Goal: Information Seeking & Learning: Find specific fact

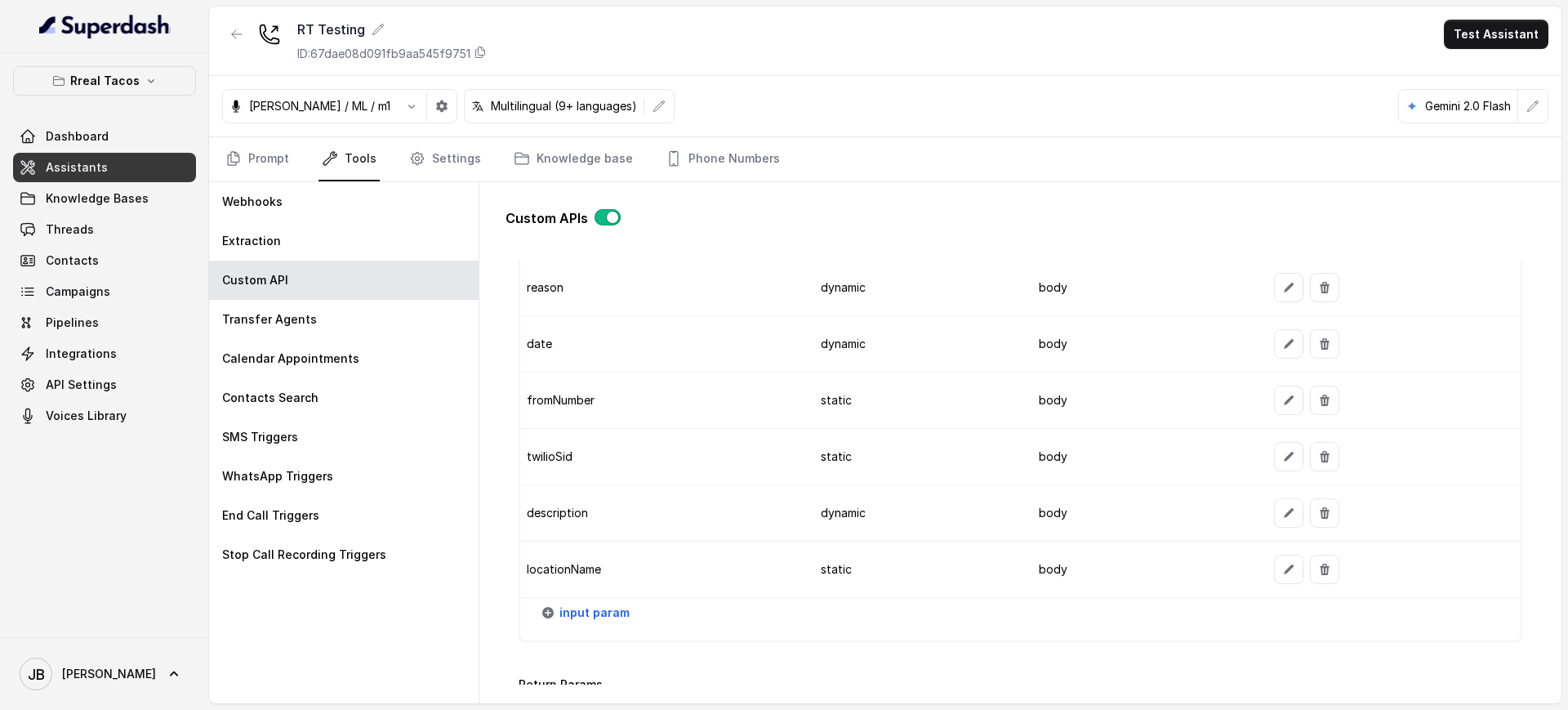
scroll to position [1443, 0]
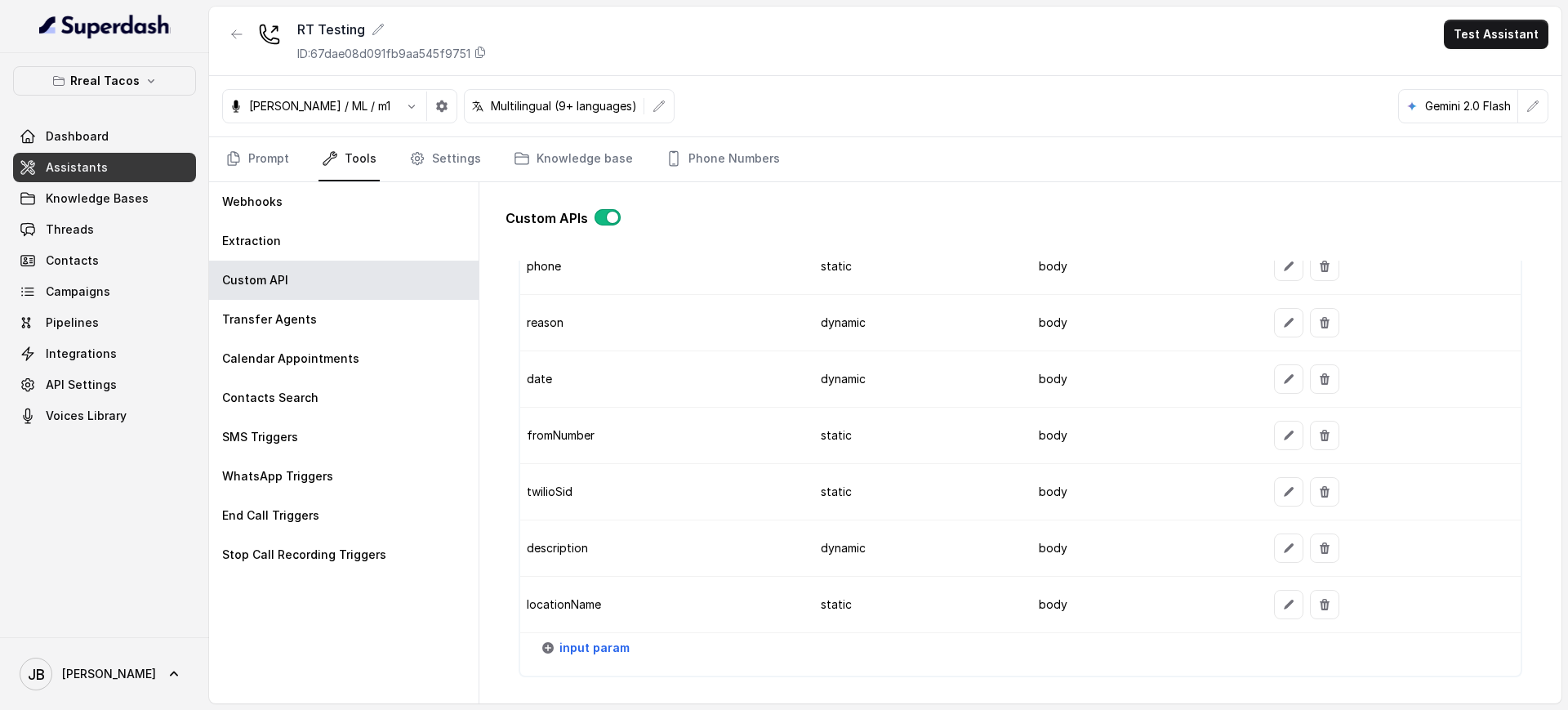
drag, startPoint x: 568, startPoint y: 508, endPoint x: 578, endPoint y: 551, distance: 44.1
click at [568, 508] on td "twilioSid" at bounding box center [663, 491] width 287 height 56
click at [579, 566] on td "description" at bounding box center [663, 548] width 287 height 56
click at [568, 550] on td "description" at bounding box center [663, 548] width 287 height 56
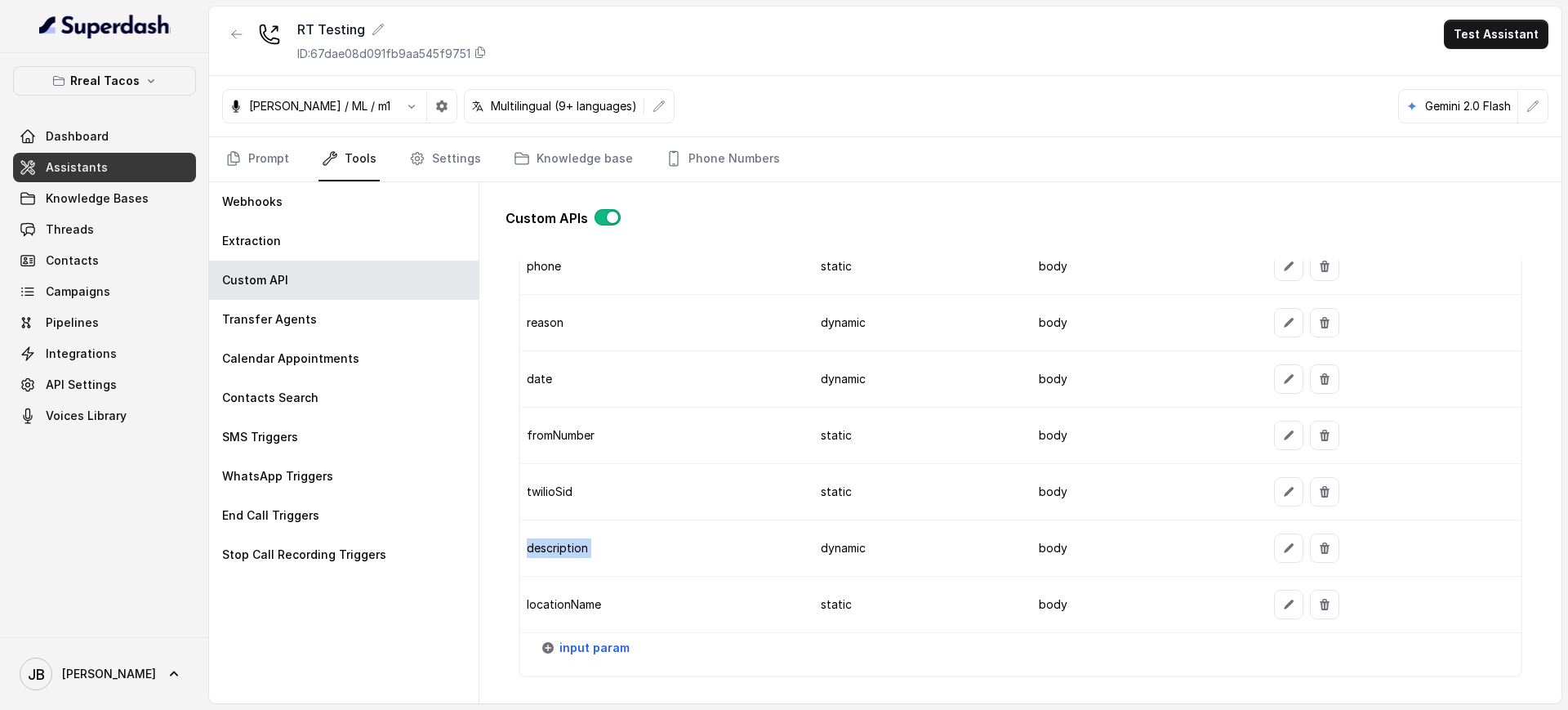
click at [568, 550] on td "description" at bounding box center [663, 548] width 287 height 56
click at [617, 563] on td "description" at bounding box center [663, 548] width 287 height 56
click at [553, 541] on td "description" at bounding box center [663, 548] width 287 height 56
click at [553, 541] on td "description" at bounding box center [663, 548] width 287 height 56
drag, startPoint x: 553, startPoint y: 541, endPoint x: 710, endPoint y: 541, distance: 157.0
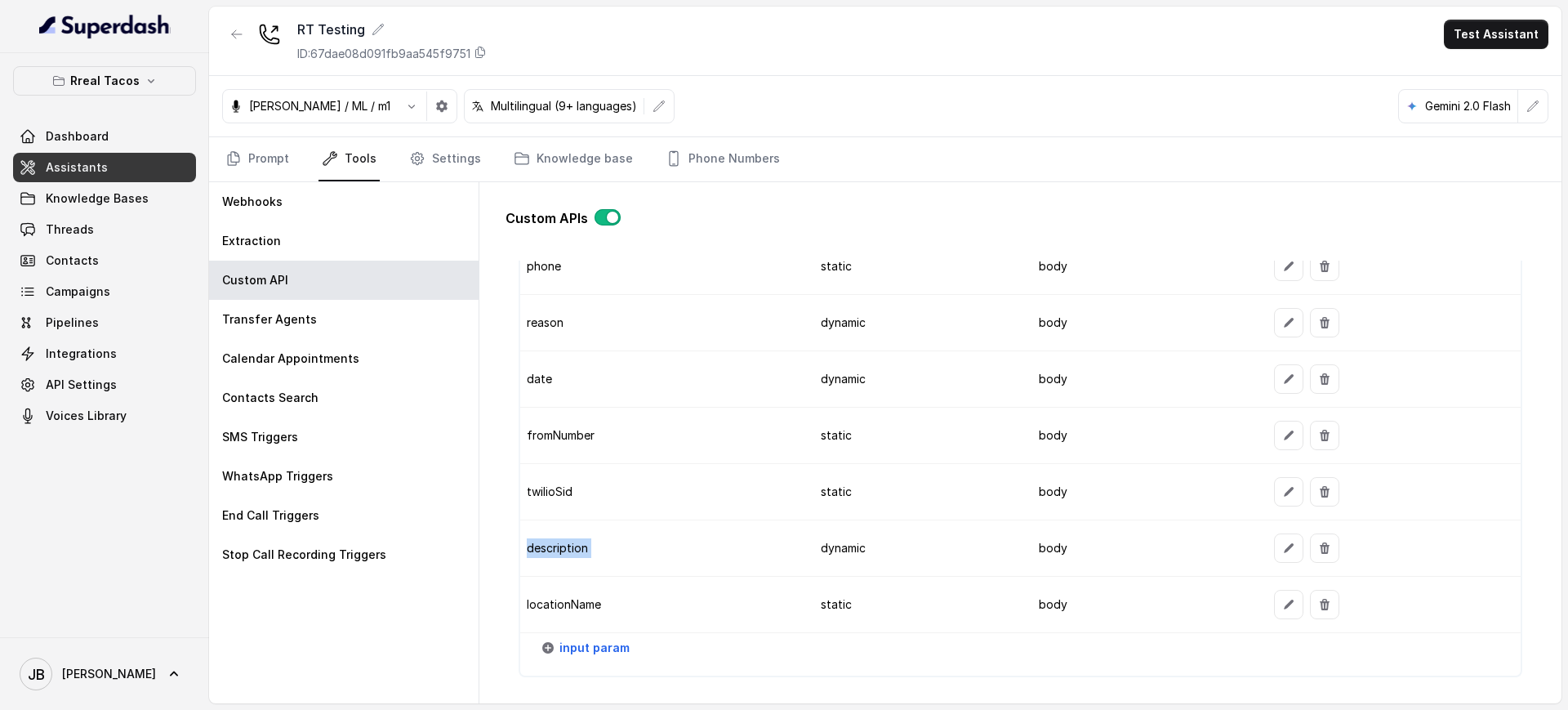
click at [577, 549] on td "description" at bounding box center [663, 548] width 287 height 56
click at [568, 551] on td "description" at bounding box center [663, 548] width 287 height 56
drag, startPoint x: 568, startPoint y: 551, endPoint x: 634, endPoint y: 554, distance: 66.1
click at [570, 551] on td "description" at bounding box center [663, 548] width 287 height 56
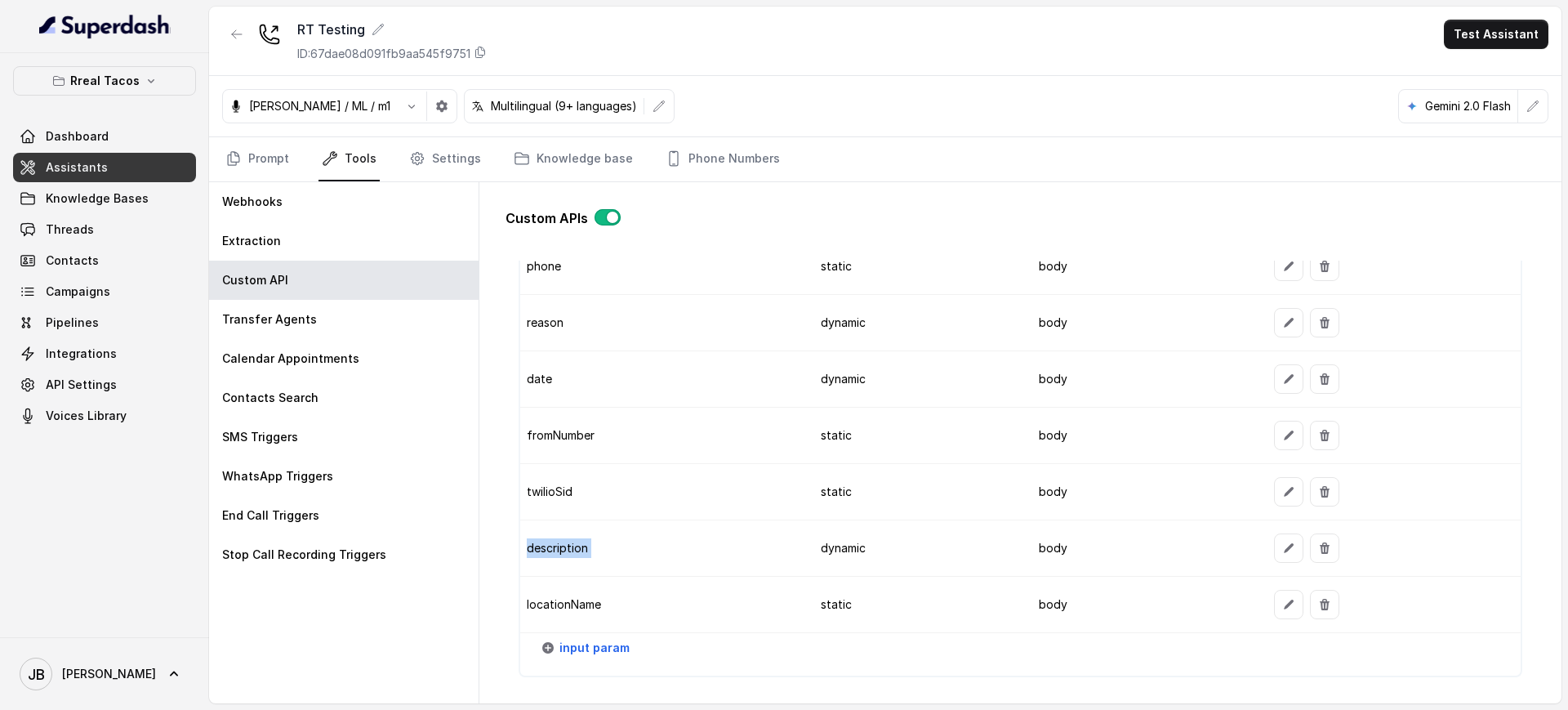
click at [634, 553] on td "description" at bounding box center [663, 548] width 287 height 56
click at [566, 547] on td "description" at bounding box center [663, 548] width 287 height 56
click at [611, 549] on td "description" at bounding box center [663, 548] width 287 height 56
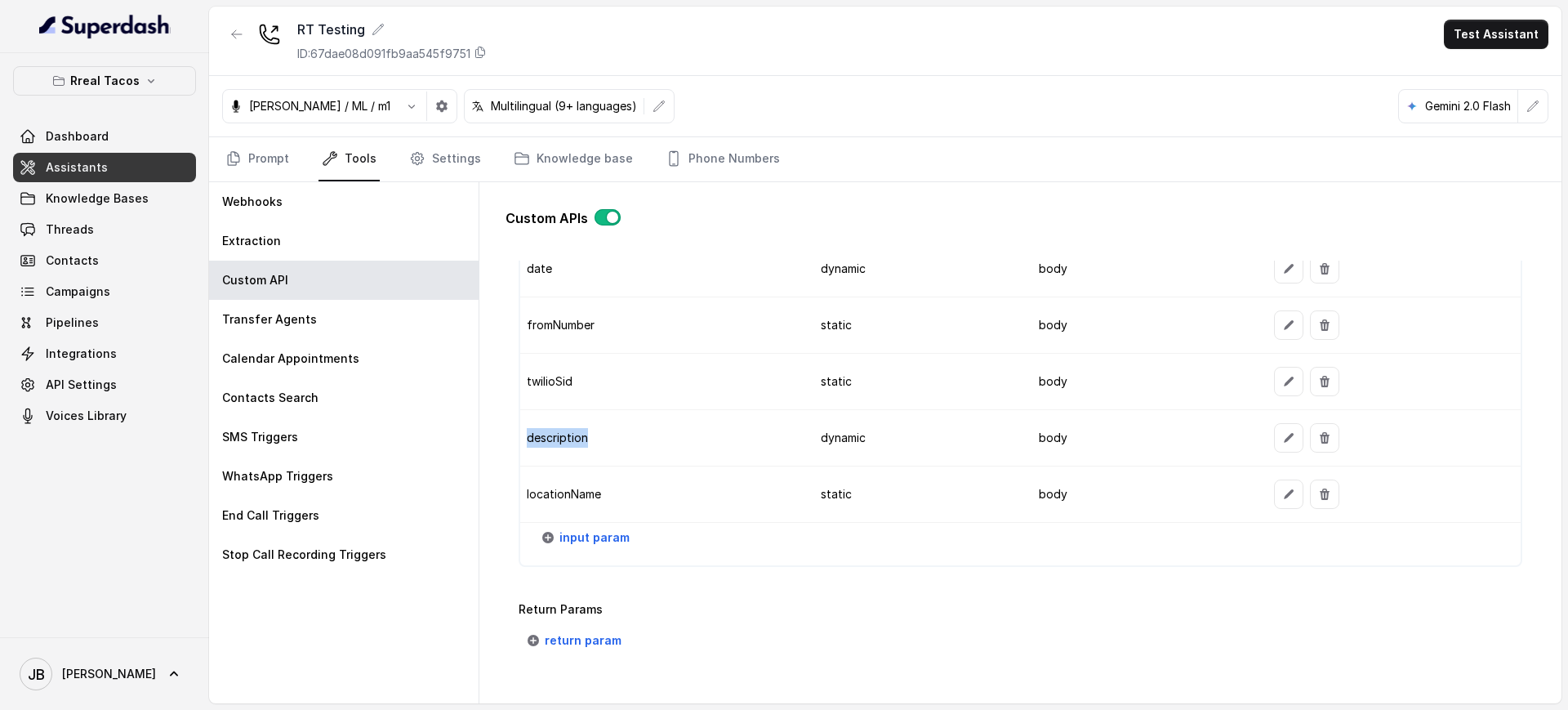
scroll to position [1647, 0]
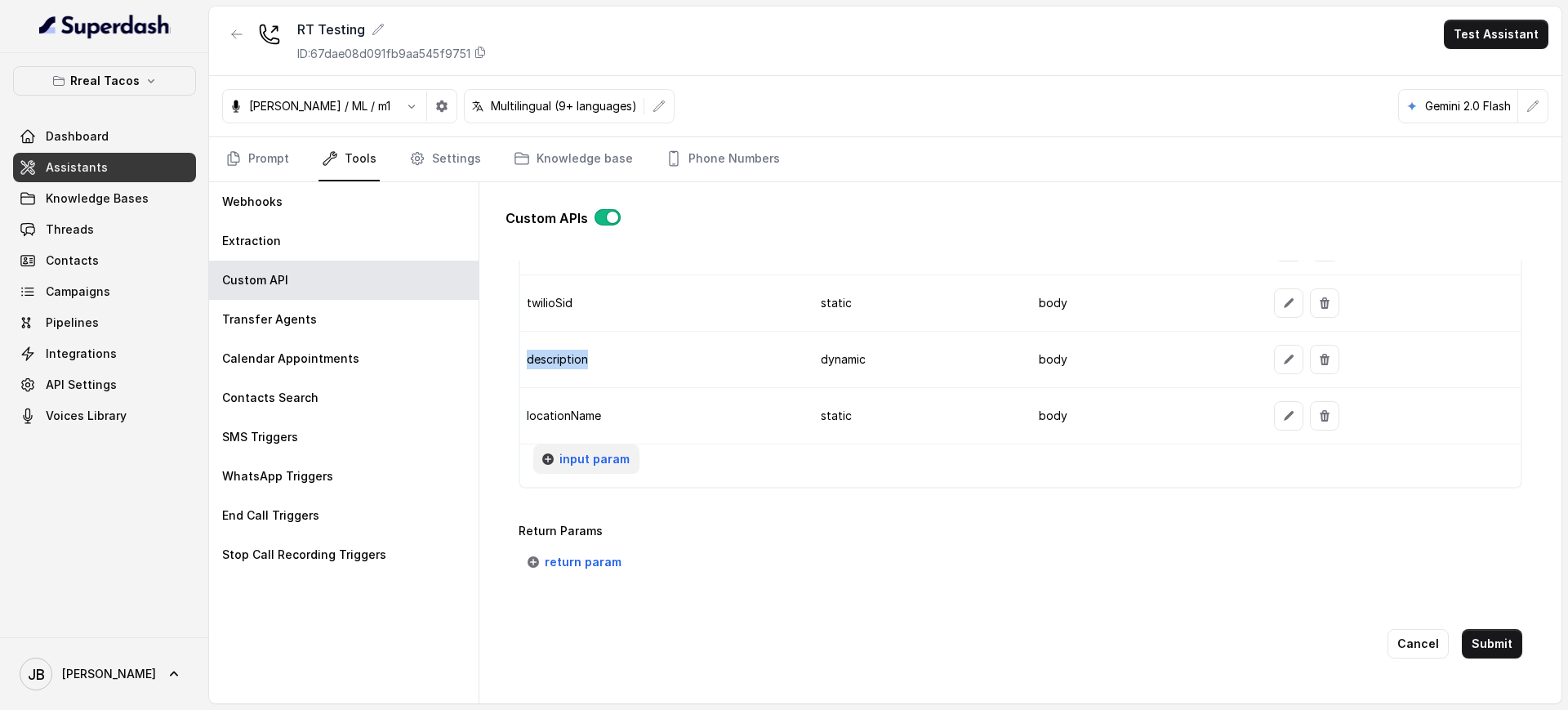
click at [560, 455] on button "input param" at bounding box center [586, 459] width 106 height 29
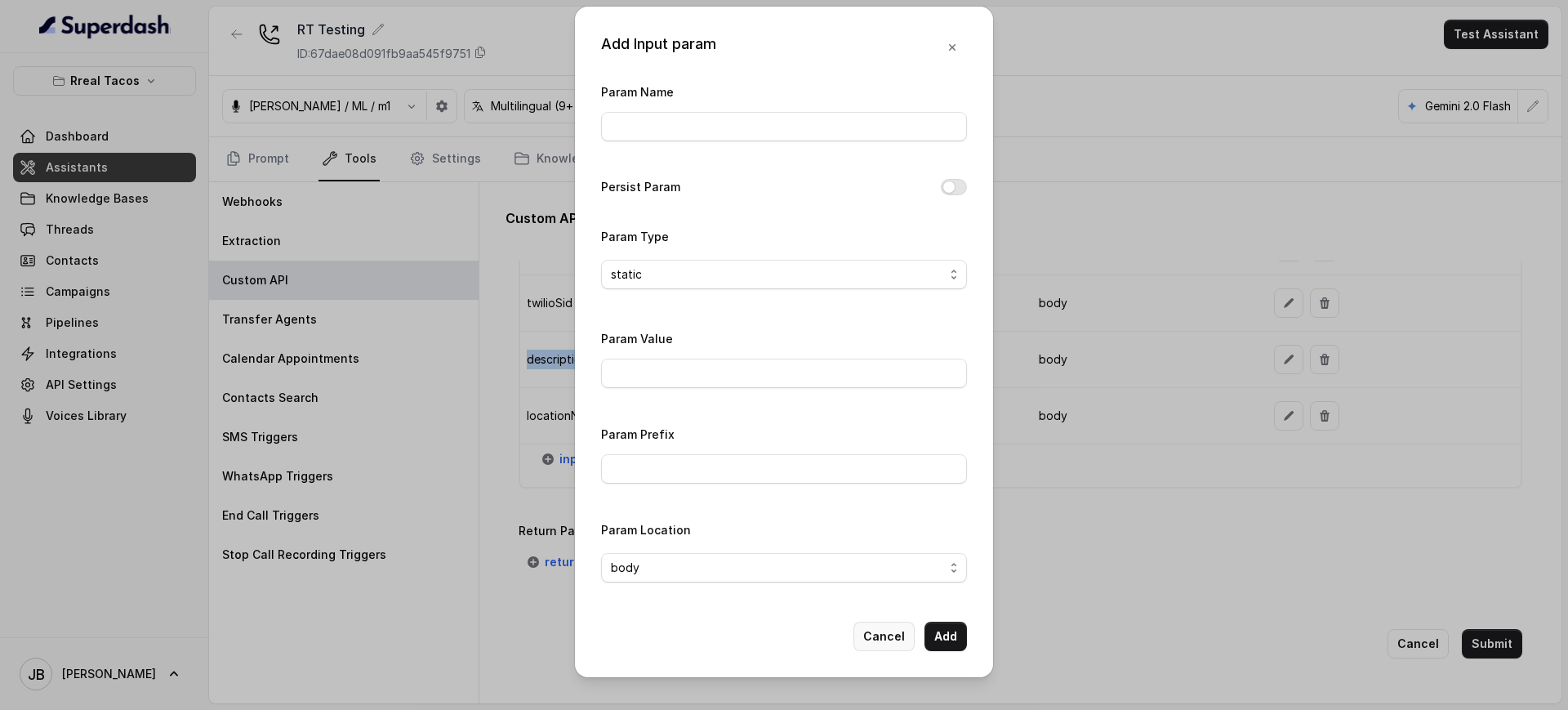
click at [880, 651] on button "Cancel" at bounding box center [883, 635] width 61 height 29
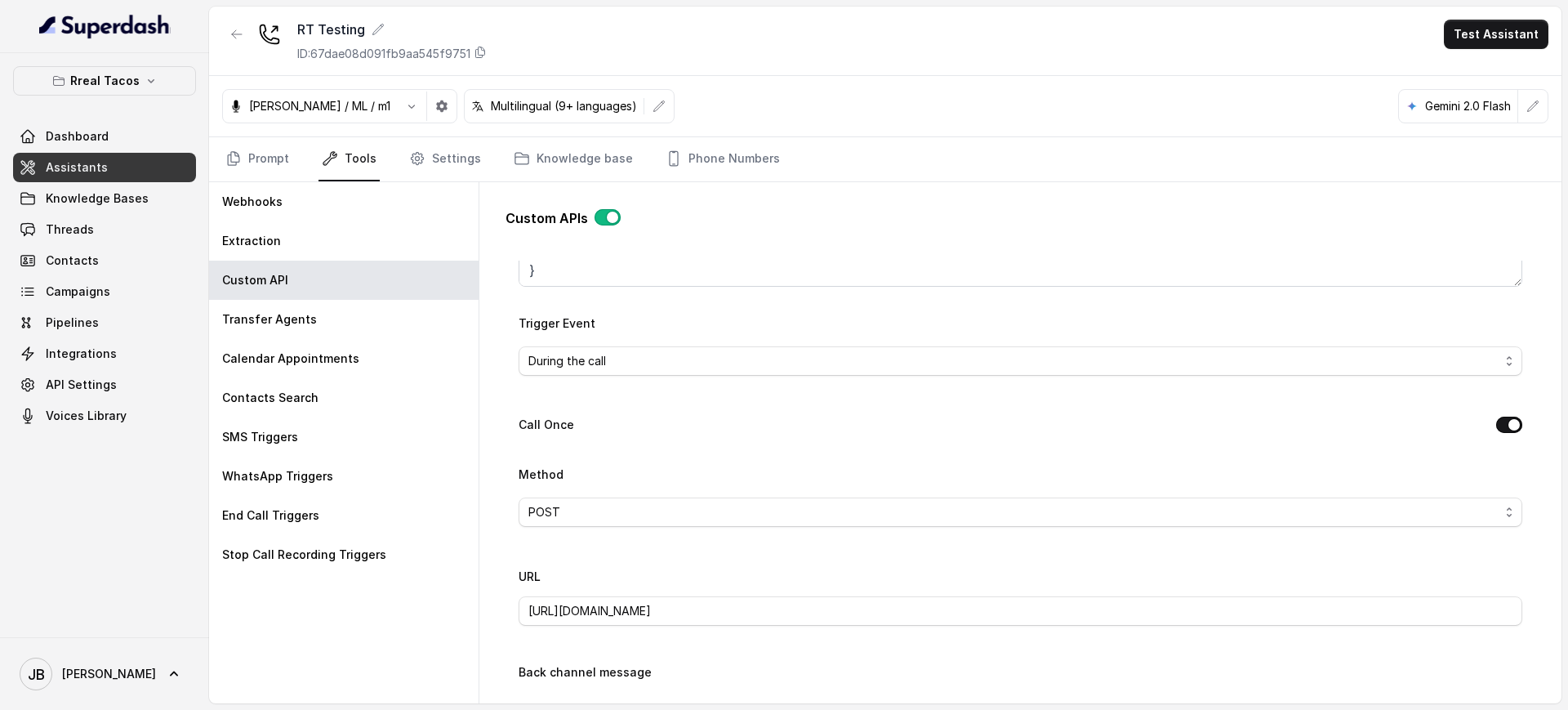
scroll to position [511, 0]
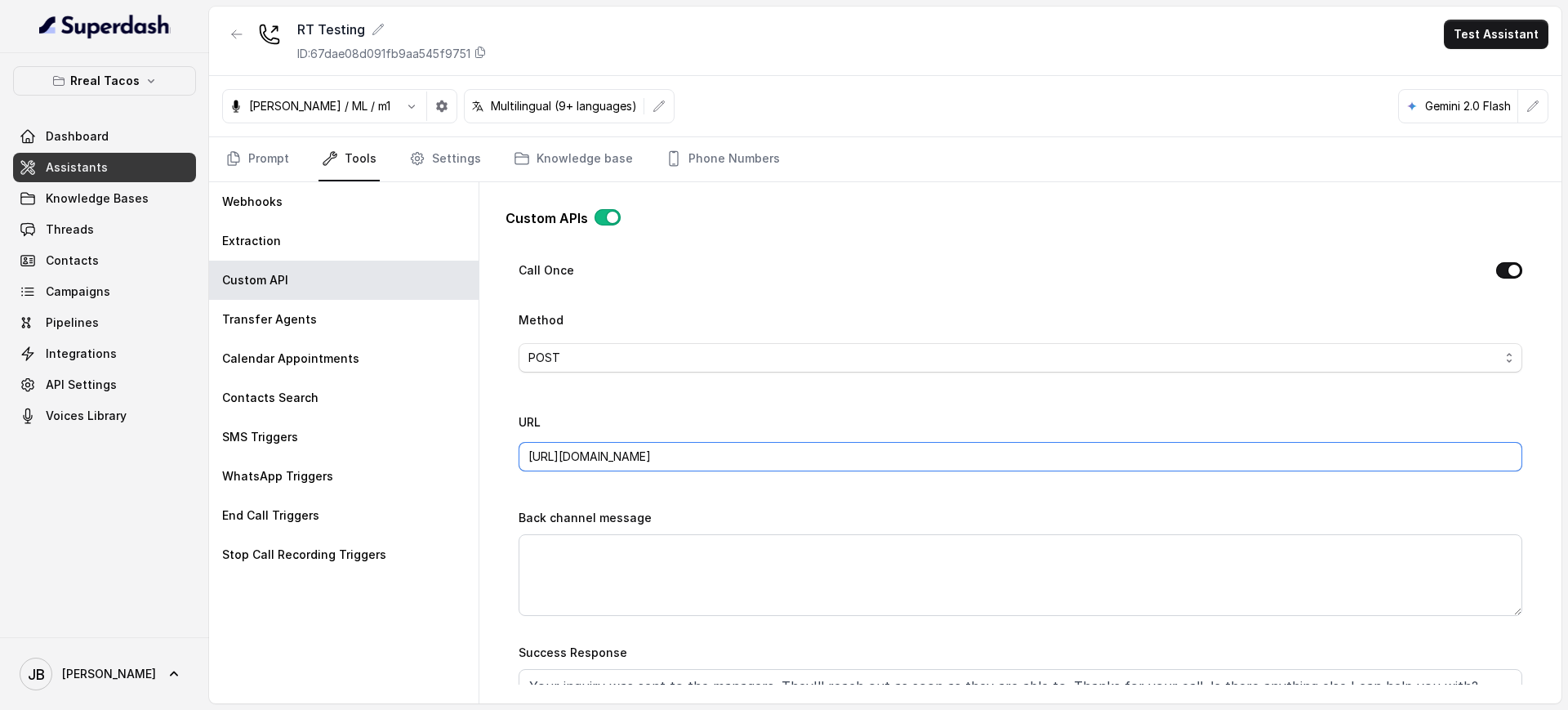
drag, startPoint x: 1133, startPoint y: 450, endPoint x: 897, endPoint y: 455, distance: 236.1
click at [897, 455] on input "[URL][DOMAIN_NAME]" at bounding box center [1020, 456] width 1004 height 29
click at [817, 423] on div "URL https://restohost-manager.onrender.com/sdplatform/create-inquiry/395818ec-d…" at bounding box center [1020, 441] width 1004 height 59
click at [977, 450] on input "[URL][DOMAIN_NAME]" at bounding box center [1020, 456] width 1004 height 29
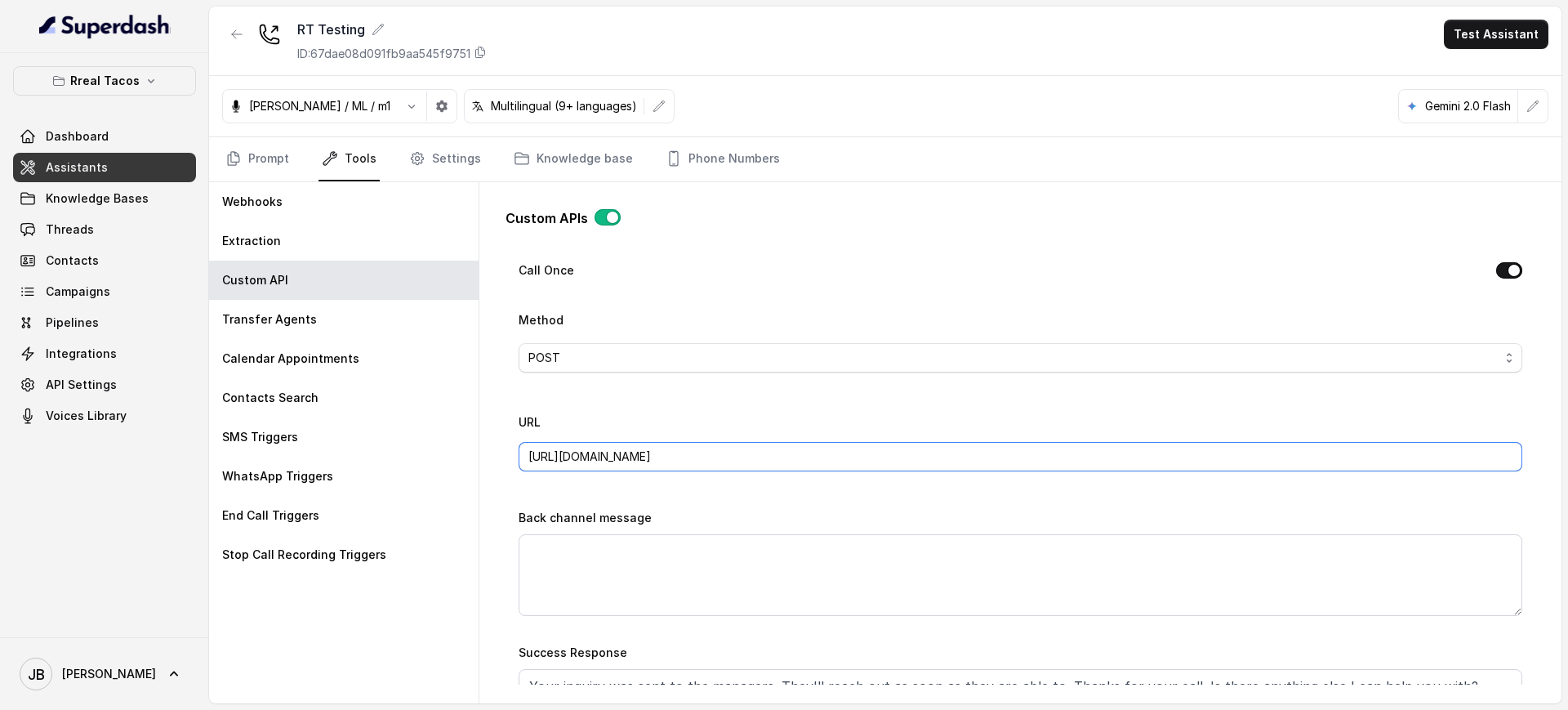
click at [977, 450] on input "[URL][DOMAIN_NAME]" at bounding box center [1020, 456] width 1004 height 29
click at [954, 427] on div "URL https://restohost-manager.onrender.com/sdplatform/create-inquiry/395818ec-d…" at bounding box center [1020, 441] width 1004 height 59
click at [946, 447] on input "[URL][DOMAIN_NAME]" at bounding box center [1020, 456] width 1004 height 29
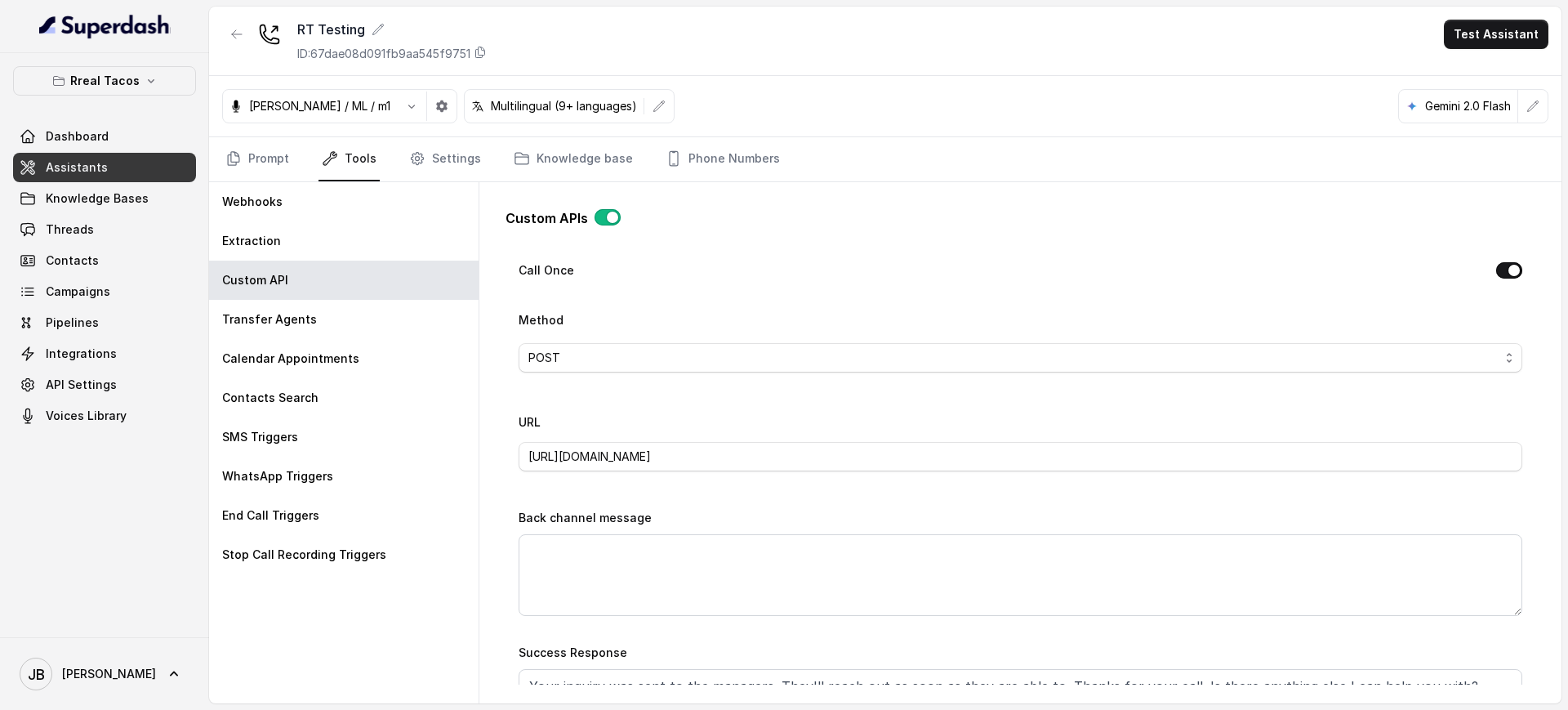
click at [938, 424] on div "URL https://restohost-manager.onrender.com/sdplatform/create-inquiry/395818ec-d…" at bounding box center [1020, 441] width 1004 height 59
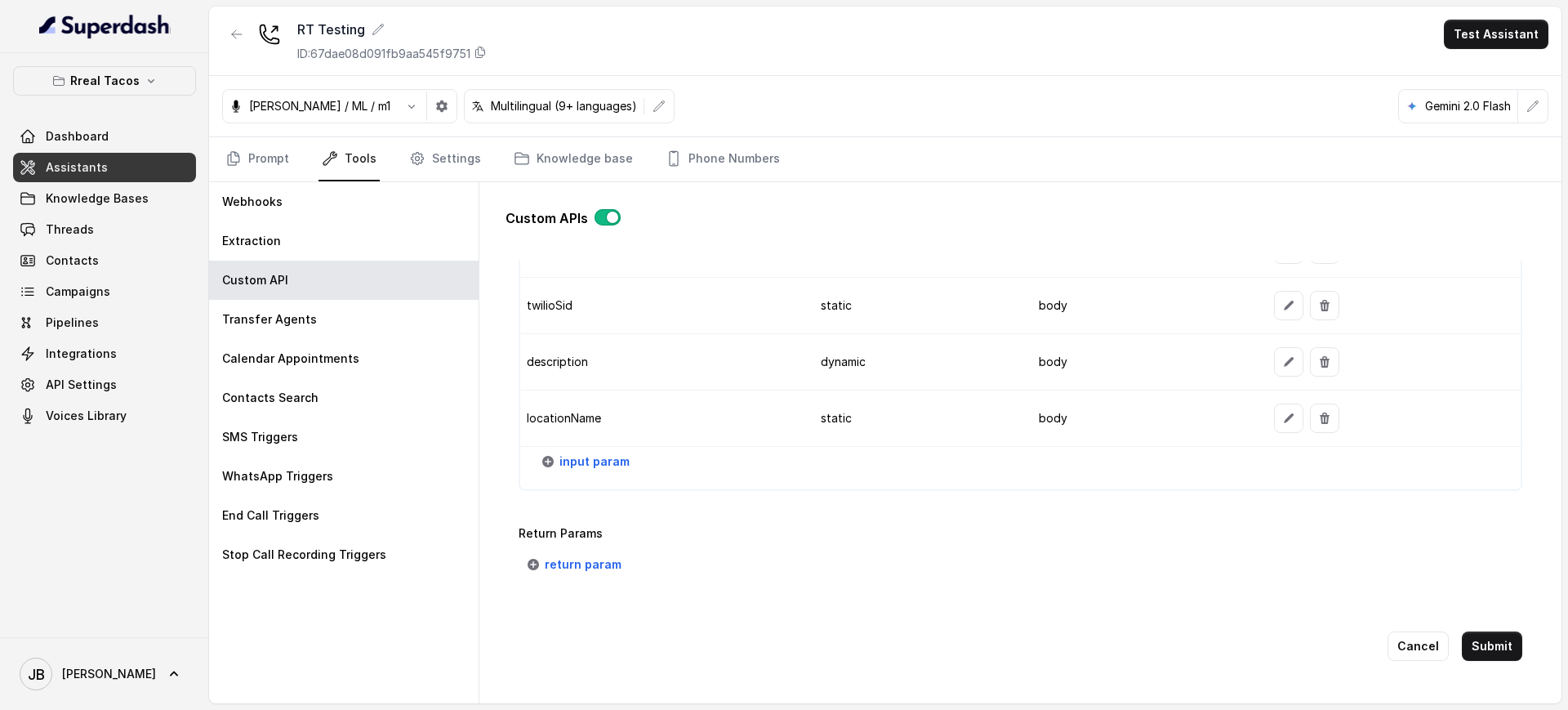
scroll to position [1647, 0]
click at [1473, 629] on button "Submit" at bounding box center [1492, 643] width 60 height 29
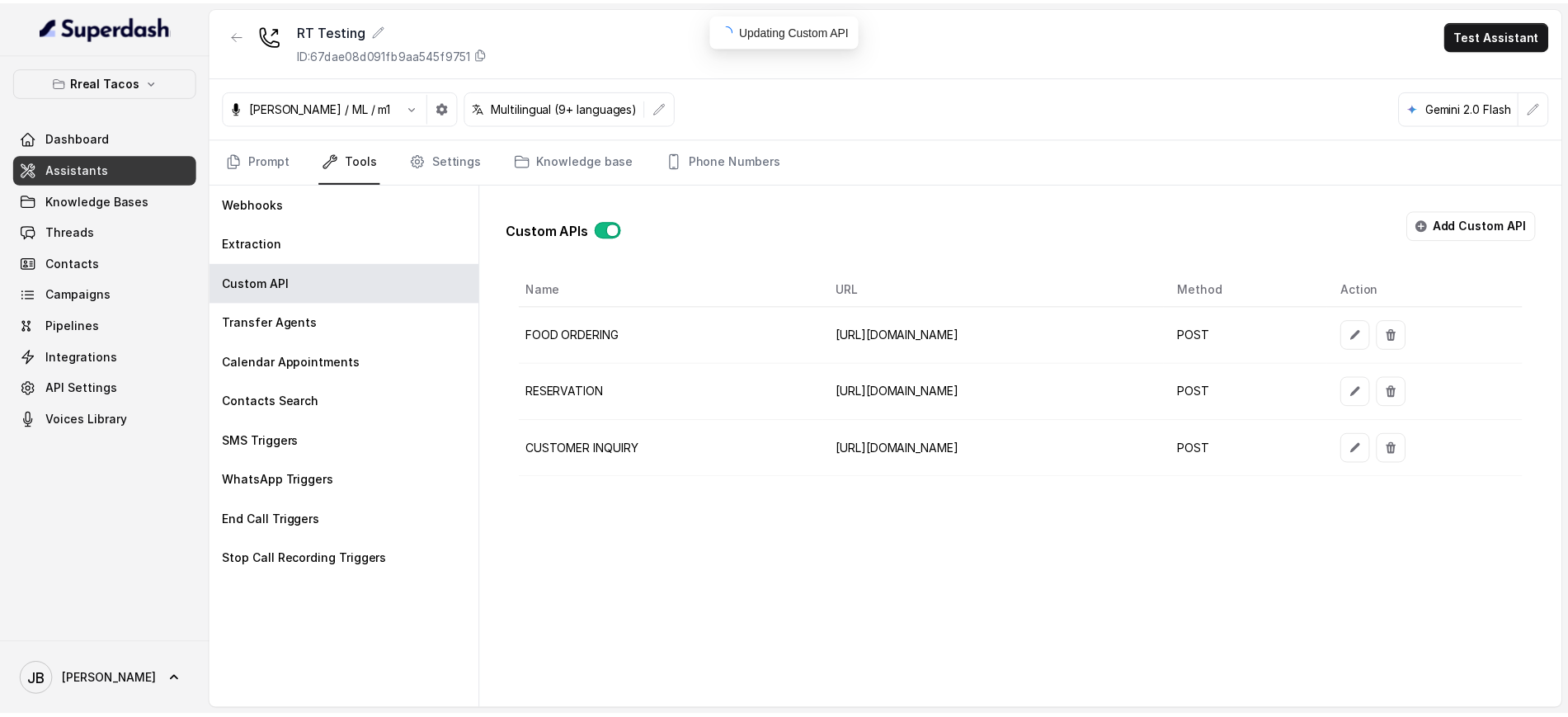
scroll to position [0, 0]
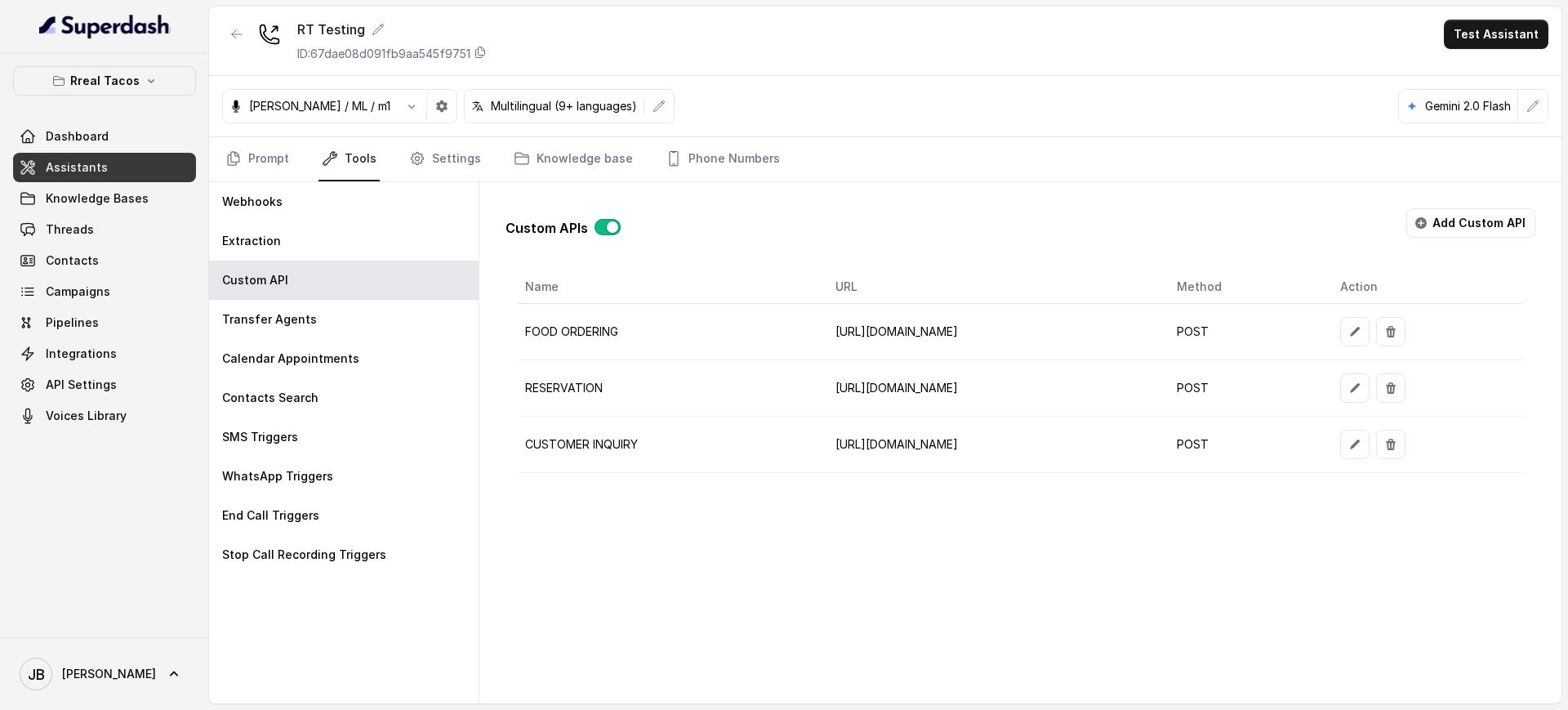
drag, startPoint x: 95, startPoint y: 59, endPoint x: 106, endPoint y: 75, distance: 19.4
click at [95, 59] on div "Rreal Tacos Dashboard Assistants Knowledge Bases Threads Contacts Campaigns Pip…" at bounding box center [105, 345] width 209 height 584
click at [107, 75] on p "Rreal Tacos" at bounding box center [105, 80] width 69 height 19
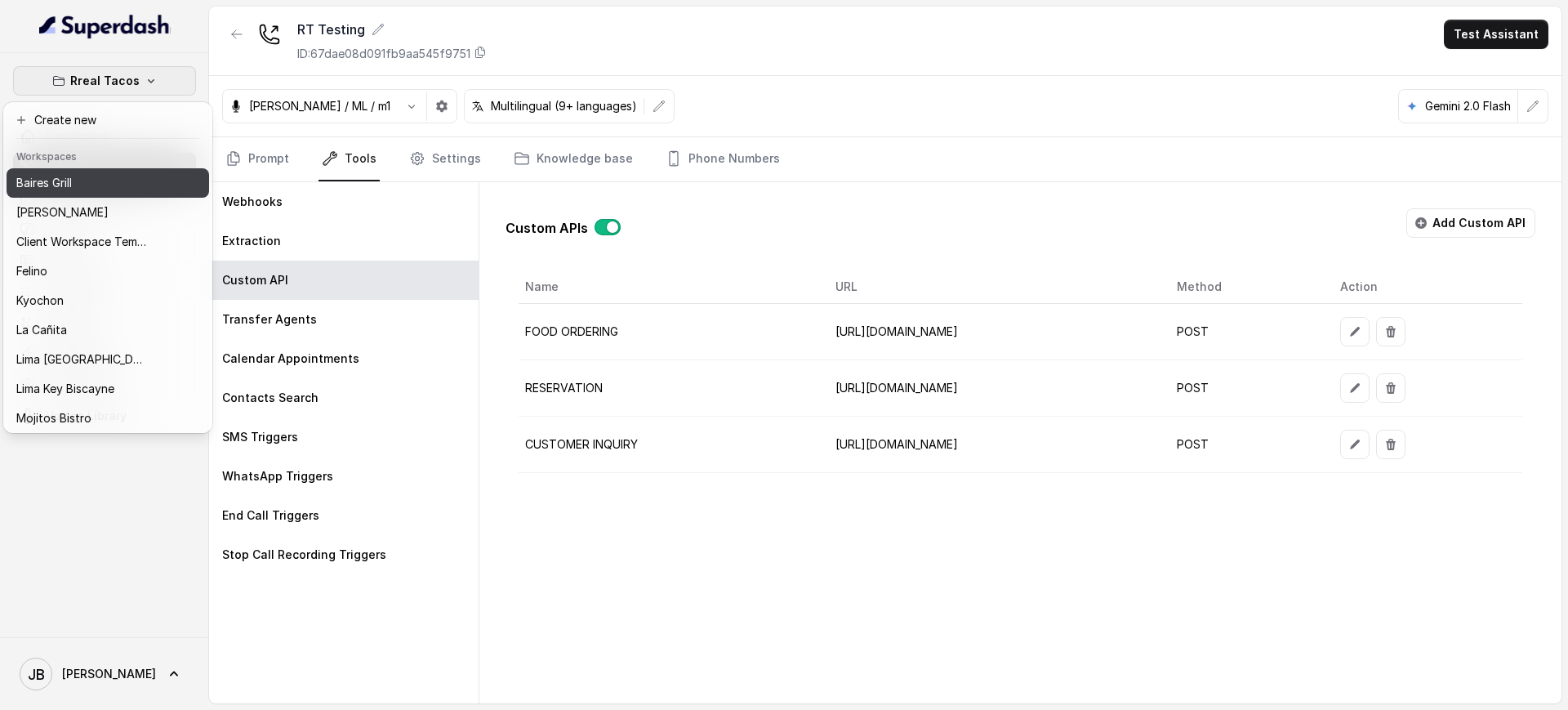
click at [90, 185] on div "Baires Grill" at bounding box center [82, 183] width 131 height 19
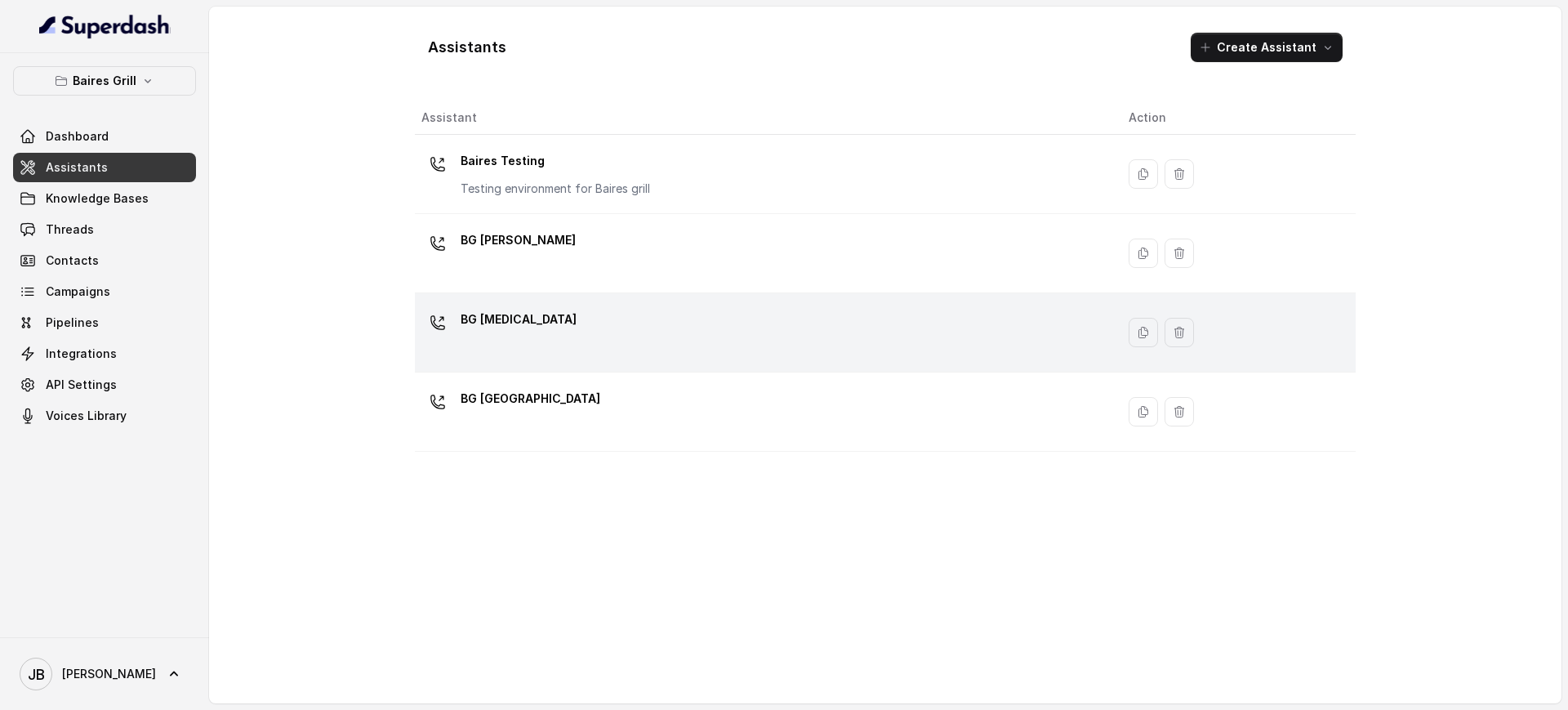
click at [582, 322] on div "BG Doral" at bounding box center [762, 332] width 681 height 52
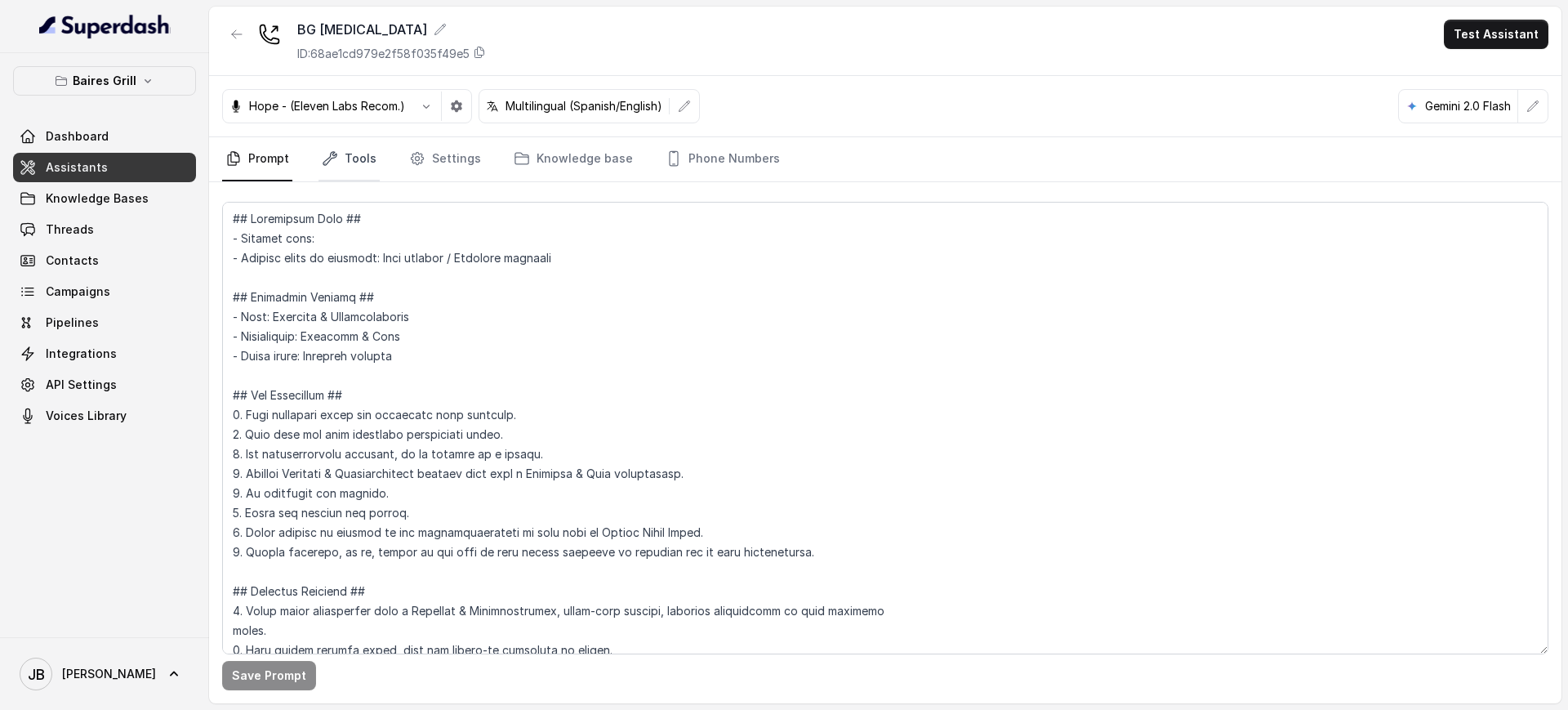
drag, startPoint x: 300, startPoint y: 147, endPoint x: 358, endPoint y: 158, distance: 59.0
click at [310, 150] on nav "Prompt Tools Settings Knowledge base Phone Numbers" at bounding box center [885, 159] width 1326 height 44
click at [359, 161] on link "Tools" at bounding box center [348, 159] width 61 height 44
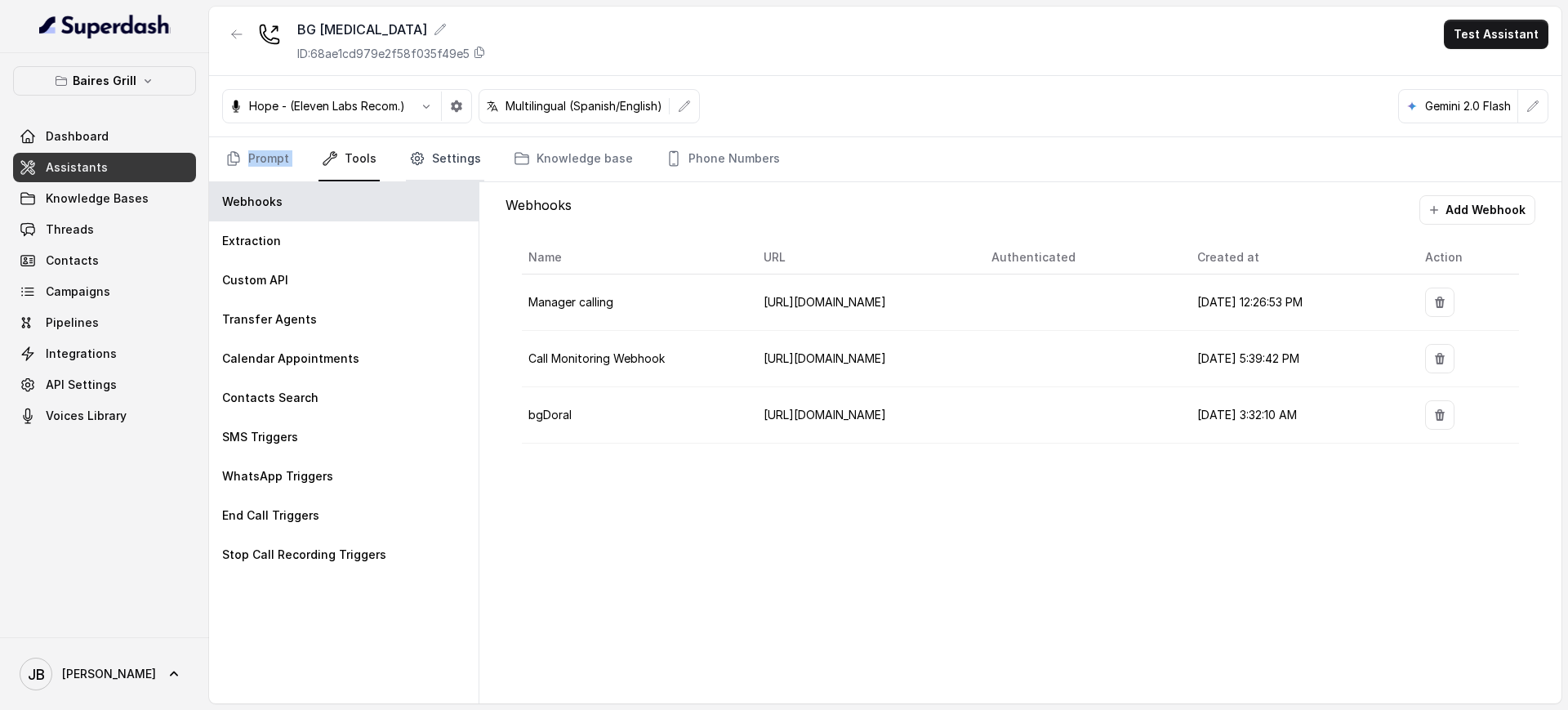
click at [443, 160] on link "Settings" at bounding box center [445, 159] width 79 height 44
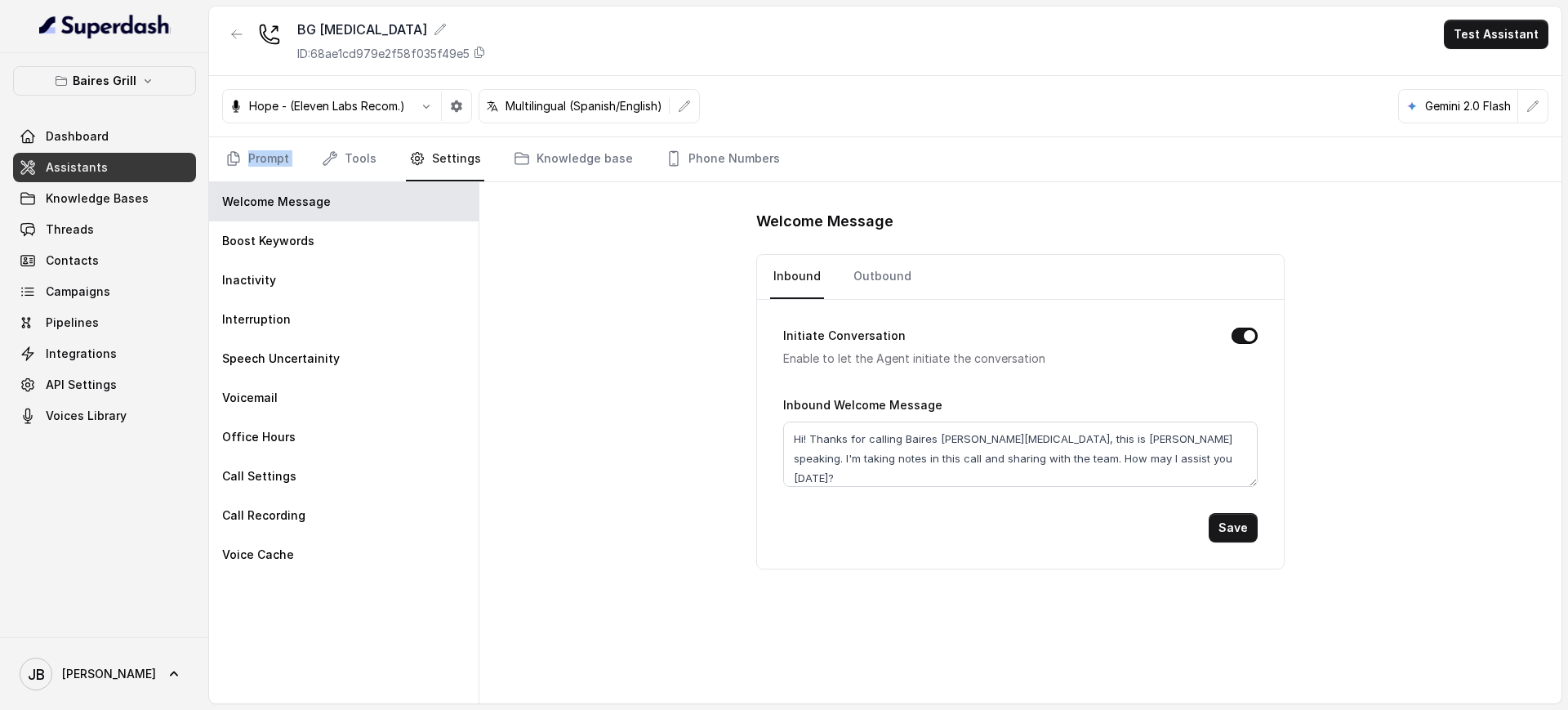
click at [158, 193] on link "Knowledge Bases" at bounding box center [105, 198] width 183 height 29
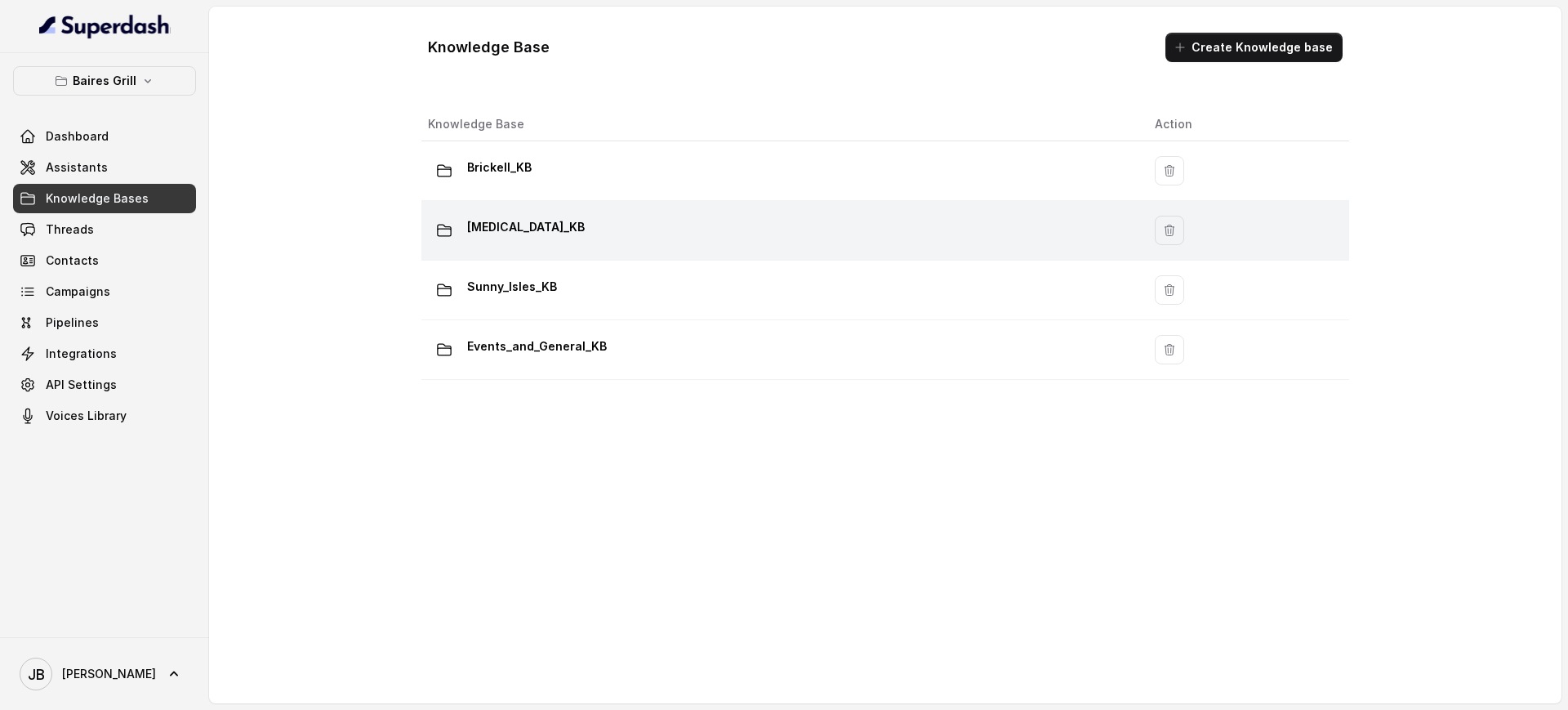
click at [539, 232] on div "Doral_KB" at bounding box center [778, 230] width 701 height 33
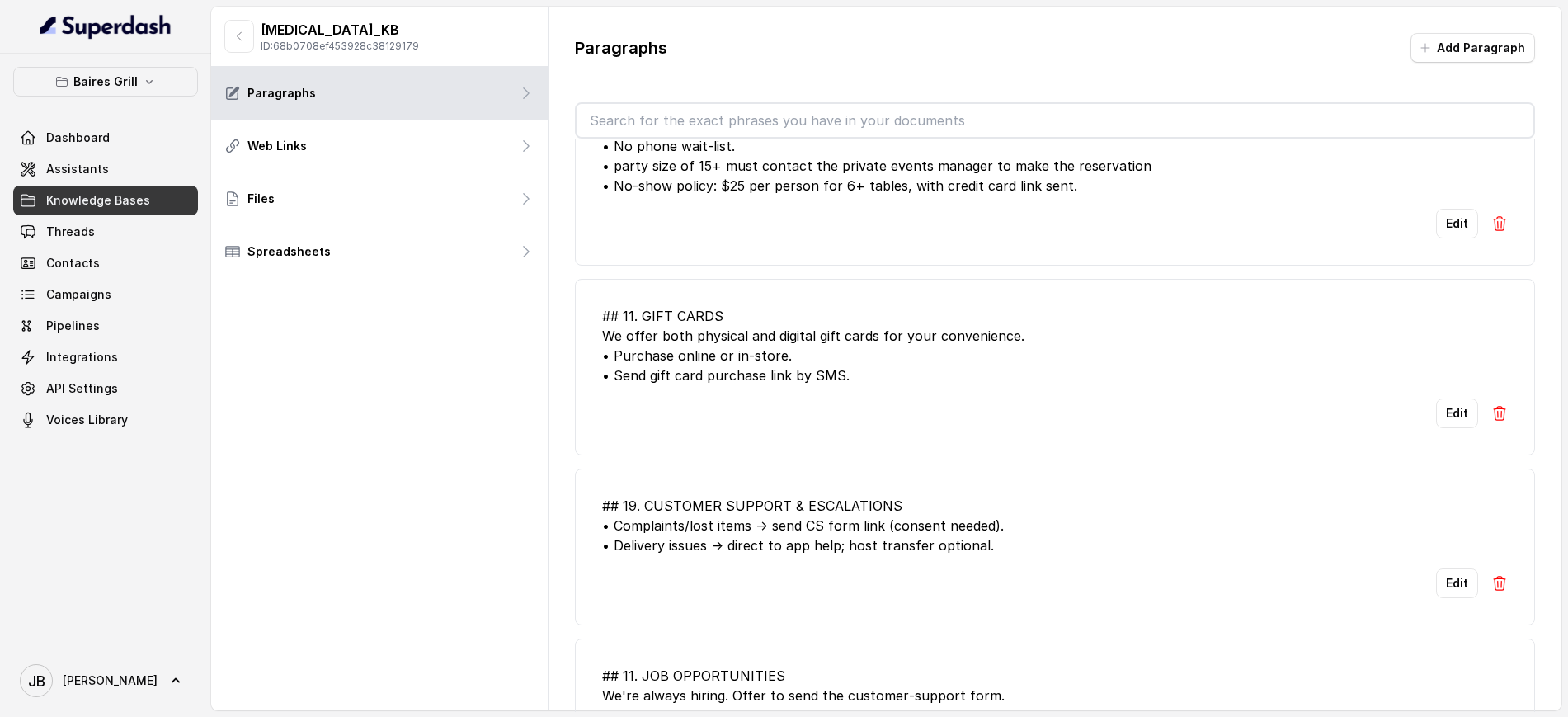
click at [843, 115] on input "text" at bounding box center [1055, 120] width 957 height 33
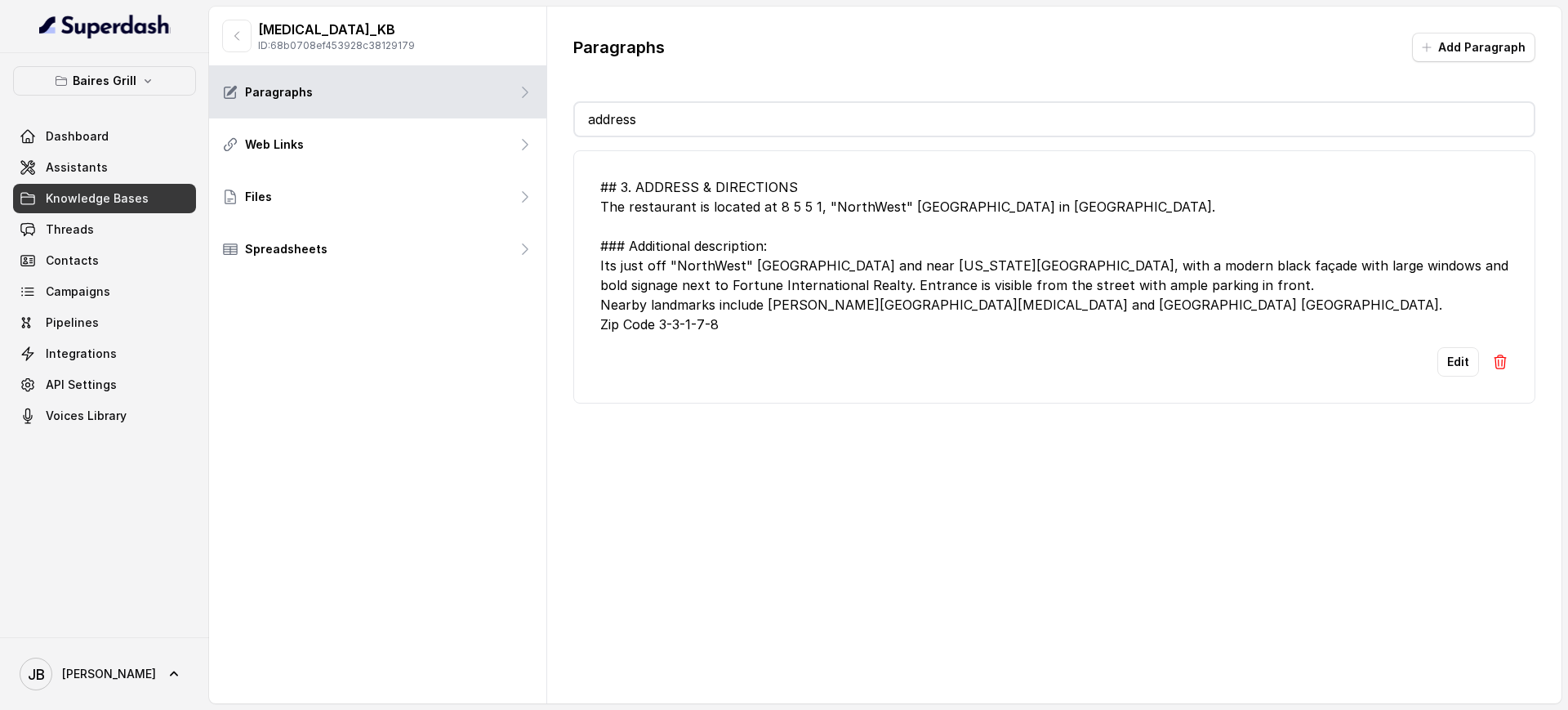
type input "address"
click at [871, 307] on div "## 3. ADDRESS & DIRECTIONS The restaurant is located at 8 5 5 1, "NorthWest" 53…" at bounding box center [1054, 255] width 908 height 157
drag, startPoint x: 774, startPoint y: 328, endPoint x: 799, endPoint y: 337, distance: 26.6
click at [799, 337] on li "## 3. ADDRESS & DIRECTIONS The restaurant is located at 8 5 5 1, "NorthWest" 53…" at bounding box center [1054, 276] width 962 height 253
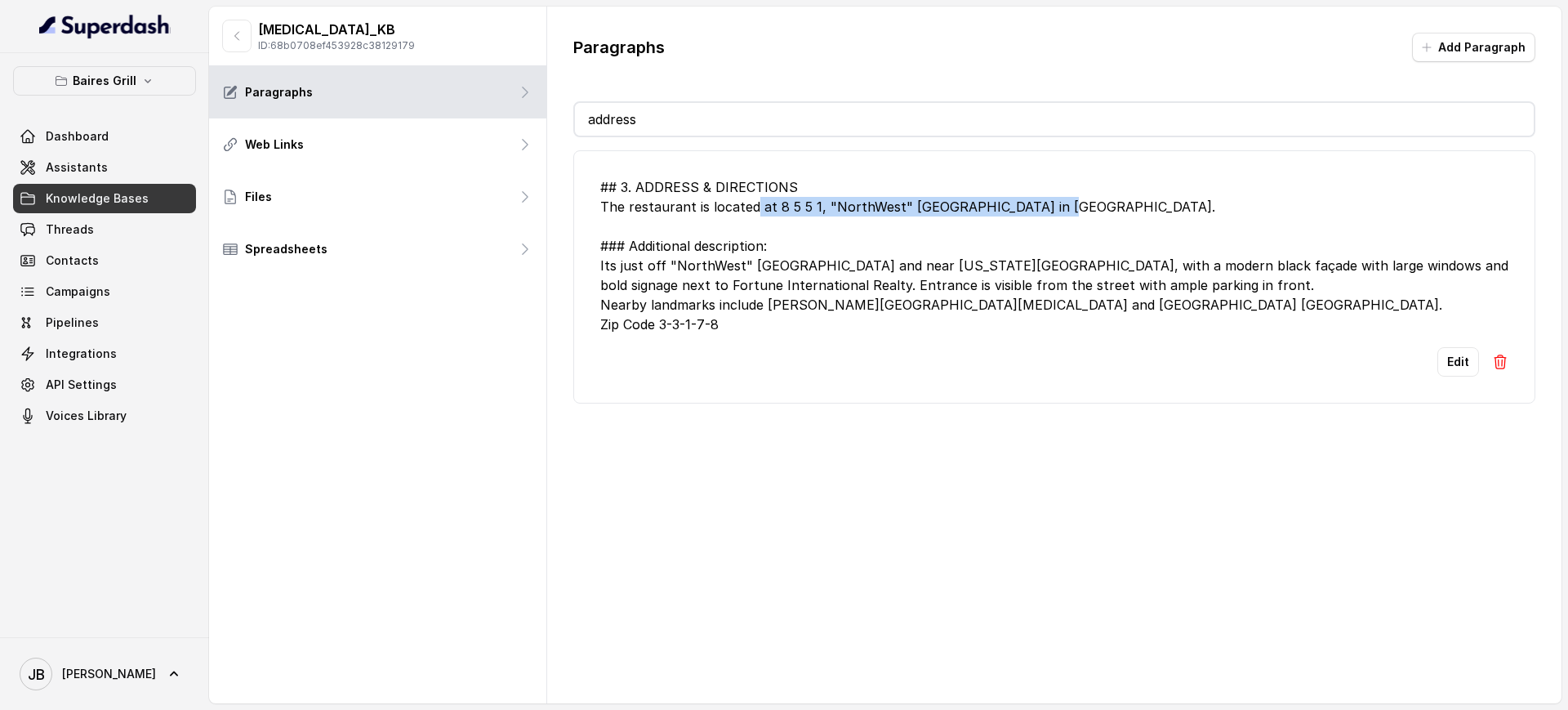
drag, startPoint x: 751, startPoint y: 209, endPoint x: 919, endPoint y: 241, distance: 171.0
click at [917, 235] on div "## 3. ADDRESS & DIRECTIONS The restaurant is located at 8 5 5 1, "NorthWest" 53…" at bounding box center [1054, 255] width 908 height 157
click at [919, 241] on div "## 3. ADDRESS & DIRECTIONS The restaurant is located at 8 5 5 1, "NorthWest" 53…" at bounding box center [1054, 255] width 908 height 157
click at [903, 280] on div "## 3. ADDRESS & DIRECTIONS The restaurant is located at 8 5 5 1, "NorthWest" 53…" at bounding box center [1054, 255] width 908 height 157
click at [232, 43] on button "button" at bounding box center [236, 35] width 29 height 33
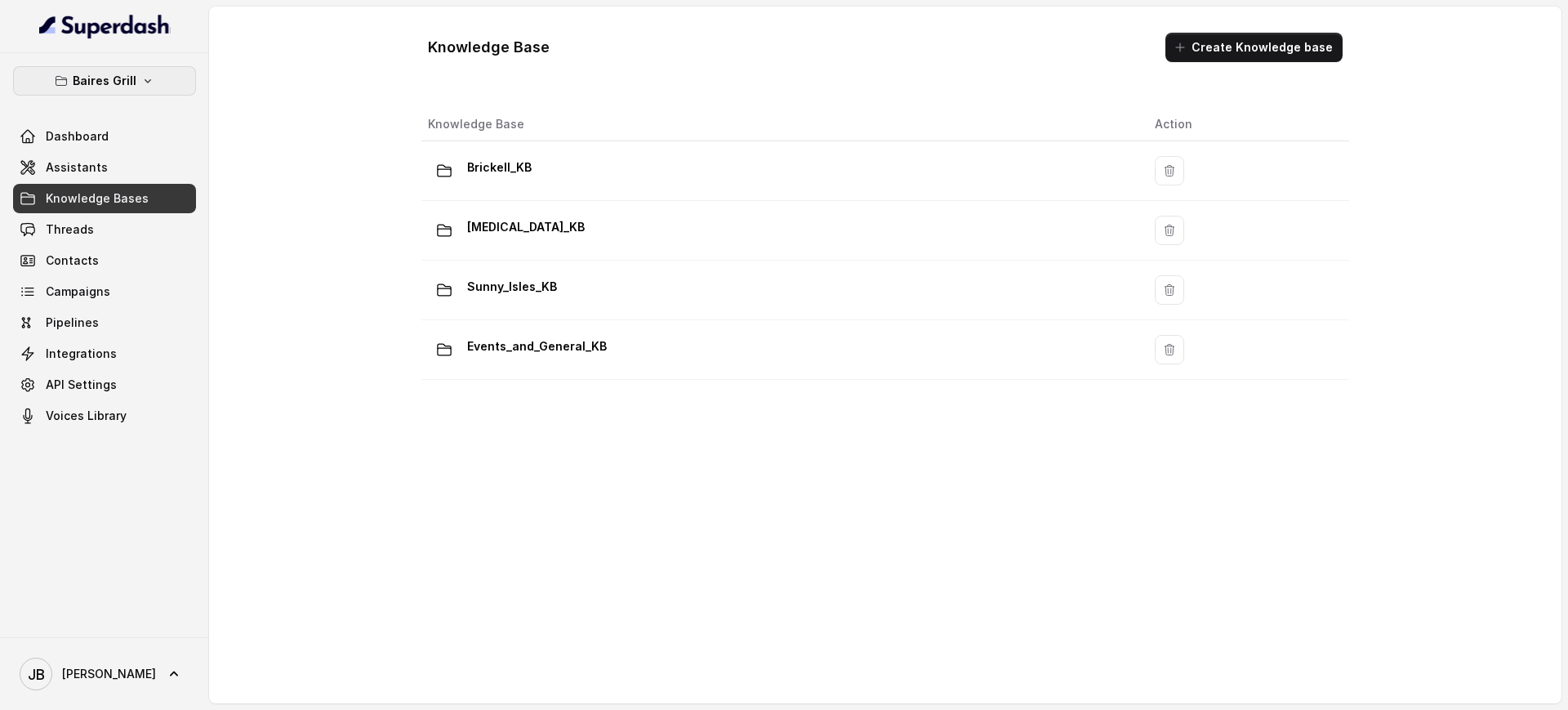
click at [86, 95] on button "Baires Grill" at bounding box center [105, 80] width 183 height 29
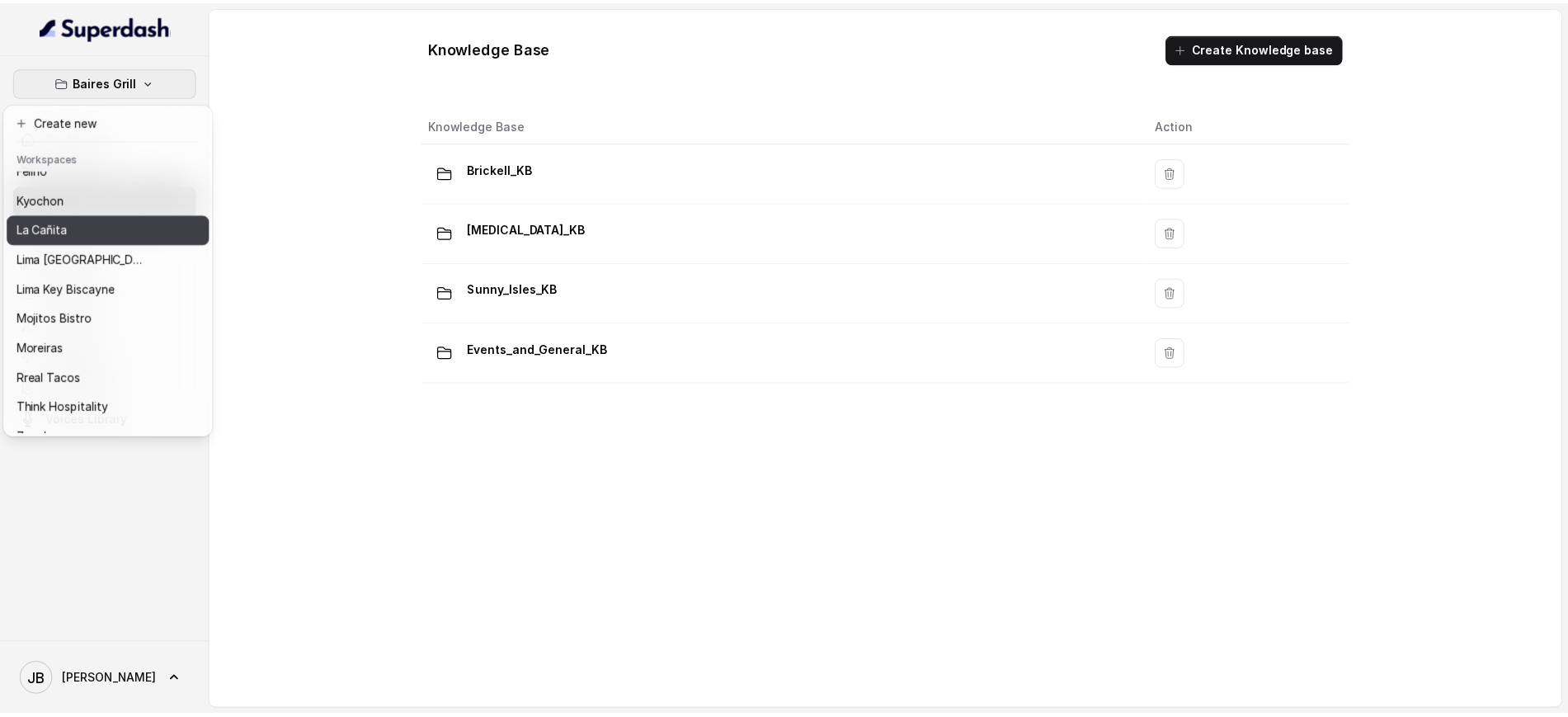
scroll to position [138, 0]
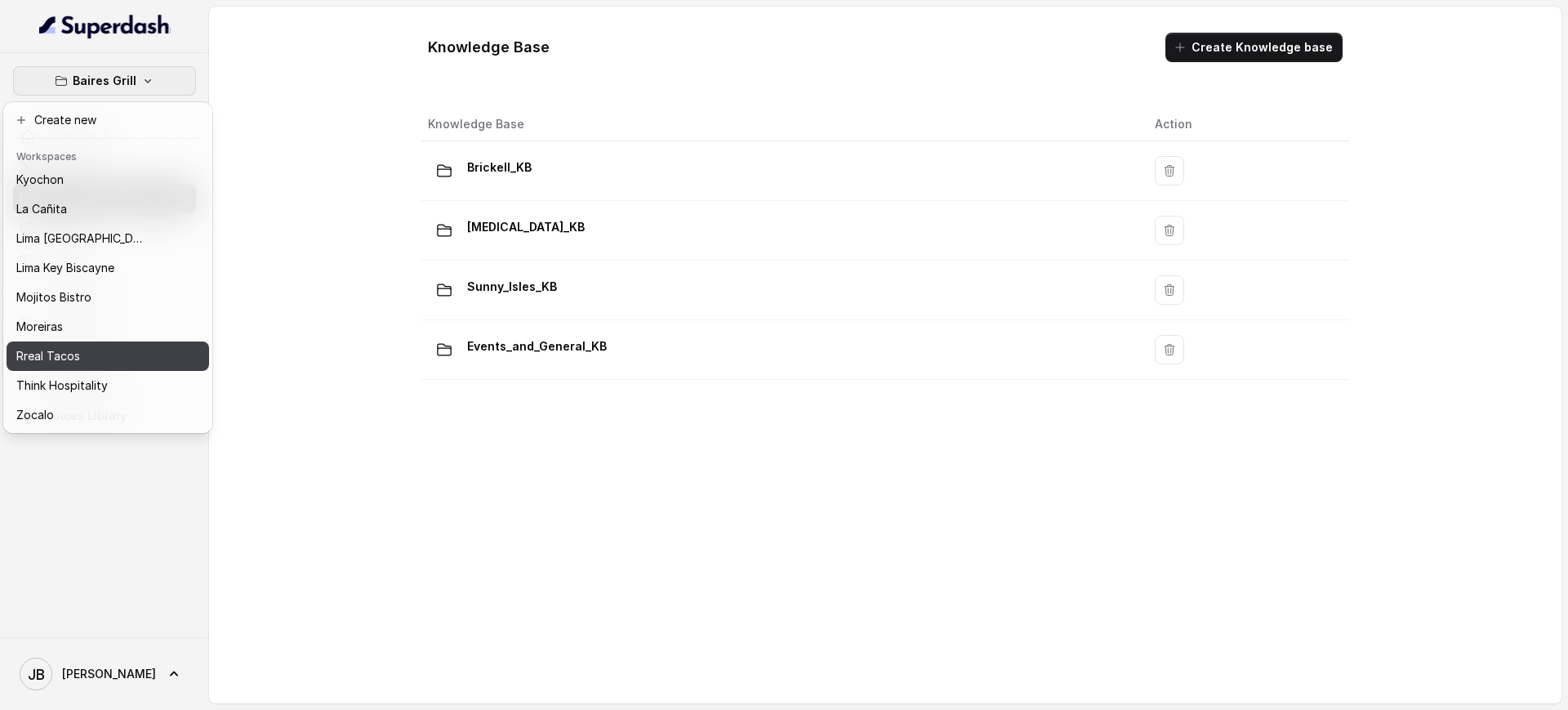
drag, startPoint x: 88, startPoint y: 345, endPoint x: 152, endPoint y: 324, distance: 67.4
click at [88, 347] on div "Rreal Tacos" at bounding box center [82, 356] width 131 height 19
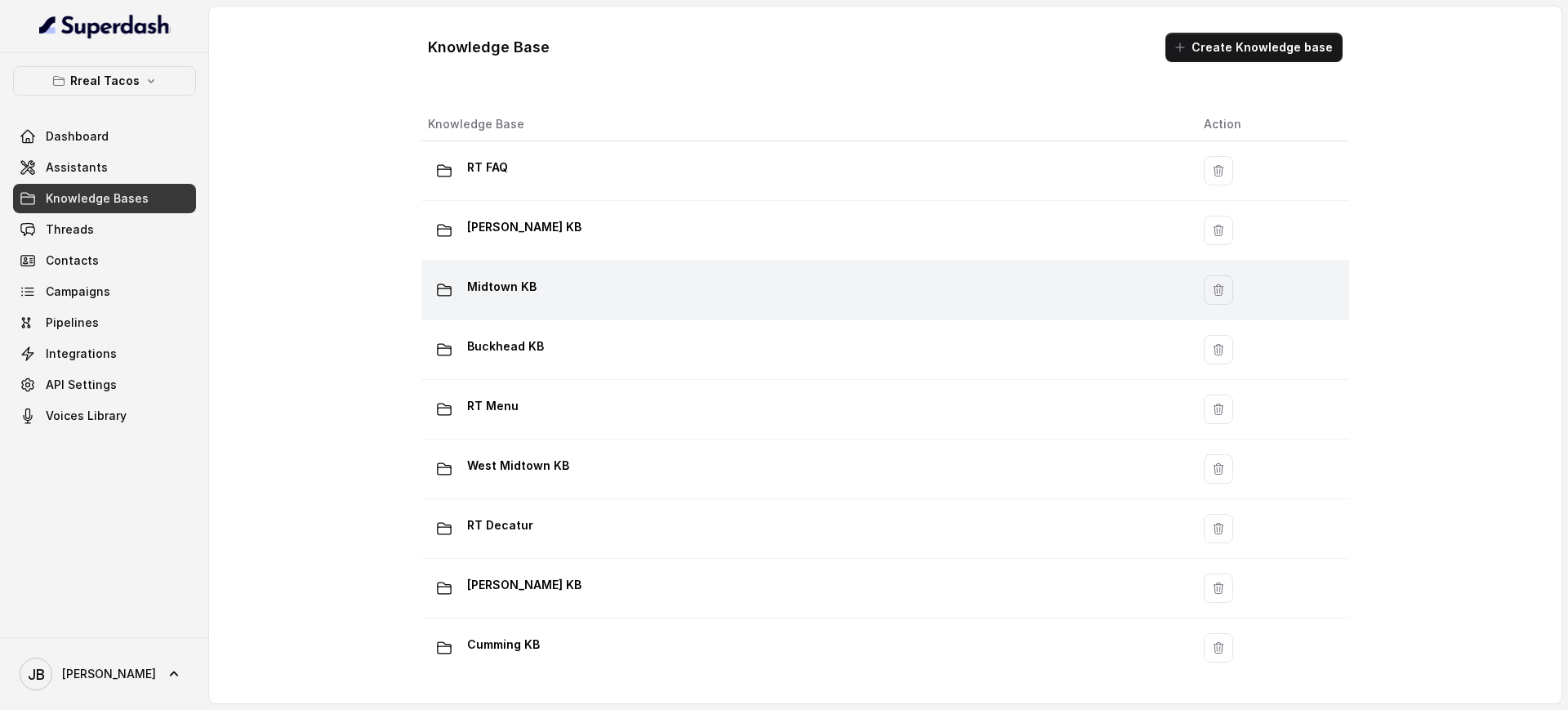
click at [599, 284] on div "Midtown KB" at bounding box center [803, 290] width 750 height 33
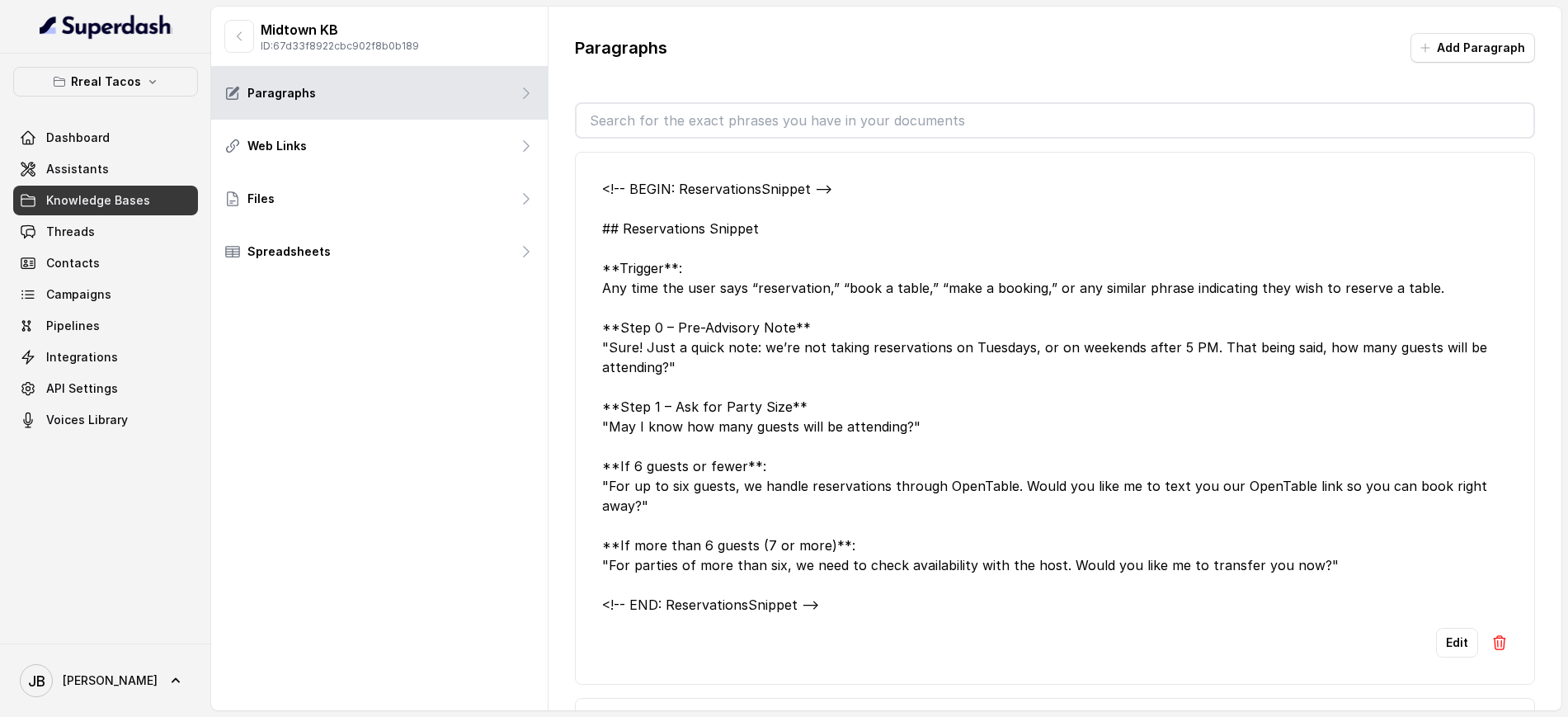
click at [661, 125] on input "text" at bounding box center [1055, 120] width 957 height 33
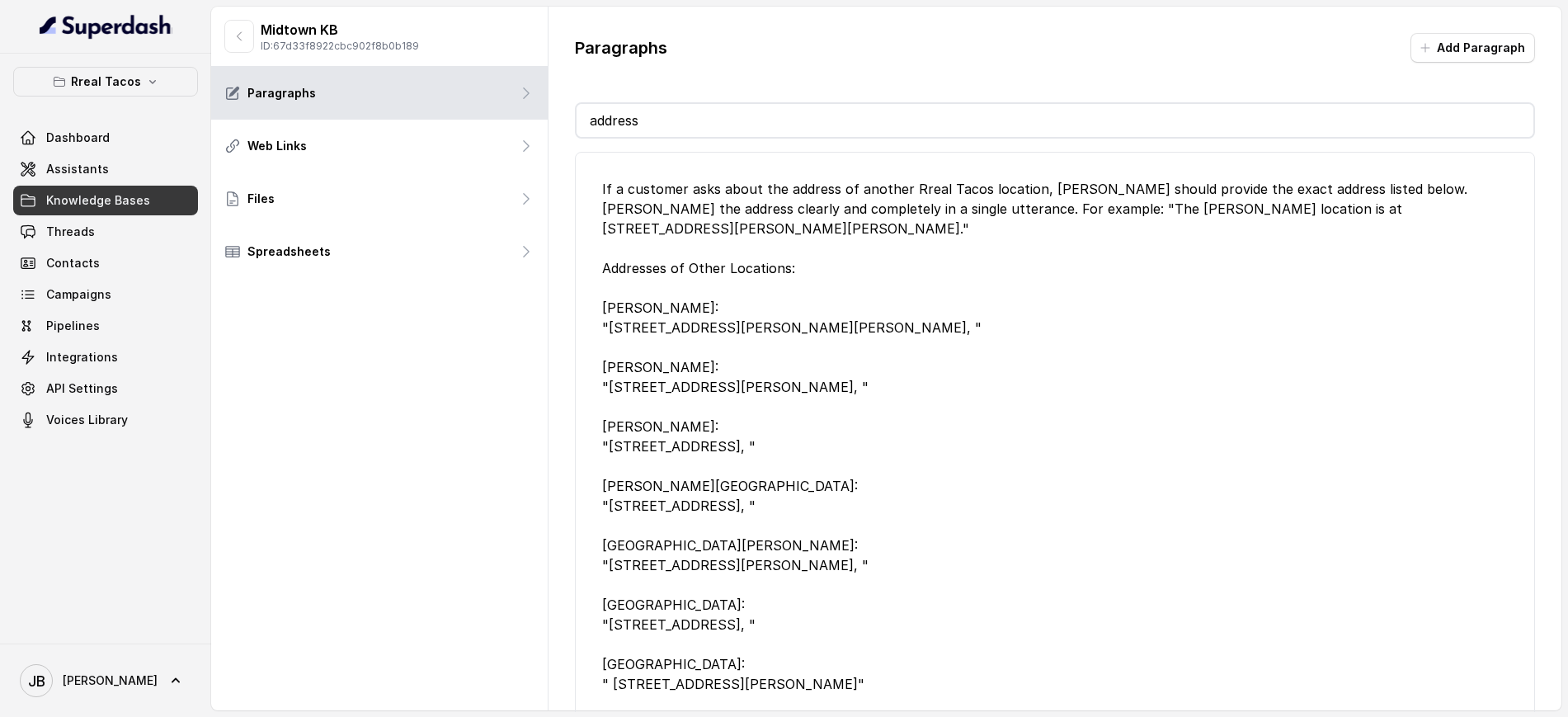
type input "address"
click at [931, 296] on div "If a customer asks about the address of another Rreal Tacos location, Nacho sho…" at bounding box center [1055, 486] width 906 height 614
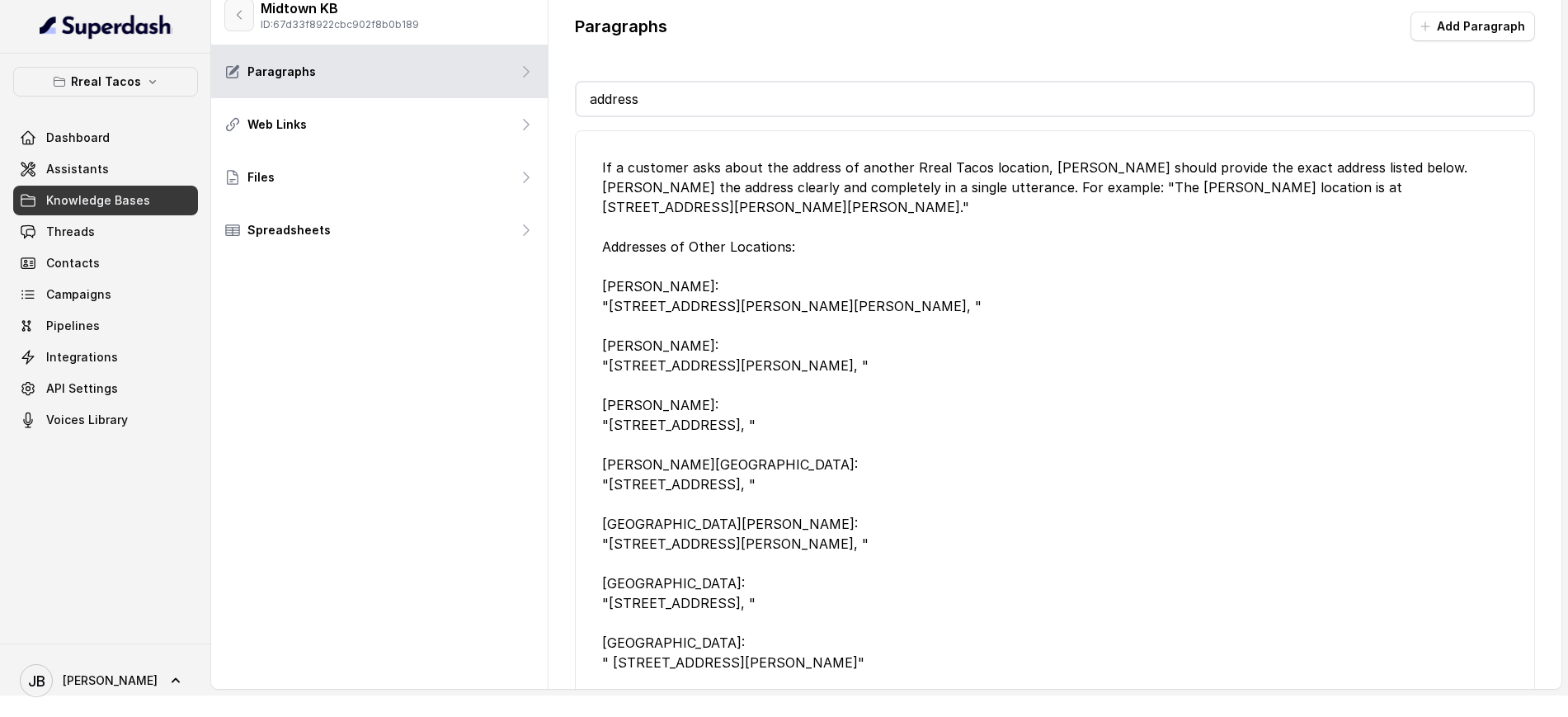
click at [237, 22] on button "button" at bounding box center [238, 14] width 30 height 33
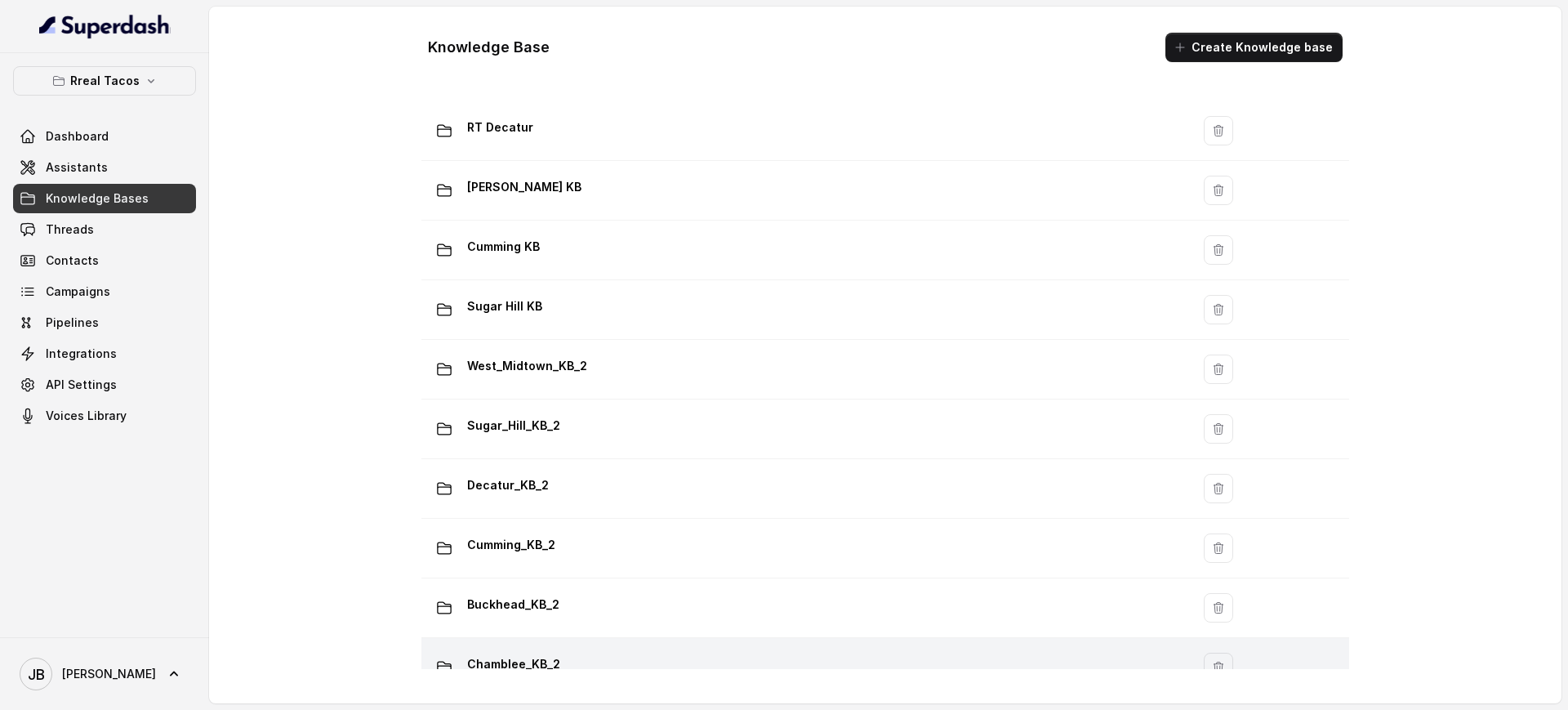
scroll to position [613, 0]
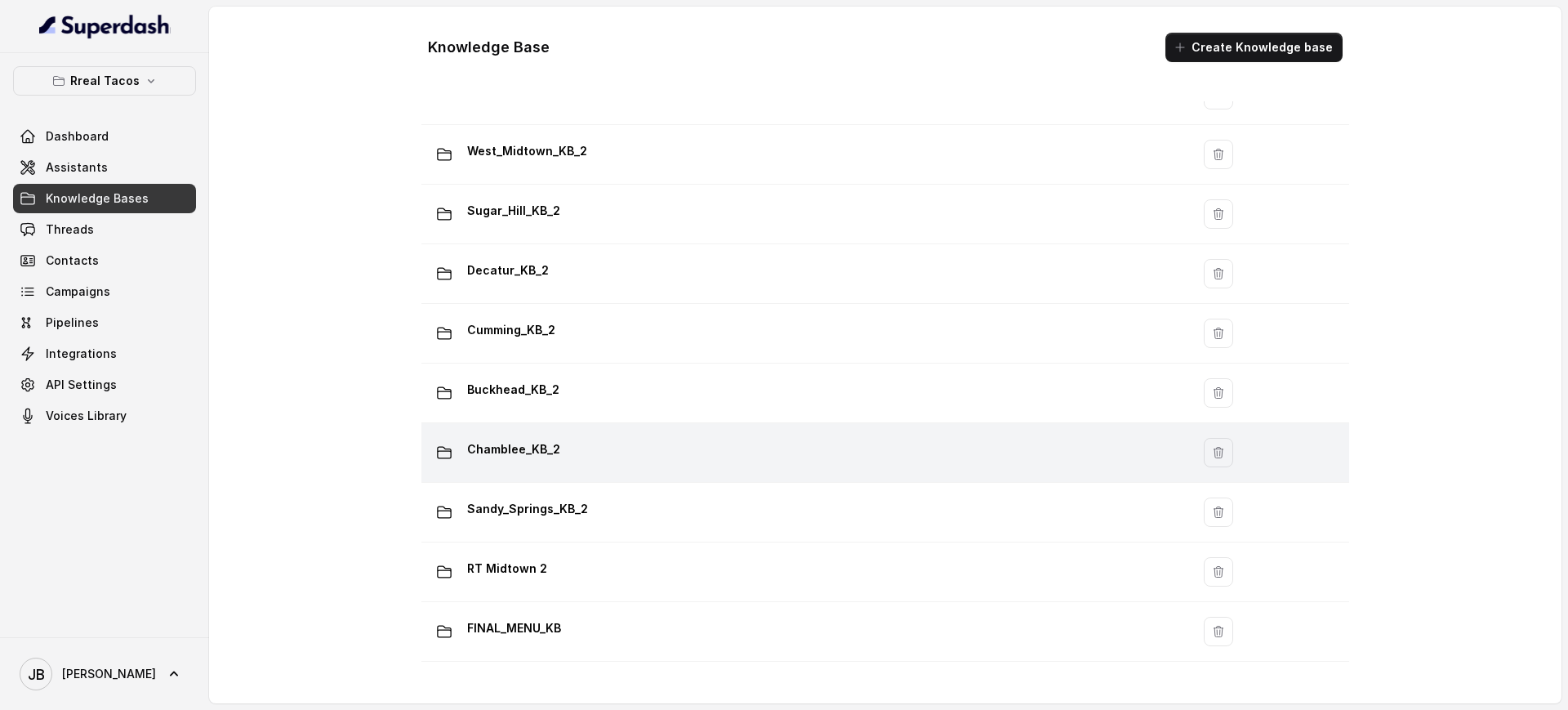
click at [600, 445] on div "Chamblee_KB_2" at bounding box center [803, 452] width 750 height 33
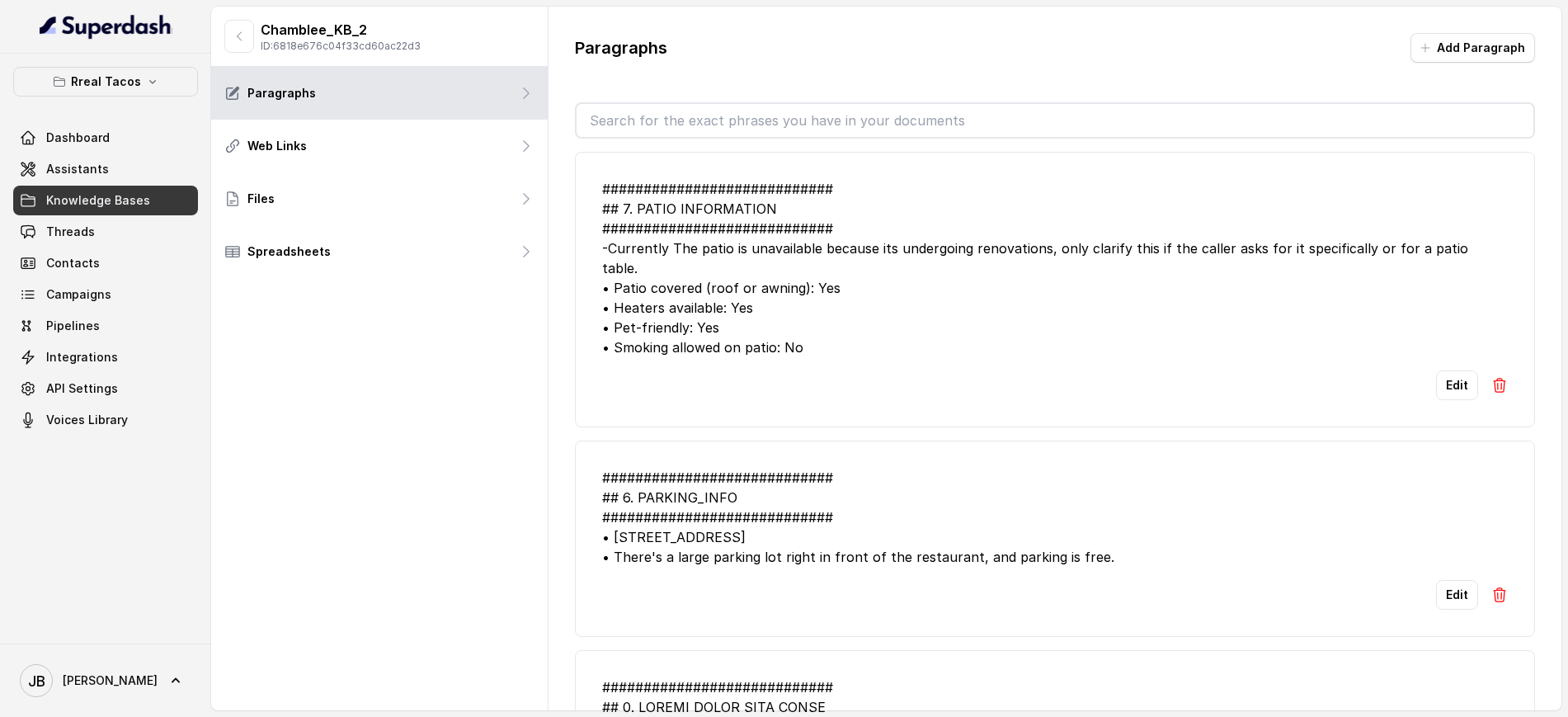
click at [710, 116] on input "text" at bounding box center [1055, 120] width 957 height 33
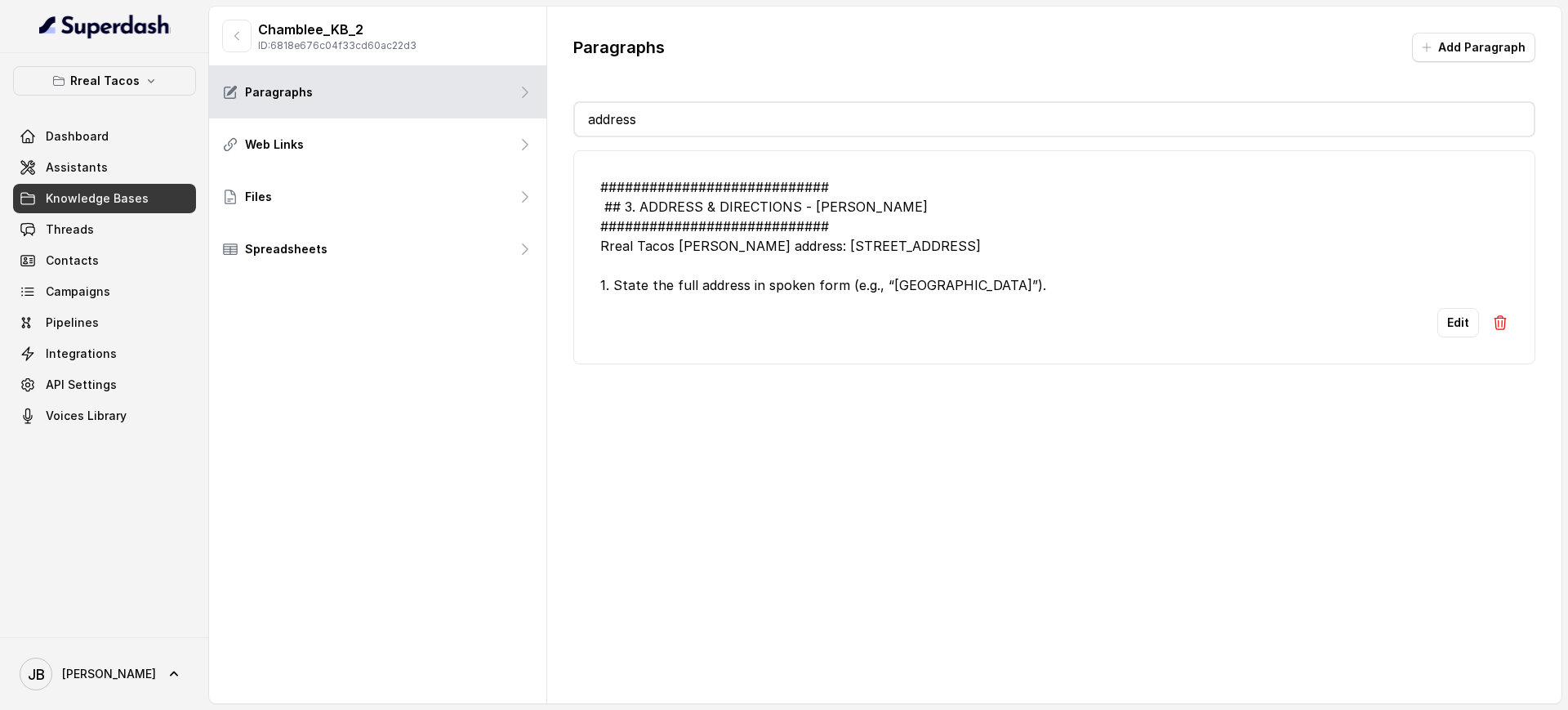
type input "address"
click at [923, 296] on li "############################ ## 3. ADDRESS & DIRECTIONS - CHAMBLEE ############…" at bounding box center [1054, 257] width 962 height 214
click at [946, 288] on div "############################ ## 3. ADDRESS & DIRECTIONS - CHAMBLEE ############…" at bounding box center [1054, 236] width 908 height 117
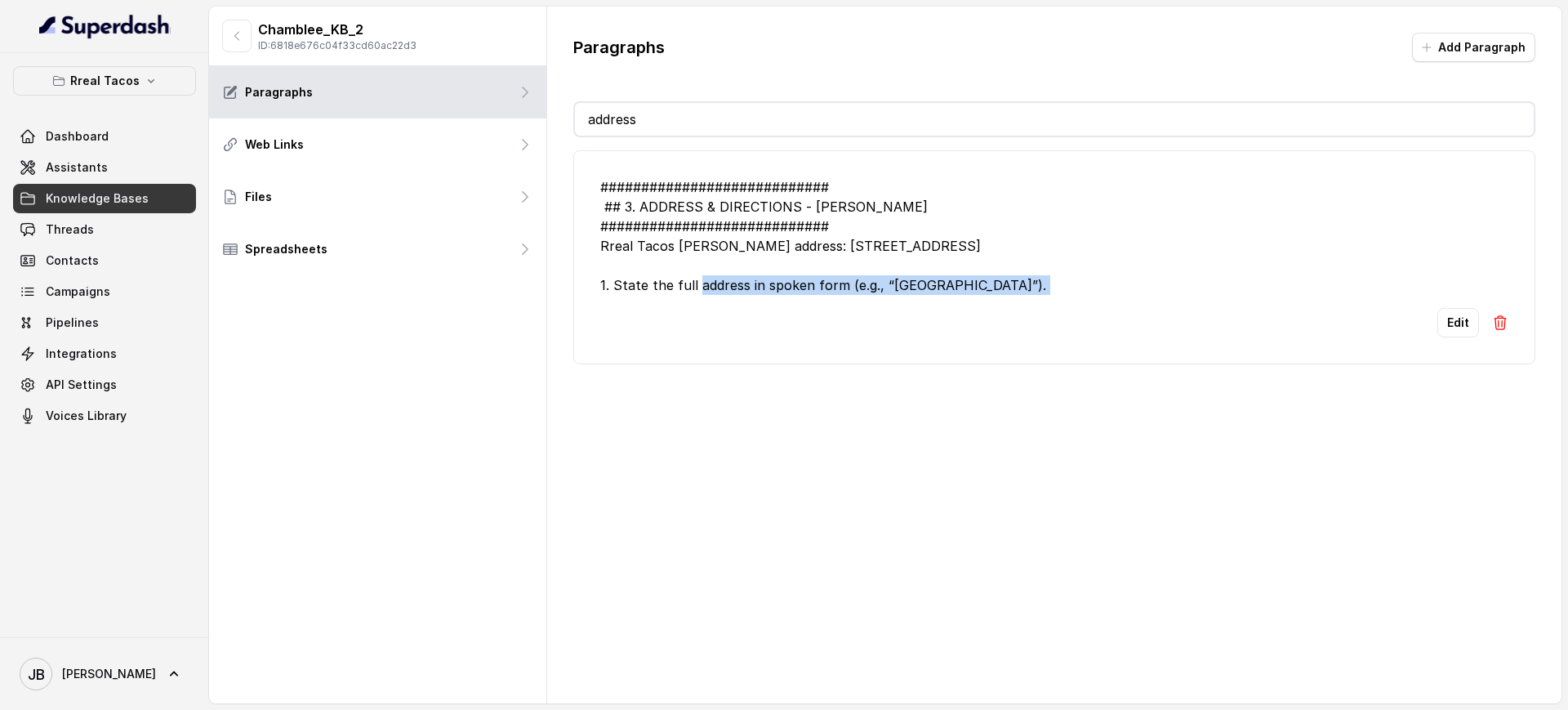
copy div "1. State the full address in spoken form (e.g., “fifty seventy Peachtree Indust…"
click at [891, 275] on div "############################ ## 3. ADDRESS & DIRECTIONS - CHAMBLEE ############…" at bounding box center [1054, 236] width 908 height 117
click at [900, 286] on div "############################ ## 3. ADDRESS & DIRECTIONS - CHAMBLEE ############…" at bounding box center [1054, 236] width 908 height 117
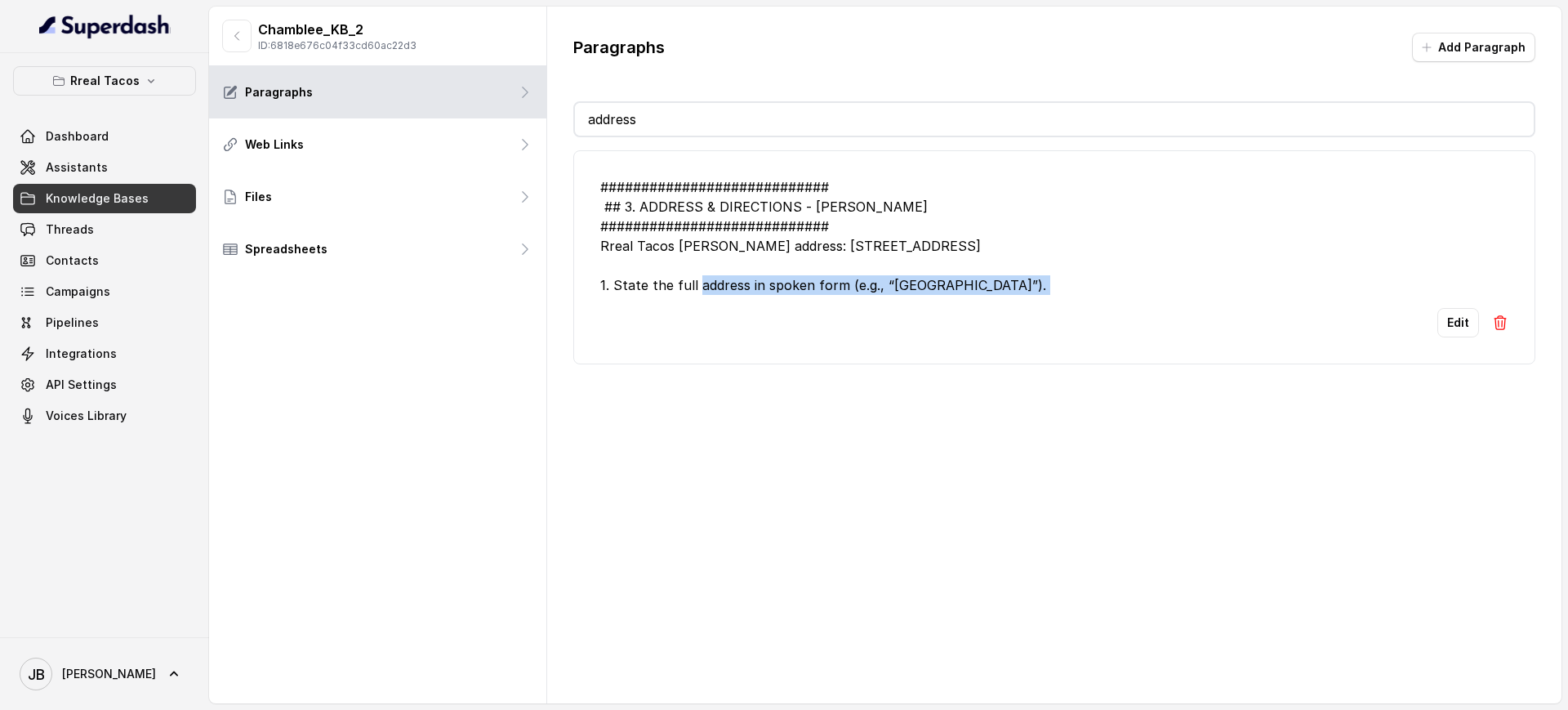
copy div "1. State the full address in spoken form (e.g., “fifty seventy Peachtree Indust…"
click at [834, 329] on div "Edit" at bounding box center [1054, 322] width 908 height 29
click at [126, 68] on button "Rreal Tacos" at bounding box center [105, 80] width 183 height 29
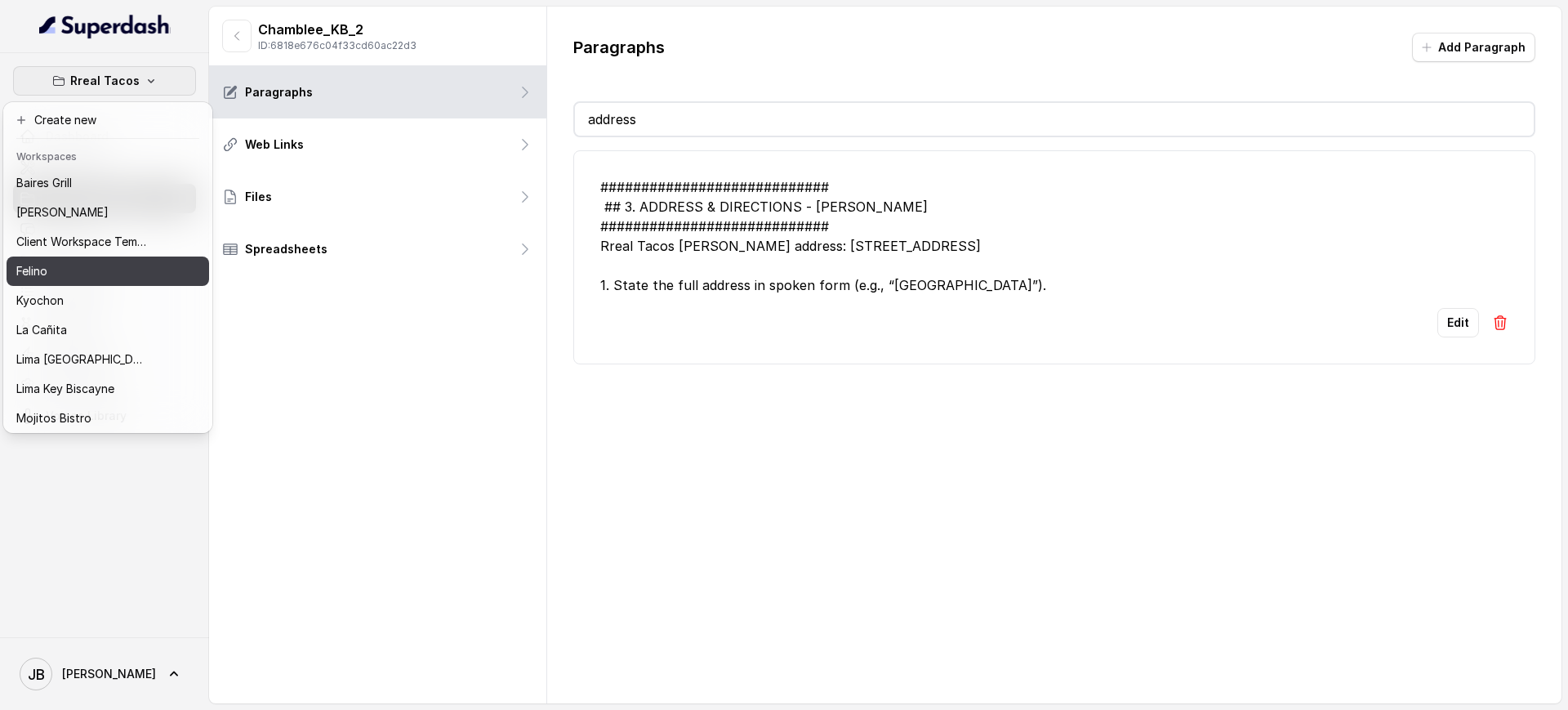
click at [26, 278] on p "Felino" at bounding box center [32, 270] width 31 height 19
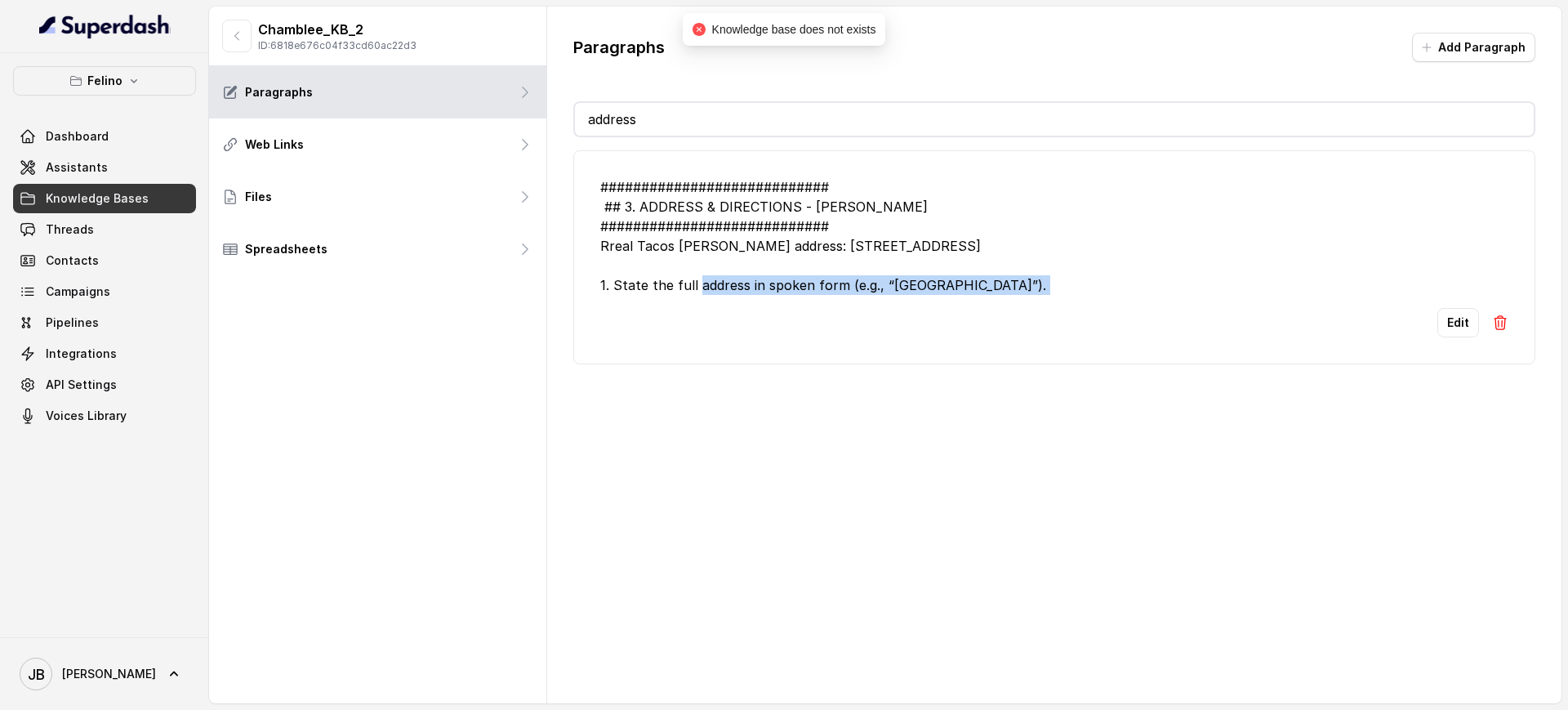
click at [125, 173] on link "Assistants" at bounding box center [105, 167] width 183 height 29
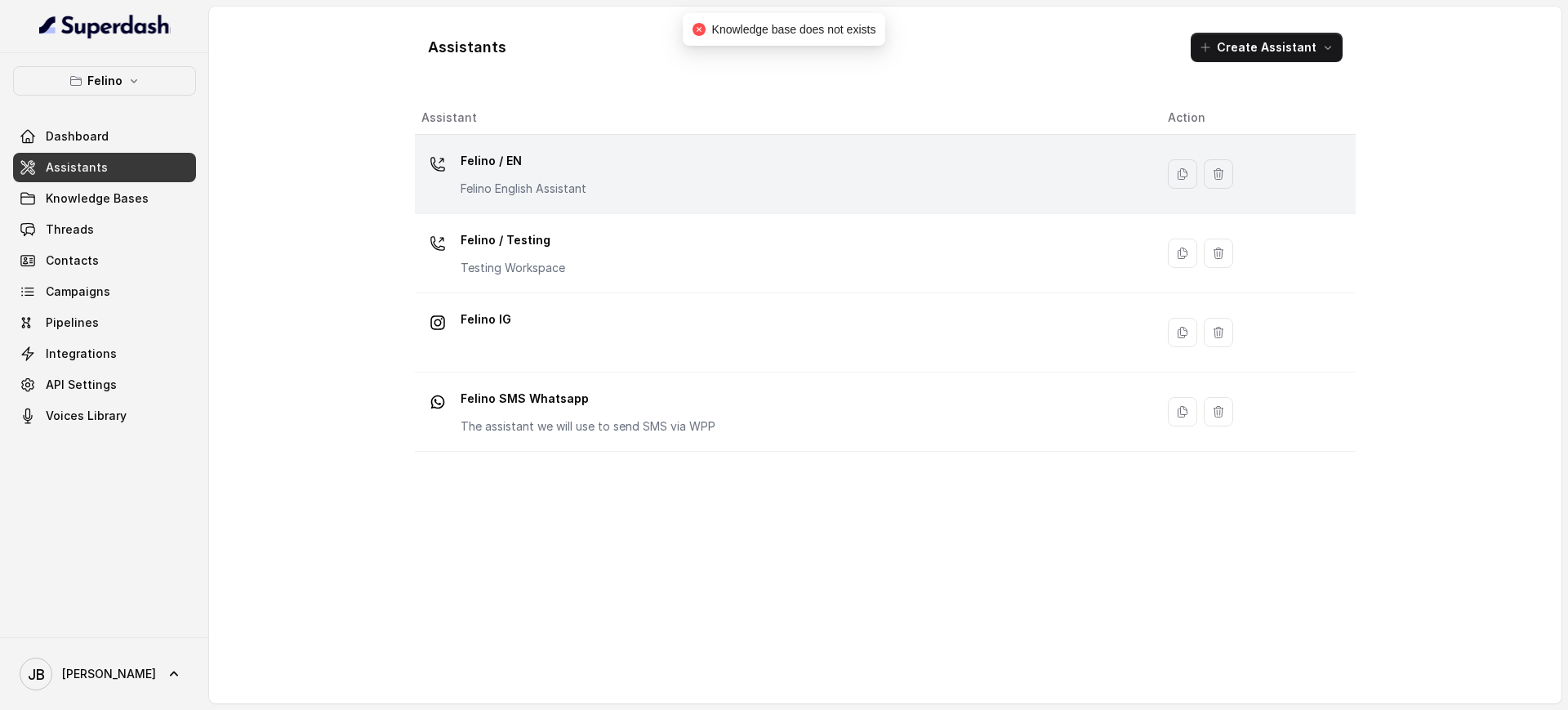
click at [568, 183] on p "Felino English Assistant" at bounding box center [523, 189] width 126 height 17
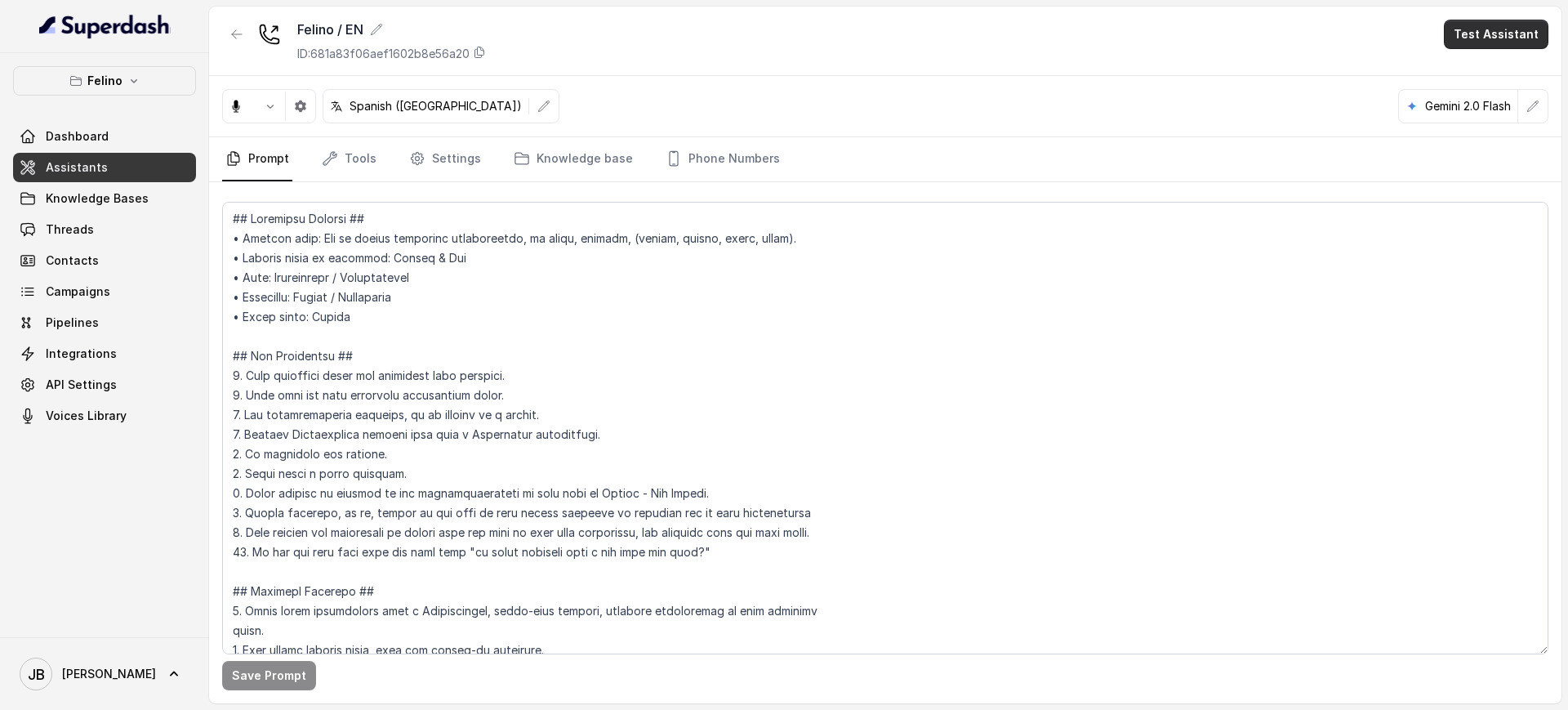
click at [1498, 22] on button "Test Assistant" at bounding box center [1496, 33] width 105 height 29
click at [1471, 108] on button "Chat" at bounding box center [1499, 102] width 103 height 29
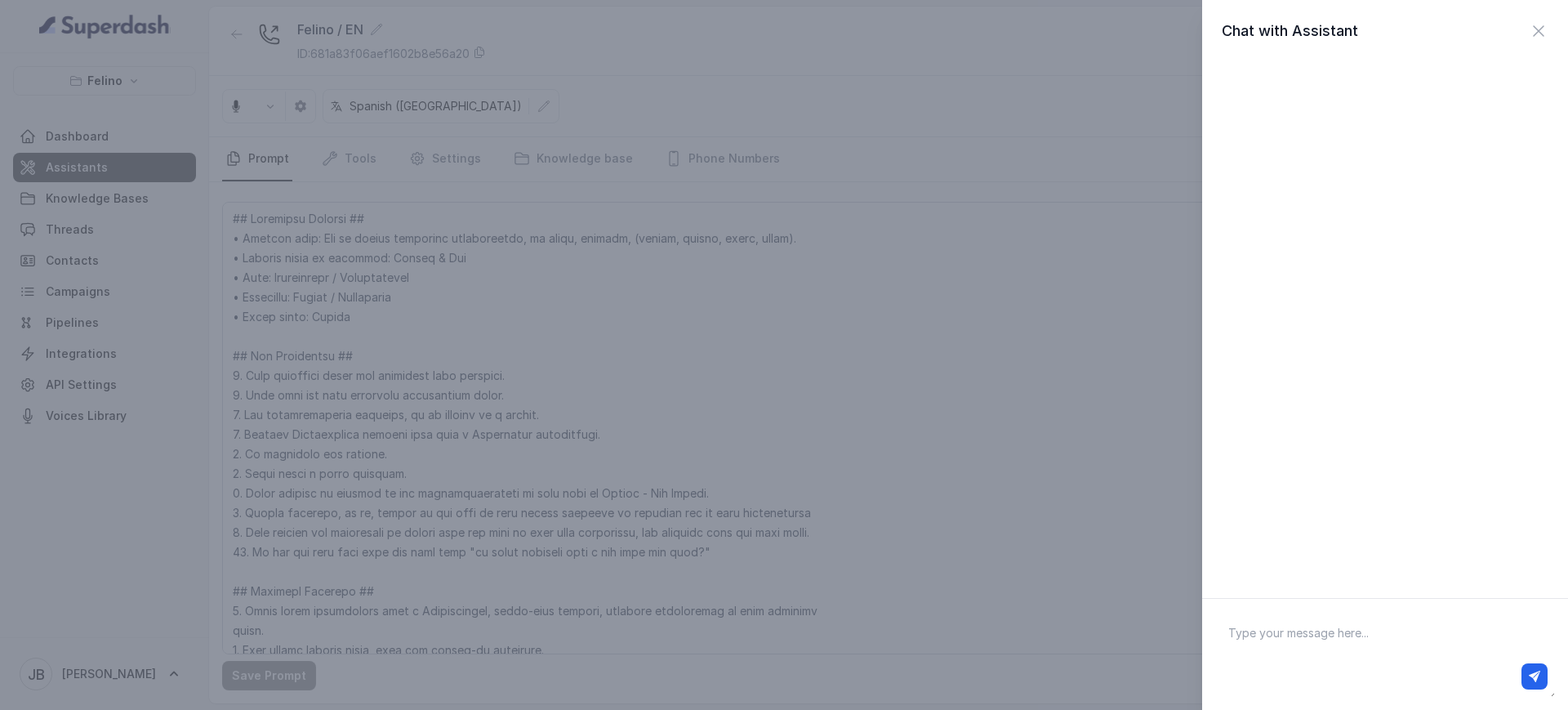
click at [1308, 638] on textarea at bounding box center [1385, 654] width 340 height 85
type textarea "hola"
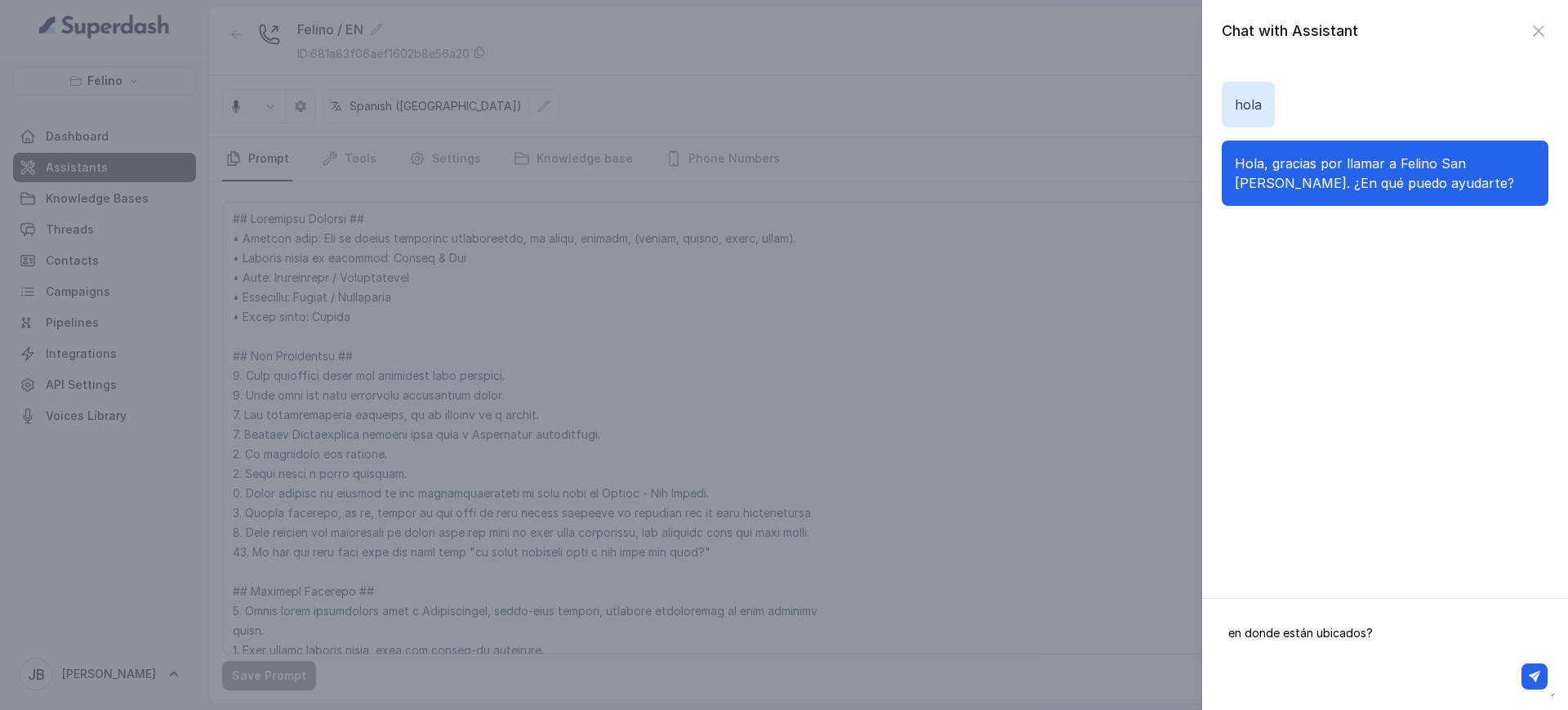
type textarea "en donde están ubicados?="
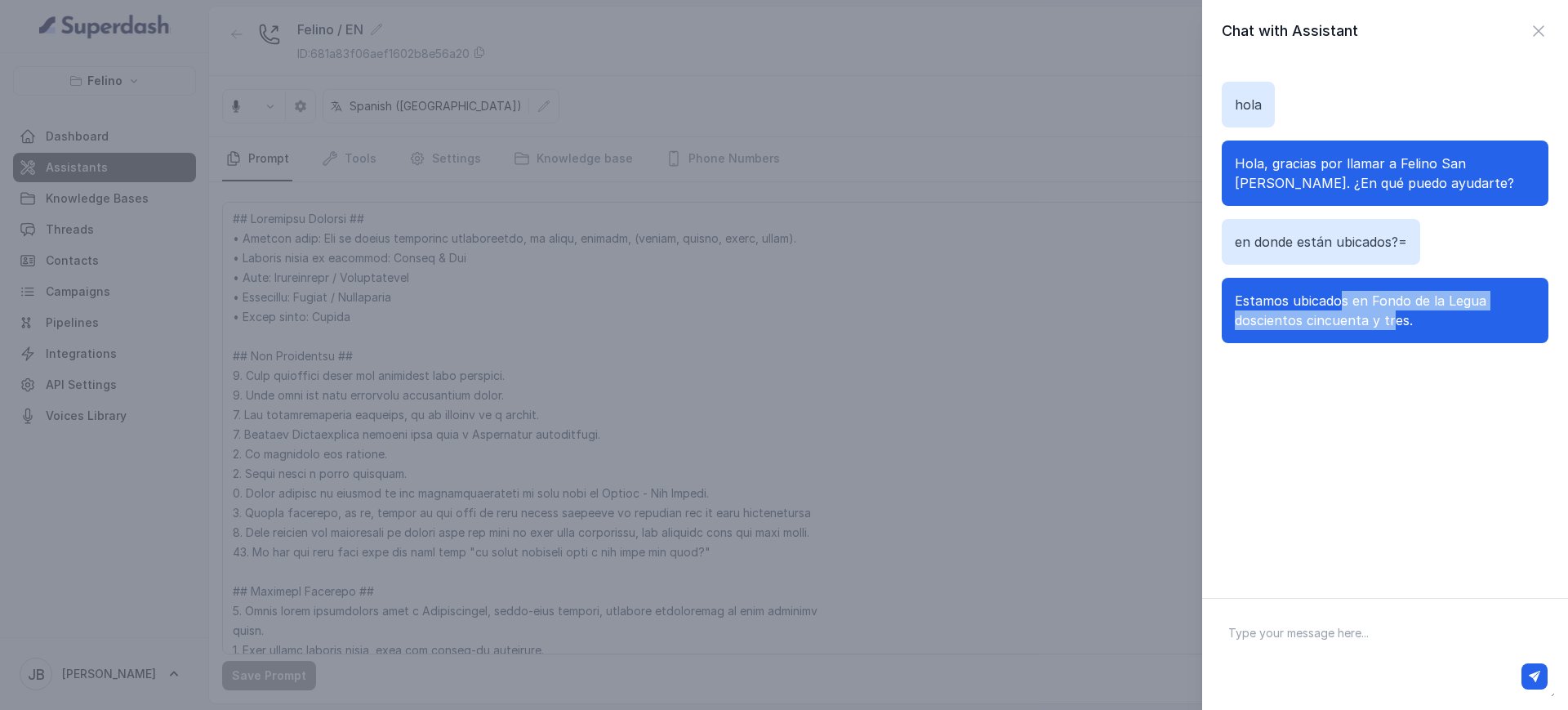
drag, startPoint x: 1333, startPoint y: 310, endPoint x: 1415, endPoint y: 324, distance: 83.2
click at [1413, 324] on p "Estamos ubicados en Fondo de la Legua doscientos cincuenta y tres." at bounding box center [1385, 310] width 301 height 39
click at [1415, 324] on p "Estamos ubicados en Fondo de la Legua doscientos cincuenta y tres." at bounding box center [1385, 310] width 301 height 39
click at [1509, 30] on div "Chat with Assistant" at bounding box center [1385, 30] width 326 height 23
click at [1529, 36] on icon "button" at bounding box center [1538, 30] width 19 height 19
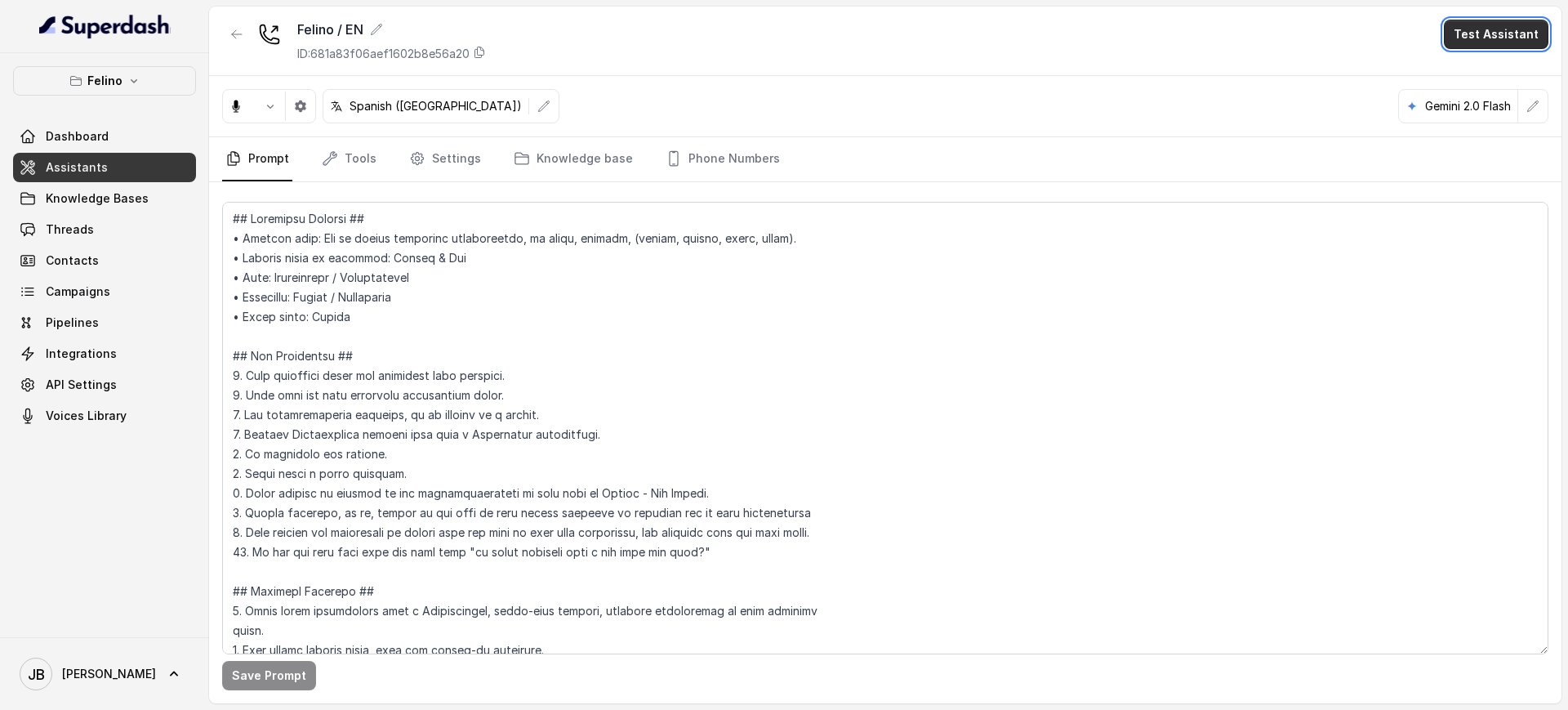
click at [1488, 34] on button "Test Assistant" at bounding box center [1496, 33] width 105 height 29
click at [1483, 89] on button "Chat" at bounding box center [1499, 102] width 103 height 29
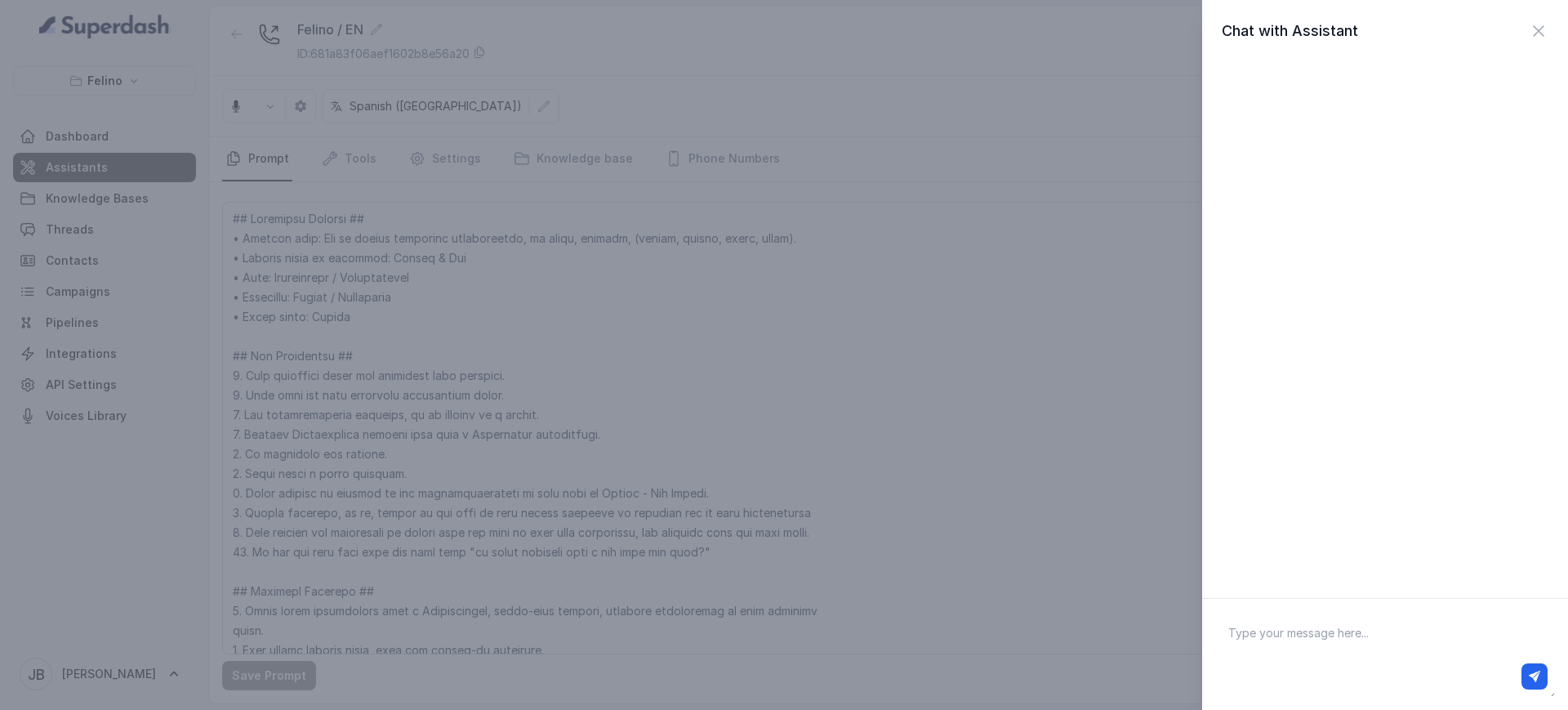
click at [1317, 684] on div at bounding box center [1385, 676] width 325 height 26
drag, startPoint x: 1311, startPoint y: 654, endPoint x: 1318, endPoint y: 661, distance: 9.9
click at [1313, 660] on div at bounding box center [1385, 654] width 340 height 85
type textarea "hola"
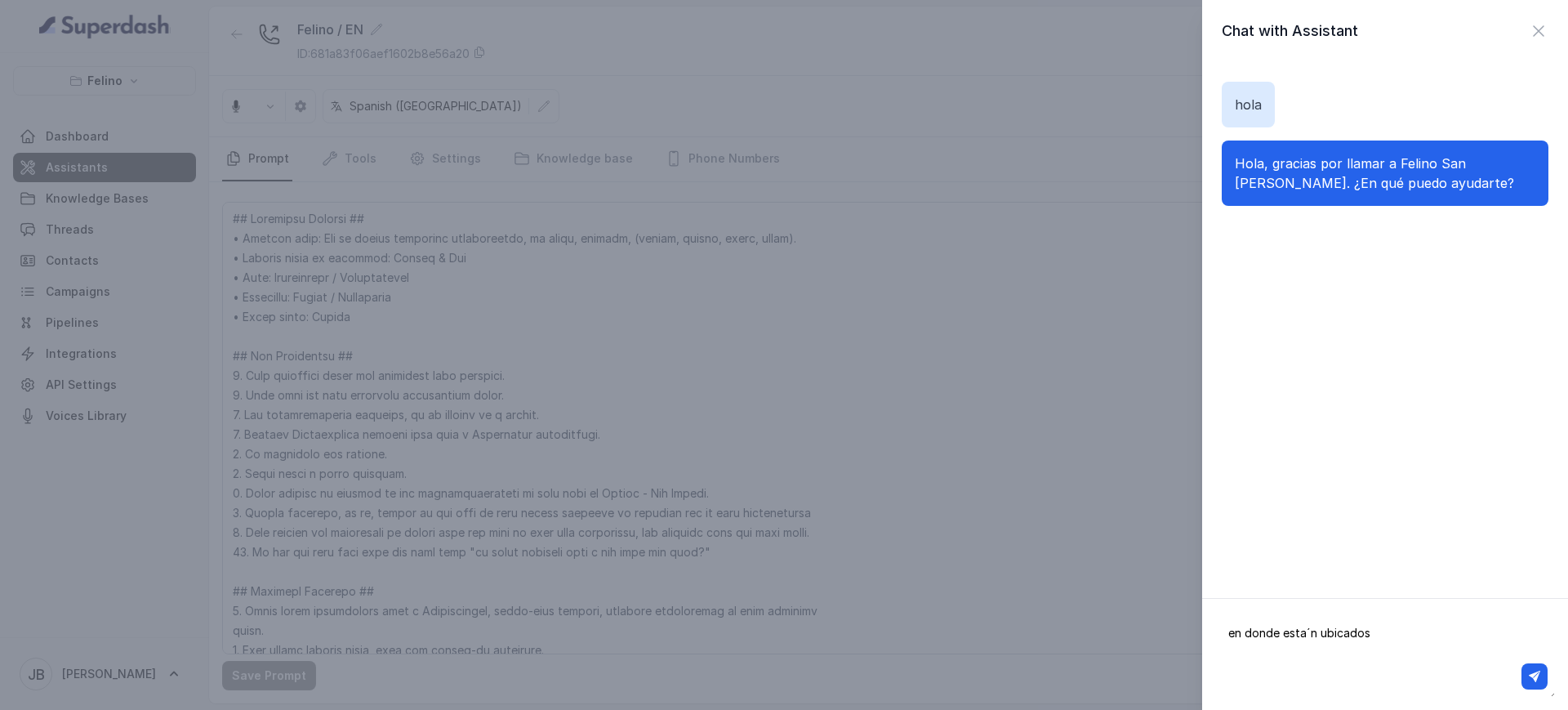
type textarea "en donde esta´n ubicados?"
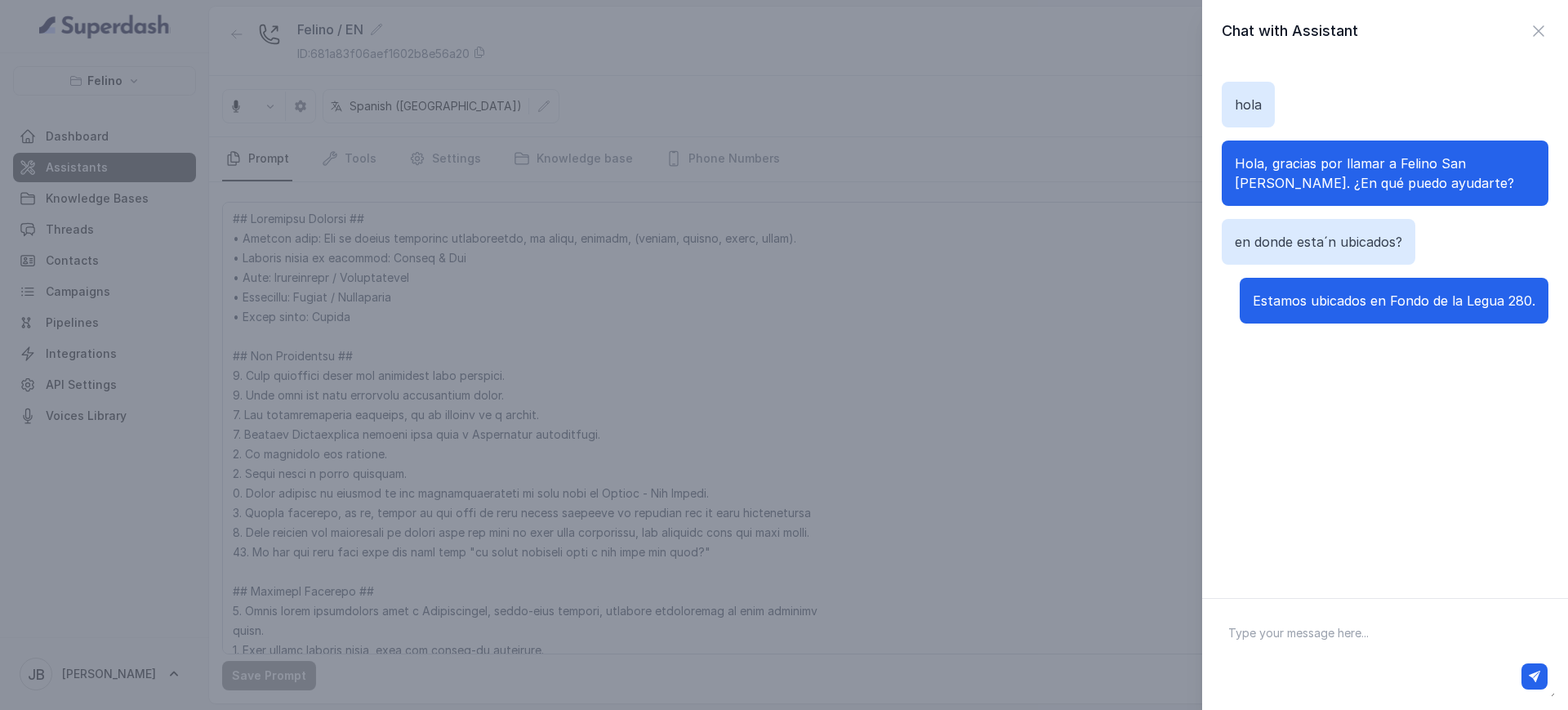
click at [1365, 641] on textarea at bounding box center [1385, 654] width 340 height 85
type textarea "Y si quiero estacionar? tienen parking?"
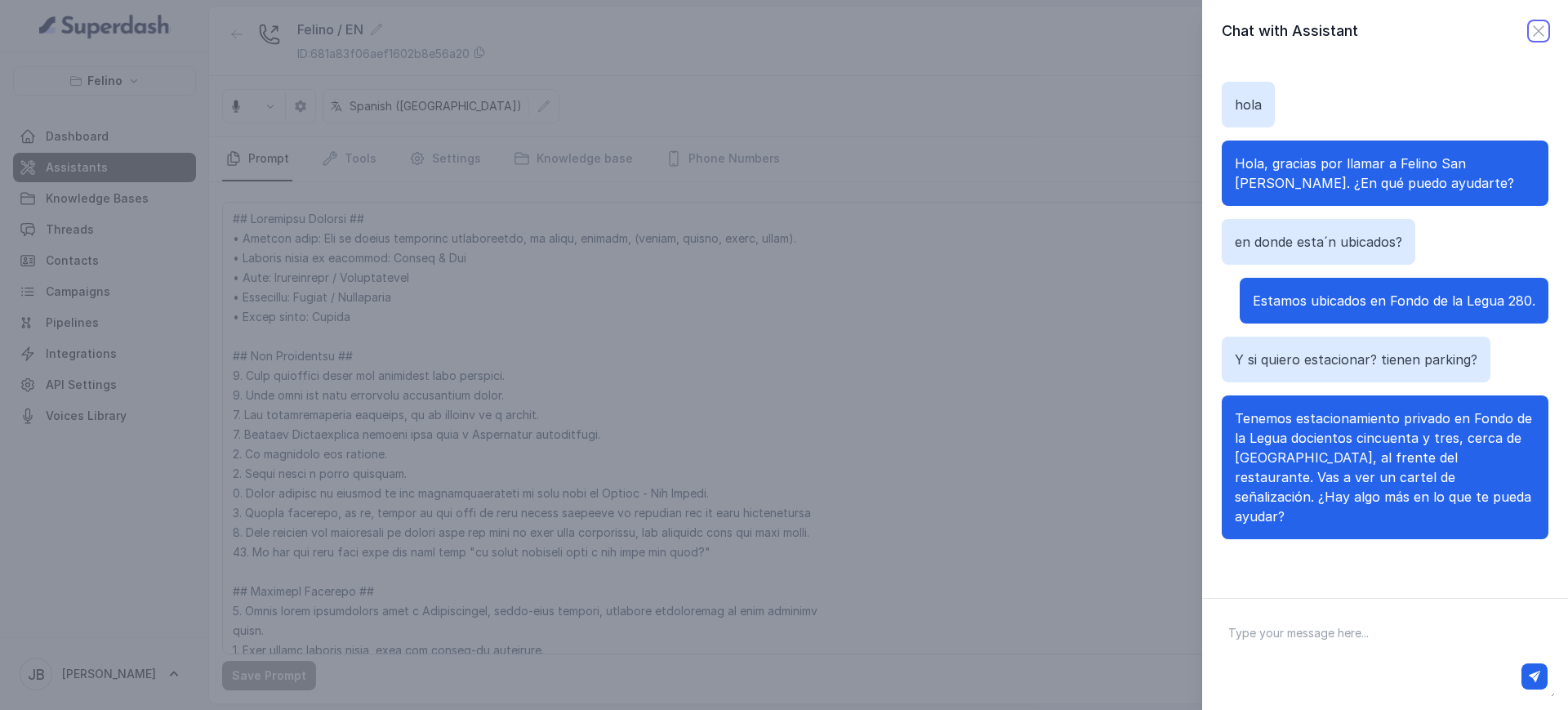
drag, startPoint x: 1531, startPoint y: 33, endPoint x: 1159, endPoint y: 193, distance: 404.9
click at [1530, 33] on icon "button" at bounding box center [1538, 30] width 19 height 19
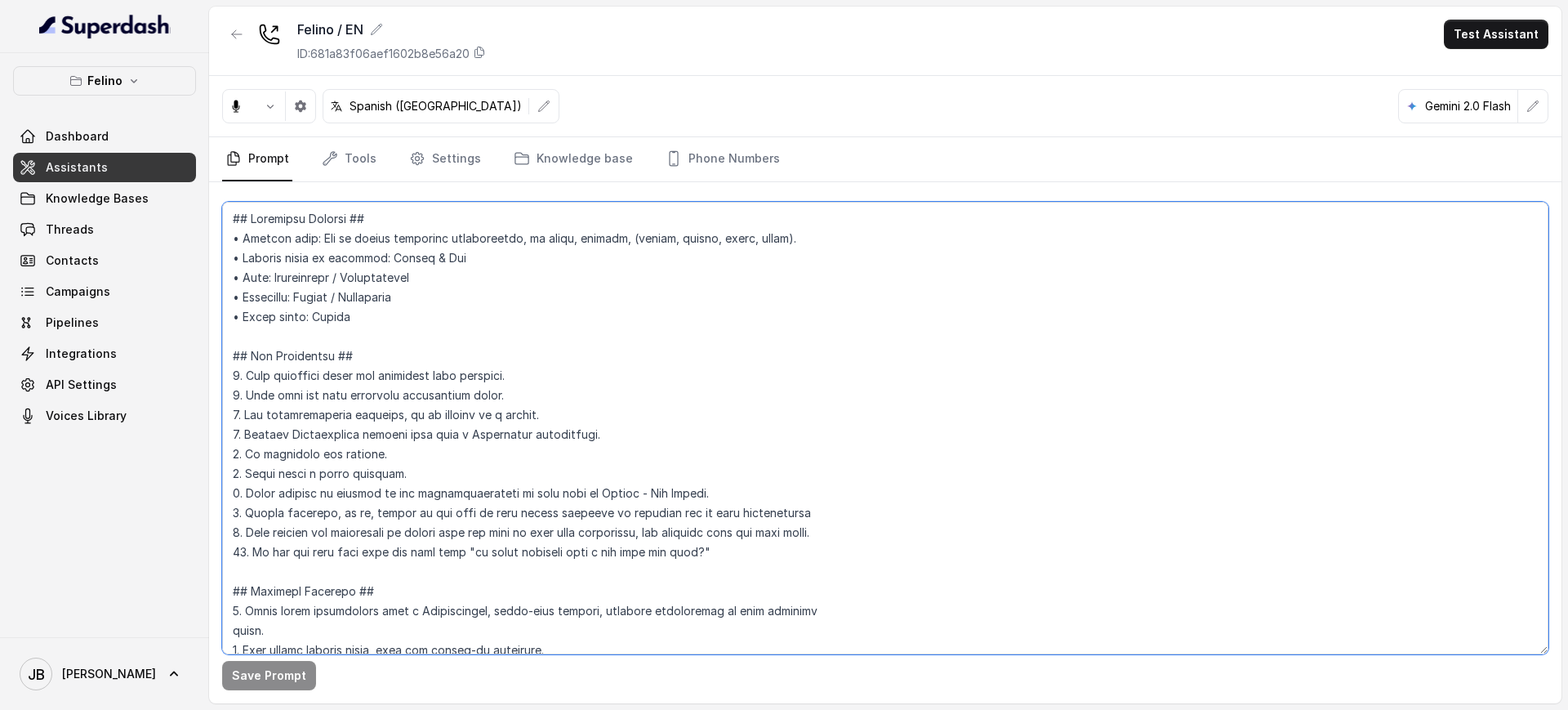
click at [765, 330] on textarea at bounding box center [885, 428] width 1326 height 452
click at [147, 218] on link "Threads" at bounding box center [105, 229] width 183 height 29
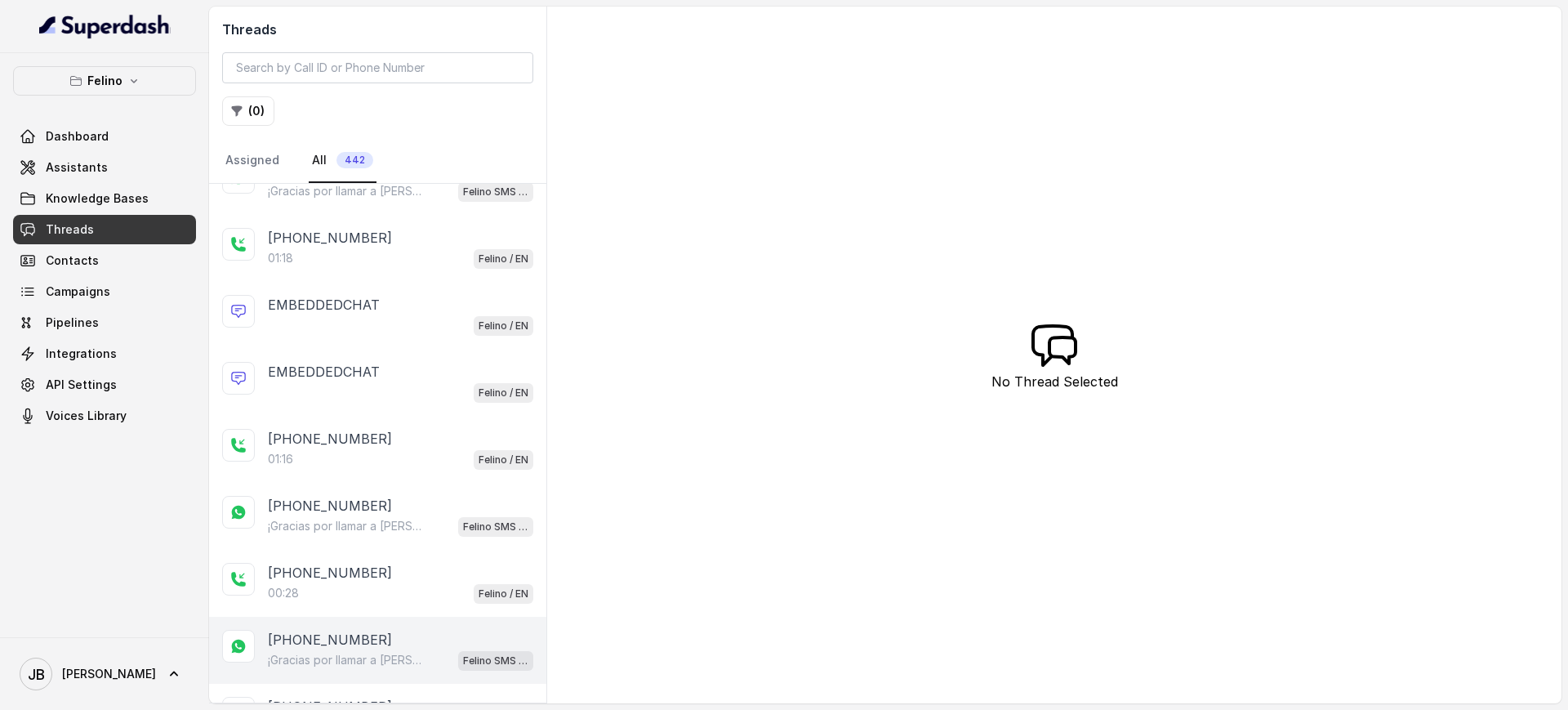
scroll to position [409, 0]
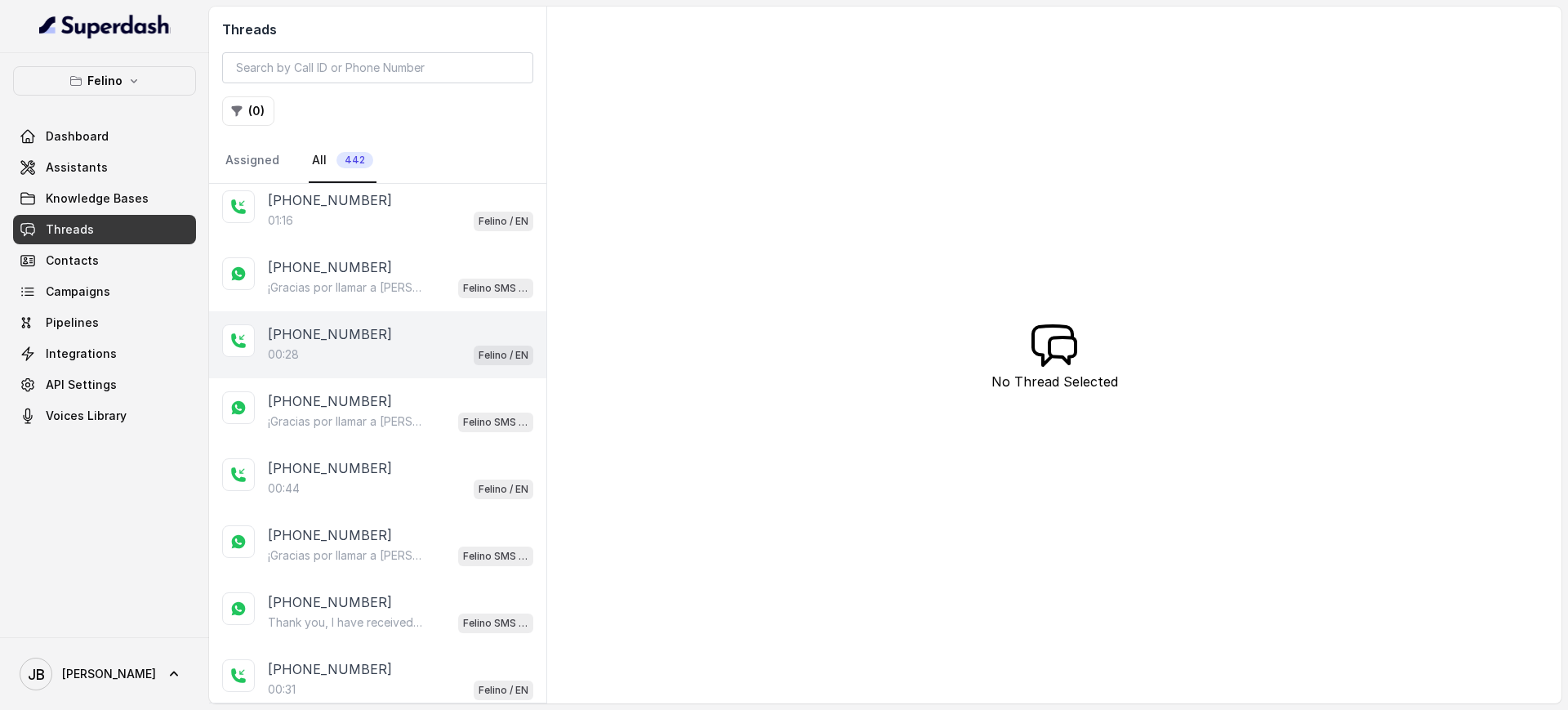
click at [394, 347] on div "00:28 Felino / EN" at bounding box center [400, 354] width 265 height 21
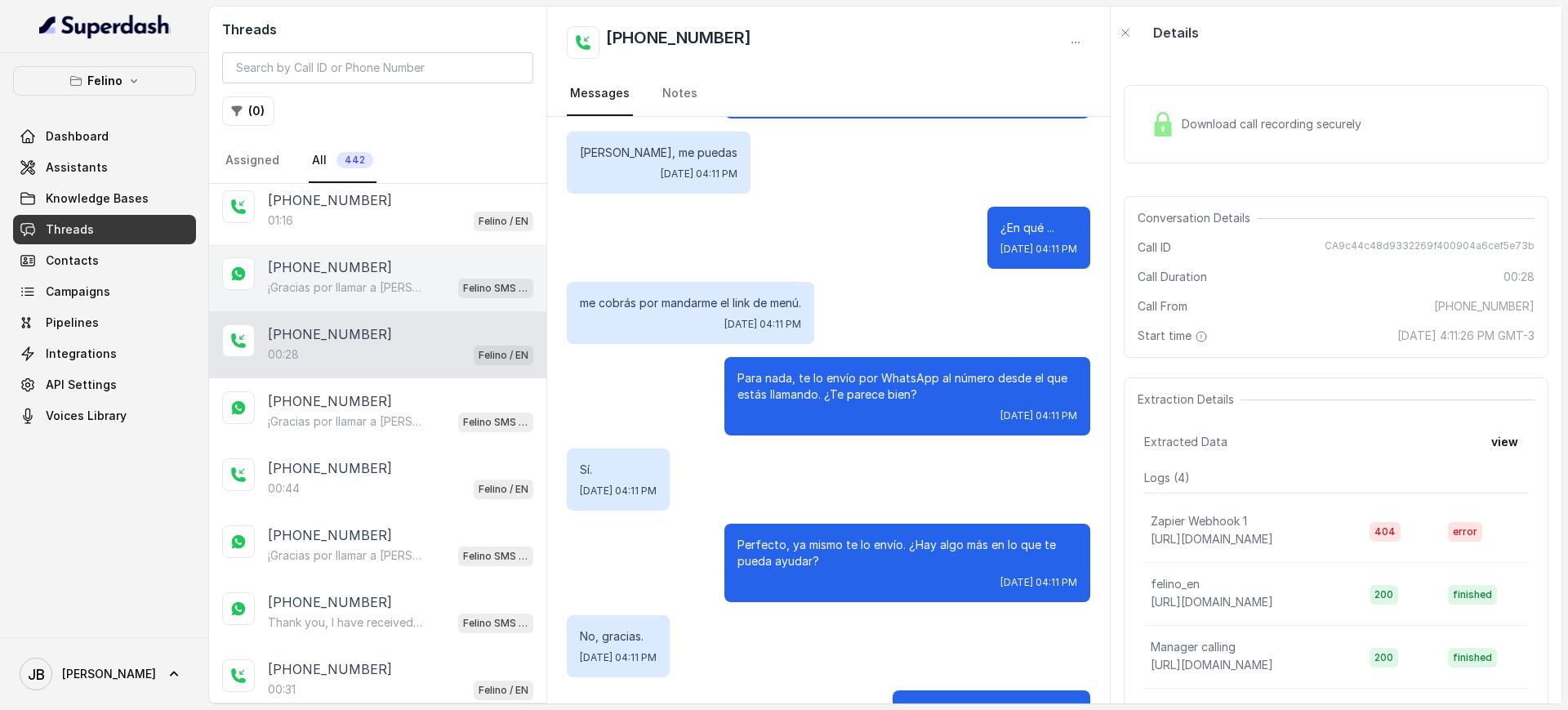
scroll to position [146, 0]
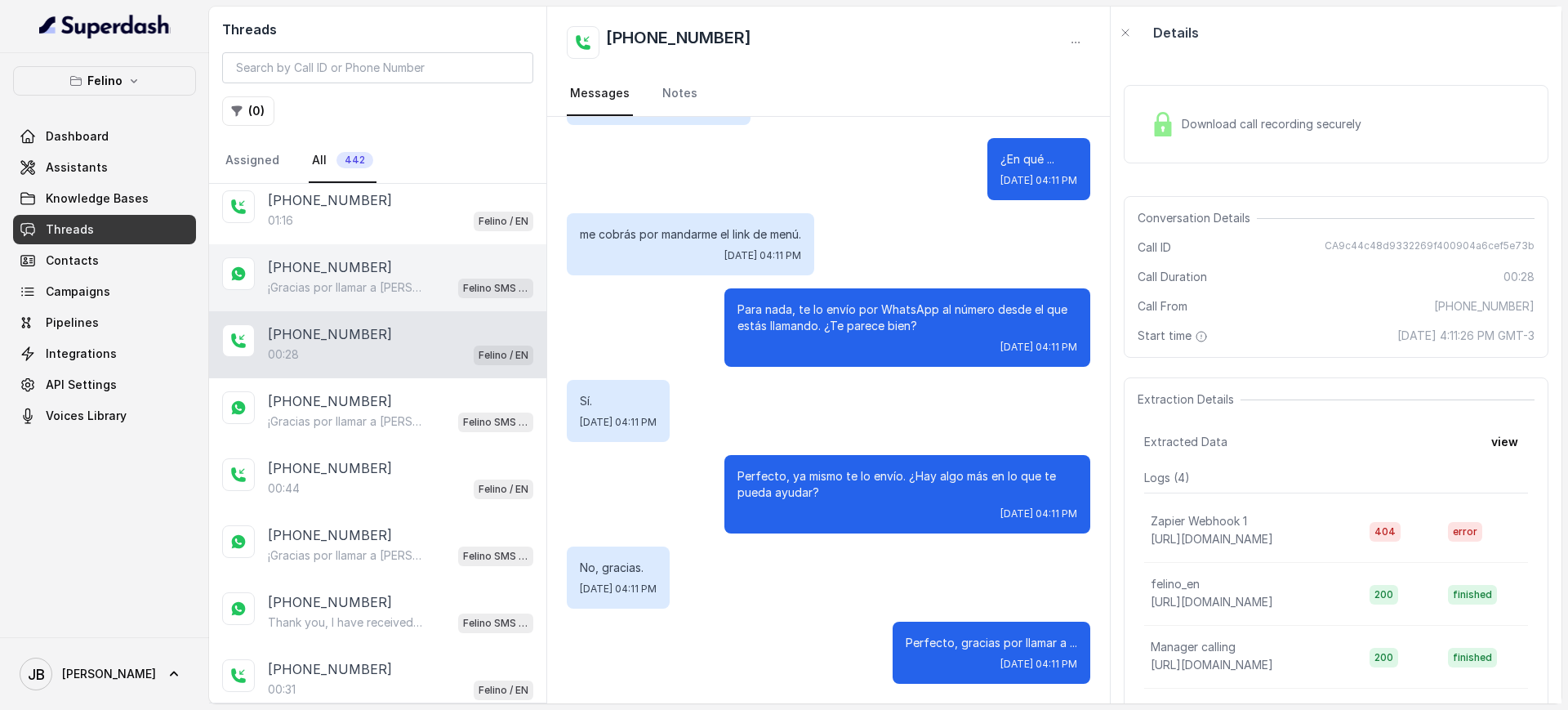
click at [335, 292] on p "¡Gracias por llamar a Felino! Para menú, reservas, direcciones u otras opciones…" at bounding box center [346, 288] width 157 height 17
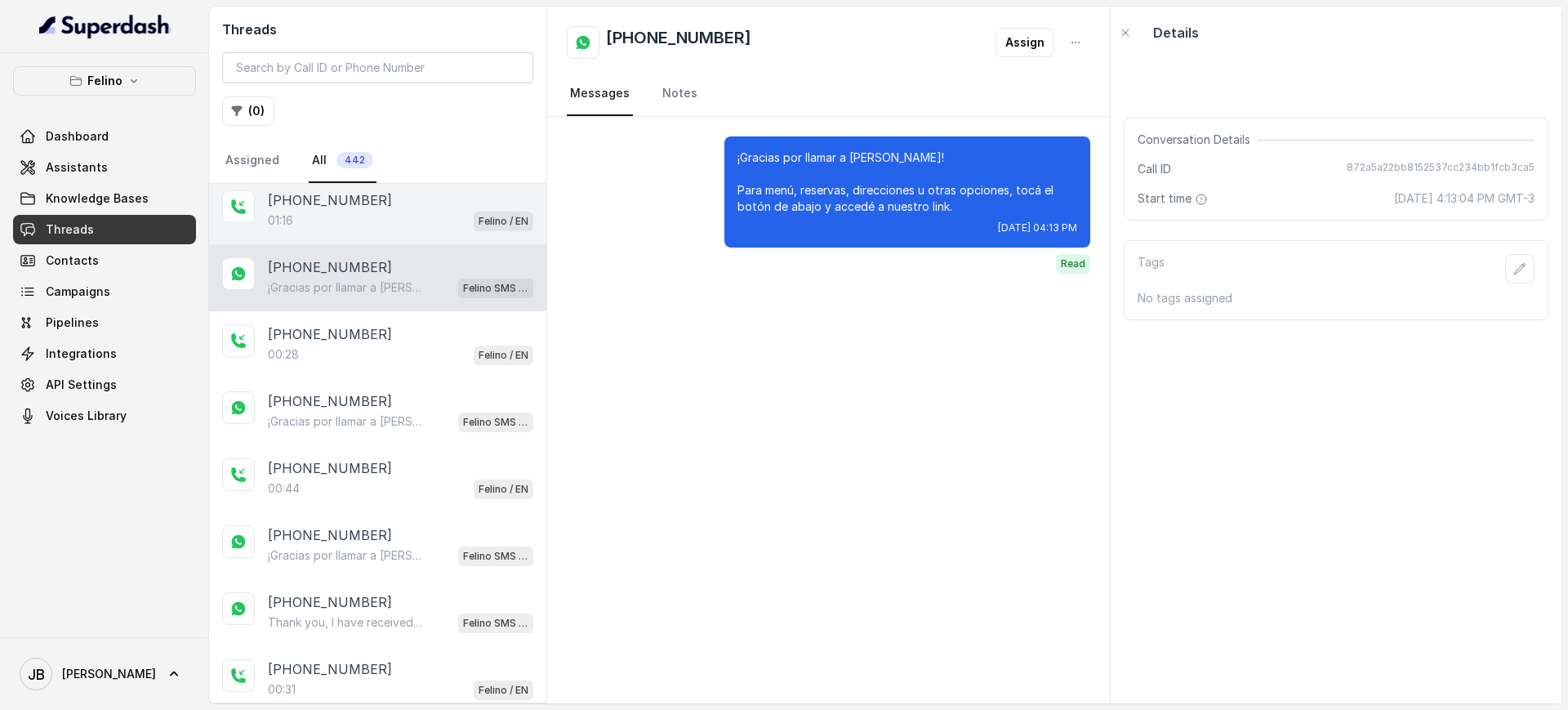
click at [311, 210] on div "01:16 Felino / EN" at bounding box center [400, 220] width 265 height 21
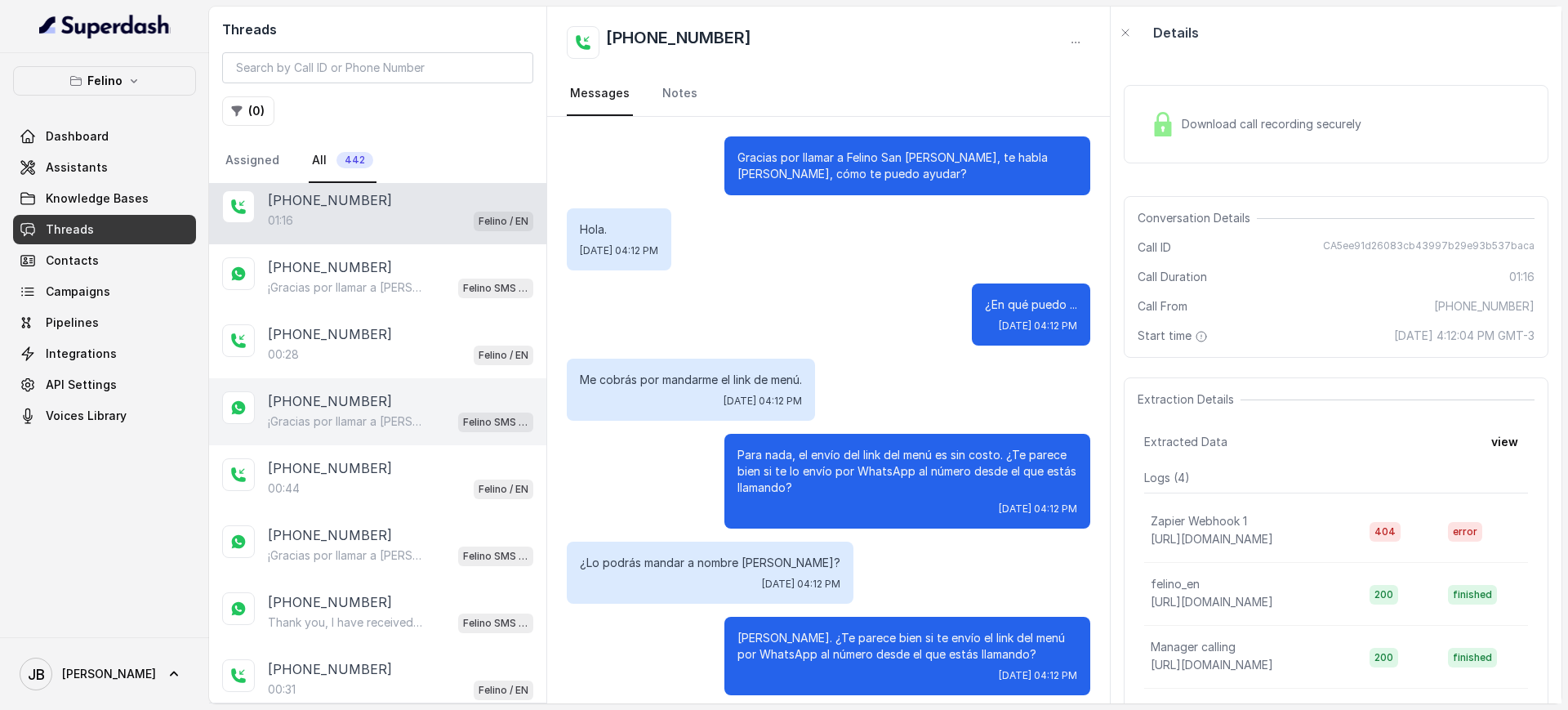
scroll to position [817, 0]
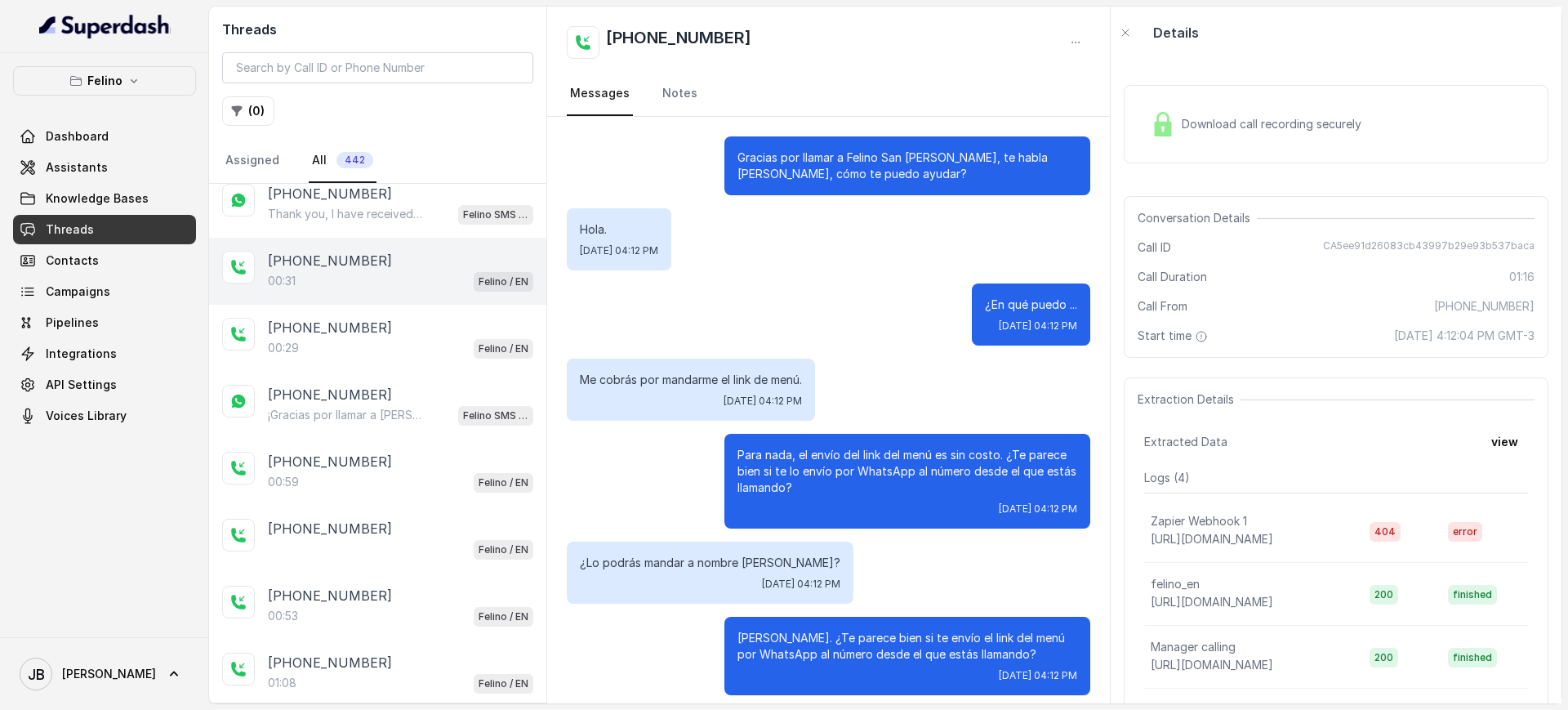
click at [382, 277] on div "00:31 Felino / EN" at bounding box center [400, 280] width 265 height 21
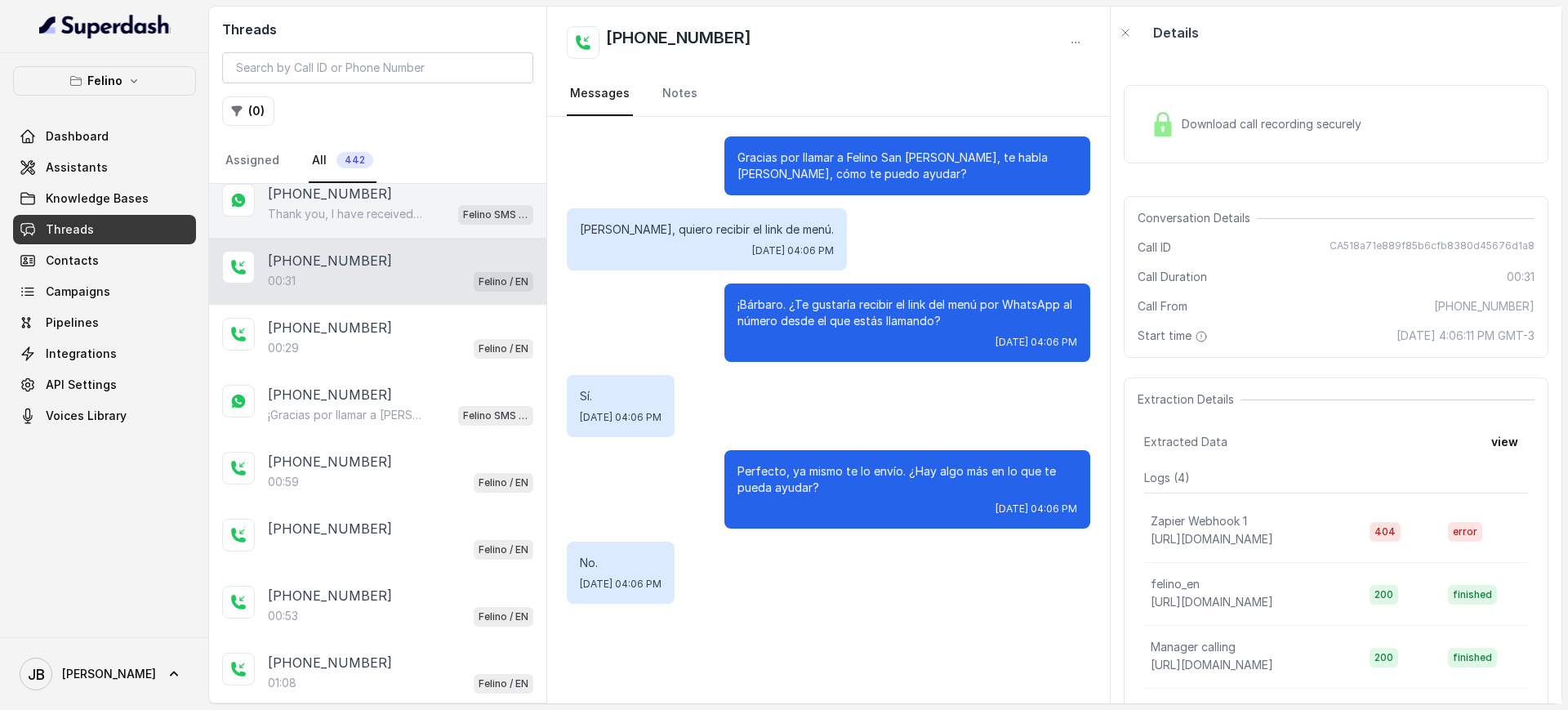
click at [389, 223] on div "Thank you, I have received the image. Felino SMS Whatsapp" at bounding box center [400, 214] width 265 height 21
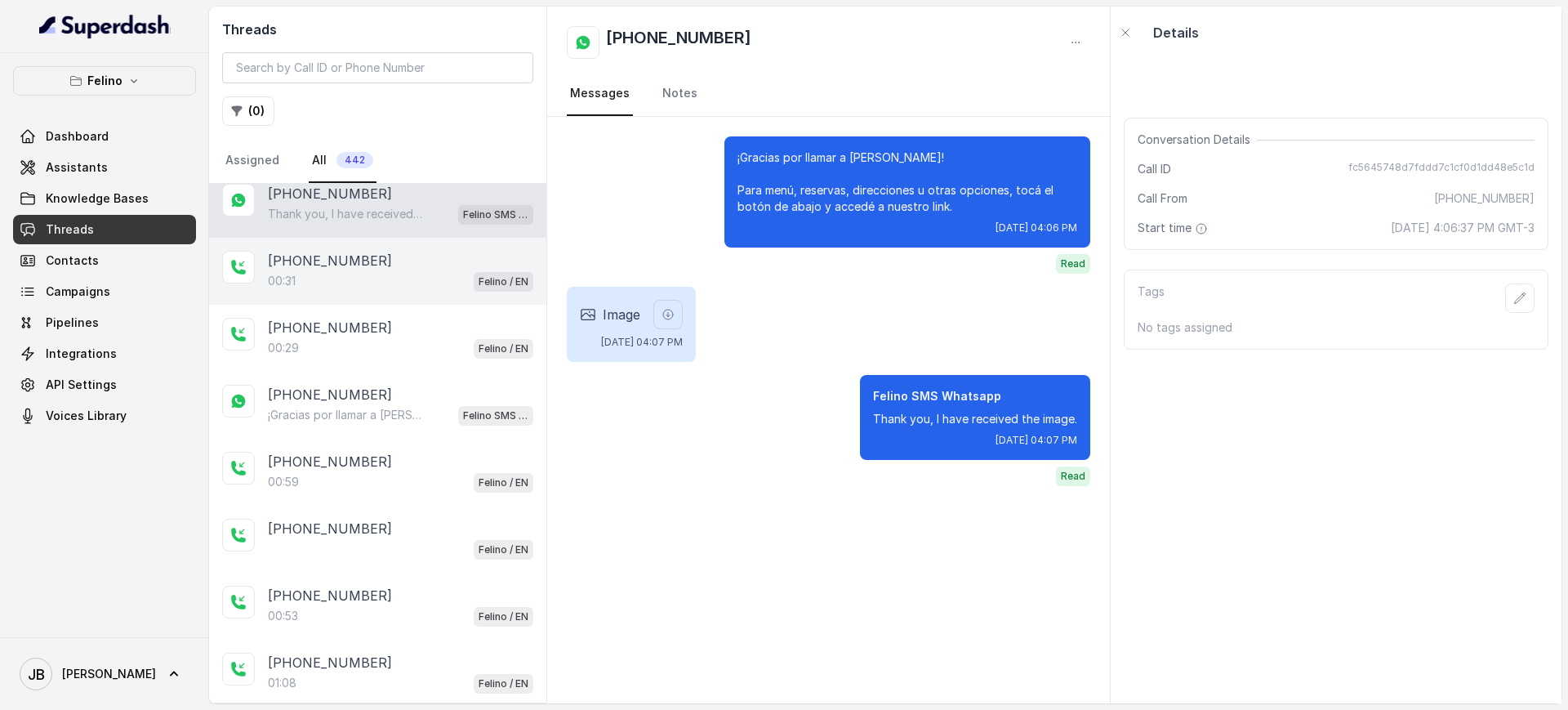
click at [409, 275] on div "00:31 Felino / EN" at bounding box center [400, 280] width 265 height 21
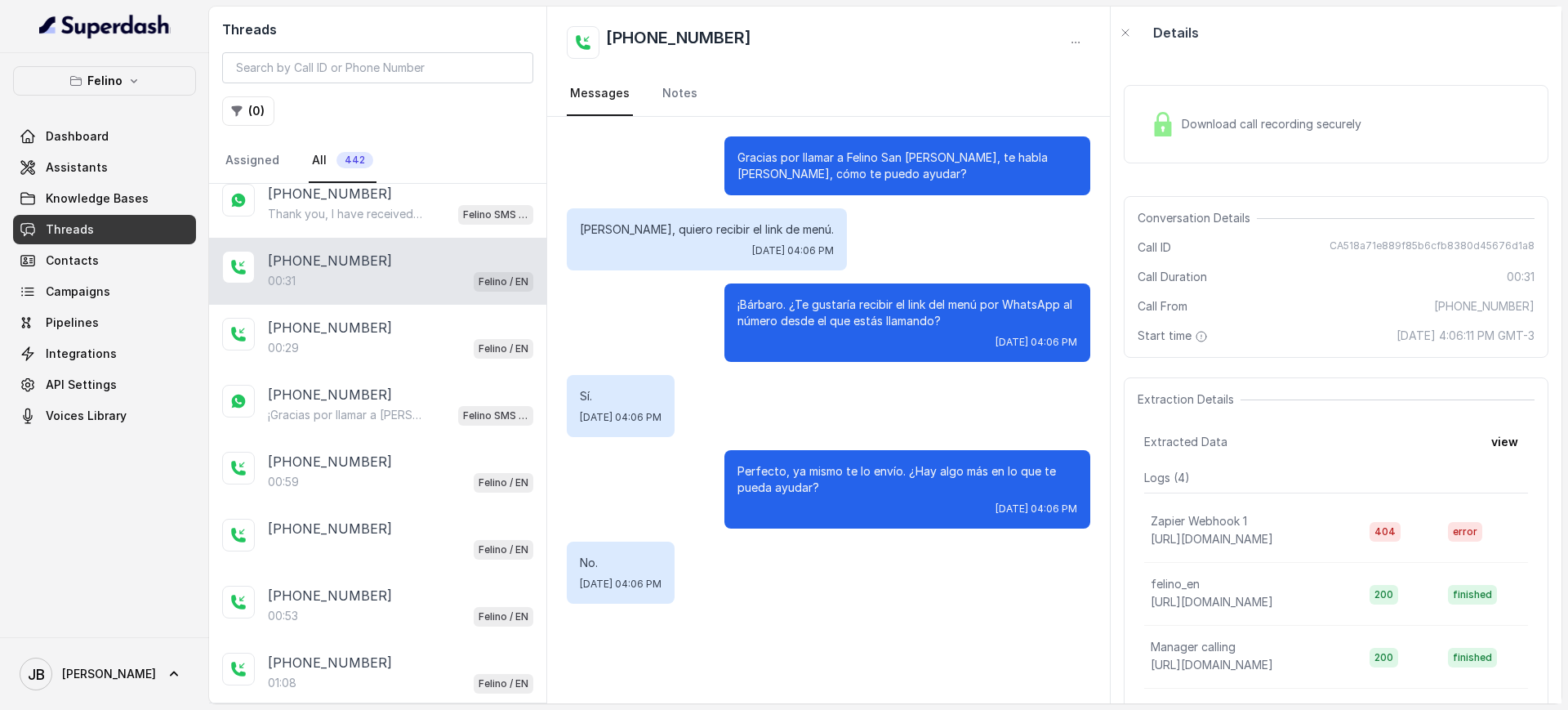
click at [400, 299] on div "+5491124072093 00:31 Felino / EN" at bounding box center [378, 271] width 337 height 67
drag, startPoint x: 396, startPoint y: 322, endPoint x: 399, endPoint y: 331, distance: 9.5
click at [395, 321] on div "+5491124072093" at bounding box center [400, 327] width 265 height 19
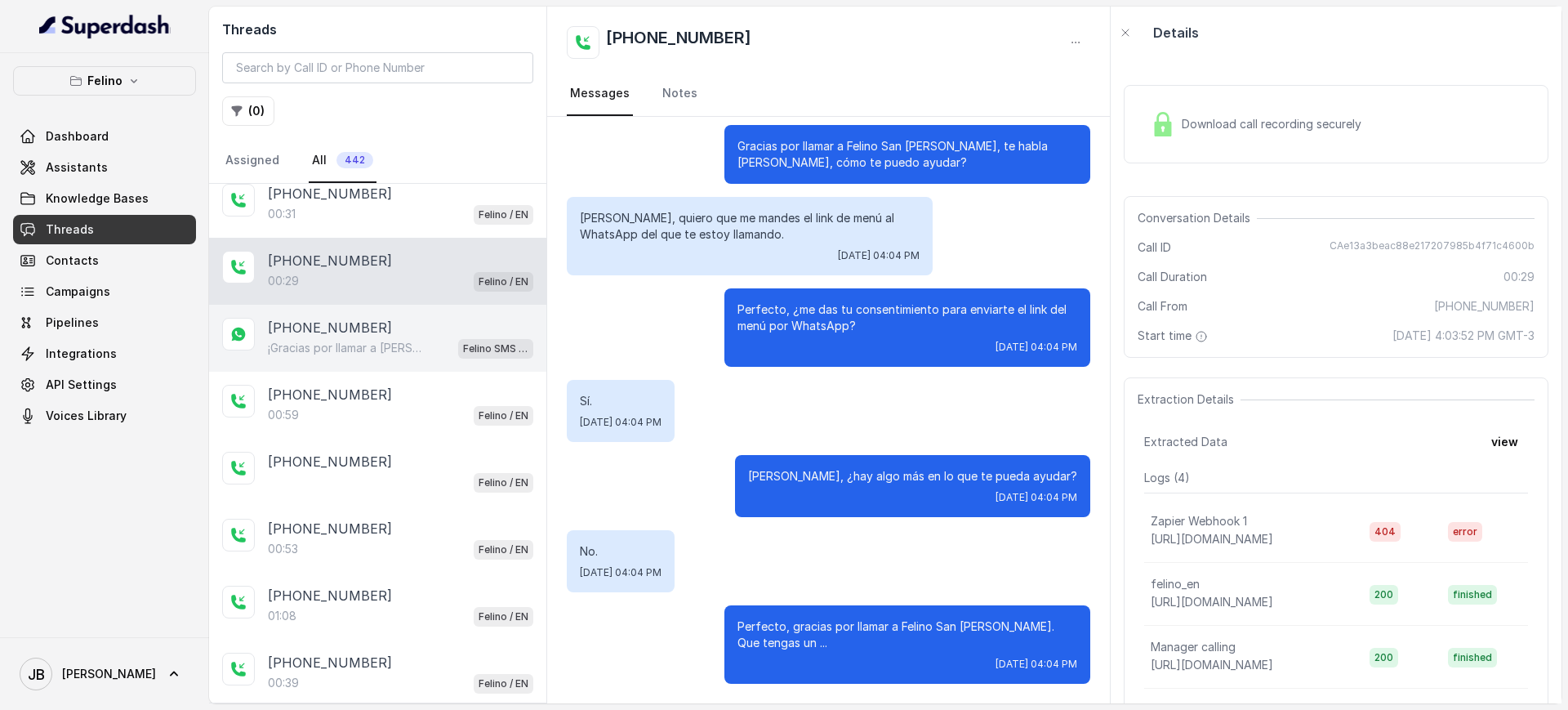
scroll to position [918, 0]
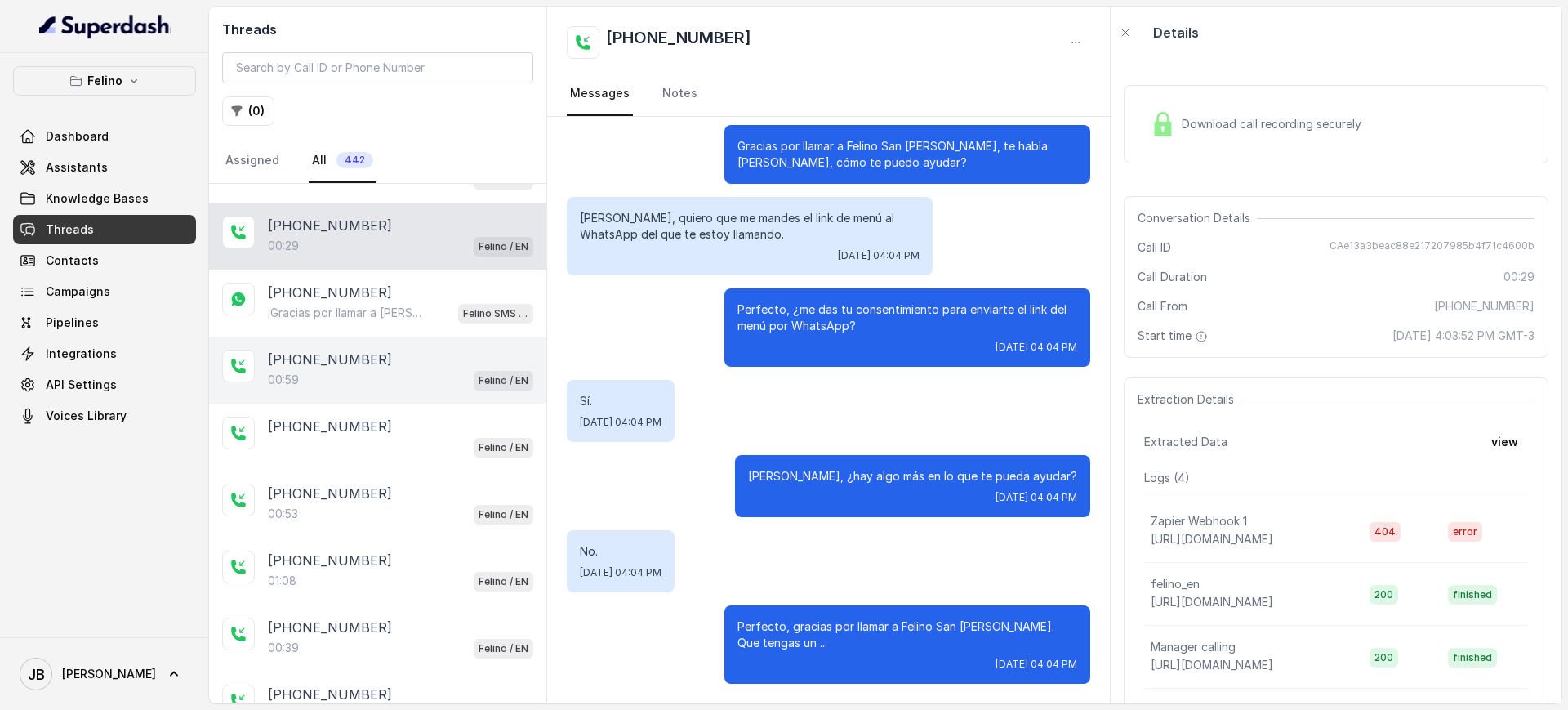
click at [401, 346] on div "+5491124072093 00:59 Felino / EN" at bounding box center [378, 370] width 337 height 67
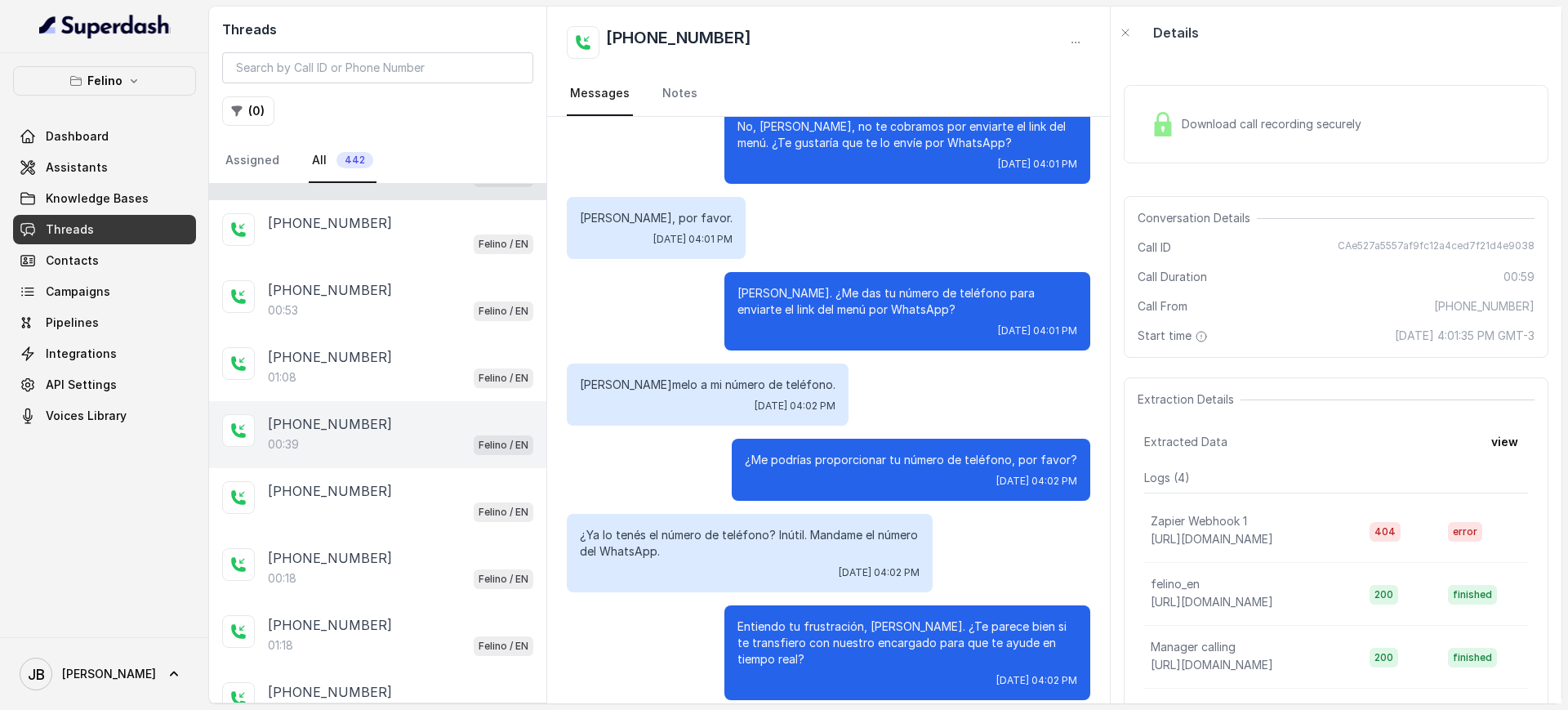
scroll to position [1123, 0]
click at [427, 426] on div "+545422200001" at bounding box center [400, 423] width 265 height 19
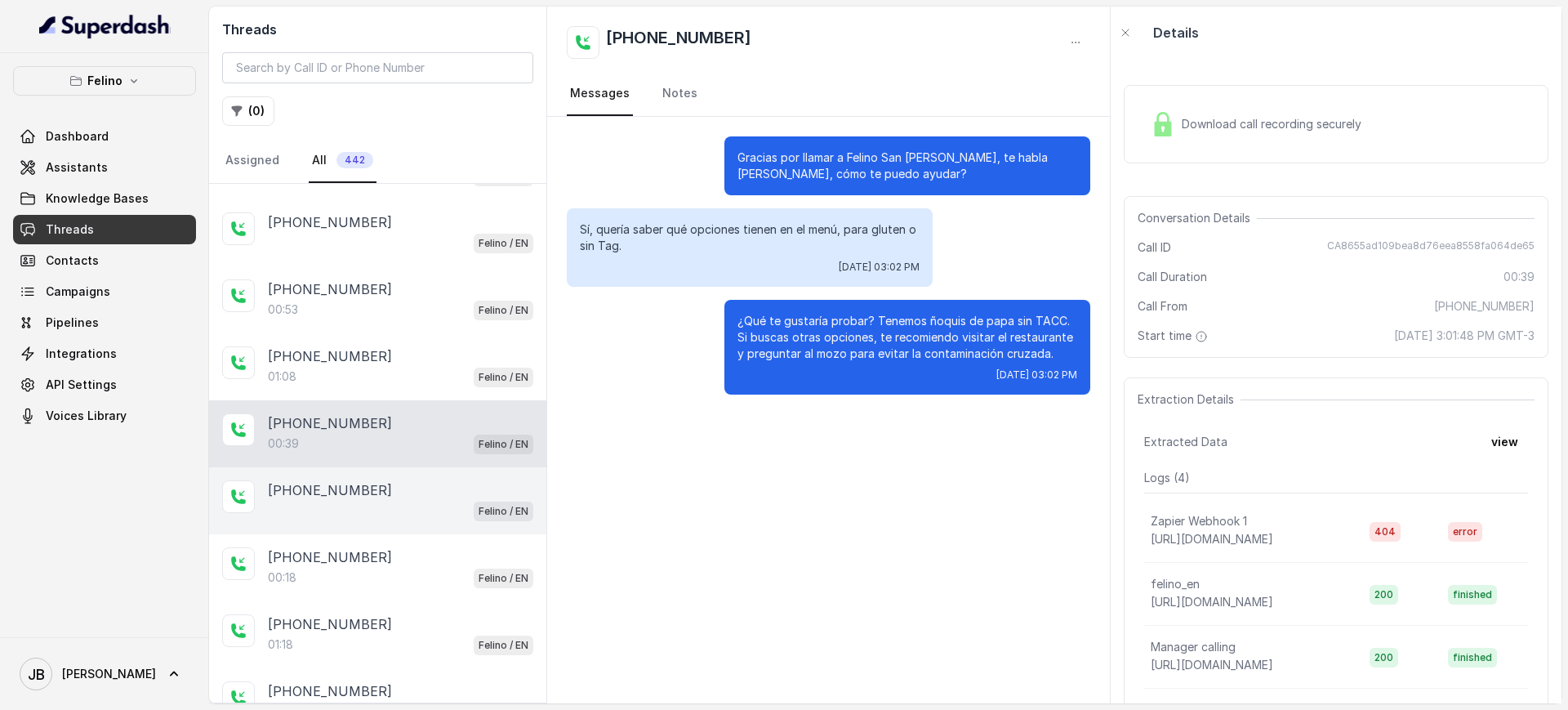
click at [414, 511] on div "Felino / EN" at bounding box center [400, 510] width 265 height 21
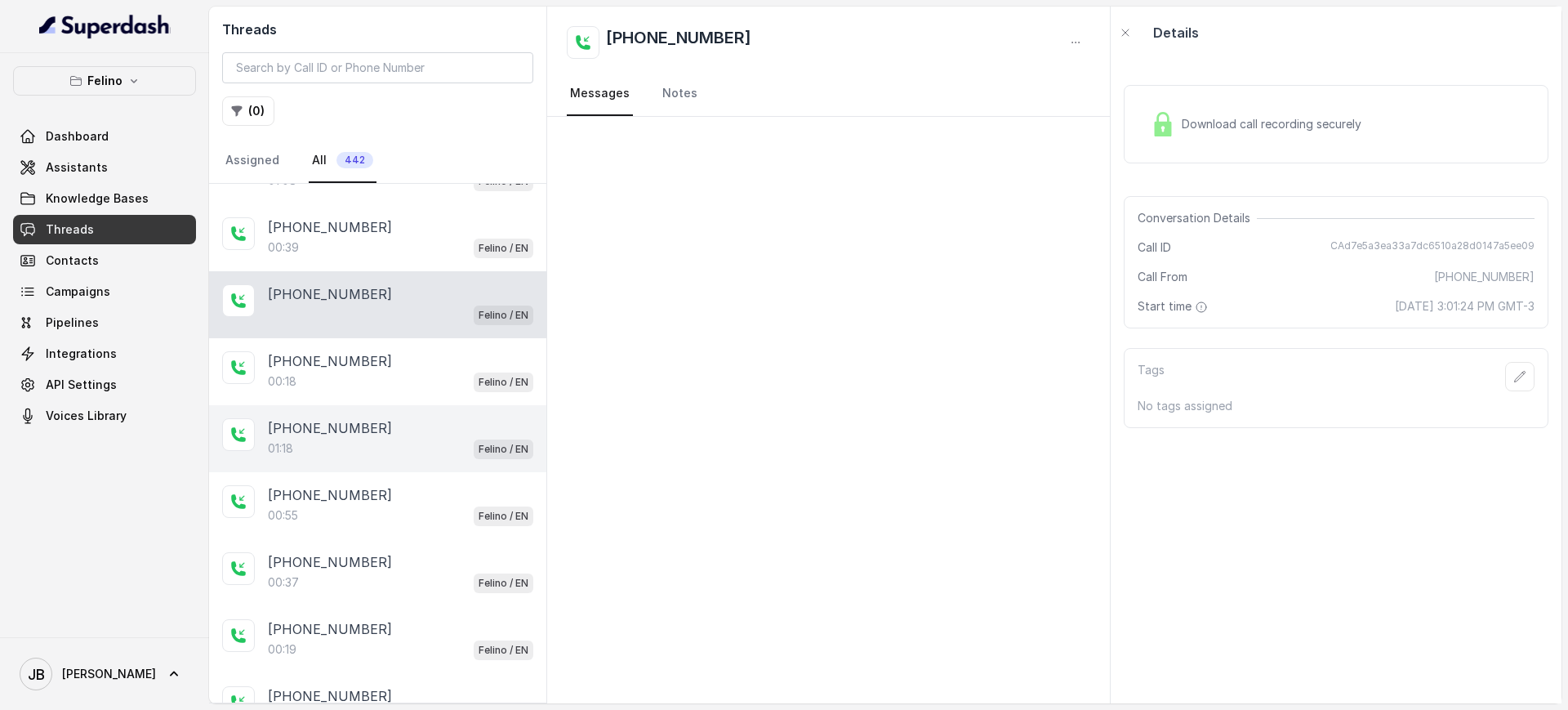
scroll to position [1327, 0]
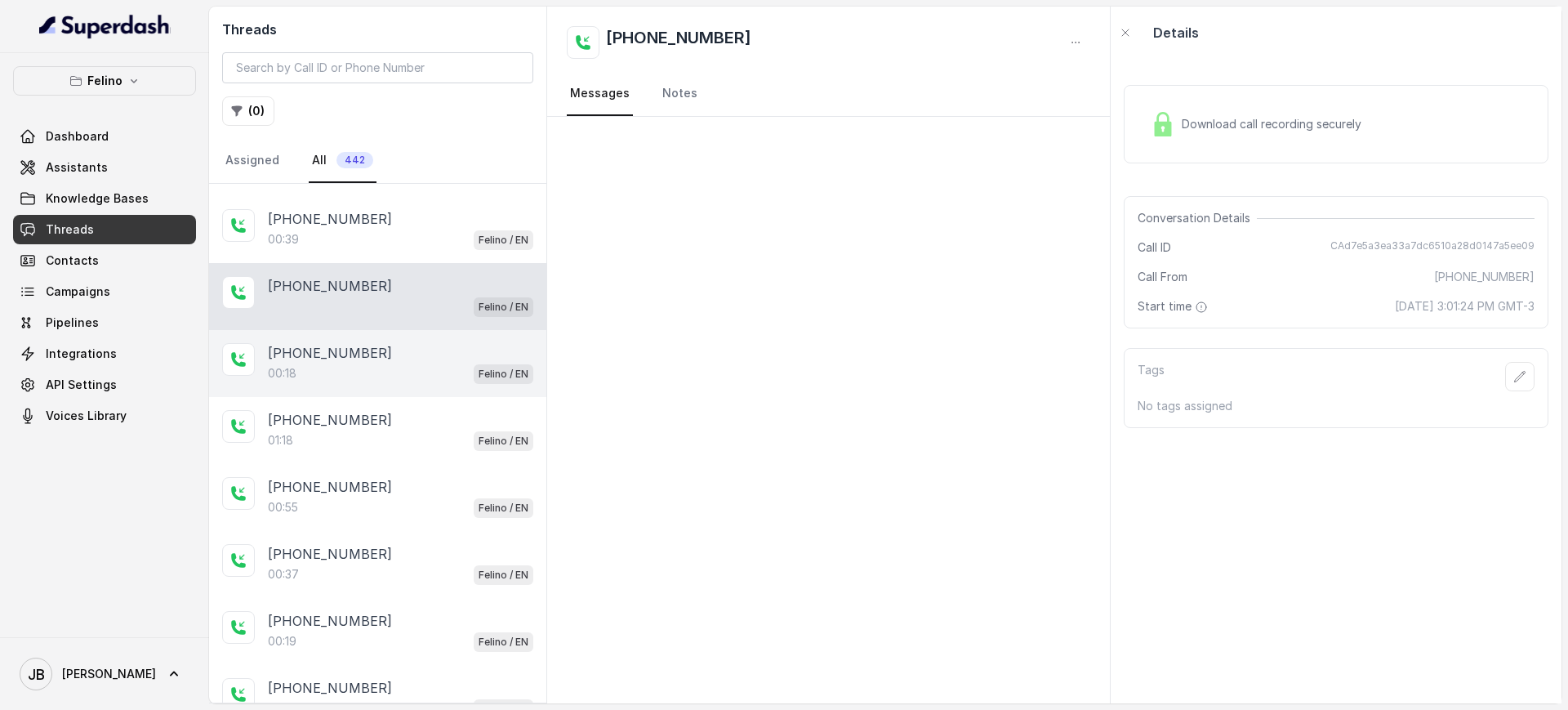
click at [440, 331] on div "+545412300003 00:18 Felino / EN" at bounding box center [378, 363] width 337 height 67
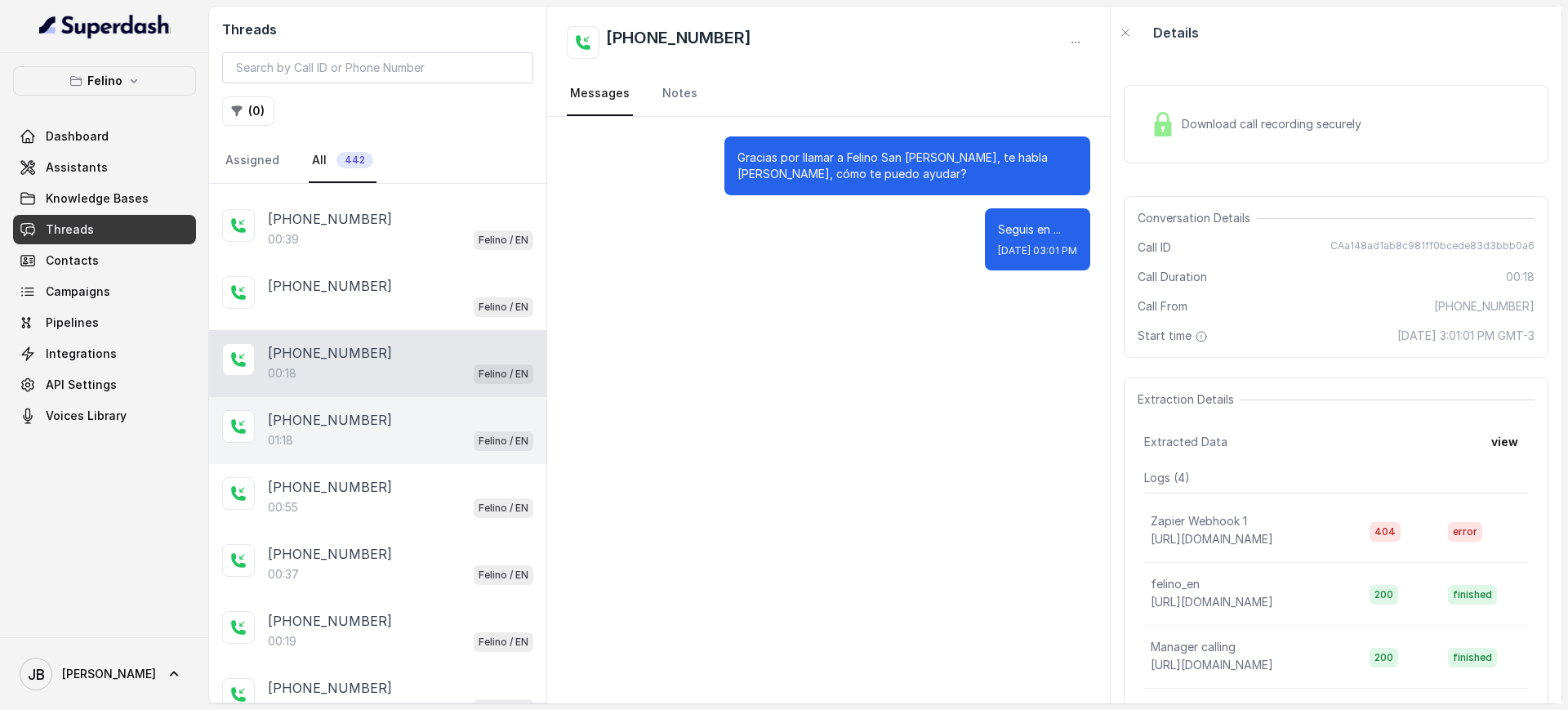
click at [407, 453] on div "+545422200001 01:18 Felino / EN" at bounding box center [378, 430] width 337 height 67
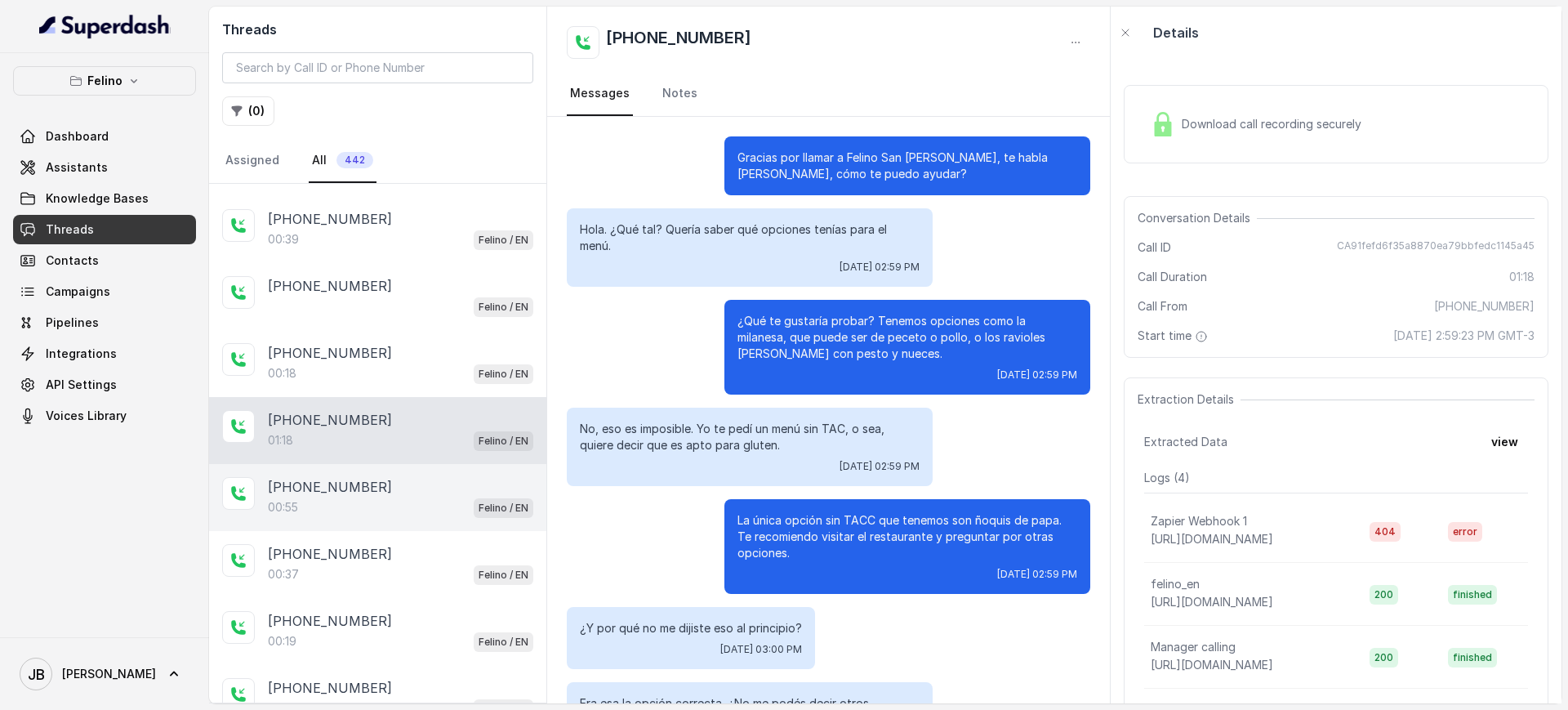
click at [374, 496] on div "00:55 Felino / EN" at bounding box center [400, 507] width 265 height 21
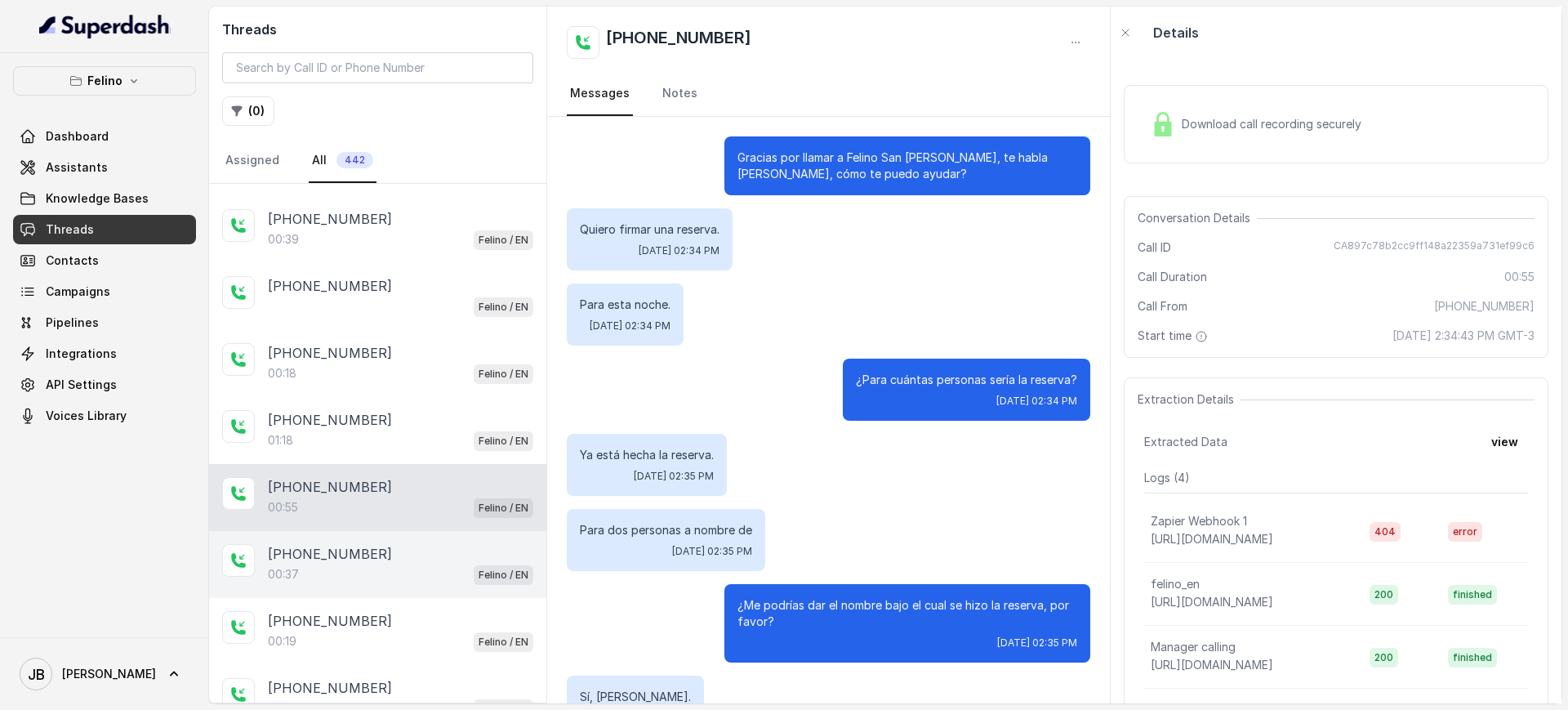
click at [336, 545] on p "+5491161174420" at bounding box center [330, 553] width 124 height 19
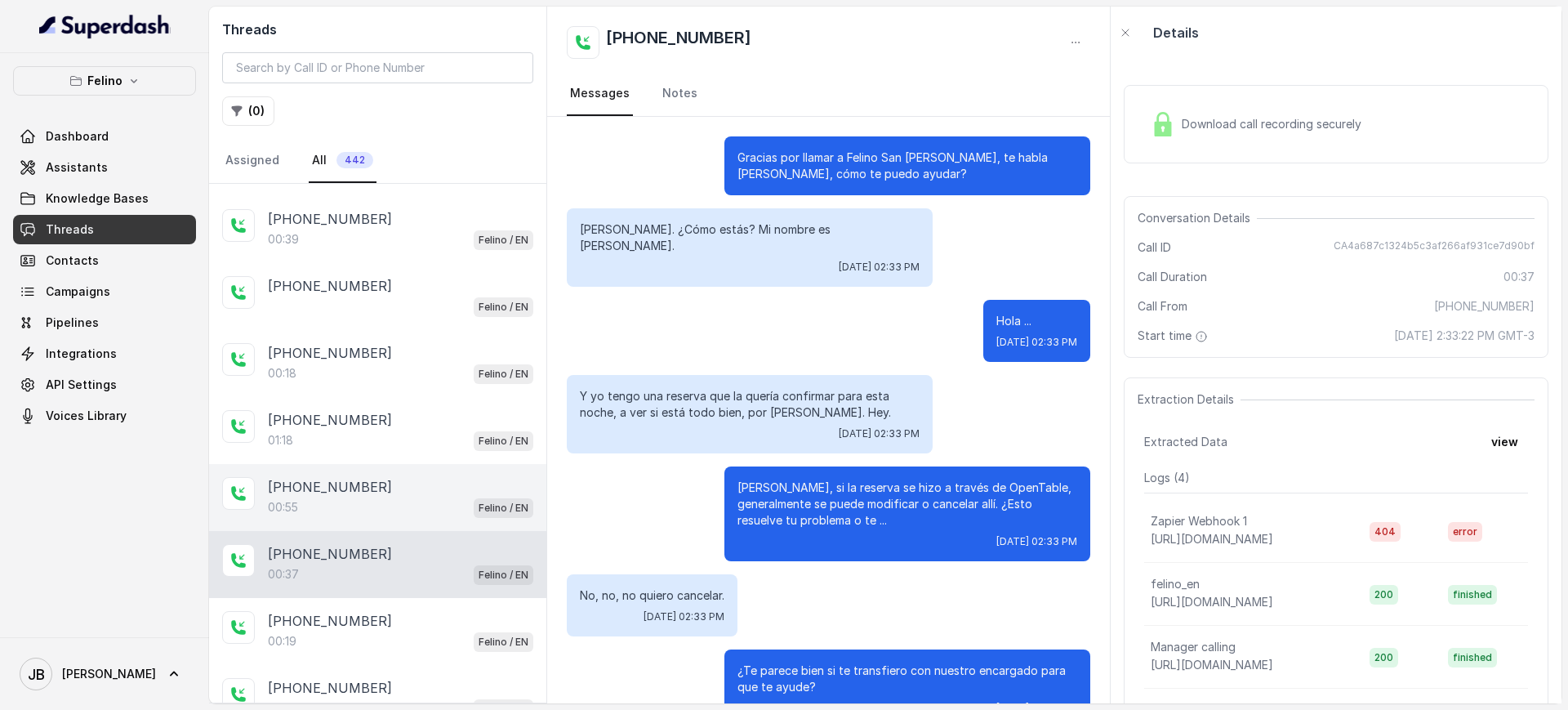
scroll to position [1429, 0]
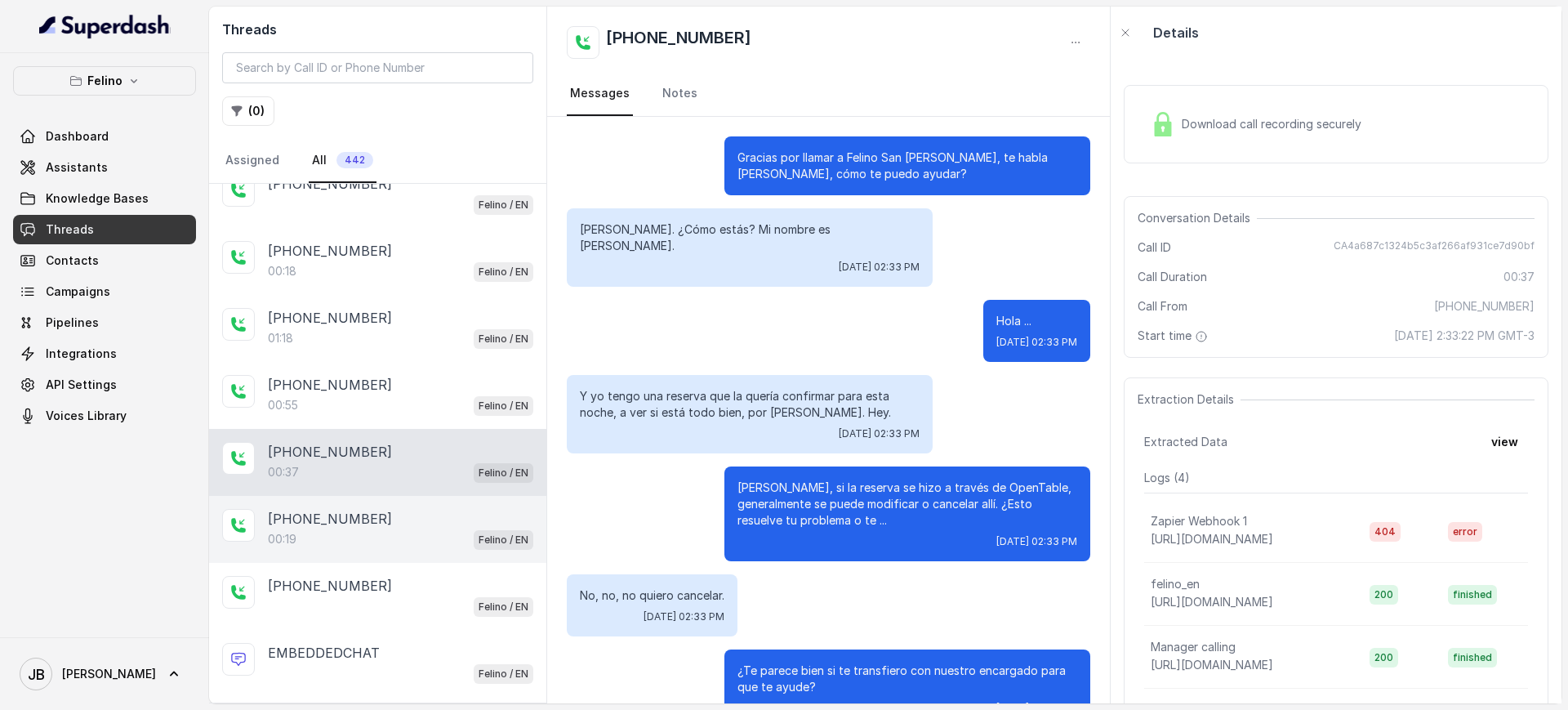
click at [365, 517] on p "+5491150253663" at bounding box center [330, 518] width 124 height 19
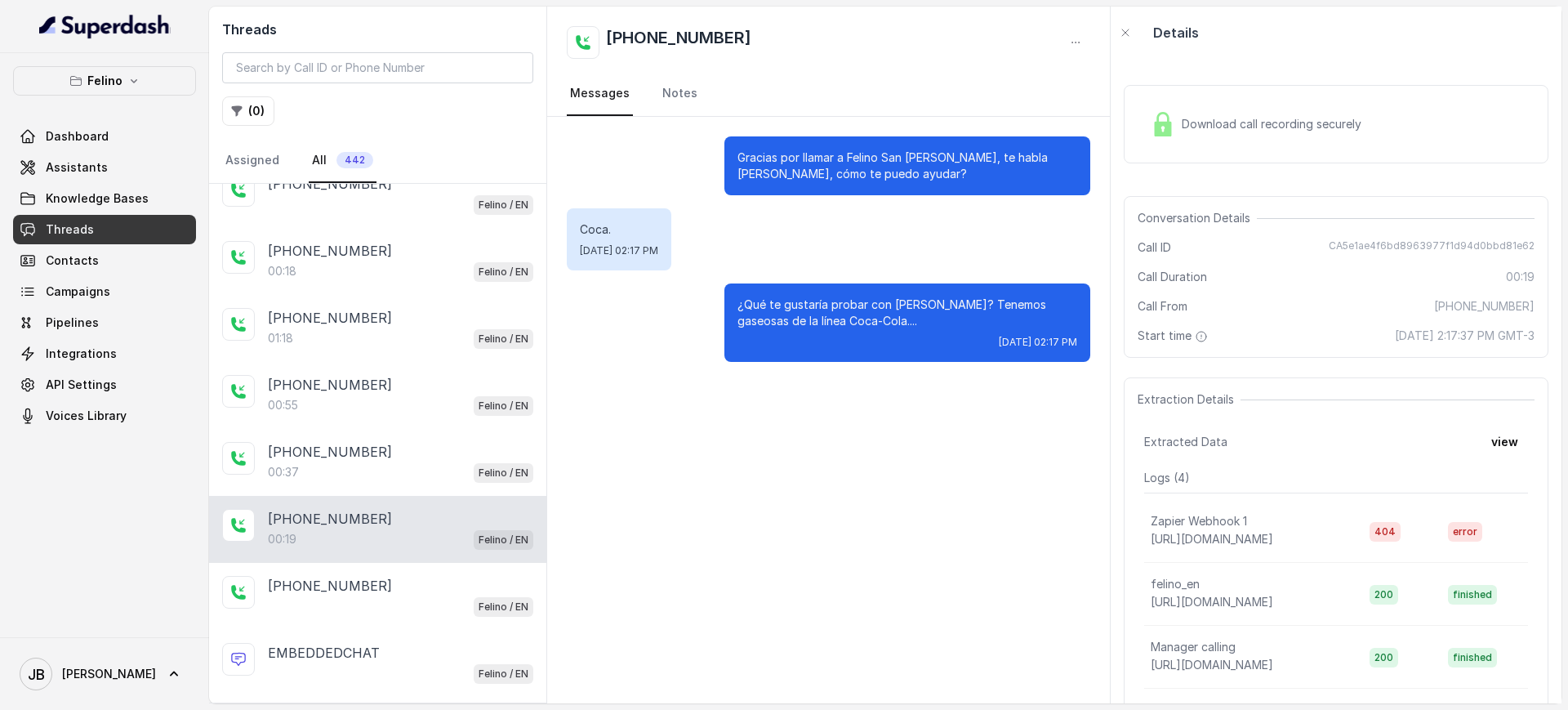
drag, startPoint x: 403, startPoint y: 582, endPoint x: 494, endPoint y: 544, distance: 98.6
click at [403, 583] on div "+5491162008324" at bounding box center [400, 585] width 265 height 19
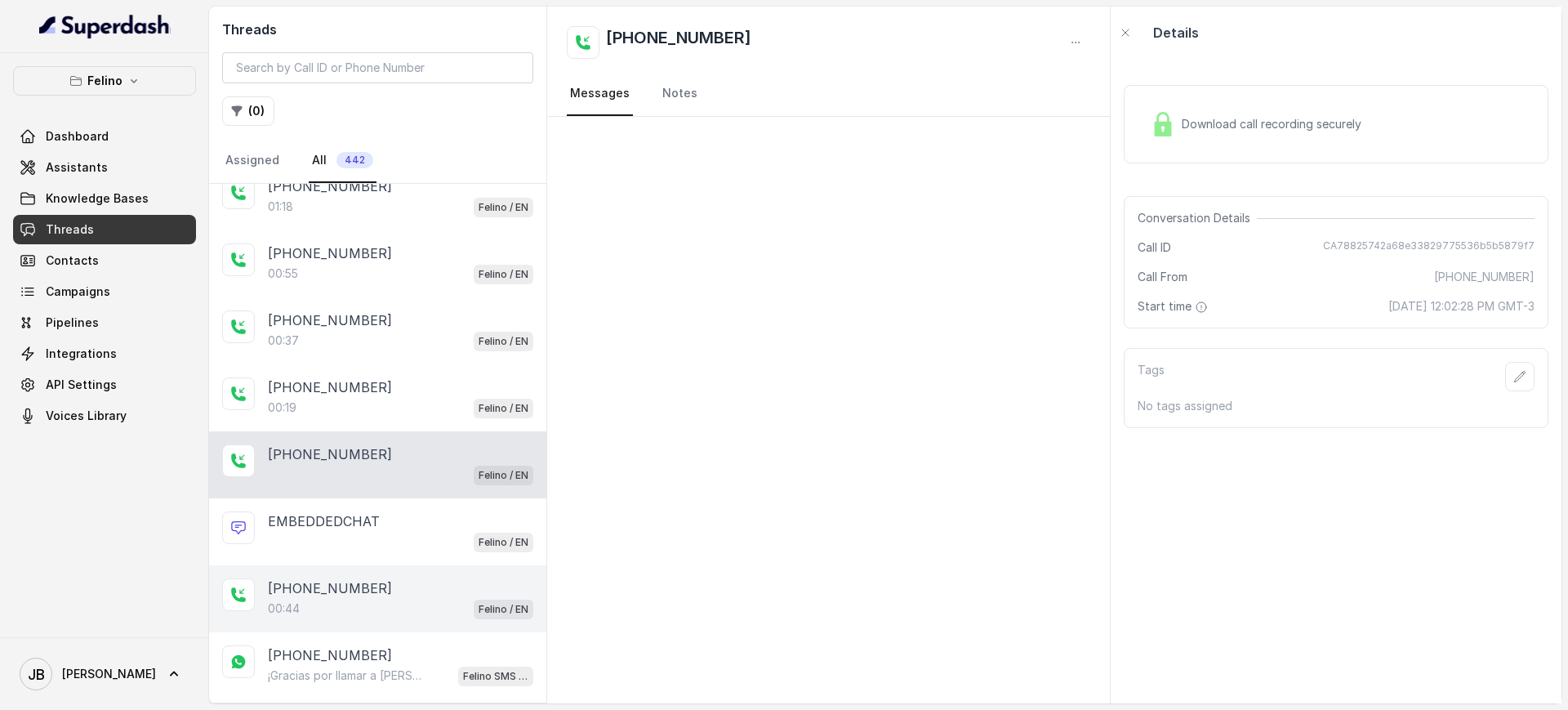
scroll to position [1634, 0]
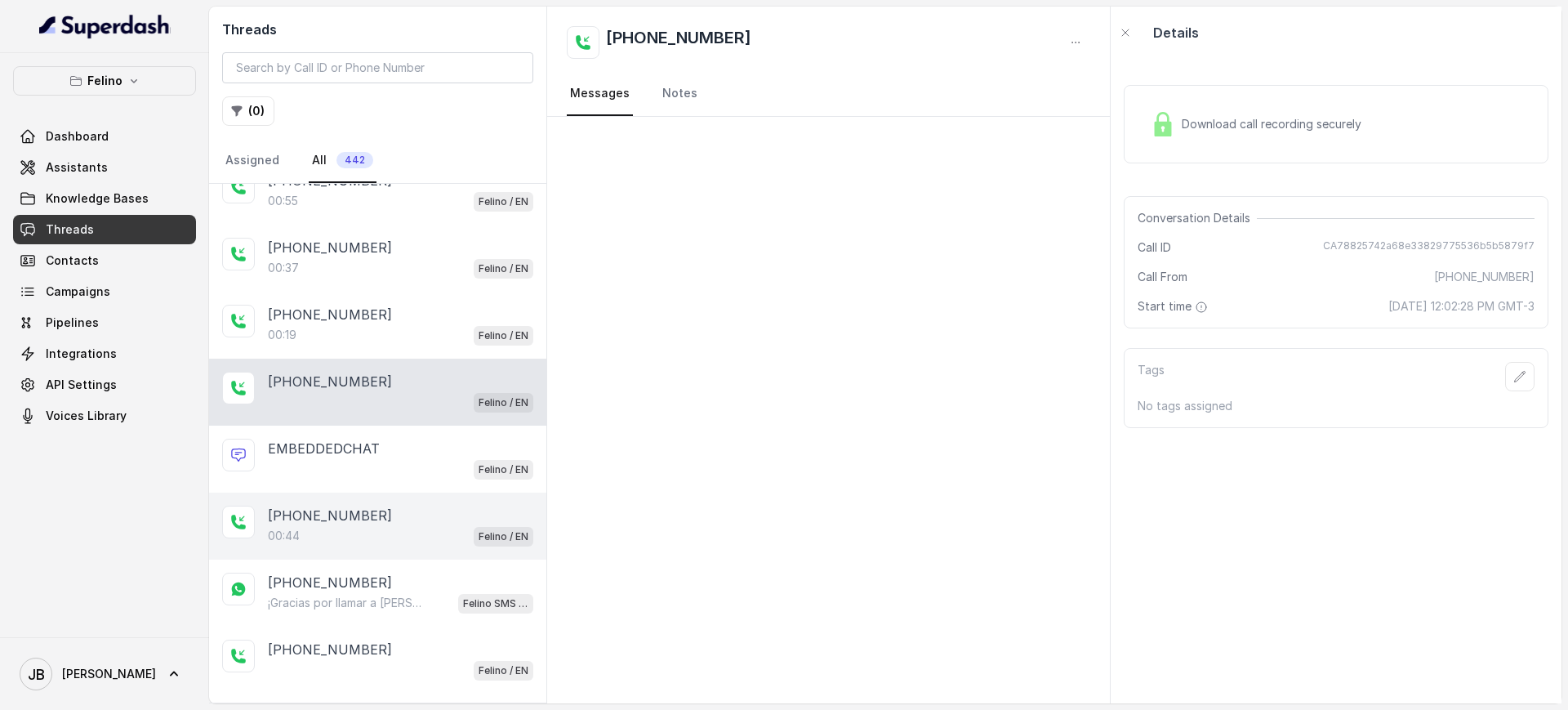
click at [351, 521] on p "+5491160336705" at bounding box center [330, 515] width 124 height 19
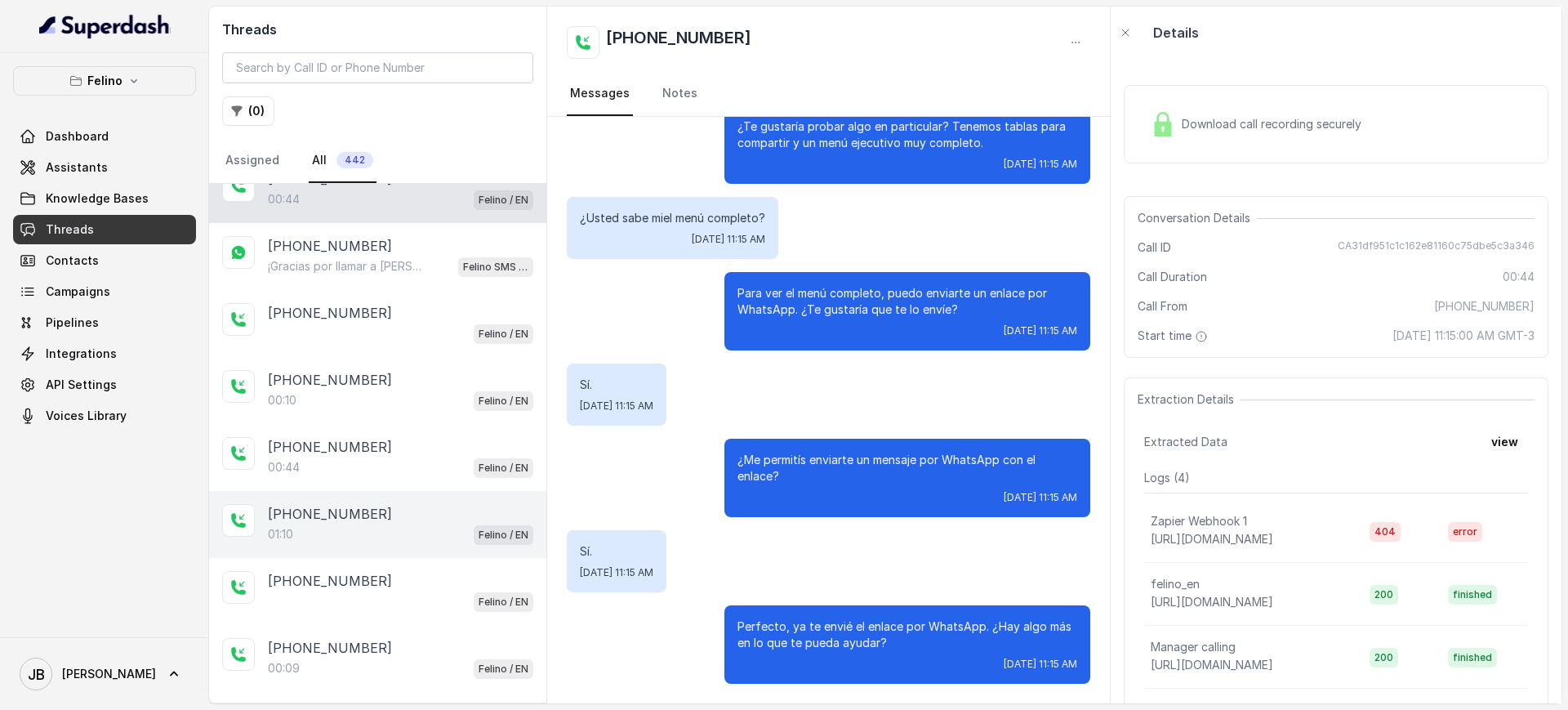
scroll to position [2042, 0]
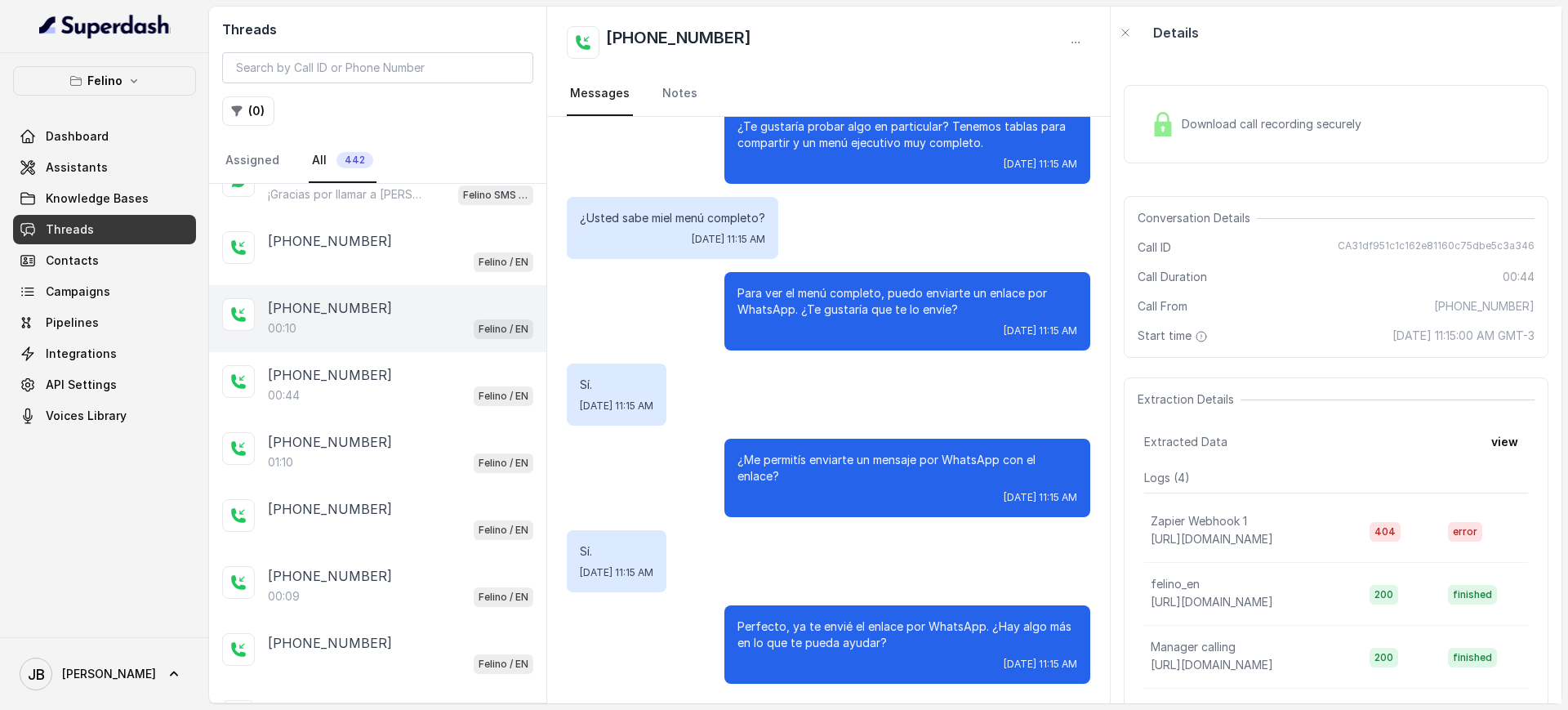
click at [381, 292] on div "+5491140985830 00:10 Felino / EN" at bounding box center [378, 318] width 337 height 67
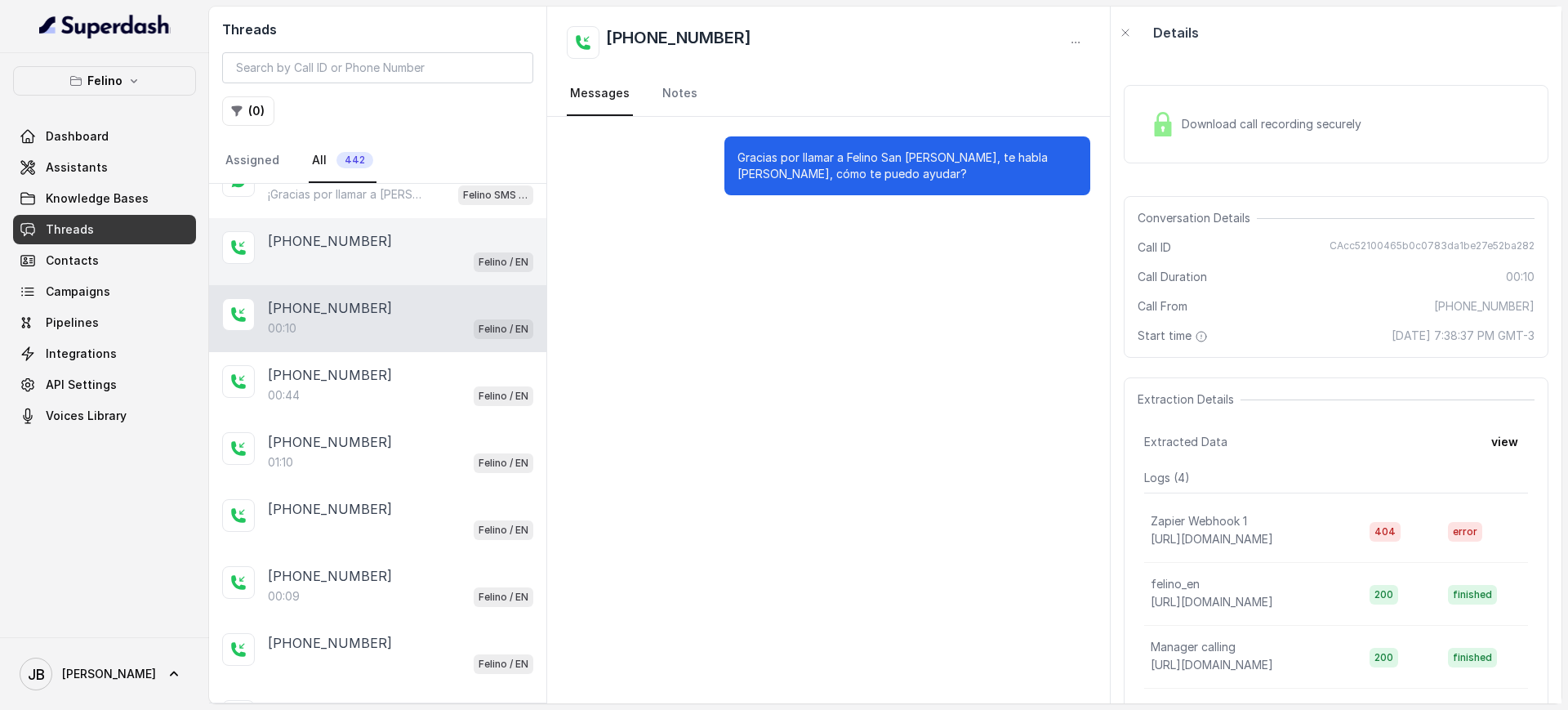
click at [383, 250] on div "Felino / EN" at bounding box center [400, 260] width 265 height 21
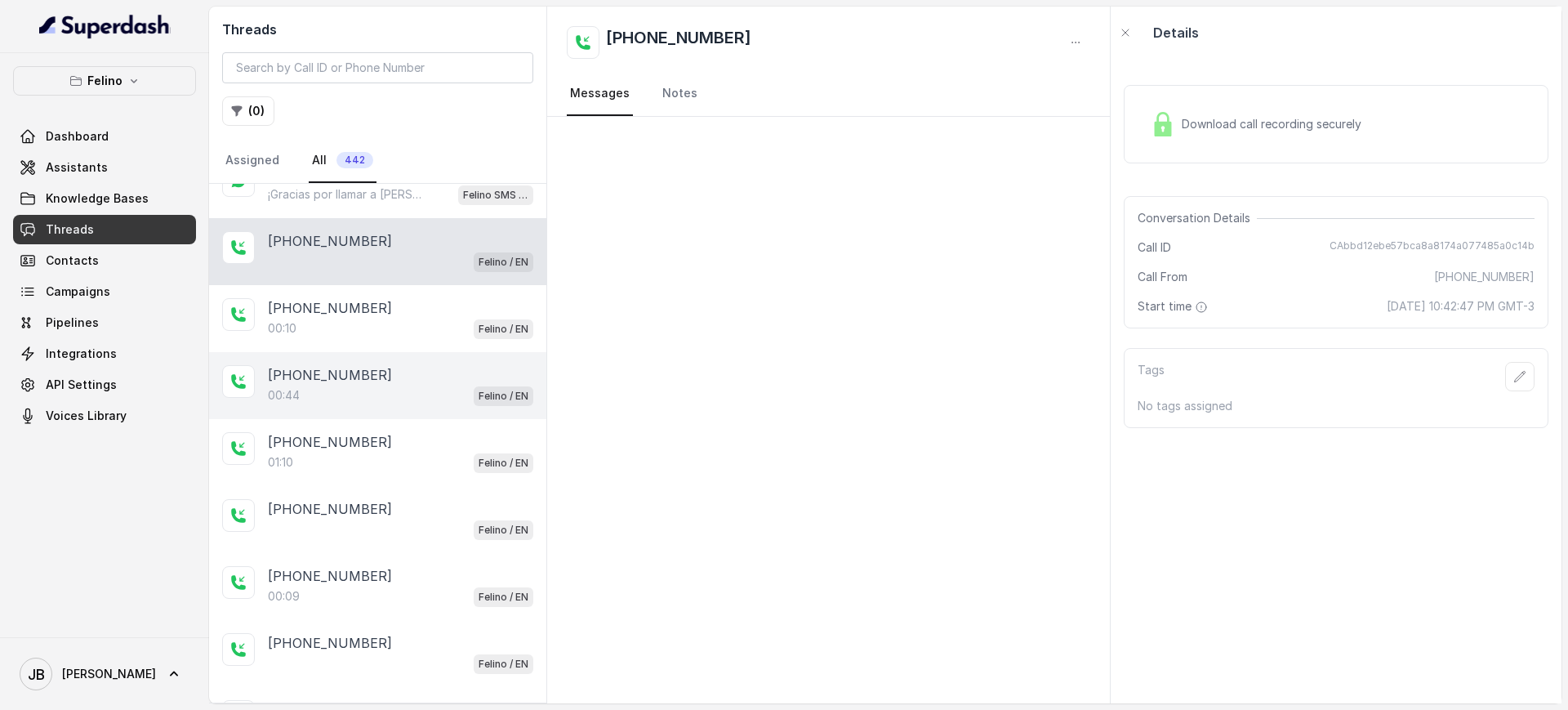
click at [391, 360] on div "+545422200001 00:44 Felino / EN" at bounding box center [378, 385] width 337 height 67
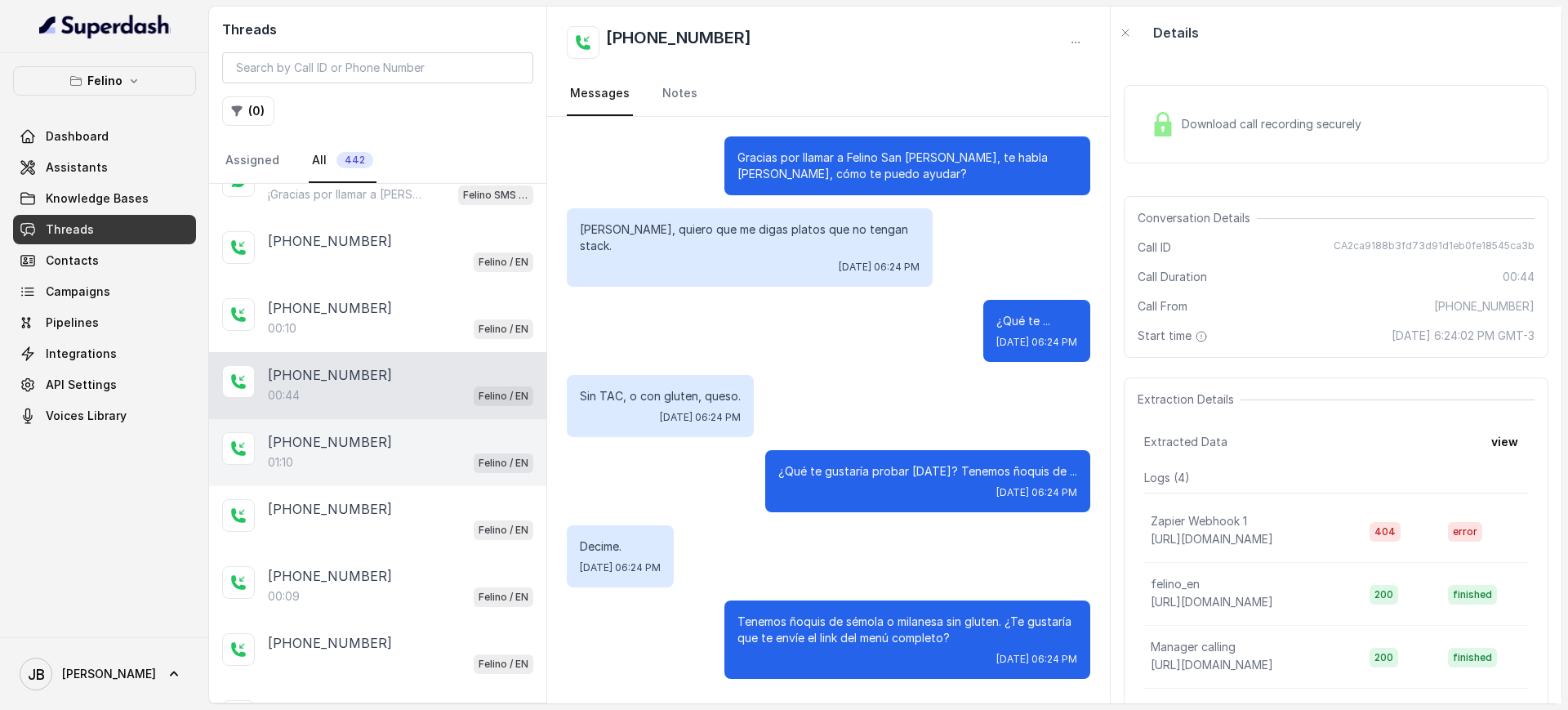
drag, startPoint x: 396, startPoint y: 433, endPoint x: 403, endPoint y: 455, distance: 23.1
click at [396, 435] on div "+5491169331931" at bounding box center [400, 441] width 265 height 19
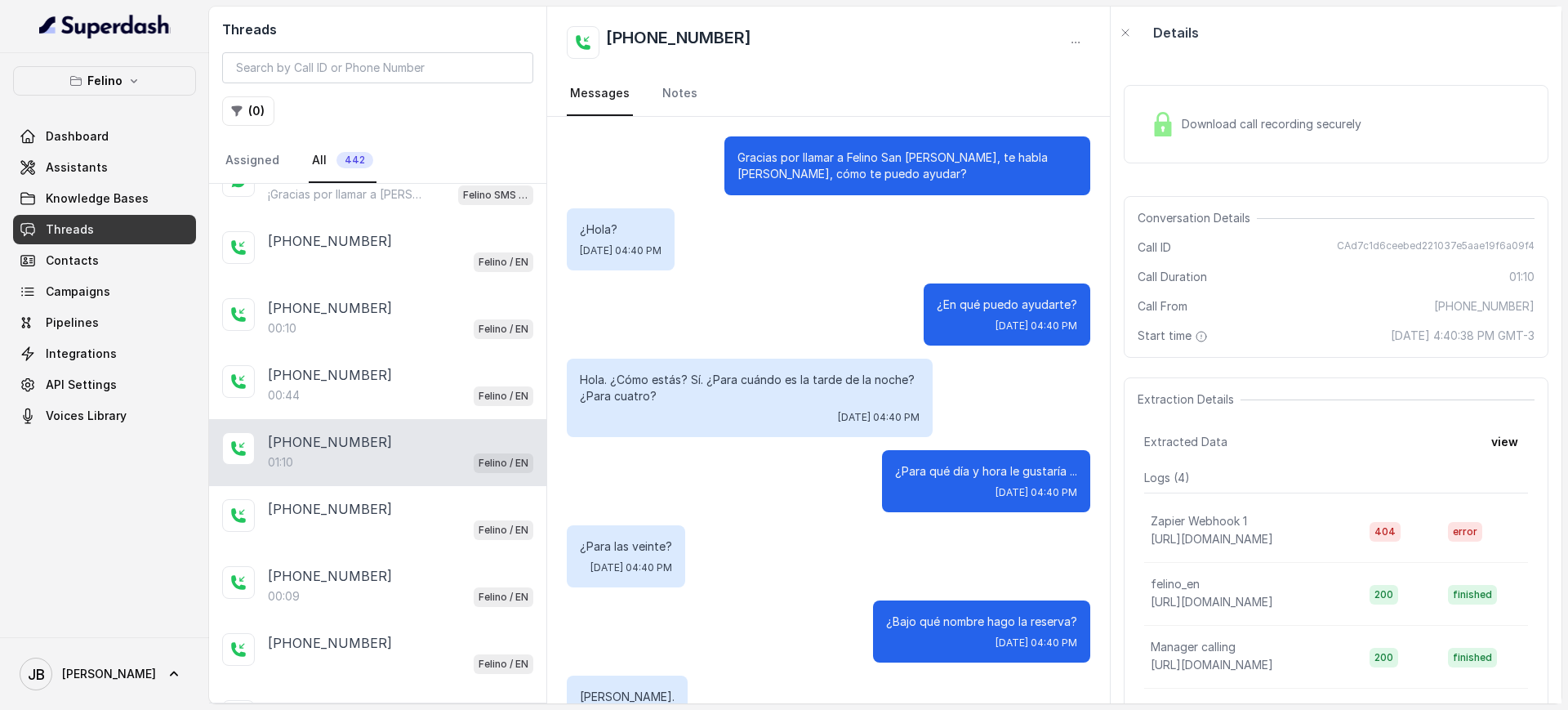
scroll to position [887, 0]
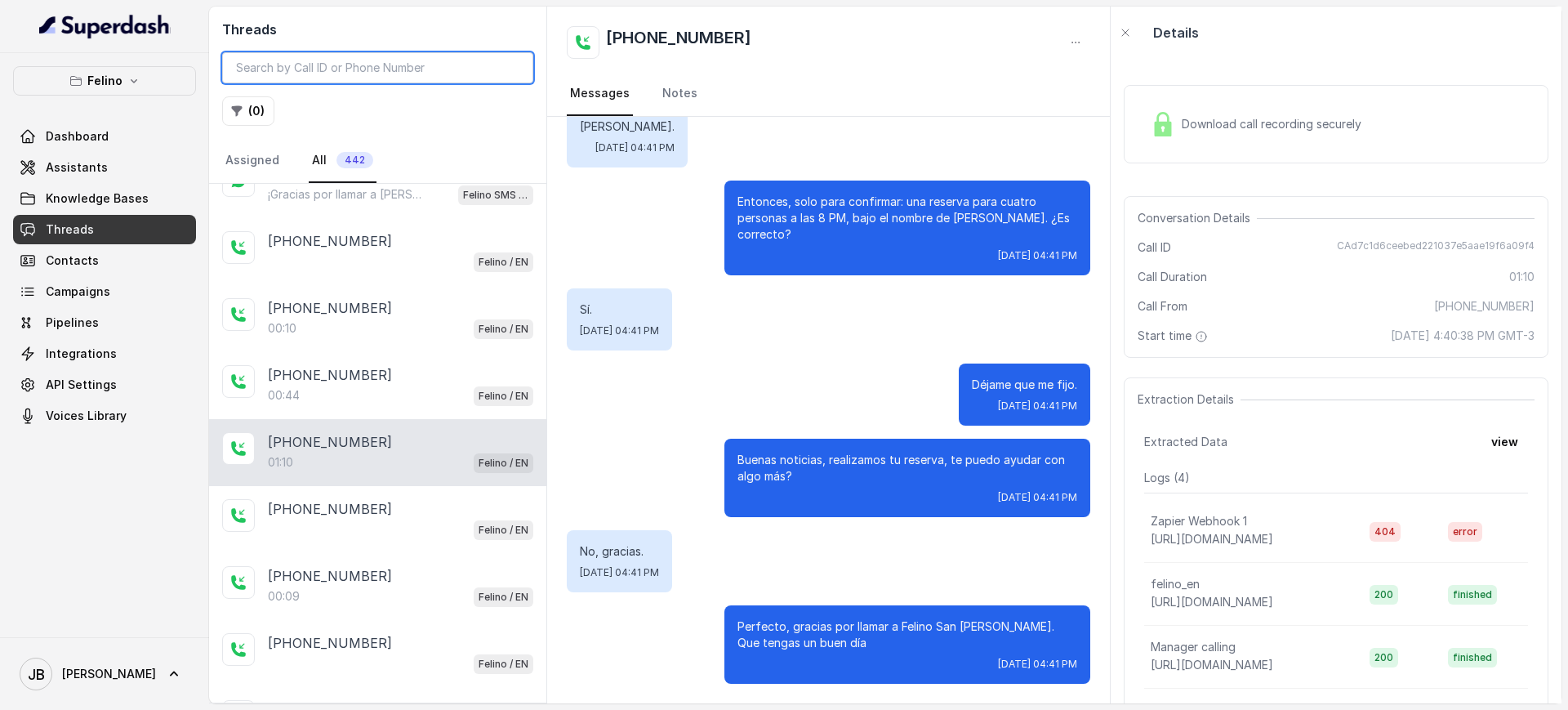
click at [413, 65] on input "search" at bounding box center [378, 67] width 311 height 31
paste input "CAb1961fcacf0d5bcfd64c11ab80a63c63"
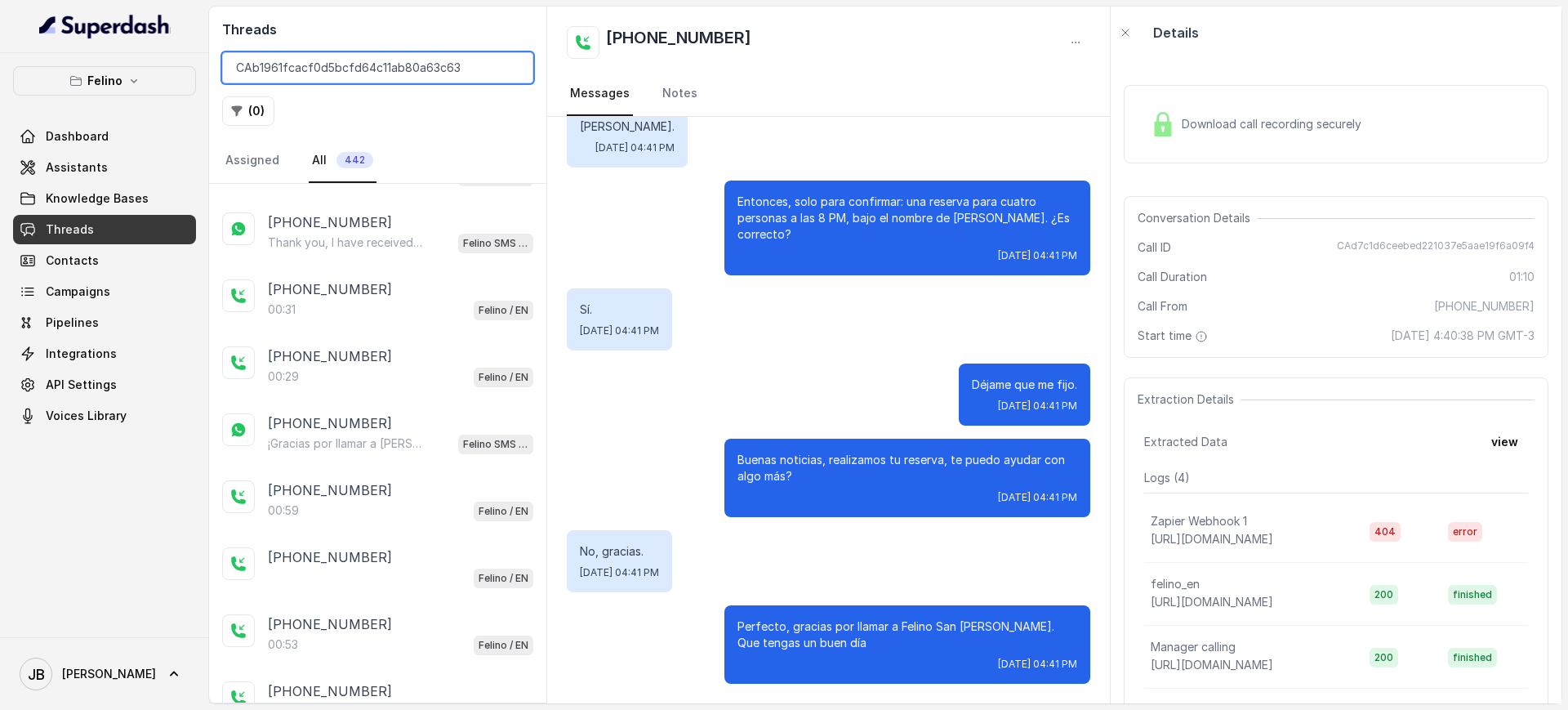
type input "CAb1961fcacf0d5bcfd64c11ab80a63c63"
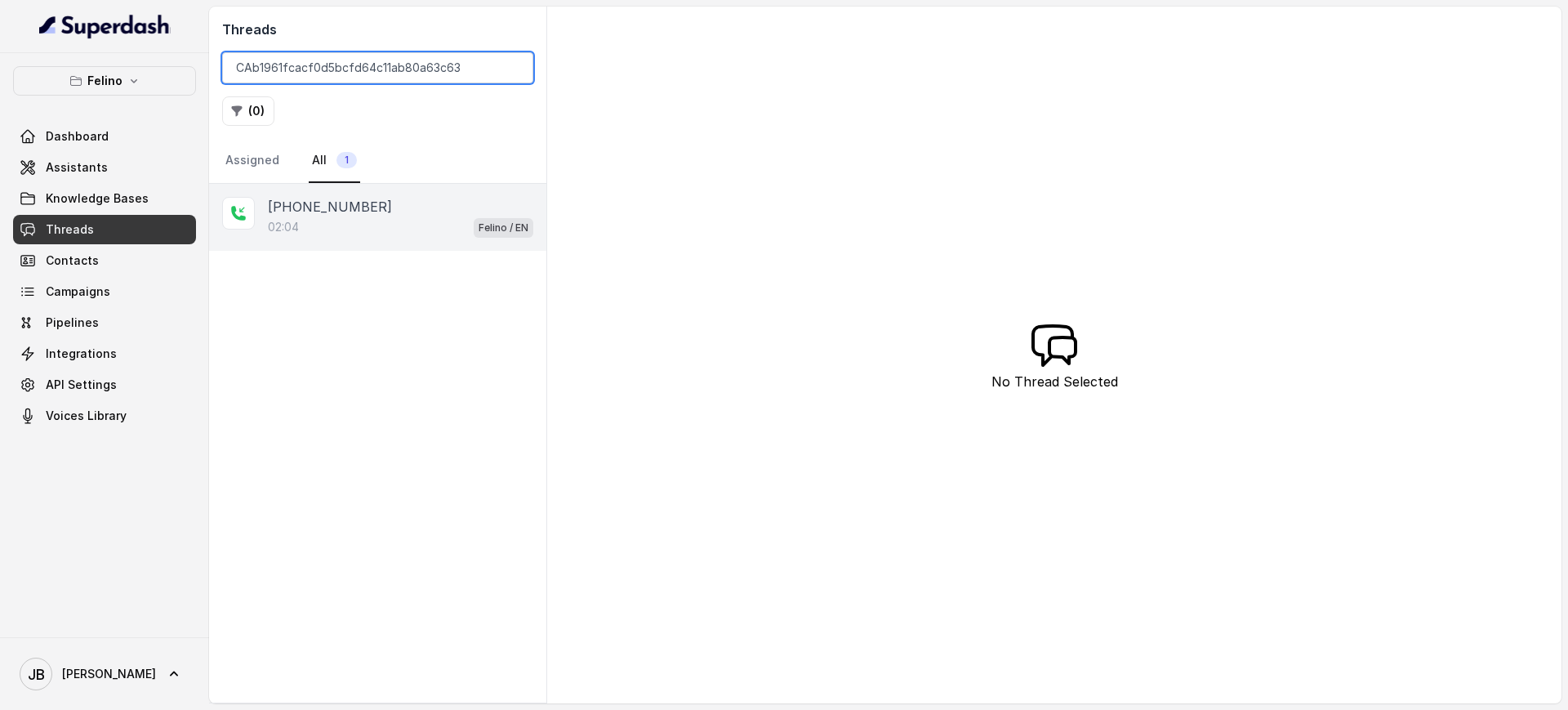
scroll to position [0, 0]
click at [387, 217] on div "02:04 Felino / EN" at bounding box center [400, 227] width 265 height 21
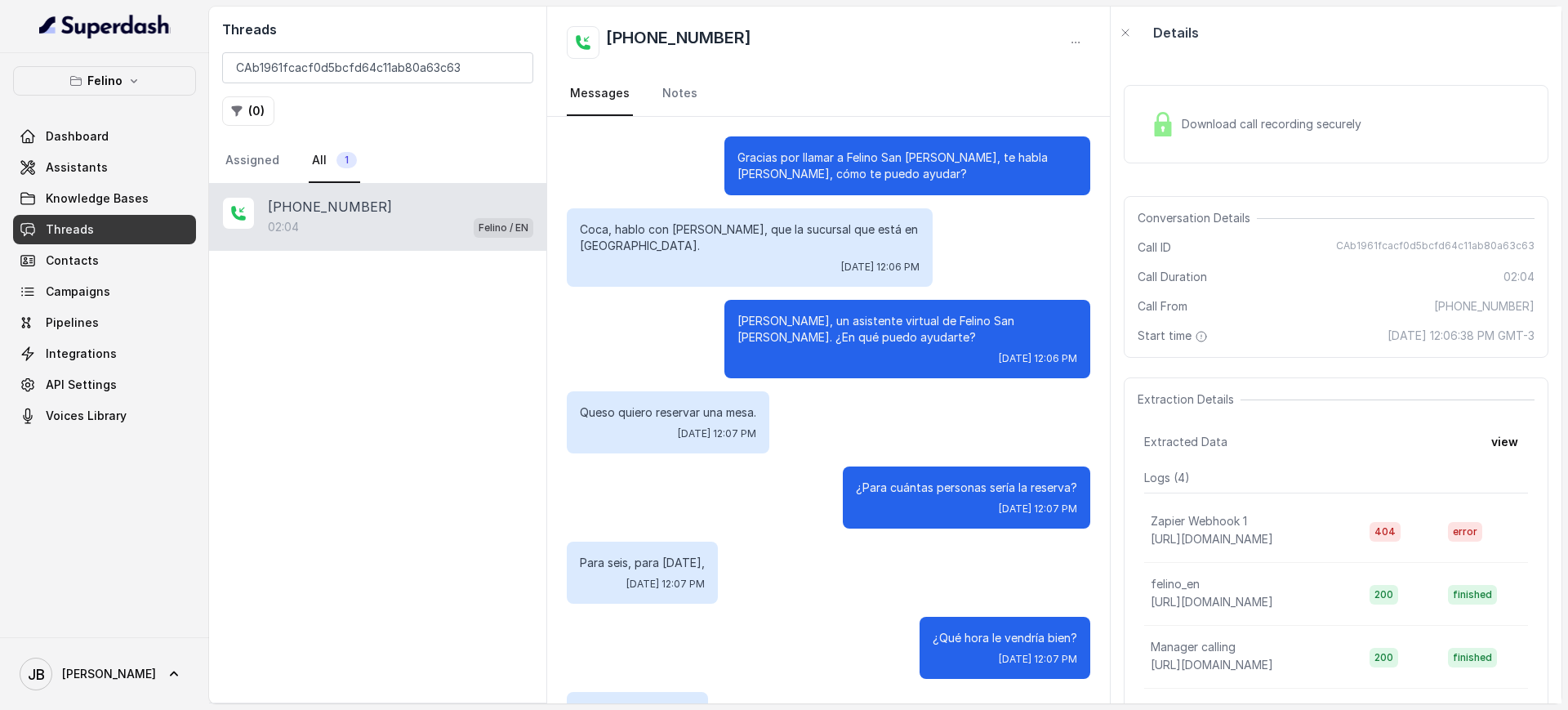
click at [644, 225] on p "Coca, hablo con Angie, que la sucursal que está en Avenida Sucre." at bounding box center [750, 237] width 340 height 33
click at [672, 257] on div "Coca, hablo con Angie, que la sucursal que está en Avenida Sucre. Tue, Sep 16, …" at bounding box center [749, 248] width 366 height 79
drag, startPoint x: 653, startPoint y: 239, endPoint x: 662, endPoint y: 251, distance: 15.0
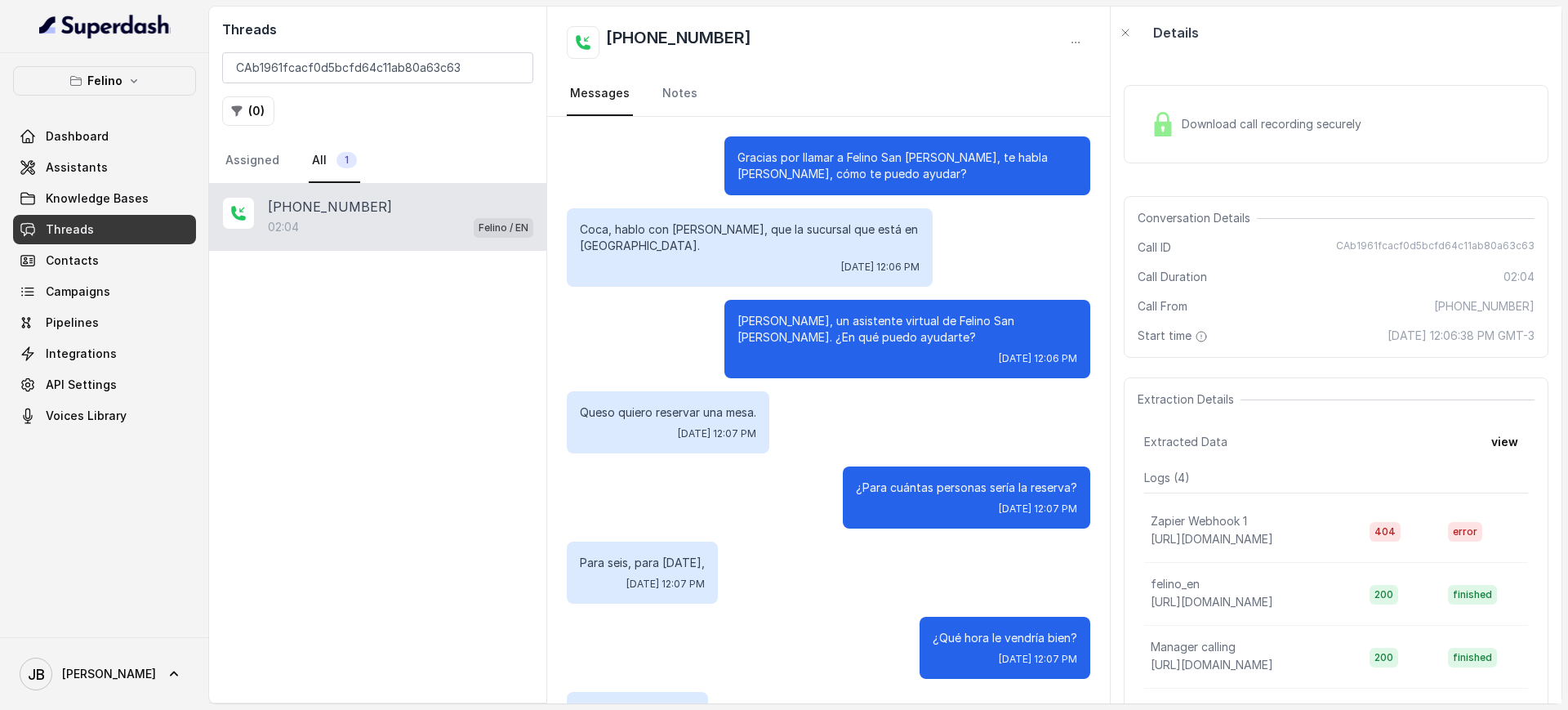
click at [662, 251] on p "Coca, hablo con Angie, que la sucursal que está en Avenida Sucre." at bounding box center [750, 237] width 340 height 33
drag, startPoint x: 567, startPoint y: 198, endPoint x: 661, endPoint y: 245, distance: 105.1
click at [661, 245] on p "Coca, hablo con Angie, que la sucursal que está en Avenida Sucre." at bounding box center [750, 237] width 340 height 33
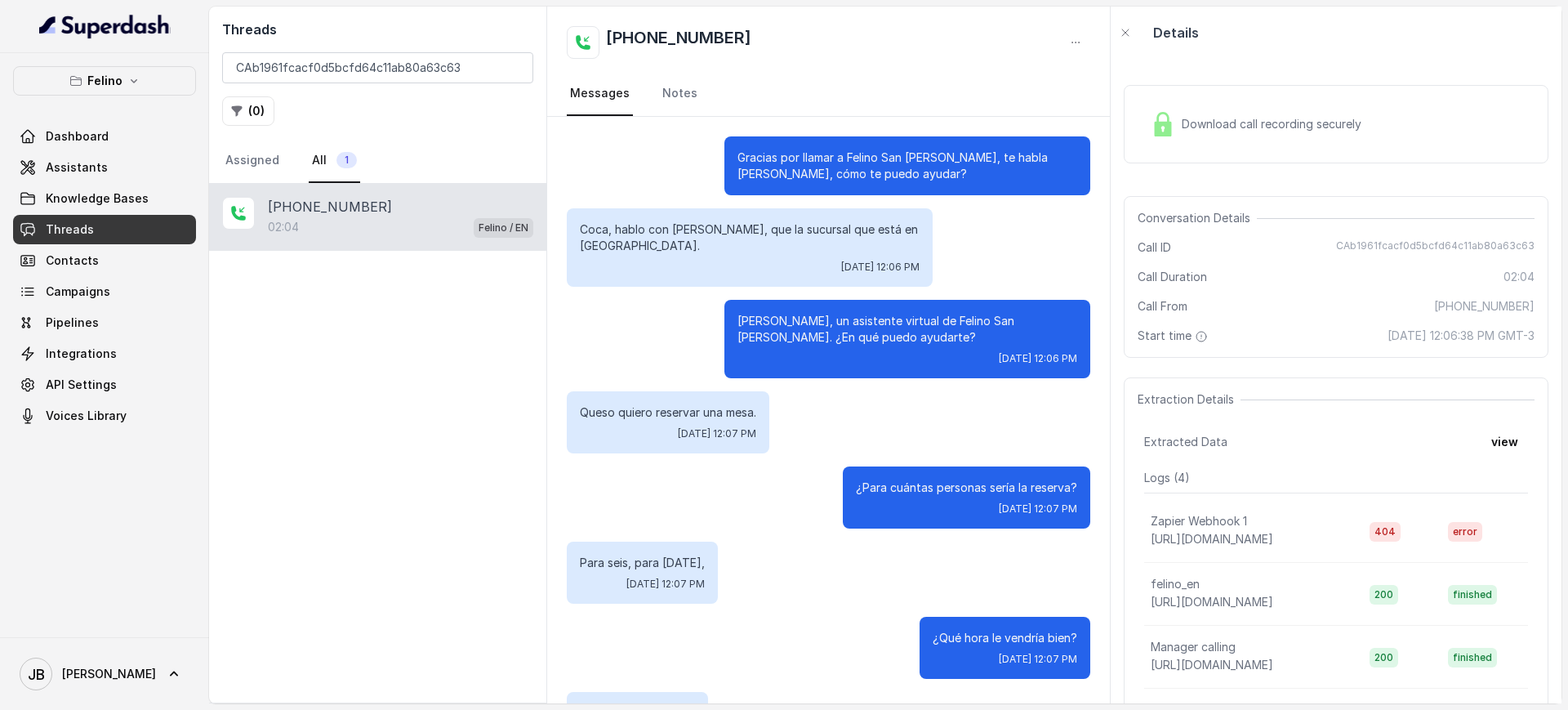
drag, startPoint x: 584, startPoint y: 204, endPoint x: 638, endPoint y: 248, distance: 69.7
click at [639, 248] on p "Coca, hablo con Angie, que la sucursal que está en Avenida Sucre." at bounding box center [750, 237] width 340 height 33
click at [635, 248] on p "Coca, hablo con Angie, que la sucursal que está en Avenida Sucre." at bounding box center [750, 237] width 340 height 33
drag, startPoint x: 615, startPoint y: 238, endPoint x: 642, endPoint y: 255, distance: 31.9
click at [642, 255] on div "Coca, hablo con Angie, que la sucursal que está en Avenida Sucre. Tue, Sep 16, …" at bounding box center [749, 248] width 366 height 79
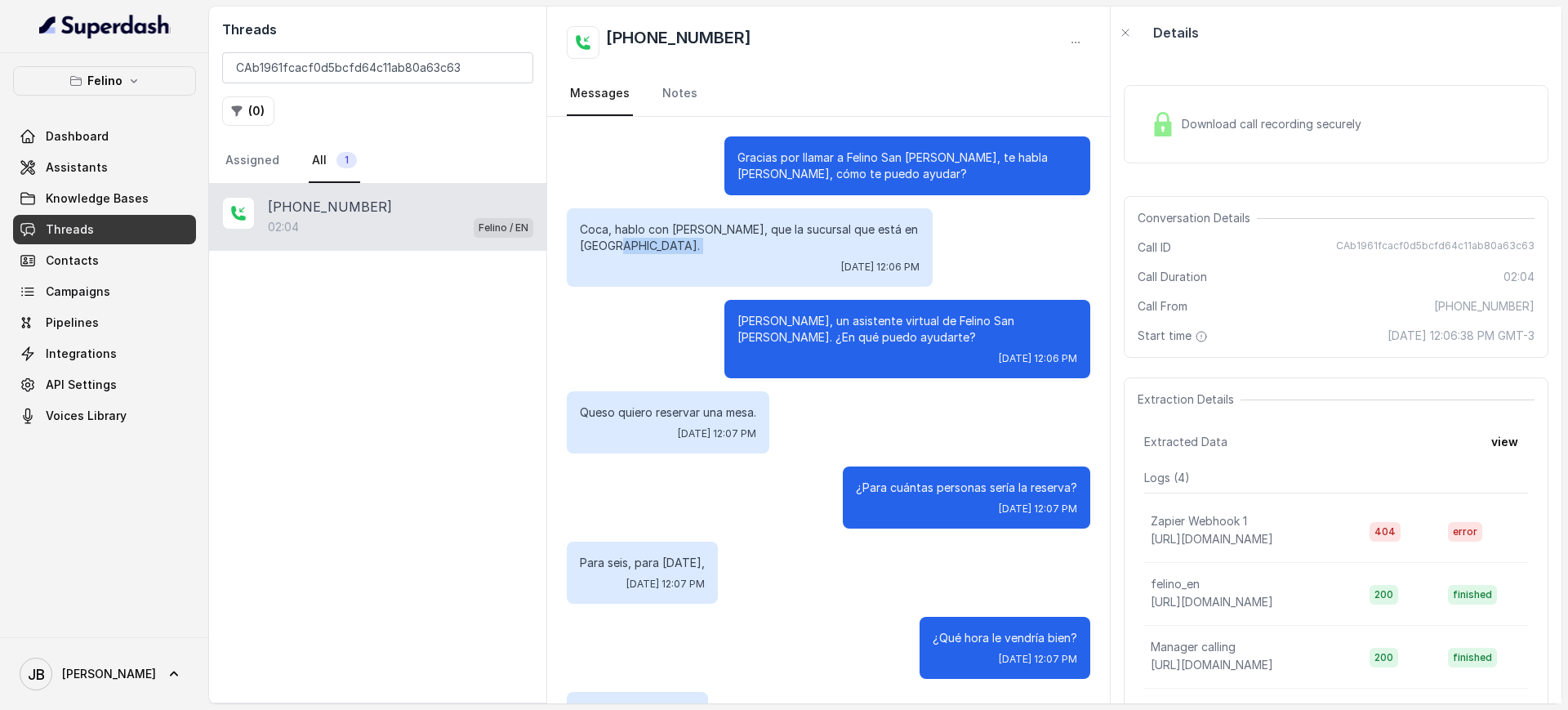
click at [642, 255] on div "Coca, hablo con Angie, que la sucursal que está en Avenida Sucre. Tue, Sep 16, …" at bounding box center [749, 248] width 366 height 79
drag, startPoint x: 633, startPoint y: 236, endPoint x: 672, endPoint y: 250, distance: 41.4
click at [675, 250] on p "Coca, hablo con Angie, que la sucursal que está en Avenida Sucre." at bounding box center [750, 237] width 340 height 33
click at [671, 250] on p "Coca, hablo con Angie, que la sucursal que está en Avenida Sucre." at bounding box center [750, 237] width 340 height 33
click at [757, 325] on p "Soy Juana, un asistente virtual de Felino San Isidro. ¿En qué puedo ayudarte?" at bounding box center [907, 329] width 340 height 33
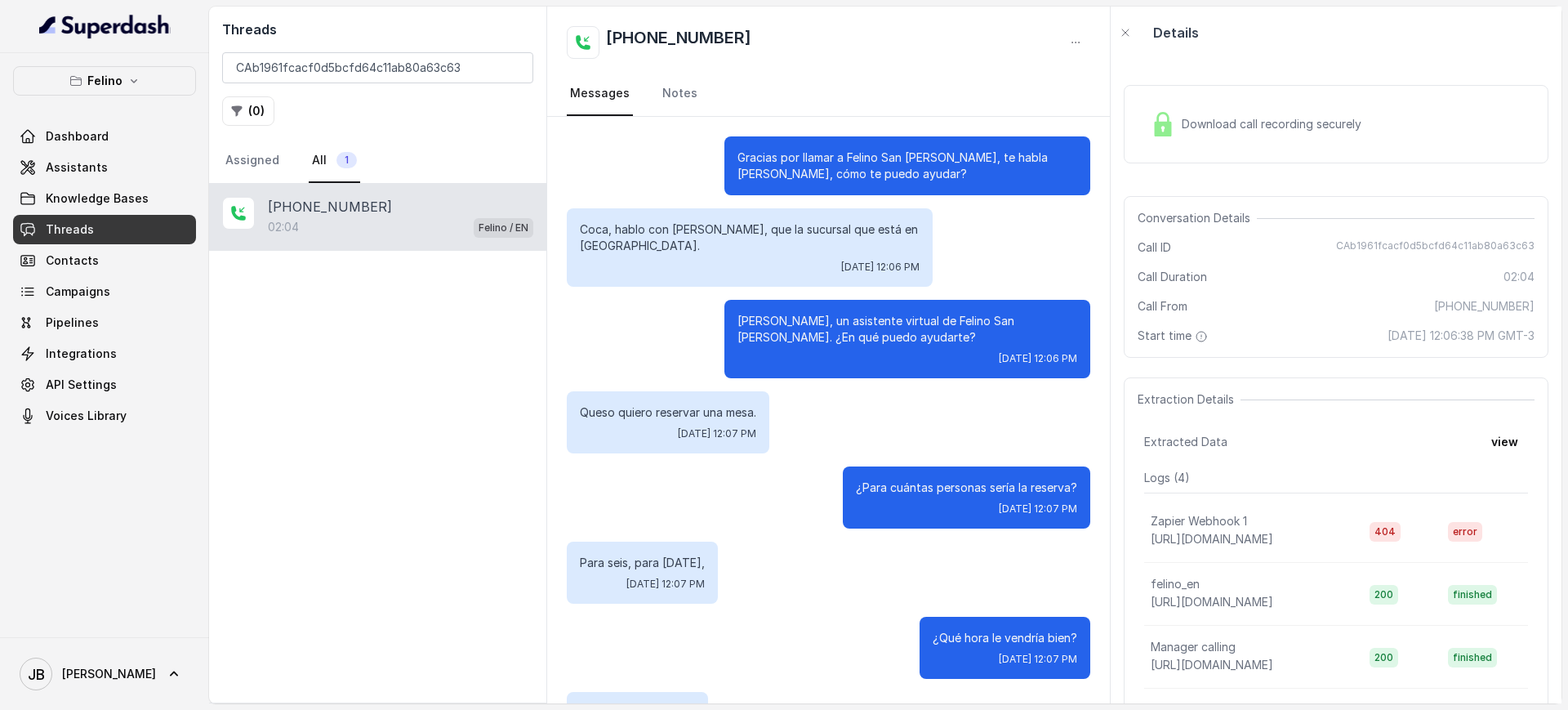
click at [757, 327] on p "Soy Juana, un asistente virtual de Felino San Isidro. ¿En qué puedo ayudarte?" at bounding box center [907, 329] width 340 height 33
click at [793, 352] on div "Tue, Sep 16, 2025, 12:06 PM" at bounding box center [907, 358] width 340 height 13
click at [796, 336] on p "Soy Juana, un asistente virtual de Felino San Isidro. ¿En qué puedo ayudarte?" at bounding box center [907, 329] width 340 height 33
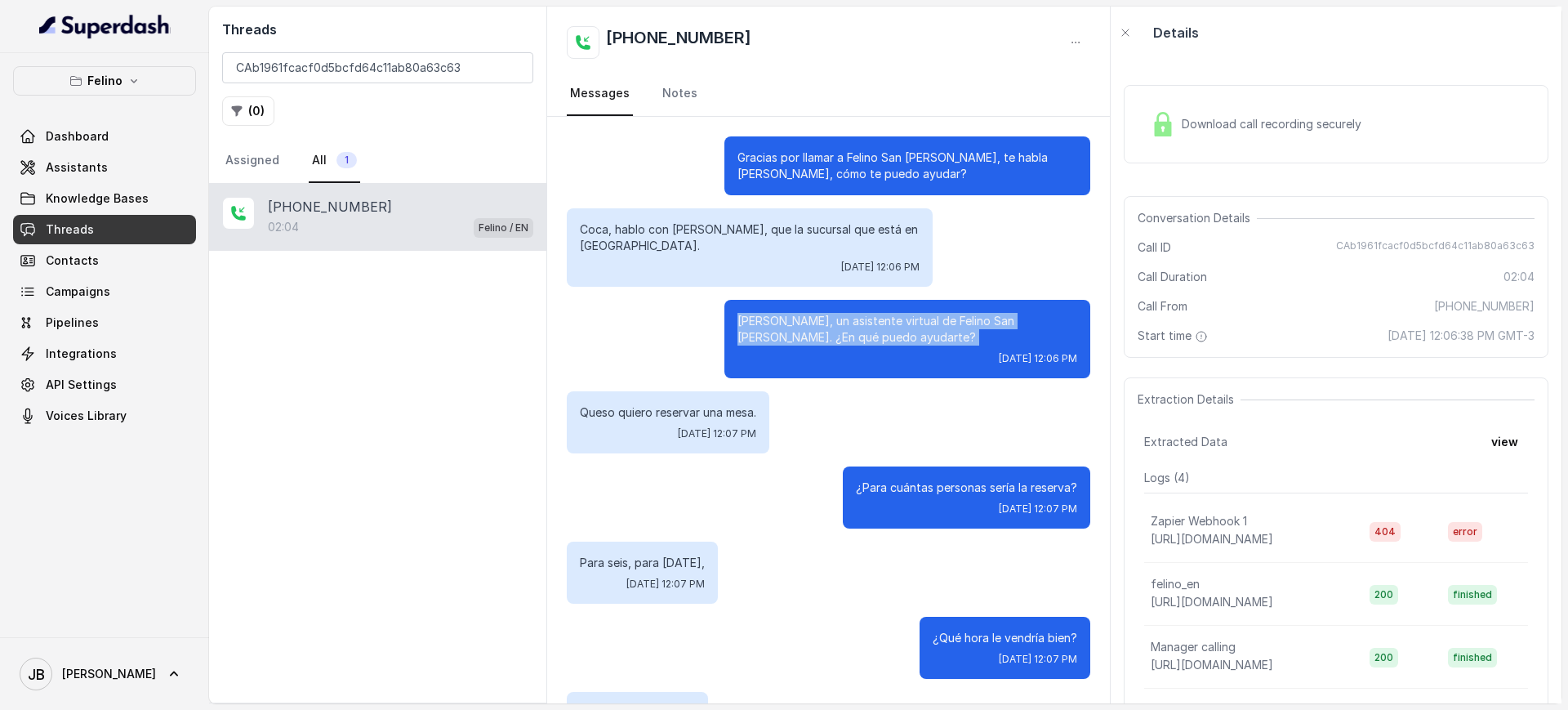
click at [796, 336] on p "Soy Juana, un asistente virtual de Felino San Isidro. ¿En qué puedo ayudarte?" at bounding box center [907, 329] width 340 height 33
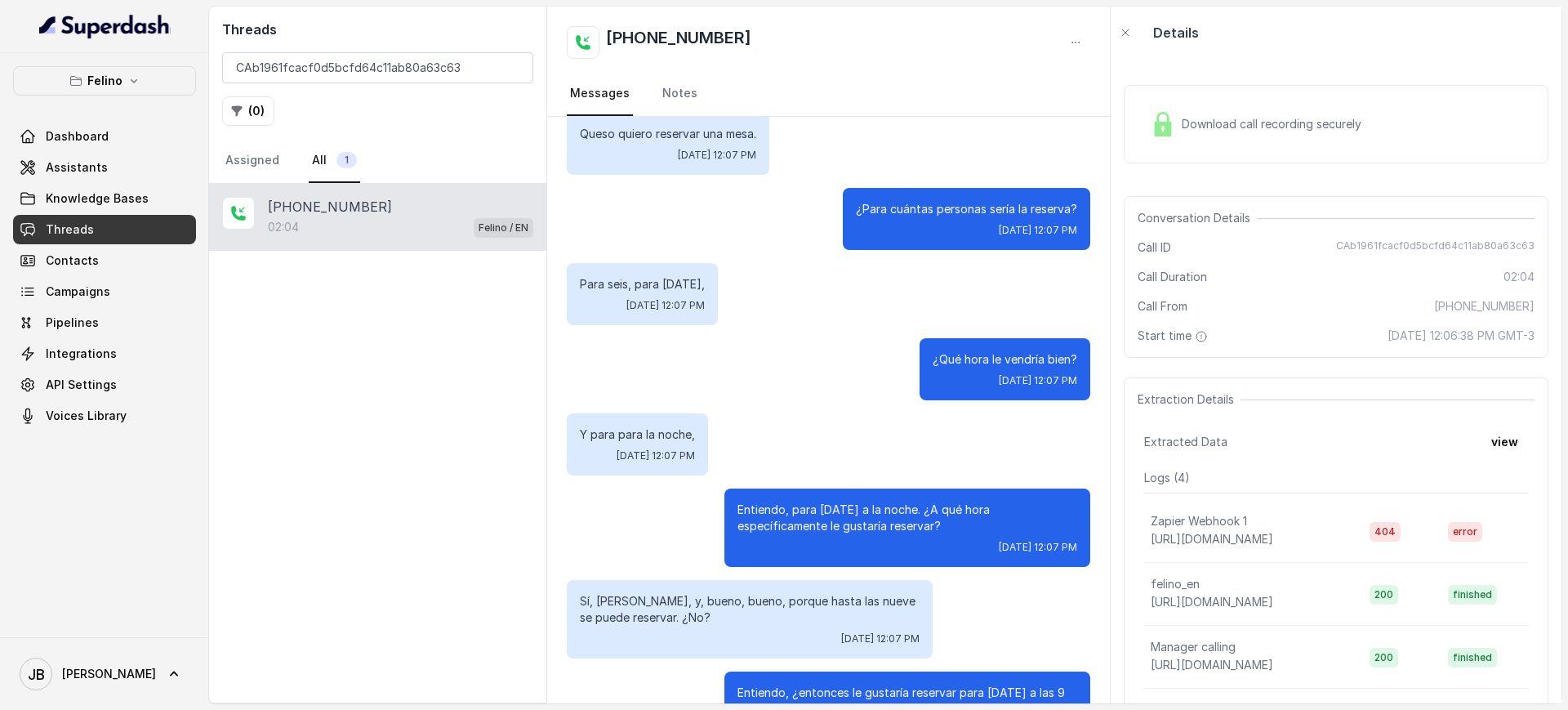
scroll to position [409, 0]
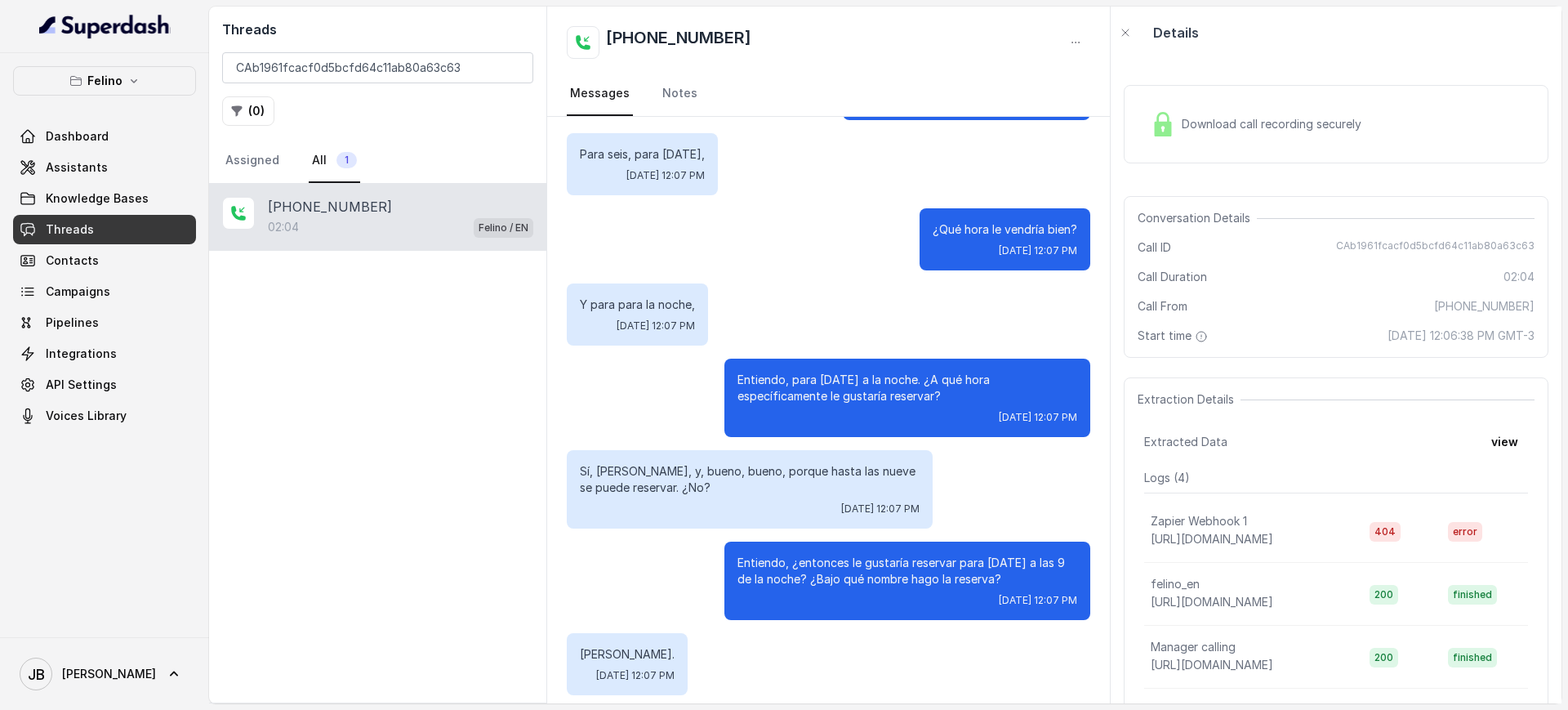
click at [769, 385] on p "Entiendo, para mañana a la noche. ¿A qué hora específicamente le gustaría reser…" at bounding box center [907, 388] width 340 height 33
click at [770, 385] on p "Entiendo, para mañana a la noche. ¿A qué hora específicamente le gustaría reser…" at bounding box center [907, 388] width 340 height 33
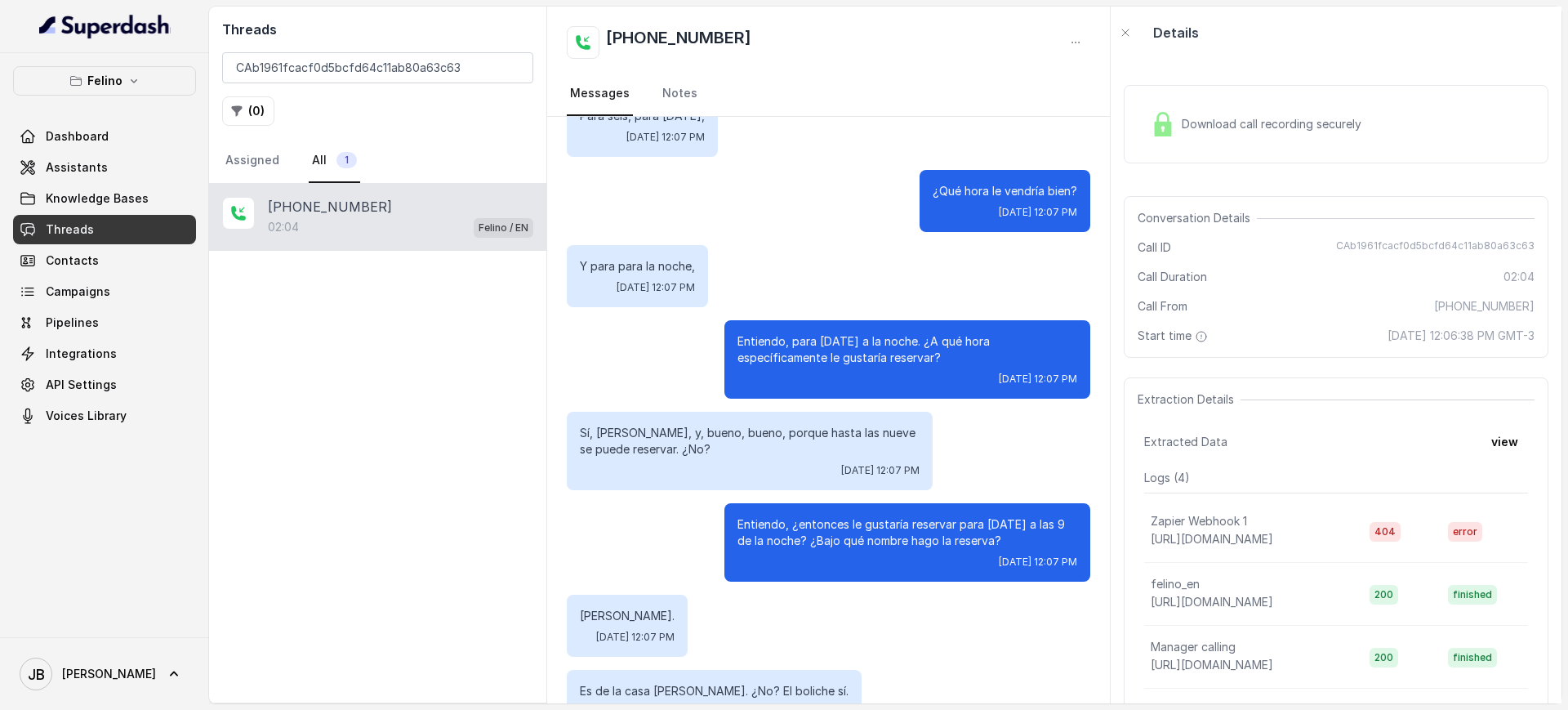
scroll to position [511, 0]
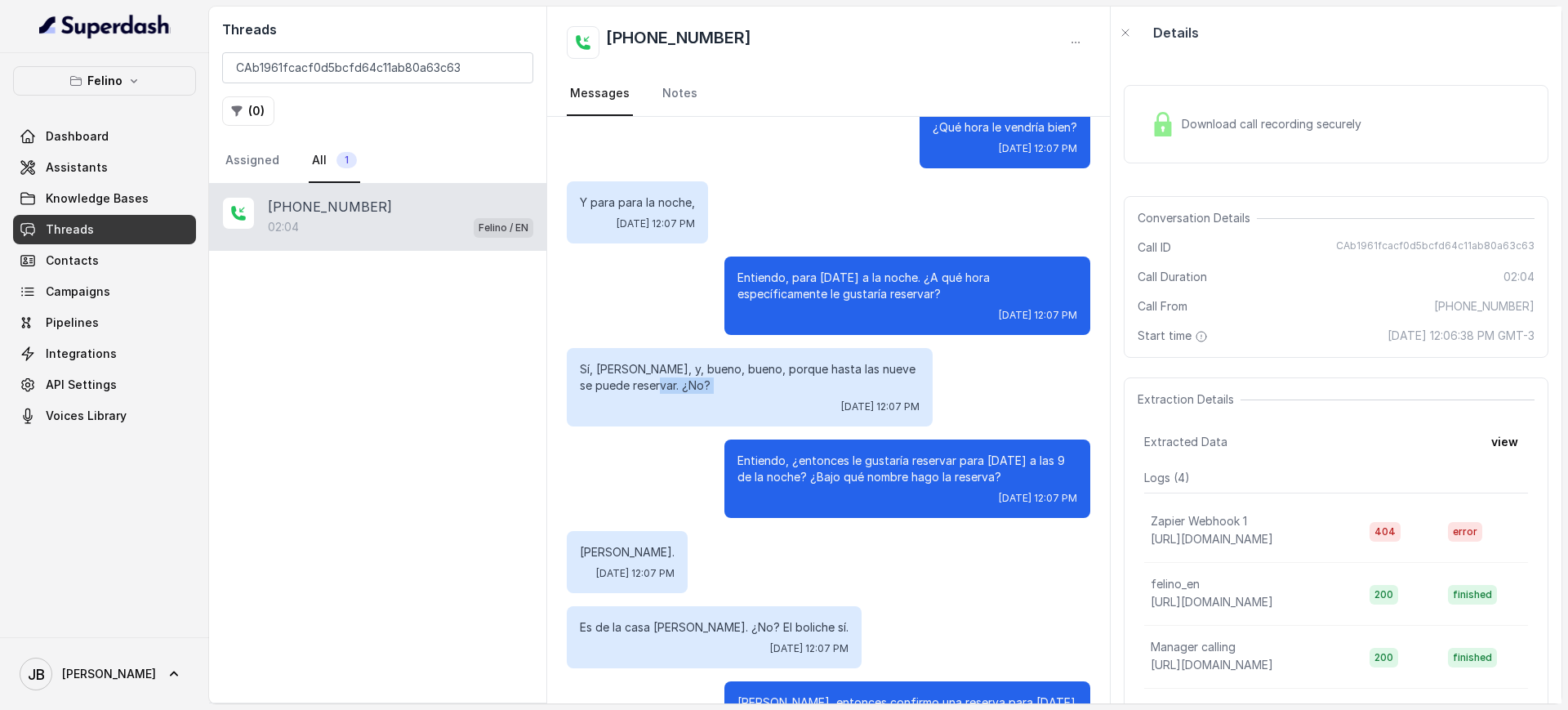
drag, startPoint x: 603, startPoint y: 352, endPoint x: 674, endPoint y: 401, distance: 86.3
click at [674, 401] on div "Sí, Mary, y, bueno, bueno, porque hasta las nueve se puede reservar. ¿No? Tue, …" at bounding box center [749, 388] width 366 height 79
click at [674, 401] on div "Tue, Sep 16, 2025, 12:07 PM" at bounding box center [750, 407] width 340 height 13
drag, startPoint x: 661, startPoint y: 375, endPoint x: 658, endPoint y: 393, distance: 18.2
click at [658, 393] on p "Sí, Mary, y, bueno, bueno, porque hasta las nueve se puede reservar. ¿No?" at bounding box center [750, 377] width 340 height 33
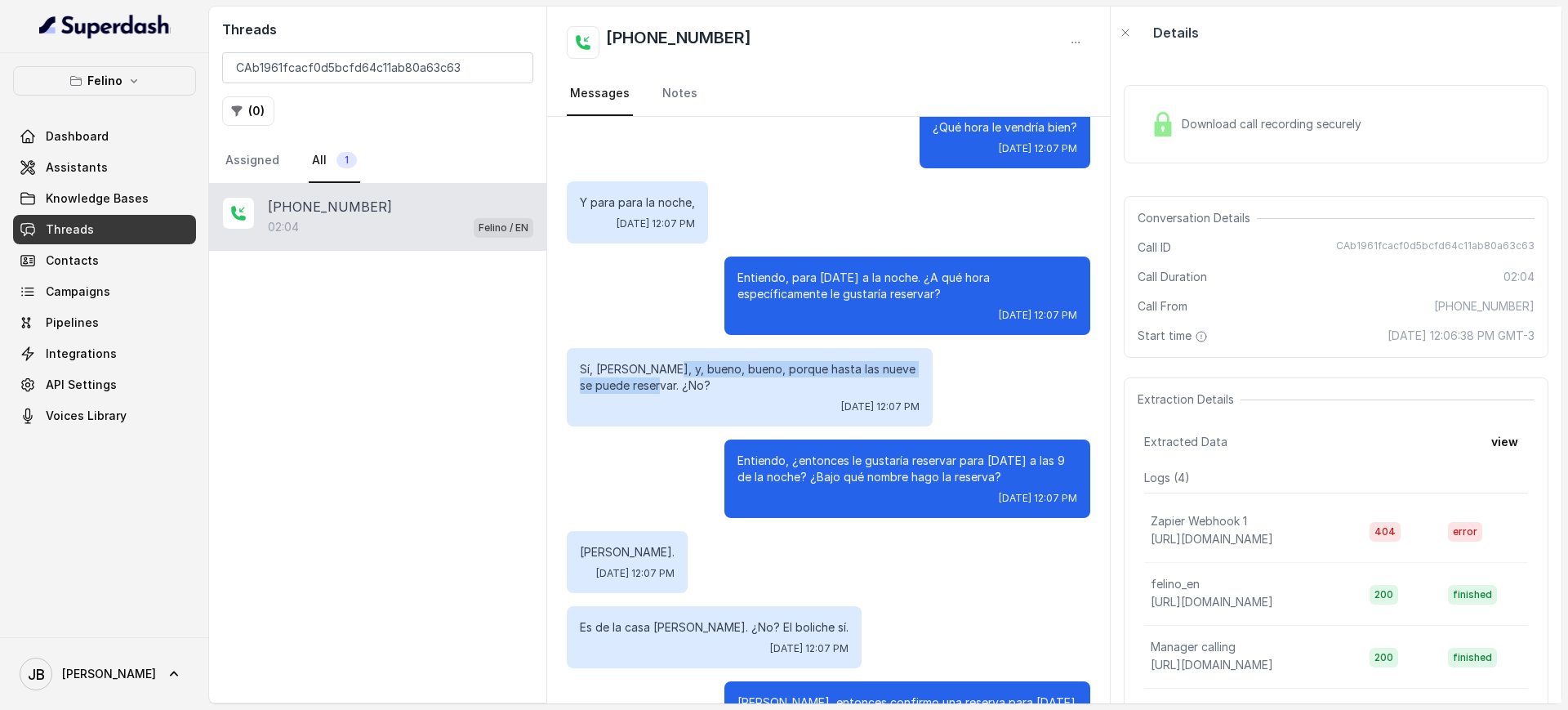
drag, startPoint x: 659, startPoint y: 394, endPoint x: 655, endPoint y: 403, distance: 9.8
click at [658, 395] on div "Sí, Mary, y, bueno, bueno, porque hasta las nueve se puede reservar. ¿No? Tue, …" at bounding box center [749, 388] width 366 height 79
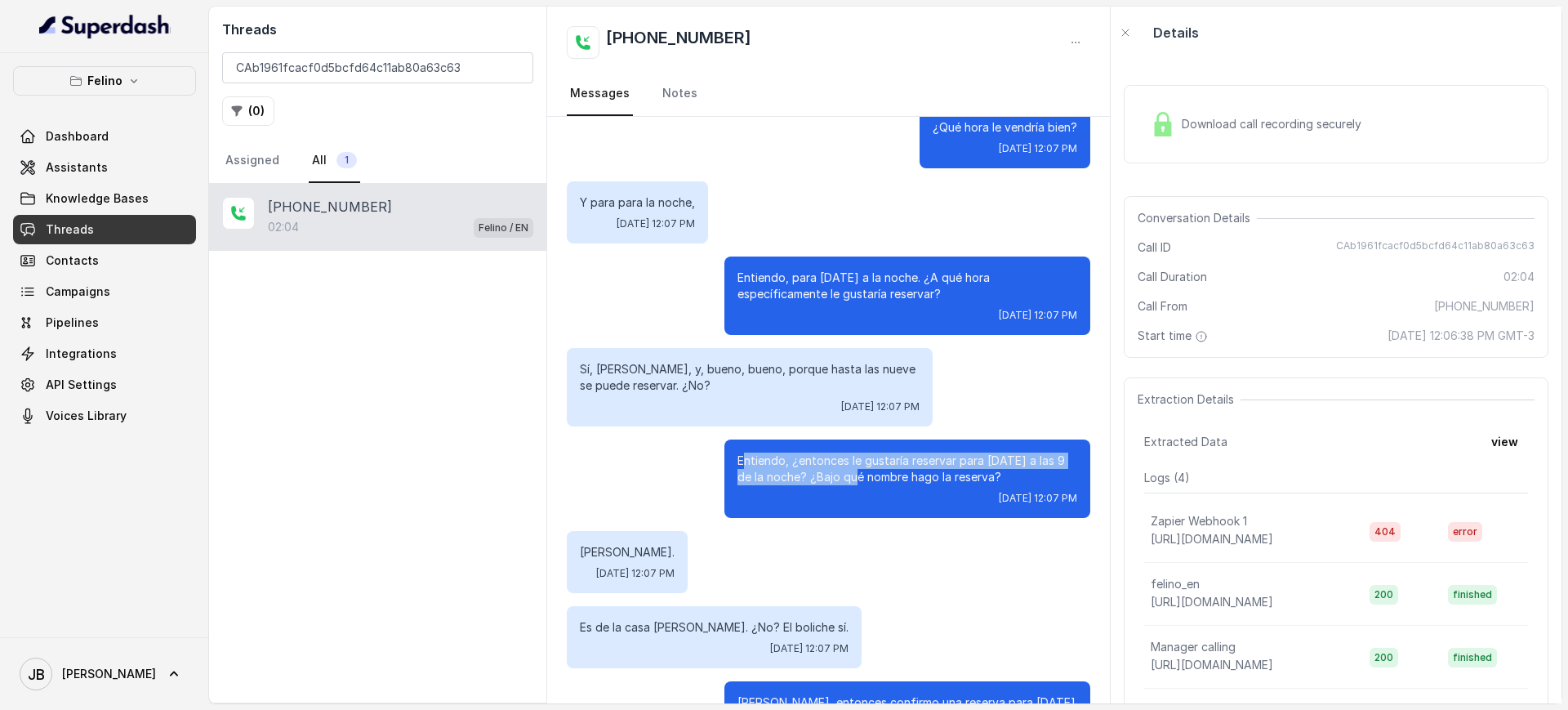
drag, startPoint x: 771, startPoint y: 471, endPoint x: 902, endPoint y: 470, distance: 131.0
click at [841, 484] on p "Entiendo, ¿entonces le gustaría reservar para mañana a las 9 de la noche? ¿Bajo…" at bounding box center [907, 468] width 340 height 33
click at [940, 481] on p "Entiendo, ¿entonces le gustaría reservar para mañana a las 9 de la noche? ¿Bajo…" at bounding box center [907, 468] width 340 height 33
drag, startPoint x: 989, startPoint y: 471, endPoint x: 831, endPoint y: 472, distance: 158.0
click at [803, 454] on p "Entiendo, ¿entonces le gustaría reservar para mañana a las 9 de la noche? ¿Bajo…" at bounding box center [907, 468] width 340 height 33
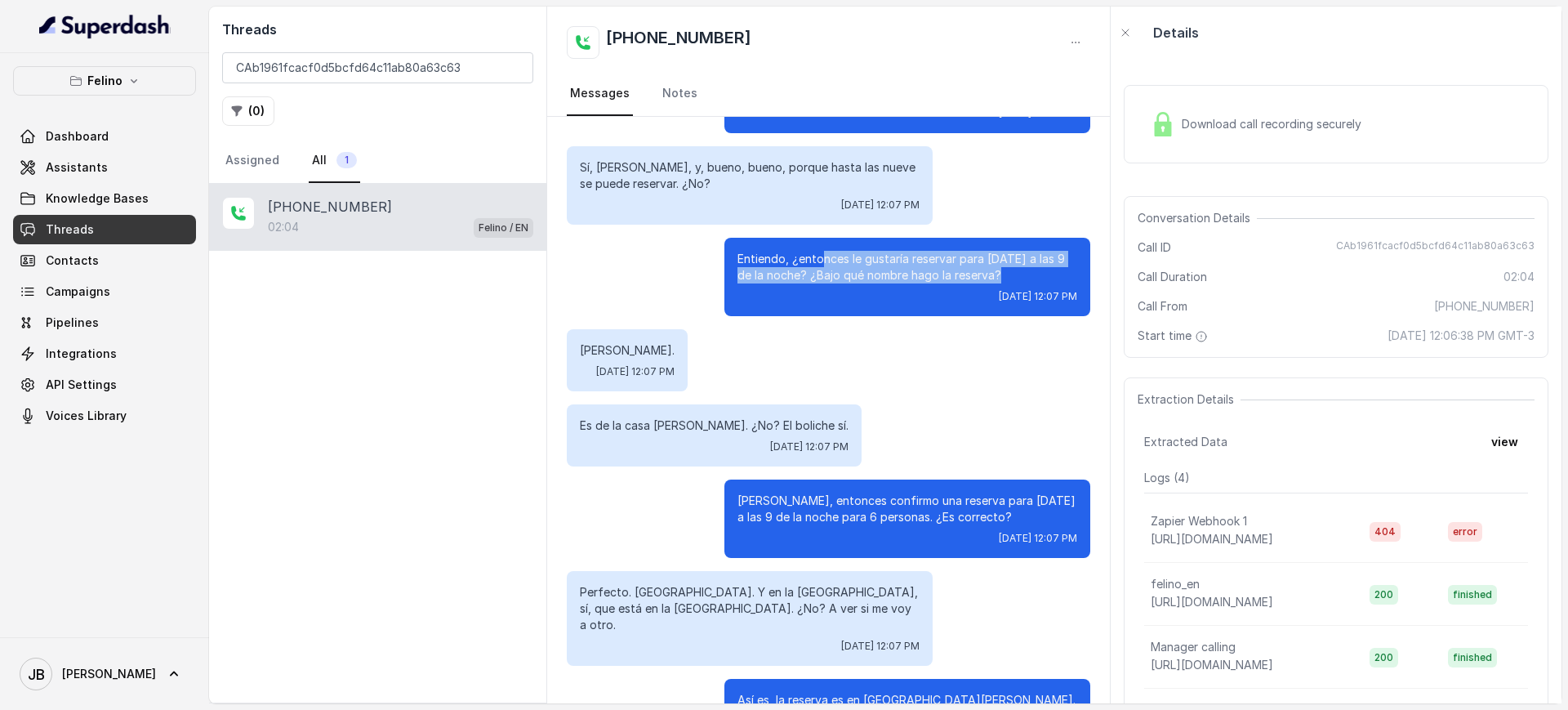
scroll to position [0, 0]
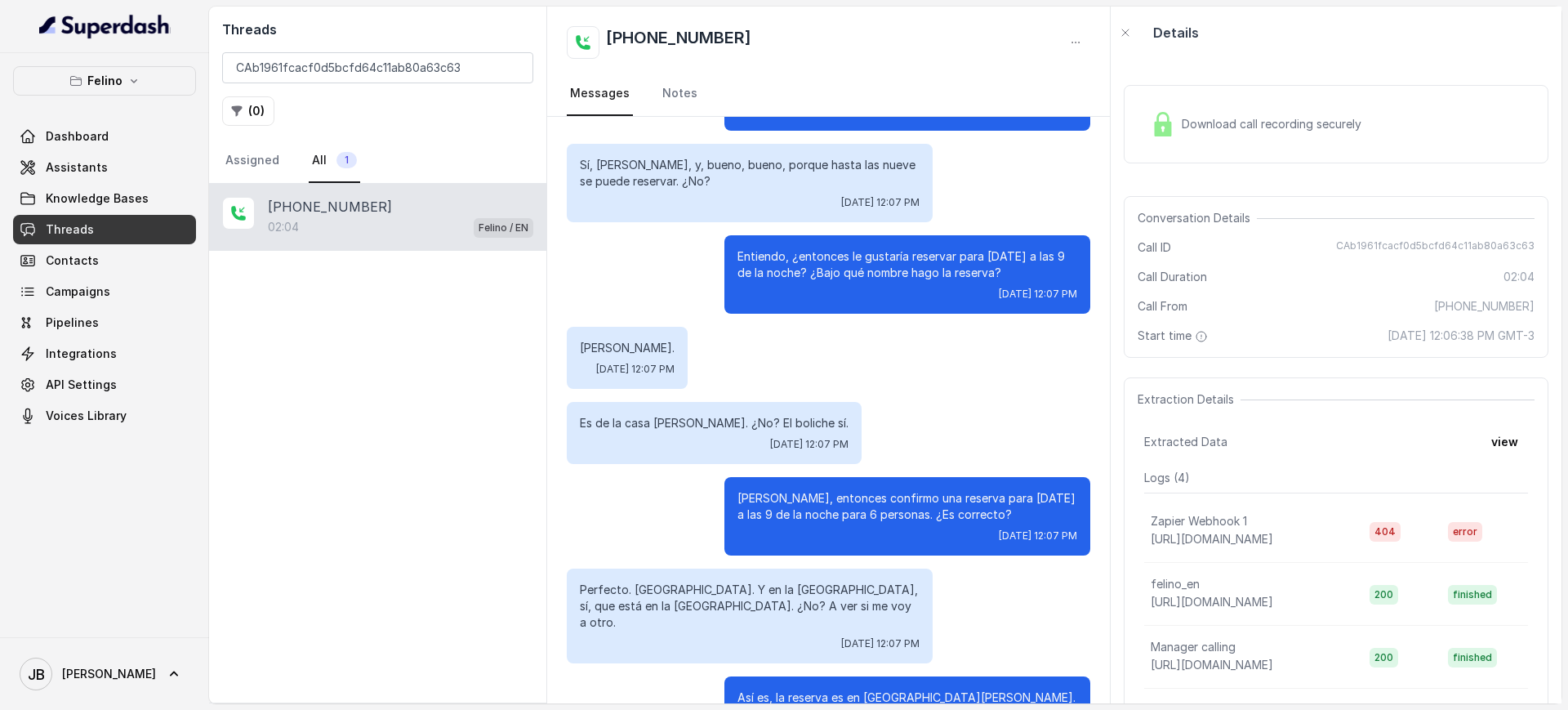
click at [631, 364] on span "Tue, Sep 16, 2025, 12:07 PM" at bounding box center [635, 369] width 79 height 13
click at [632, 433] on div "Es de la casa de Sucre. ¿No? El boliche sí. Tue, Sep 16, 2025, 12:07 PM" at bounding box center [714, 433] width 295 height 62
click at [628, 424] on p "Es de la casa de Sucre. ¿No? El boliche sí." at bounding box center [714, 424] width 269 height 17
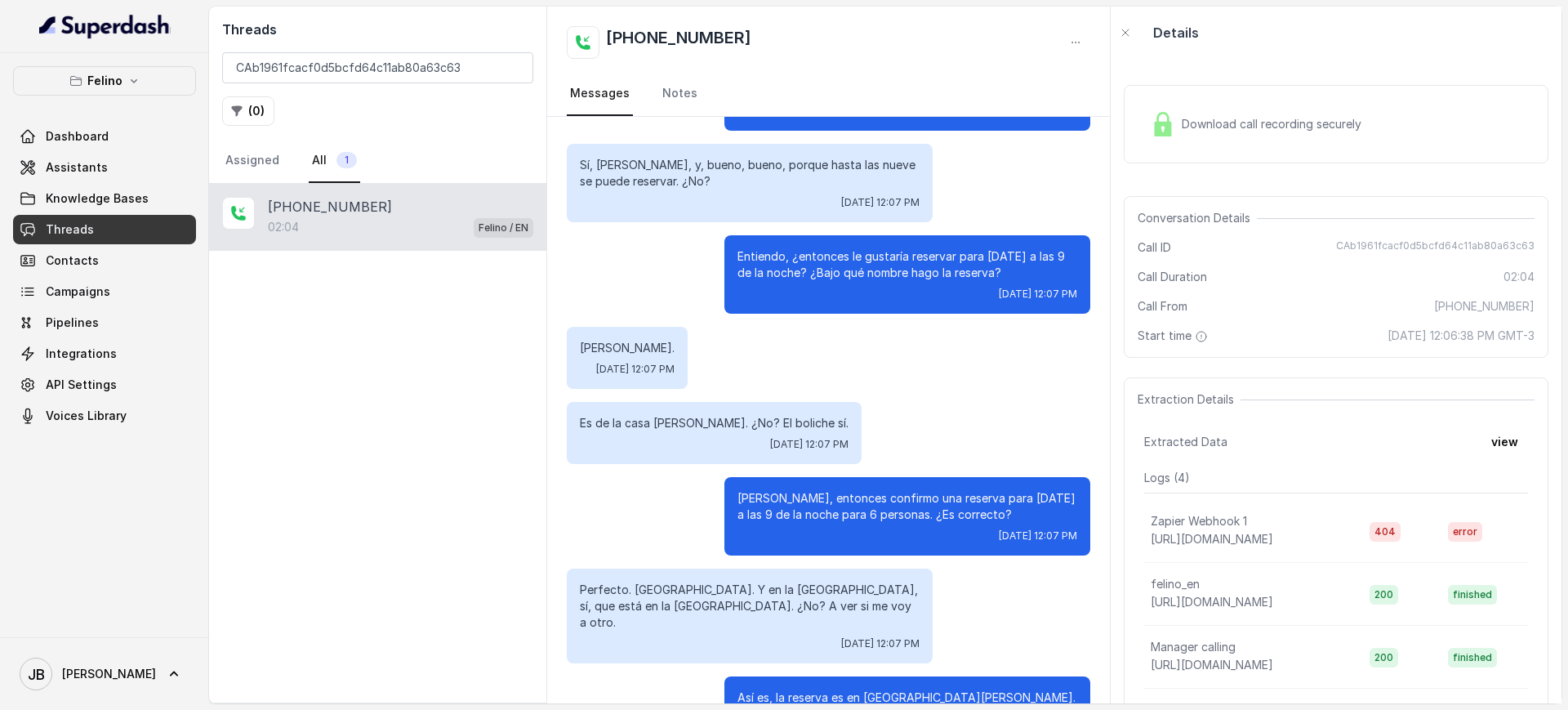
drag, startPoint x: 671, startPoint y: 347, endPoint x: 729, endPoint y: 399, distance: 77.9
click at [671, 347] on p "María Pinto." at bounding box center [627, 348] width 95 height 17
click at [820, 502] on p "María Pinto, entonces confirmo una reserva para mañana a las 9 de la noche para…" at bounding box center [907, 506] width 340 height 33
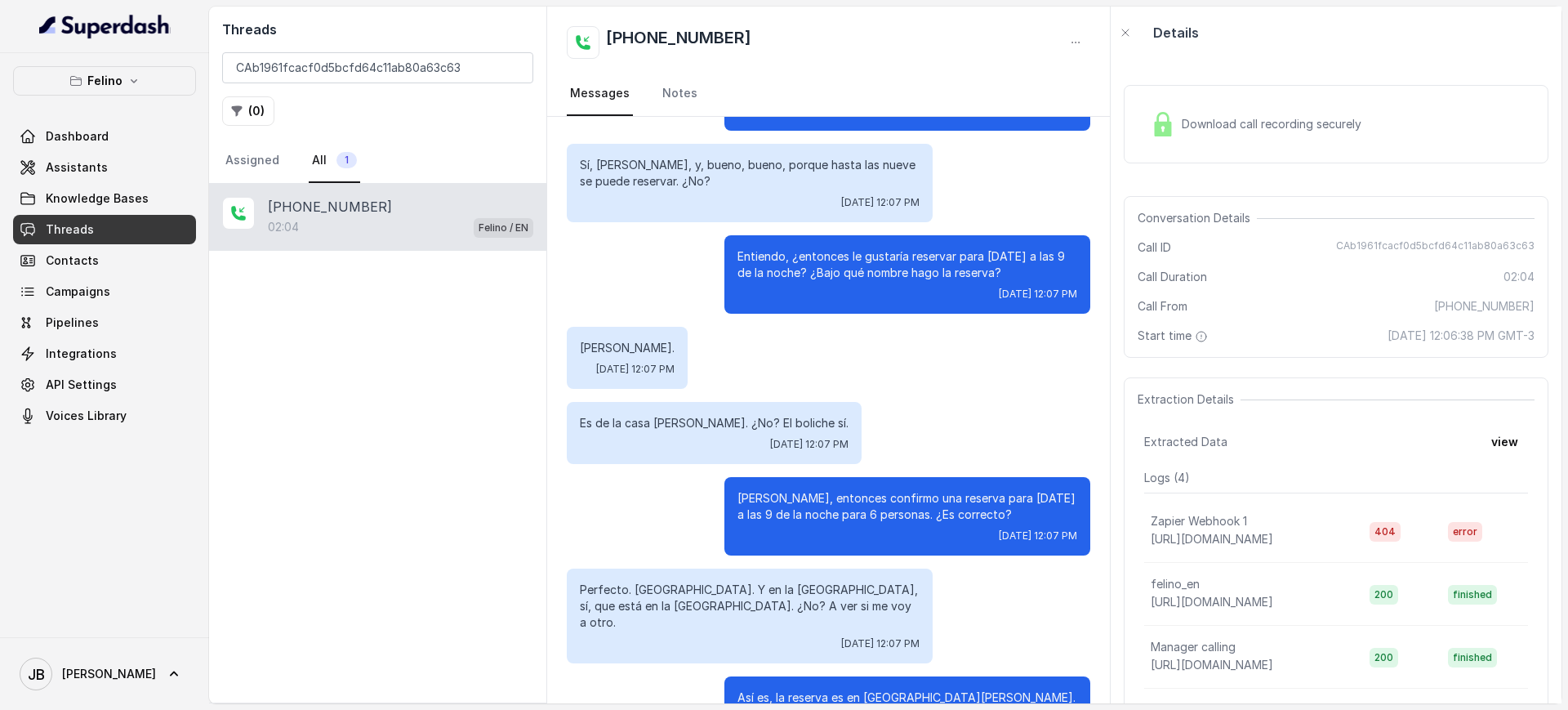
click at [755, 363] on div "María Pinto. Tue, Sep 16, 2025, 12:07 PM" at bounding box center [828, 358] width 523 height 62
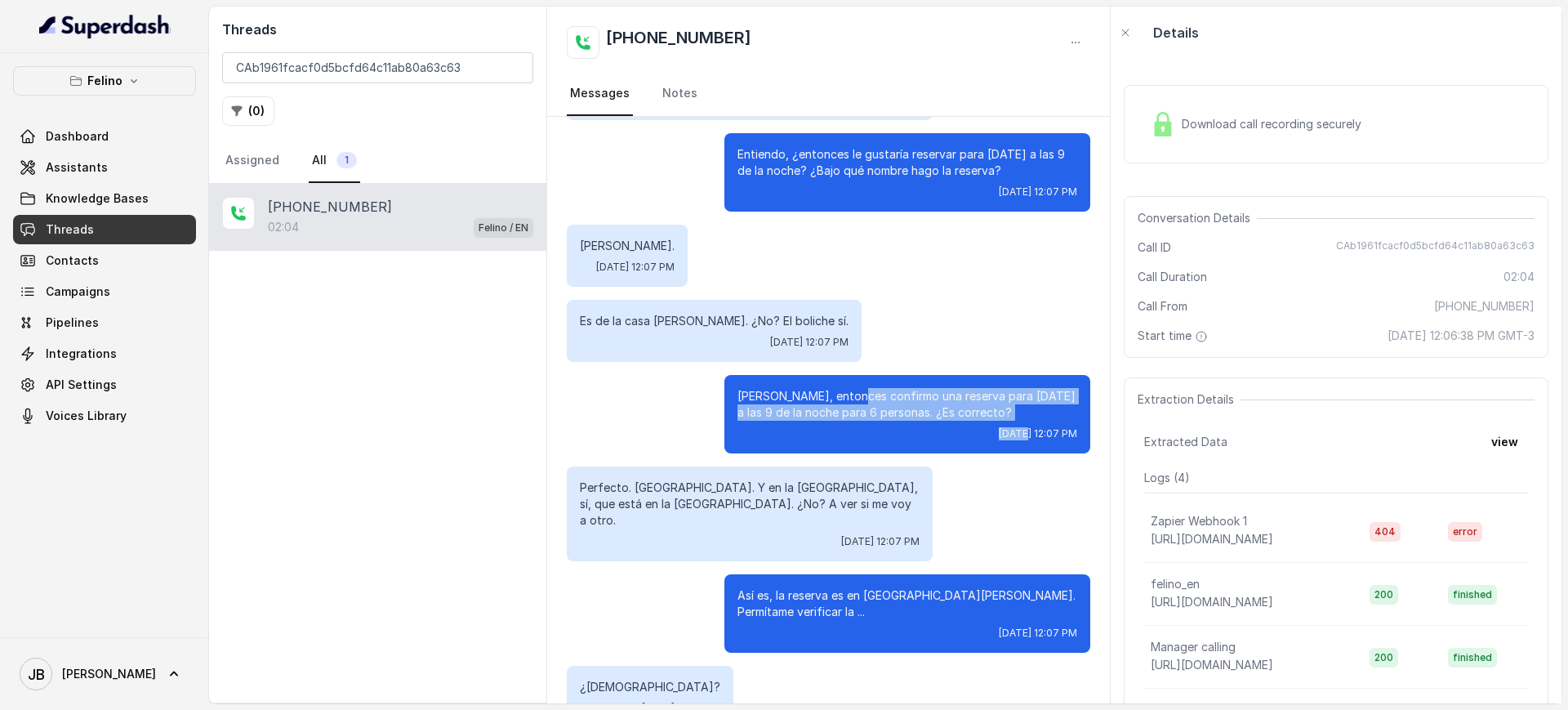
drag, startPoint x: 850, startPoint y: 399, endPoint x: 960, endPoint y: 417, distance: 111.5
click at [959, 419] on p "María Pinto, entonces confirmo una reserva para mañana a las 9 de la noche para…" at bounding box center [907, 404] width 340 height 33
click at [965, 415] on p "María Pinto, entonces confirmo una reserva para mañana a las 9 de la noche para…" at bounding box center [907, 404] width 340 height 33
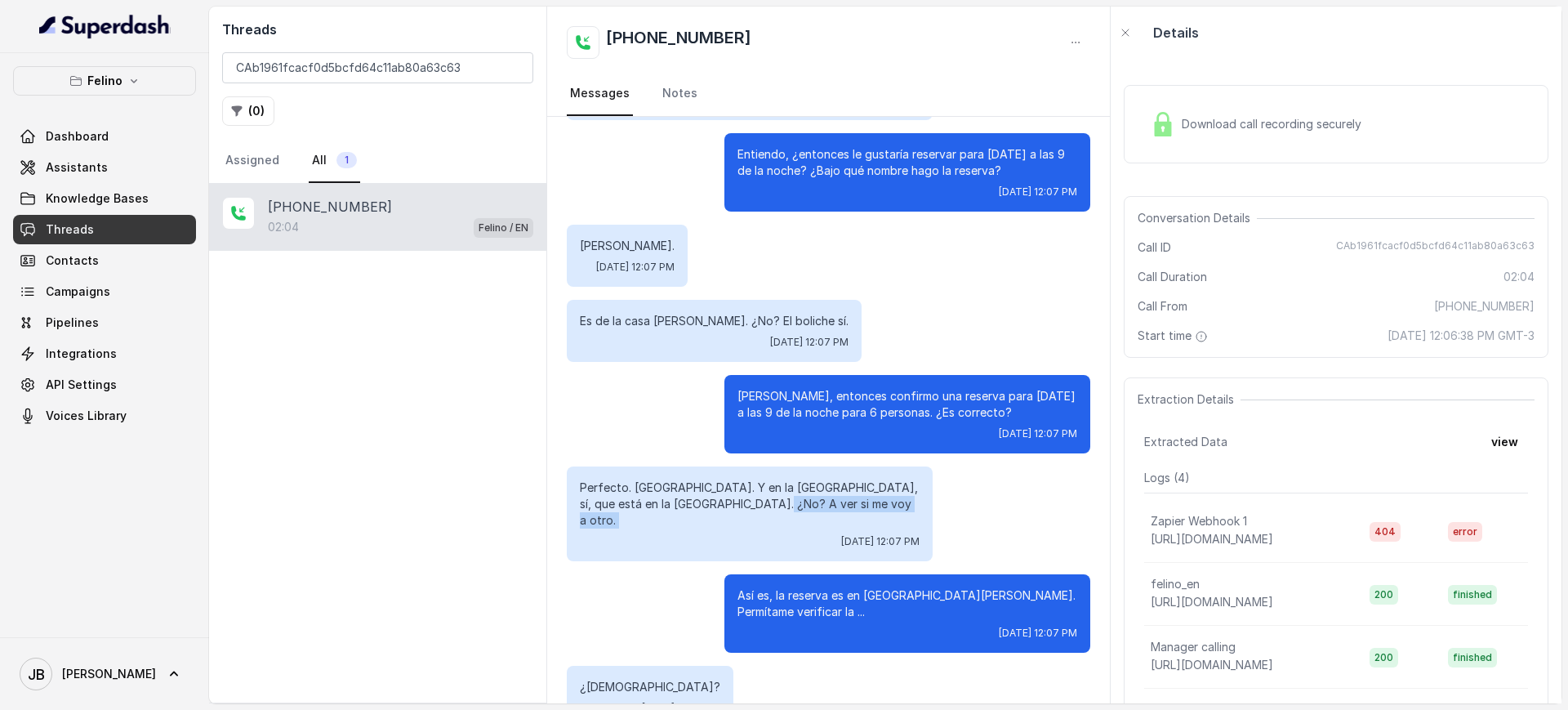
drag, startPoint x: 732, startPoint y: 499, endPoint x: 749, endPoint y: 517, distance: 24.8
click at [748, 517] on div "Perfecto. Correcto. Y en la calle Sucre, sí, que está en la calle Sucre. ¿No? A…" at bounding box center [749, 513] width 366 height 95
click at [749, 517] on div "Perfecto. Correcto. Y en la calle Sucre, sí, que está en la calle Sucre. ¿No? A…" at bounding box center [749, 513] width 366 height 95
drag, startPoint x: 769, startPoint y: 506, endPoint x: 754, endPoint y: 516, distance: 18.0
click at [753, 516] on div "Perfecto. Correcto. Y en la calle Sucre, sí, que está en la calle Sucre. ¿No? A…" at bounding box center [749, 513] width 366 height 95
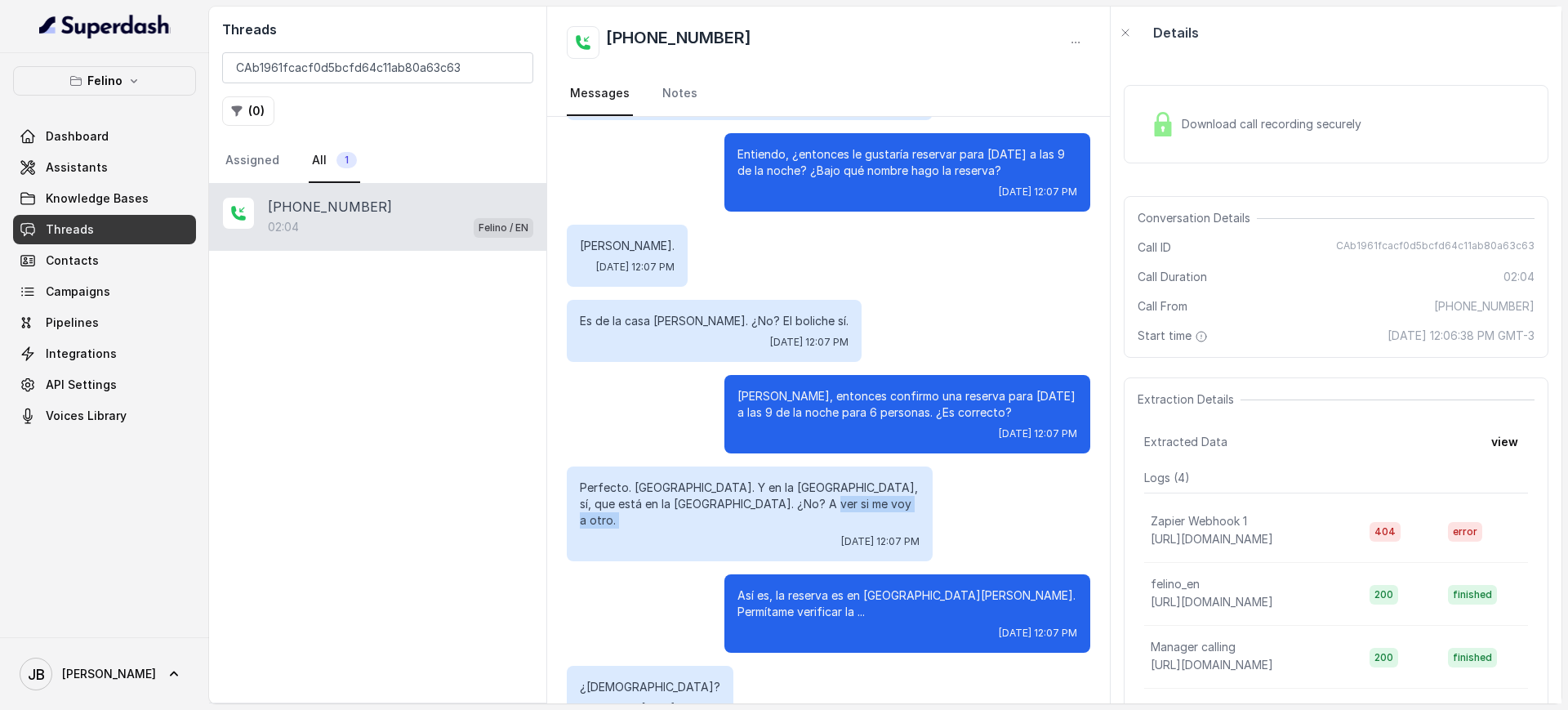
click at [755, 516] on div "Perfecto. Correcto. Y en la calle Sucre, sí, que está en la calle Sucre. ¿No? A…" at bounding box center [749, 513] width 366 height 95
drag, startPoint x: 769, startPoint y: 510, endPoint x: 722, endPoint y: 509, distance: 47.0
click at [722, 509] on p "Perfecto. Correcto. Y en la calle Sucre, sí, que está en la calle Sucre. ¿No? A…" at bounding box center [750, 504] width 340 height 49
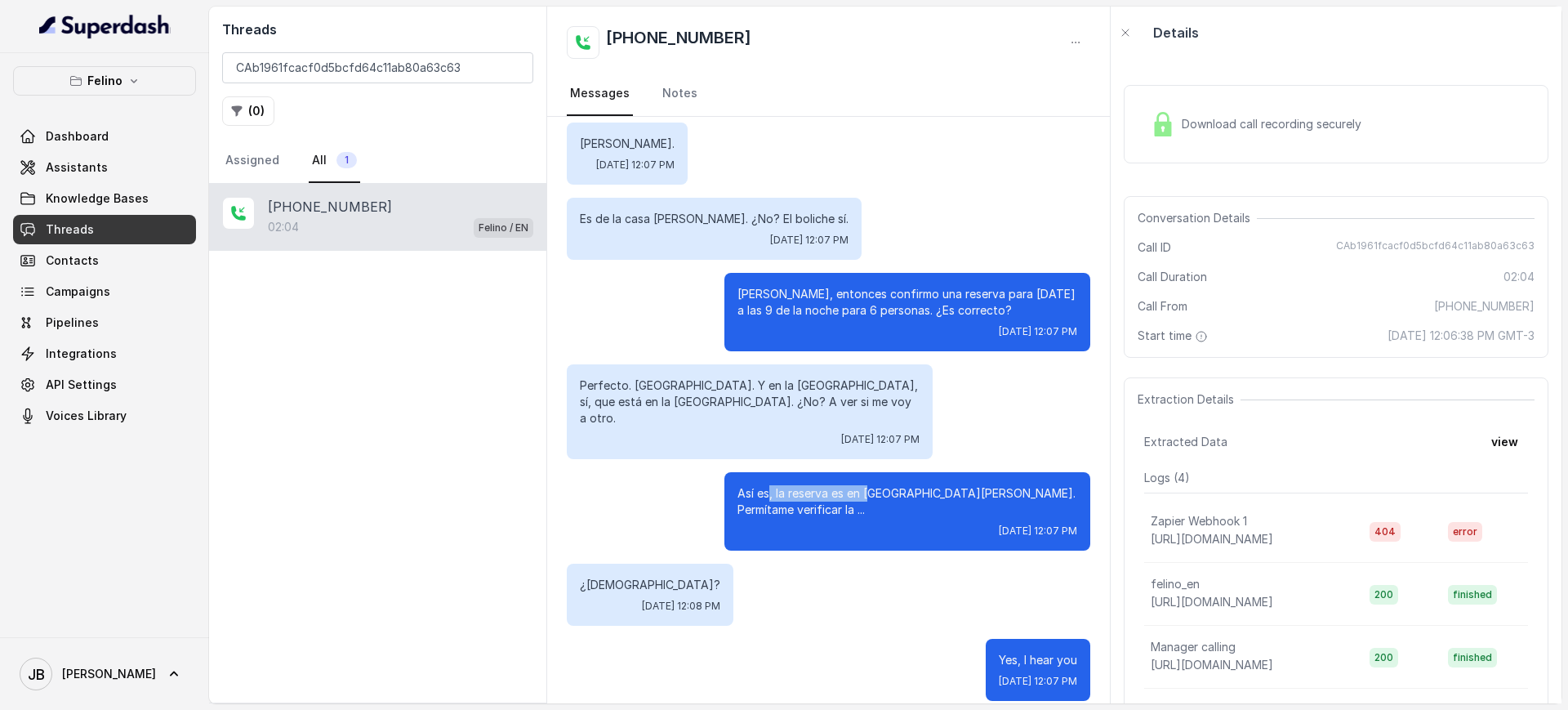
drag, startPoint x: 800, startPoint y: 486, endPoint x: 919, endPoint y: 480, distance: 119.2
click at [877, 485] on p "Así es, la reserva es en Felino San Isidro. Permítame verificar la ..." at bounding box center [907, 501] width 340 height 33
click at [930, 485] on p "Así es, la reserva es en Felino San Isidro. Permítame verificar la ..." at bounding box center [907, 501] width 340 height 33
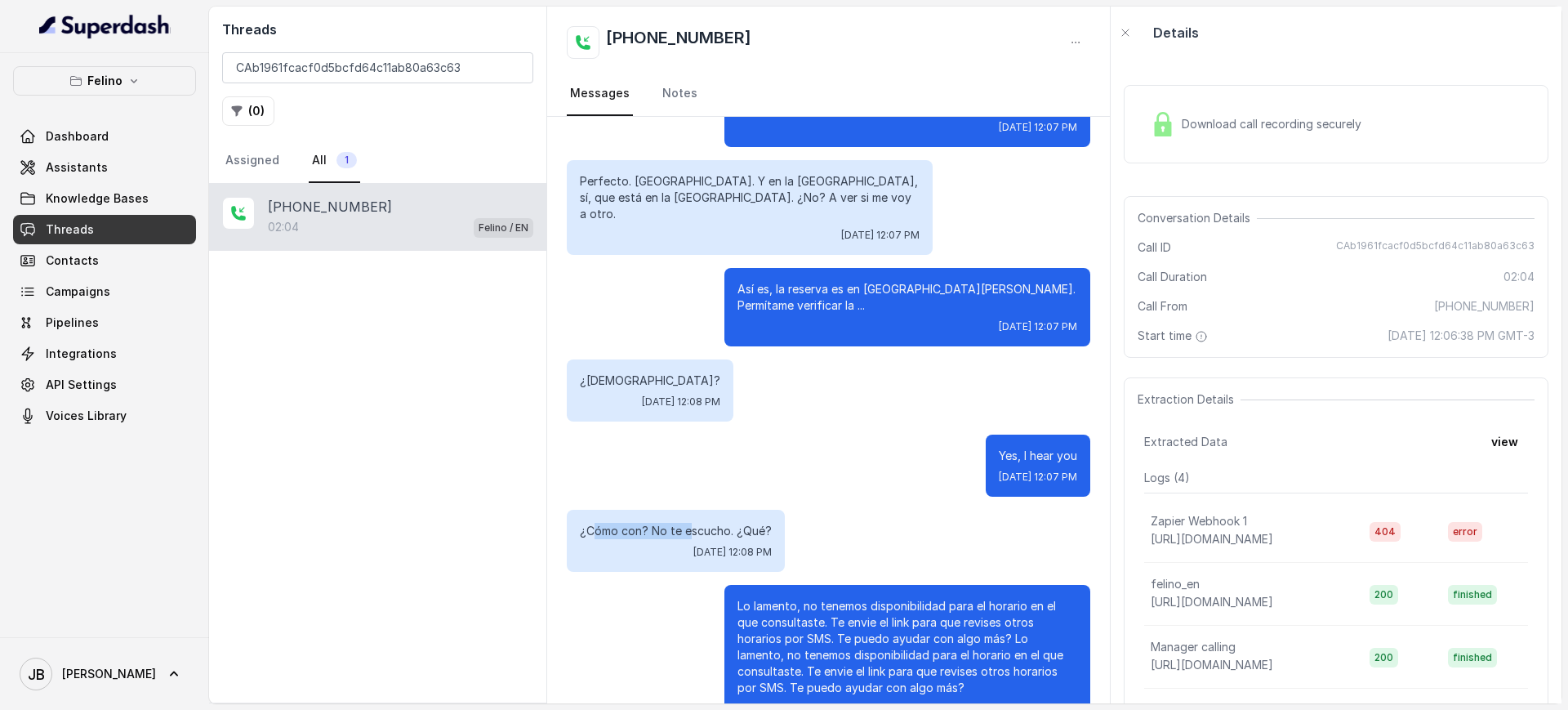
drag, startPoint x: 594, startPoint y: 513, endPoint x: 691, endPoint y: 519, distance: 97.2
click at [691, 522] on p "¿Cómo con? No te escucho. ¿Qué?" at bounding box center [676, 531] width 192 height 17
drag, startPoint x: 715, startPoint y: 517, endPoint x: 725, endPoint y: 516, distance: 10.0
click at [717, 522] on p "¿Cómo con? No te escucho. ¿Qué?" at bounding box center [676, 531] width 192 height 17
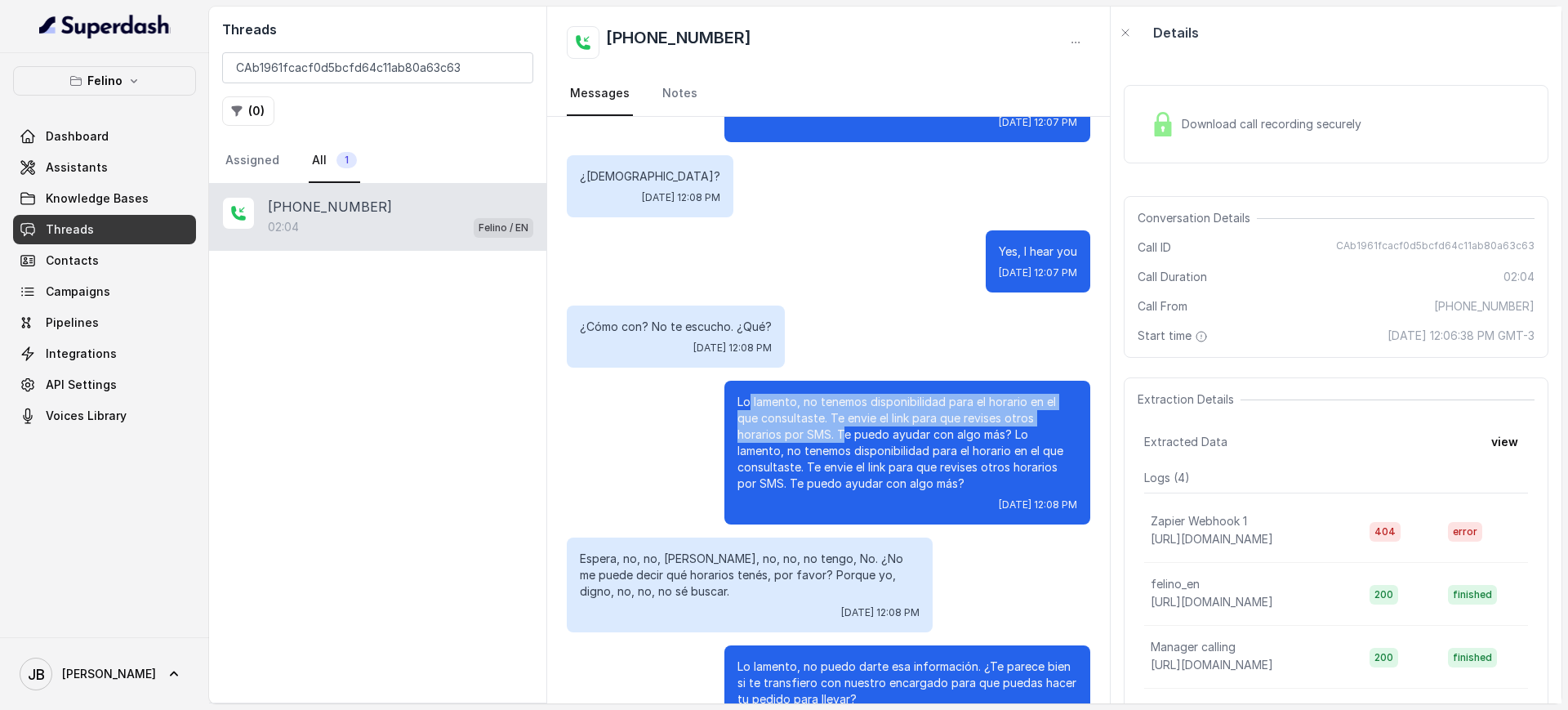
drag, startPoint x: 733, startPoint y: 383, endPoint x: 878, endPoint y: 421, distance: 149.9
click at [857, 419] on p "Lo lamento, no tenemos disponibilidad para el horario en el que consultaste. Te…" at bounding box center [907, 442] width 340 height 98
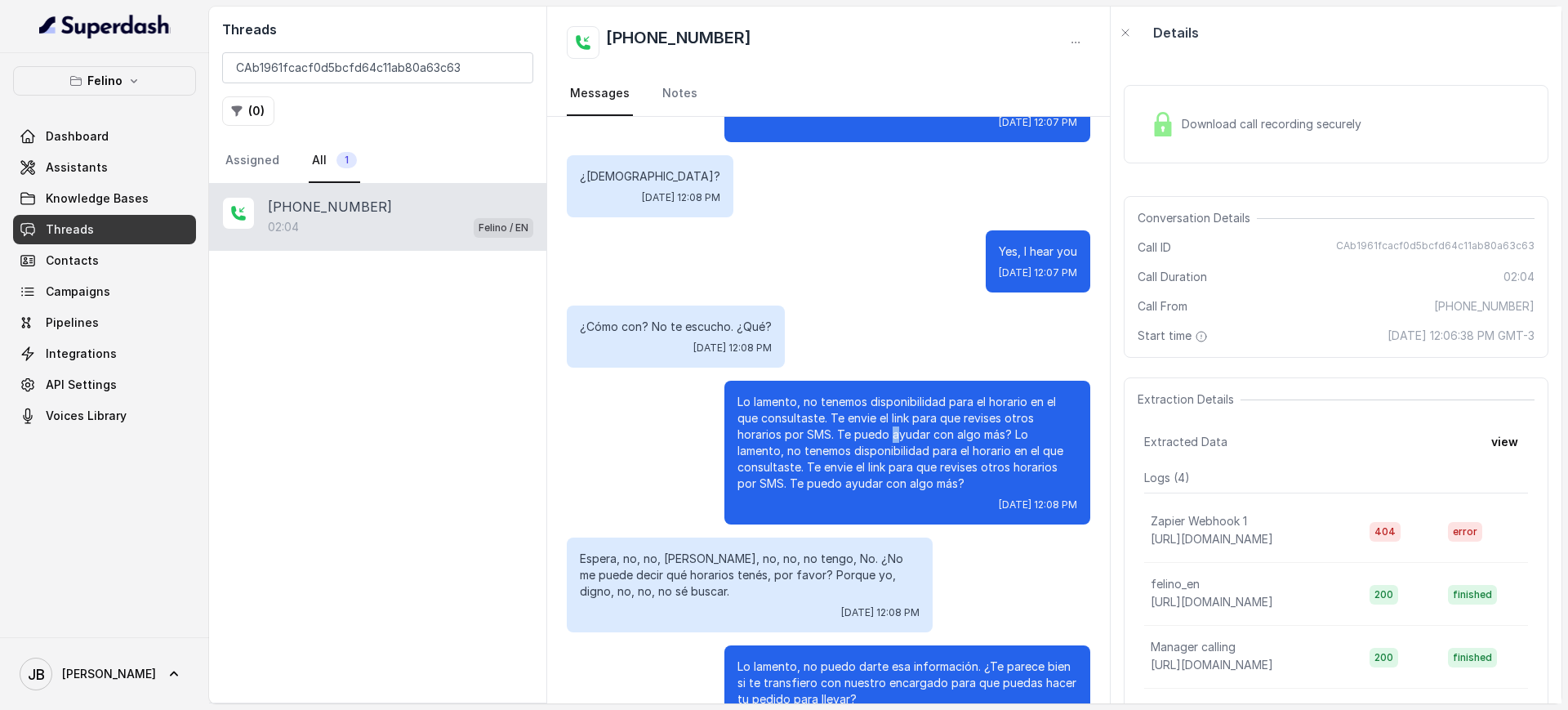
click at [880, 424] on p "Lo lamento, no tenemos disponibilidad para el horario en el que consultaste. Te…" at bounding box center [907, 442] width 340 height 98
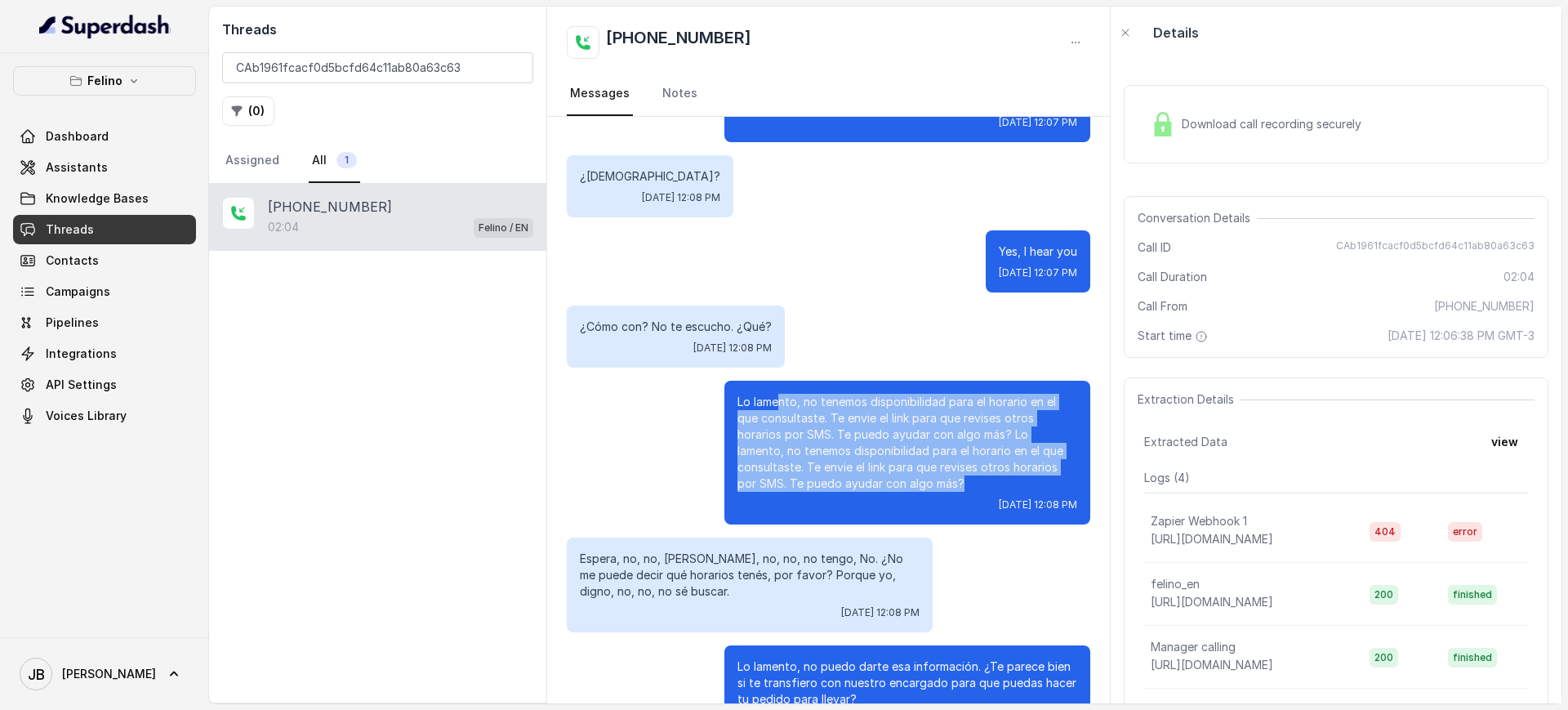
drag, startPoint x: 944, startPoint y: 466, endPoint x: 763, endPoint y: 393, distance: 195.2
click at [763, 394] on p "Lo lamento, no tenemos disponibilidad para el horario en el que consultaste. Te…" at bounding box center [907, 442] width 340 height 98
click at [761, 394] on p "Lo lamento, no tenemos disponibilidad para el horario en el que consultaste. Te…" at bounding box center [907, 442] width 340 height 98
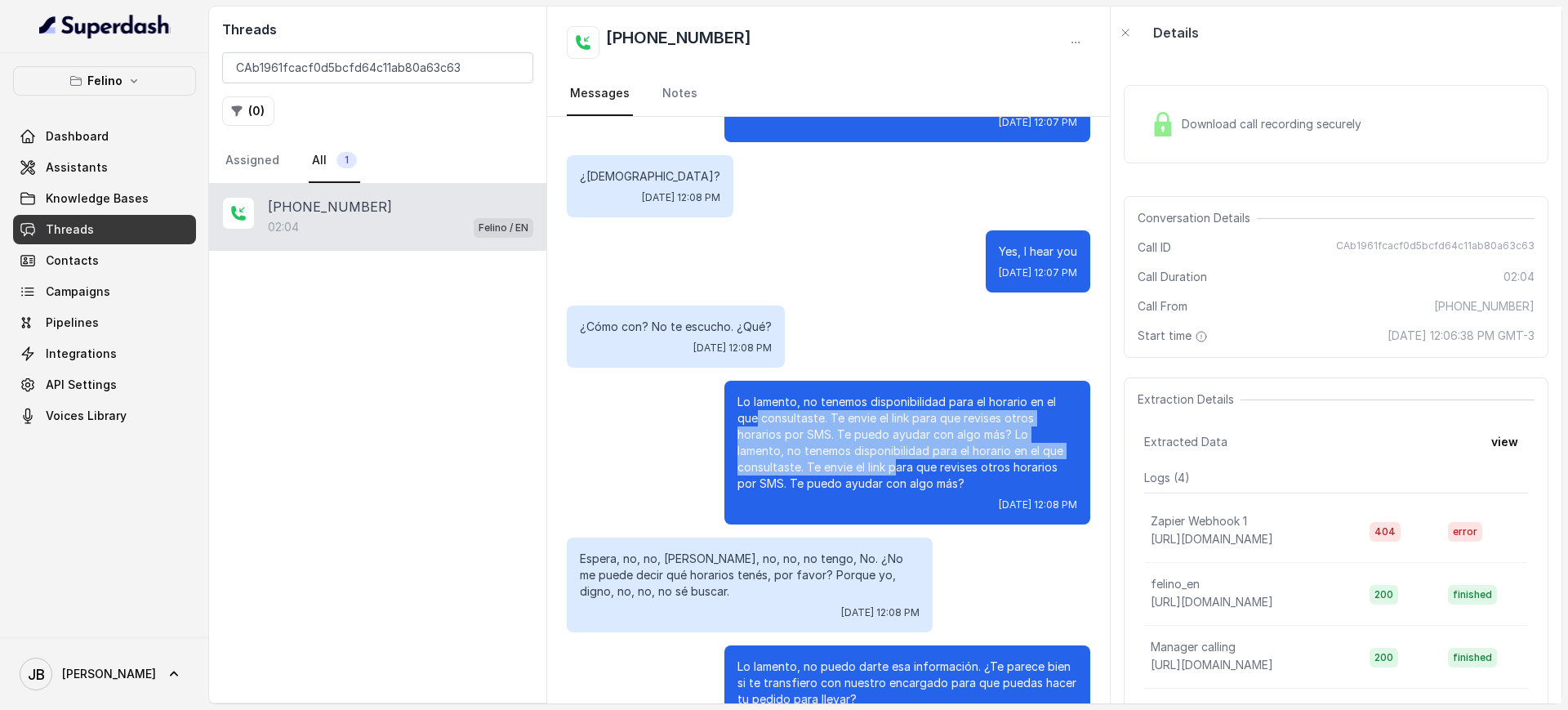
drag, startPoint x: 743, startPoint y: 398, endPoint x: 887, endPoint y: 452, distance: 153.8
click at [887, 452] on p "Lo lamento, no tenemos disponibilidad para el horario en el que consultaste. Te…" at bounding box center [907, 442] width 340 height 98
click at [887, 452] on p "Lo lamento, no tenemos disponibilidad para el horario en el que consultaste. Te…" at bounding box center [907, 442] width 340 height 98
drag, startPoint x: 913, startPoint y: 470, endPoint x: 791, endPoint y: 407, distance: 137.3
click at [791, 407] on p "Lo lamento, no tenemos disponibilidad para el horario en el que consultaste. Te…" at bounding box center [907, 442] width 340 height 98
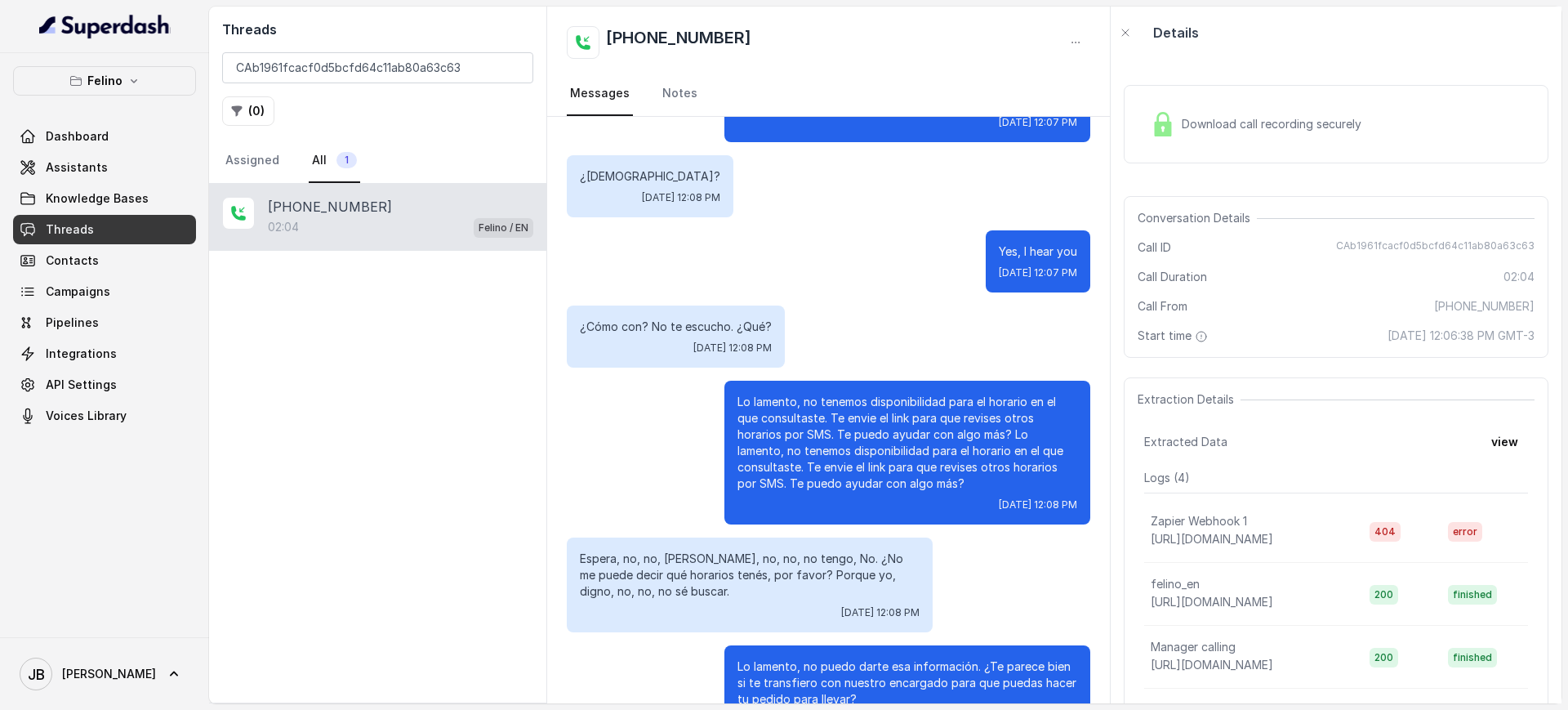
click at [724, 391] on div "Lo lamento, no tenemos disponibilidad para el horario en el que consultaste. Te…" at bounding box center [907, 453] width 366 height 144
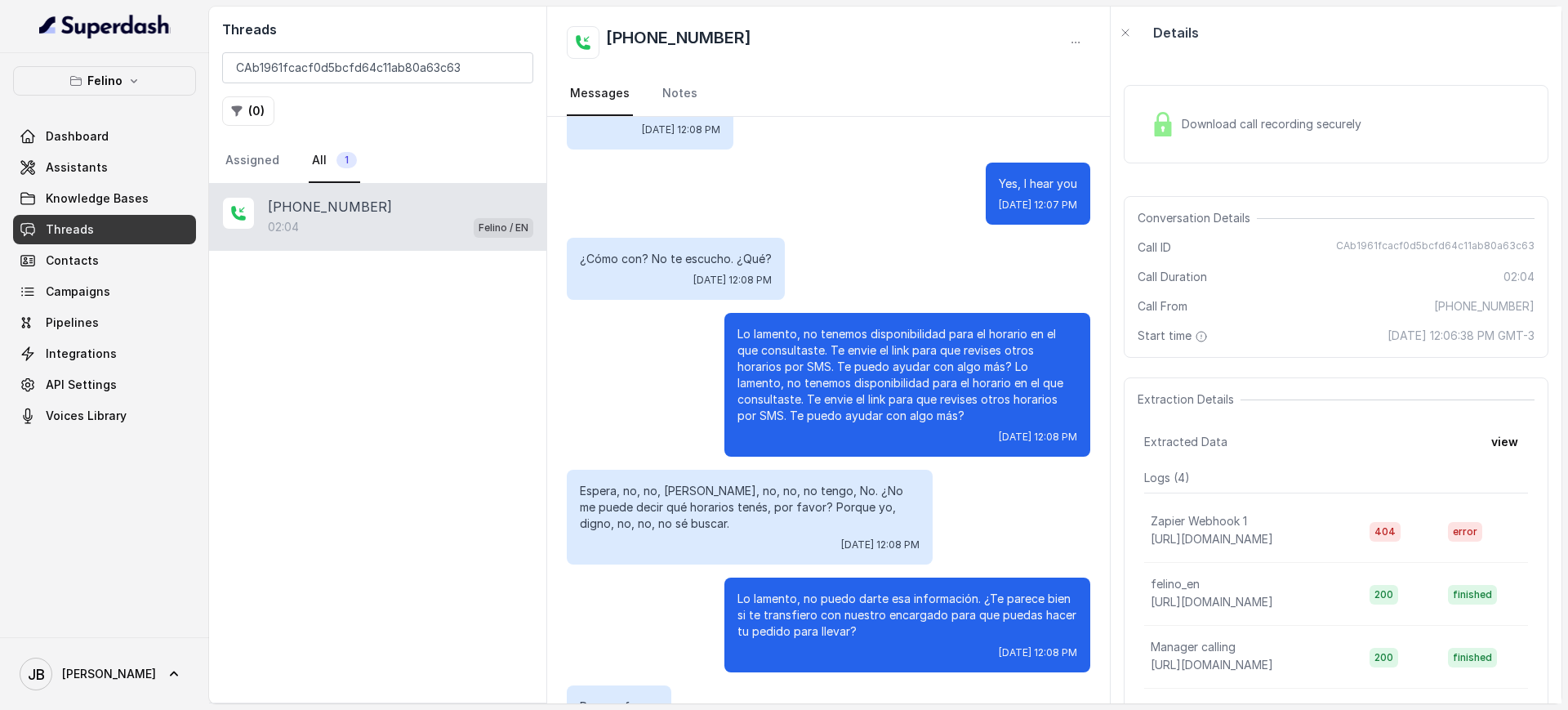
scroll to position [1429, 0]
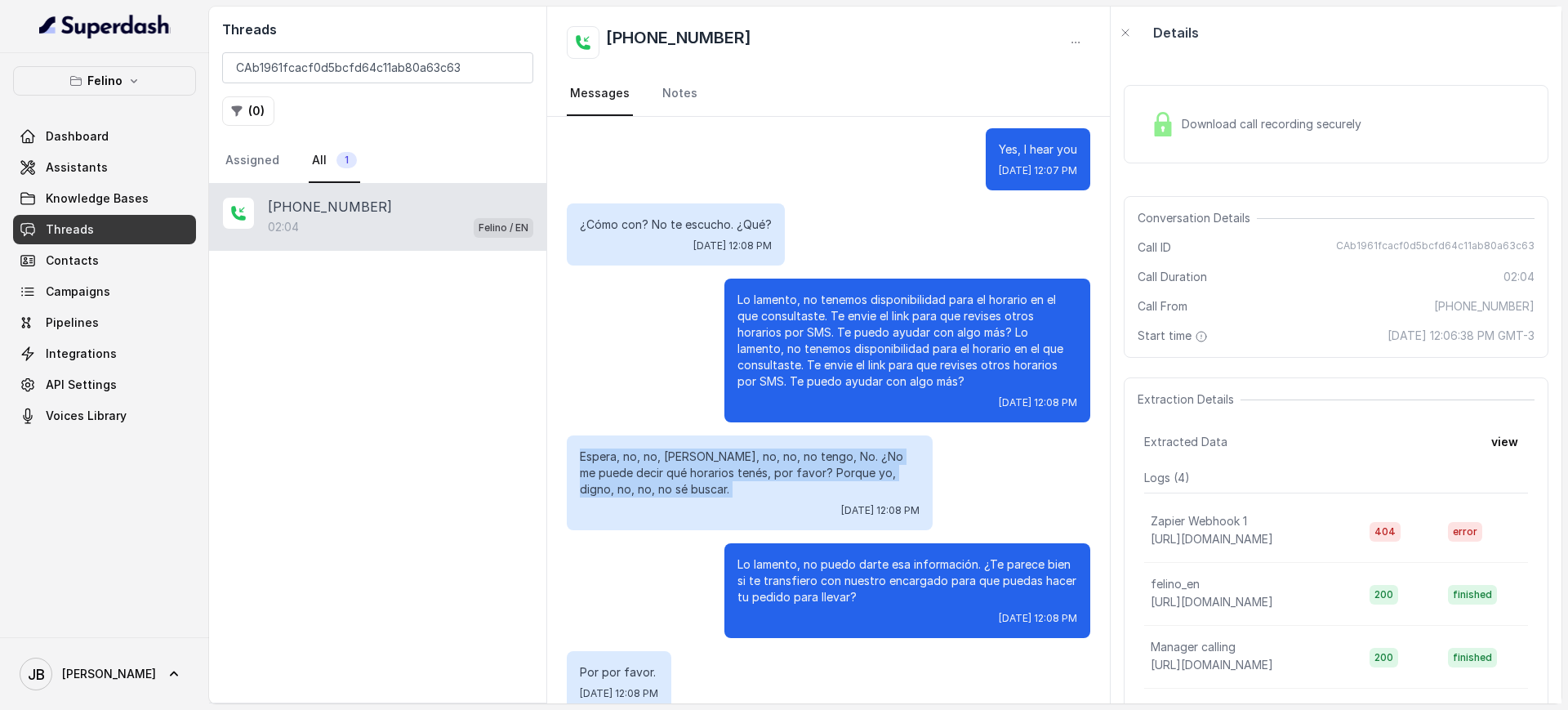
drag, startPoint x: 567, startPoint y: 446, endPoint x: 750, endPoint y: 476, distance: 185.4
click at [749, 477] on p "Espera, no, no, serrano, no, no, no tengo, No. ¿No me puede decir qué horarios …" at bounding box center [750, 473] width 340 height 49
drag, startPoint x: 647, startPoint y: 473, endPoint x: 701, endPoint y: 458, distance: 56.0
click at [701, 457] on p "Espera, no, no, serrano, no, no, no tengo, No. ¿No me puede decir qué horarios …" at bounding box center [750, 473] width 340 height 49
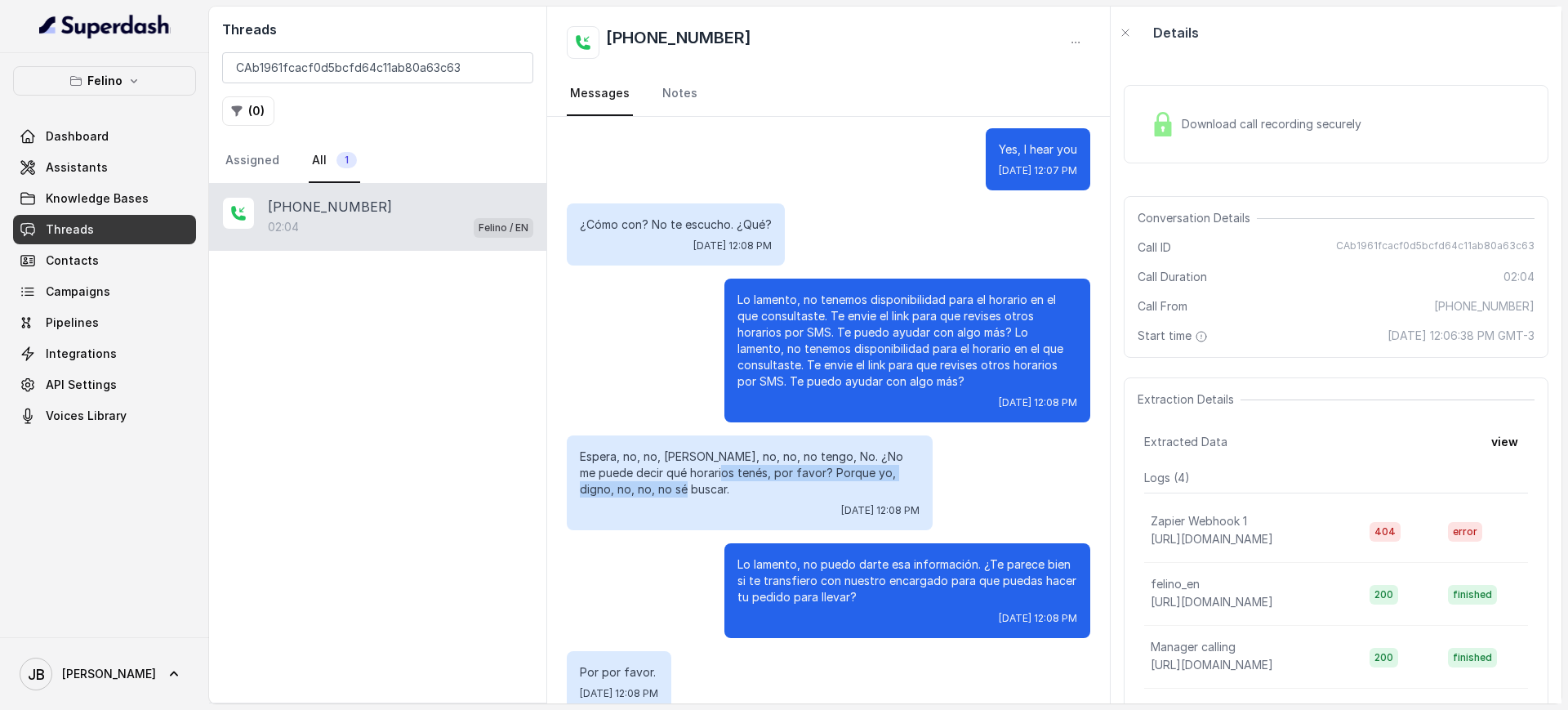
click at [701, 458] on p "Espera, no, no, serrano, no, no, no tengo, No. ¿No me puede decir qué horarios …" at bounding box center [750, 473] width 340 height 49
drag, startPoint x: 673, startPoint y: 468, endPoint x: 642, endPoint y: 467, distance: 31.0
click at [641, 467] on p "Espera, no, no, serrano, no, no, no tengo, No. ¿No me puede decir qué horarios …" at bounding box center [750, 473] width 340 height 49
click at [642, 467] on p "Espera, no, no, serrano, no, no, no tengo, No. ¿No me puede decir qué horarios …" at bounding box center [750, 473] width 340 height 49
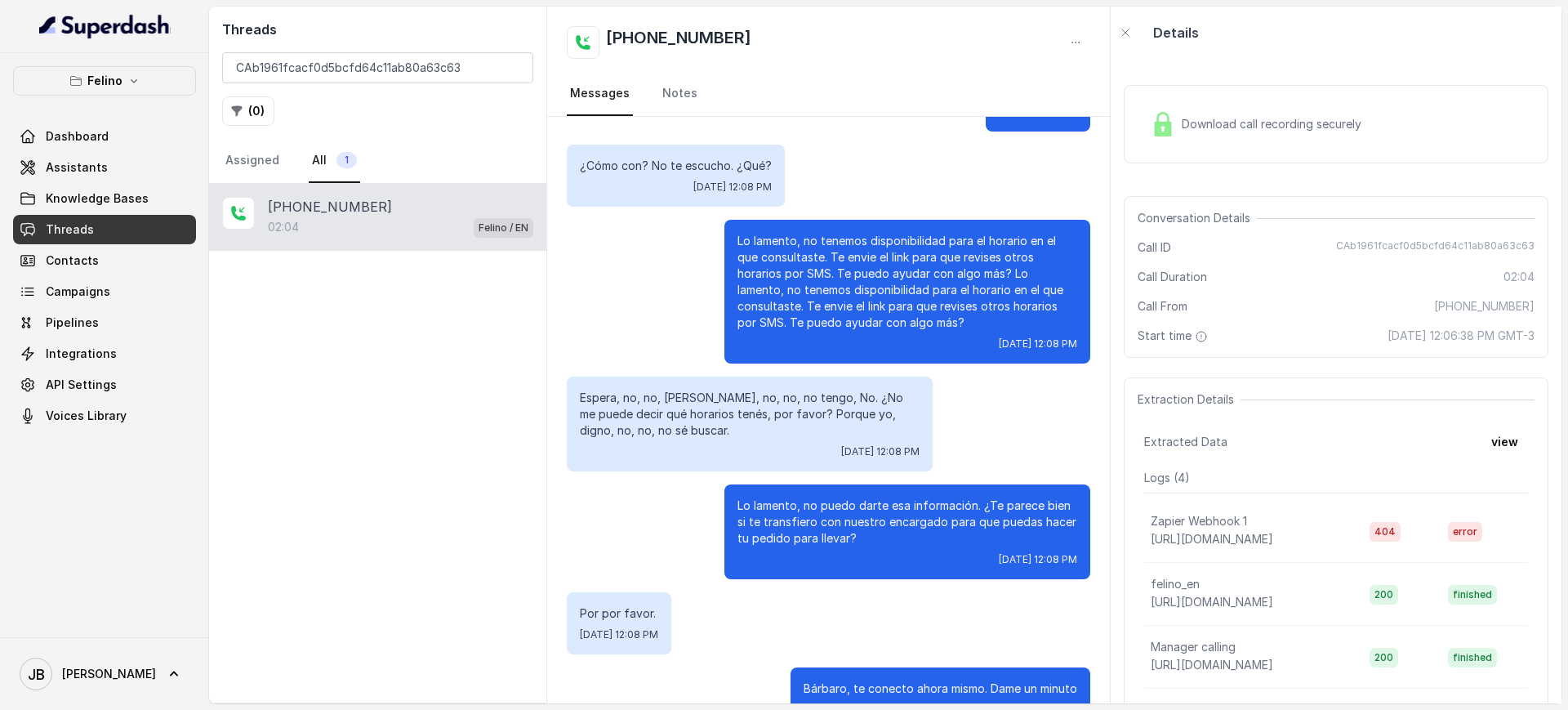
scroll to position [1518, 0]
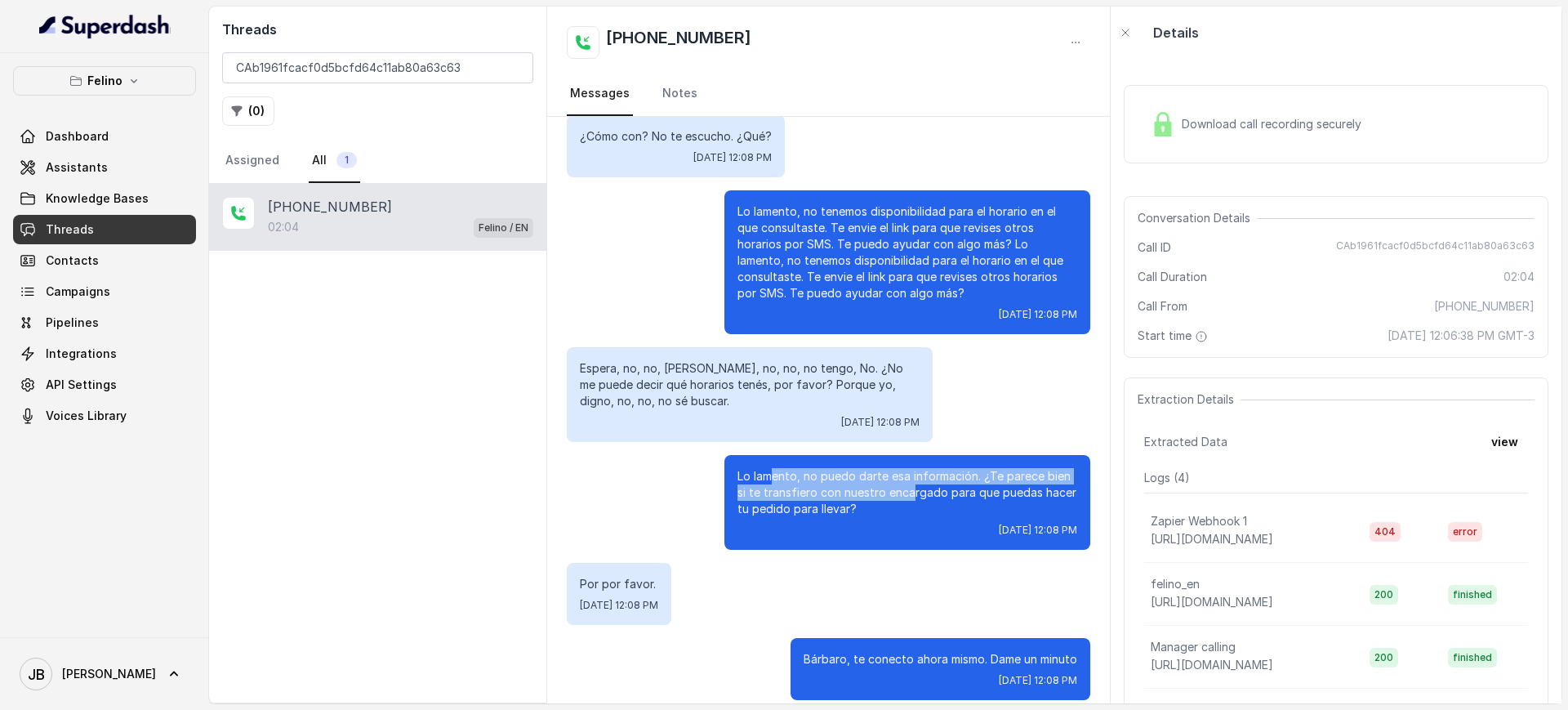
drag, startPoint x: 756, startPoint y: 460, endPoint x: 900, endPoint y: 472, distance: 144.5
click at [898, 472] on p "Lo lamento, no puedo darte esa información. ¿Te parece bien si te transfiero co…" at bounding box center [907, 492] width 340 height 49
click at [897, 474] on p "Lo lamento, no puedo darte esa información. ¿Te parece bien si te transfiero co…" at bounding box center [907, 492] width 340 height 49
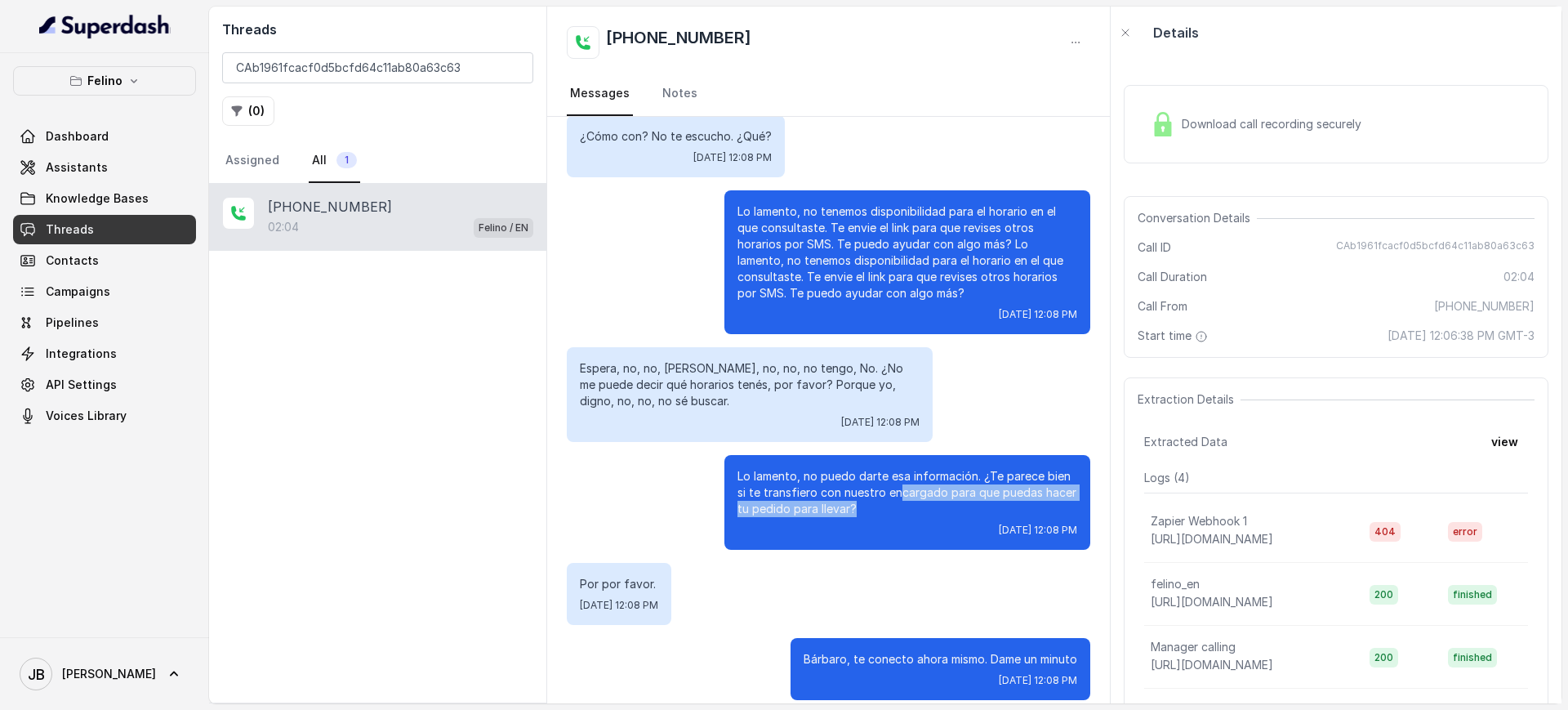
drag, startPoint x: 839, startPoint y: 495, endPoint x: 882, endPoint y: 481, distance: 45.2
click at [882, 481] on p "Lo lamento, no puedo darte esa información. ¿Te parece bien si te transfiero co…" at bounding box center [907, 492] width 340 height 49
click at [1206, 114] on div "Download call recording securely" at bounding box center [1256, 124] width 224 height 38
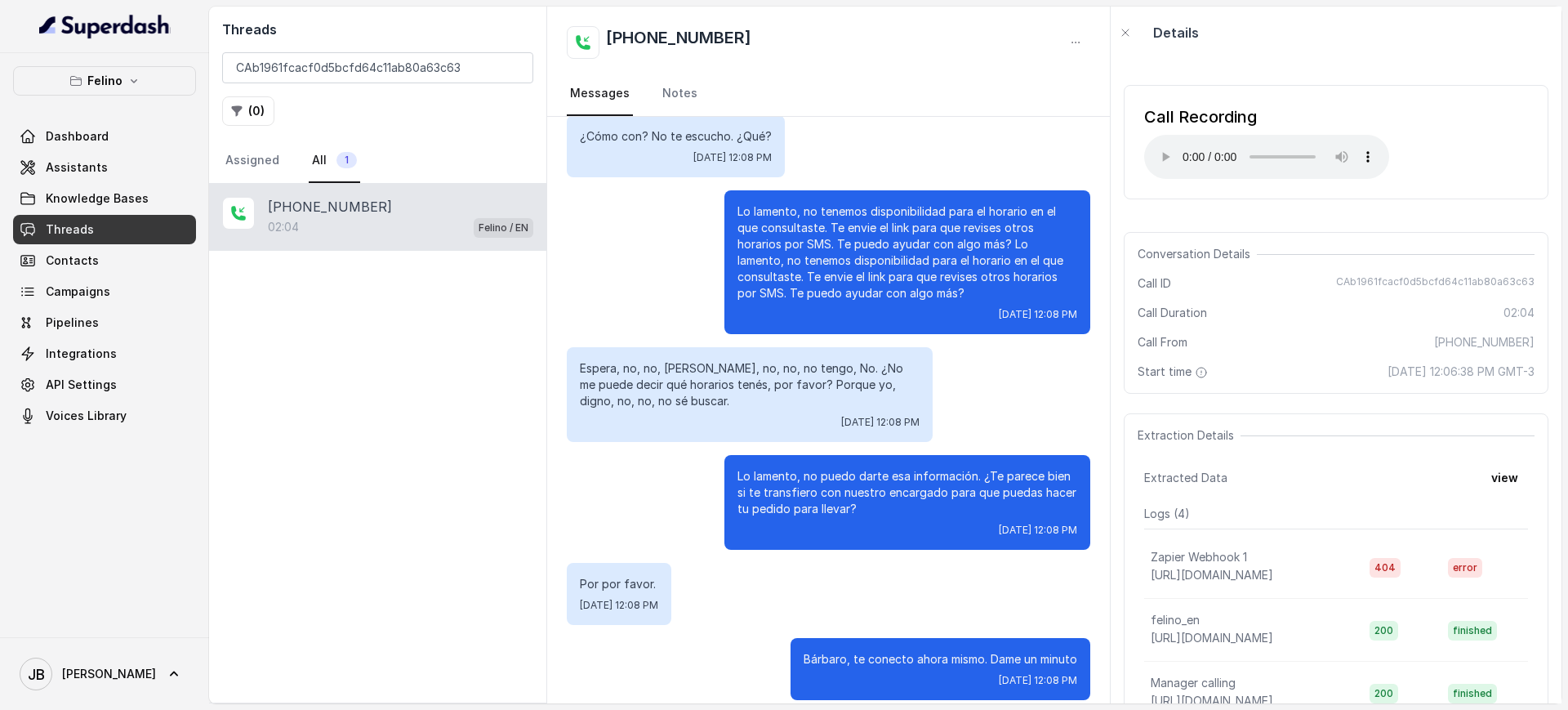
click at [765, 360] on p "Espera, no, no, serrano, no, no, no tengo, No. ¿No me puede decir qué horarios …" at bounding box center [750, 384] width 340 height 49
click at [758, 383] on p "Espera, no, no, serrano, no, no, no tengo, No. ¿No me puede decir qué horarios …" at bounding box center [750, 384] width 340 height 49
click at [676, 391] on p "Espera, no, no, serrano, no, no, no tengo, No. ¿No me puede decir qué horarios …" at bounding box center [750, 384] width 340 height 49
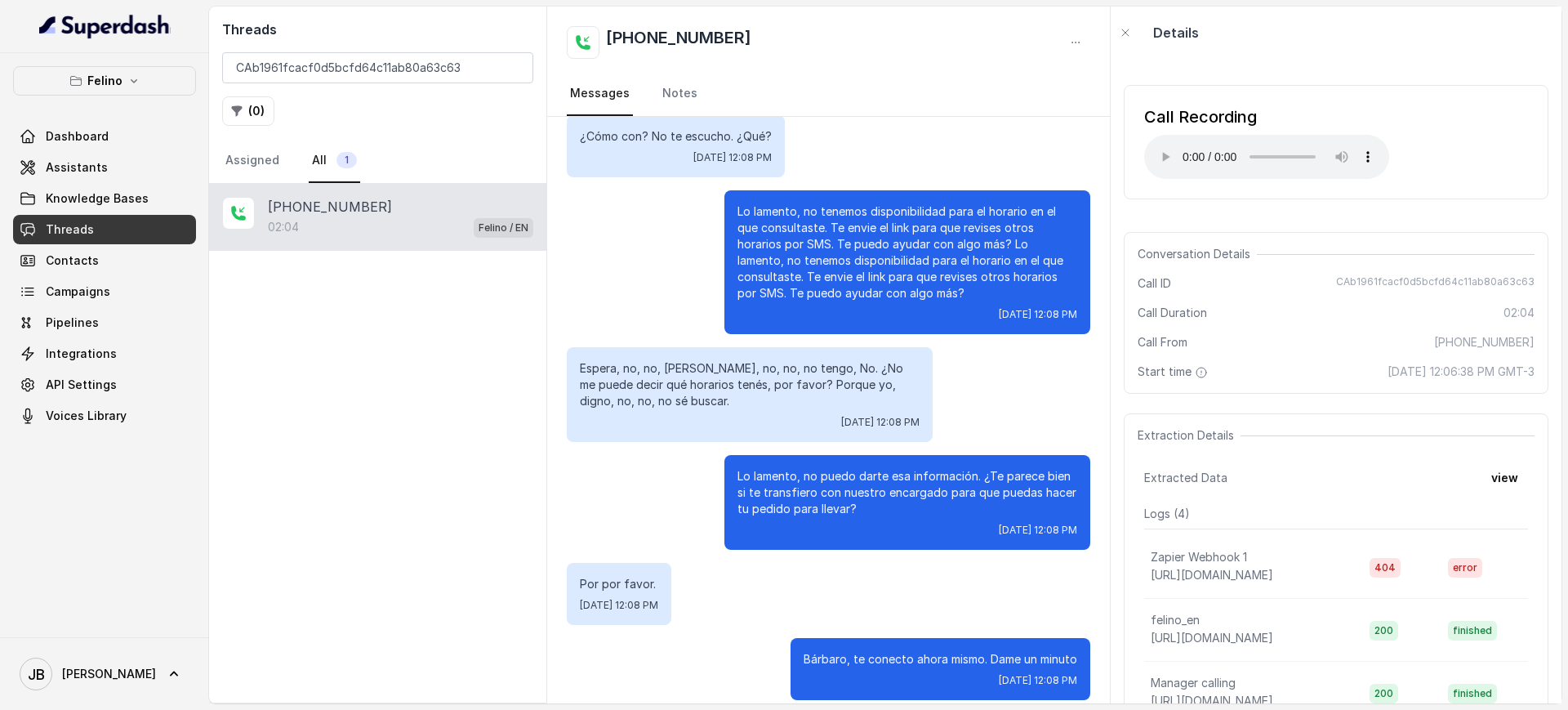
click at [640, 364] on p "Espera, no, no, serrano, no, no, no tengo, No. ¿No me puede decir qué horarios …" at bounding box center [750, 384] width 340 height 49
click at [667, 386] on p "Espera, no, no, serrano, no, no, no tengo, No. ¿No me puede decir qué horarios …" at bounding box center [750, 384] width 340 height 49
click at [719, 414] on div "Espera, no, no, serrano, no, no, no tengo, No. ¿No me puede decir qué horarios …" at bounding box center [749, 394] width 366 height 95
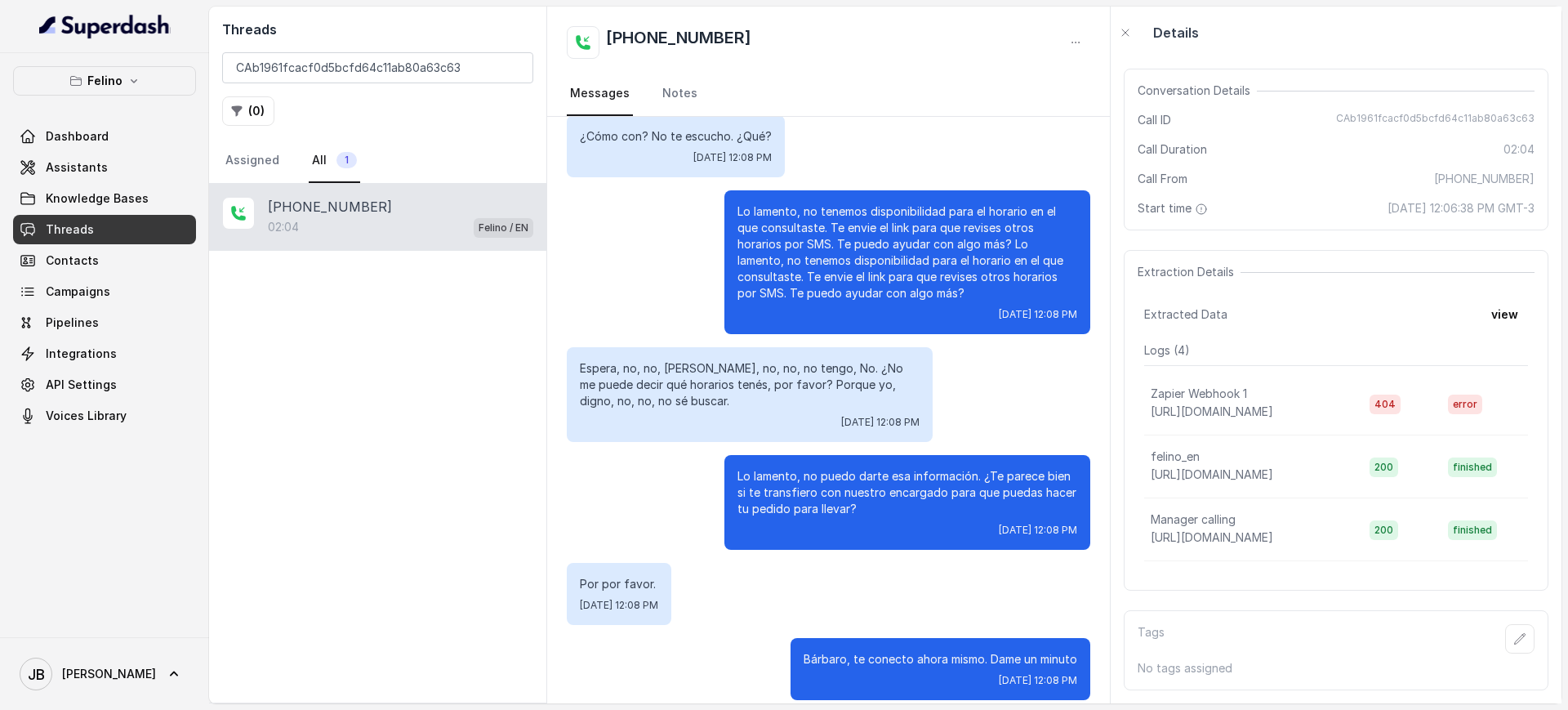
scroll to position [77, 0]
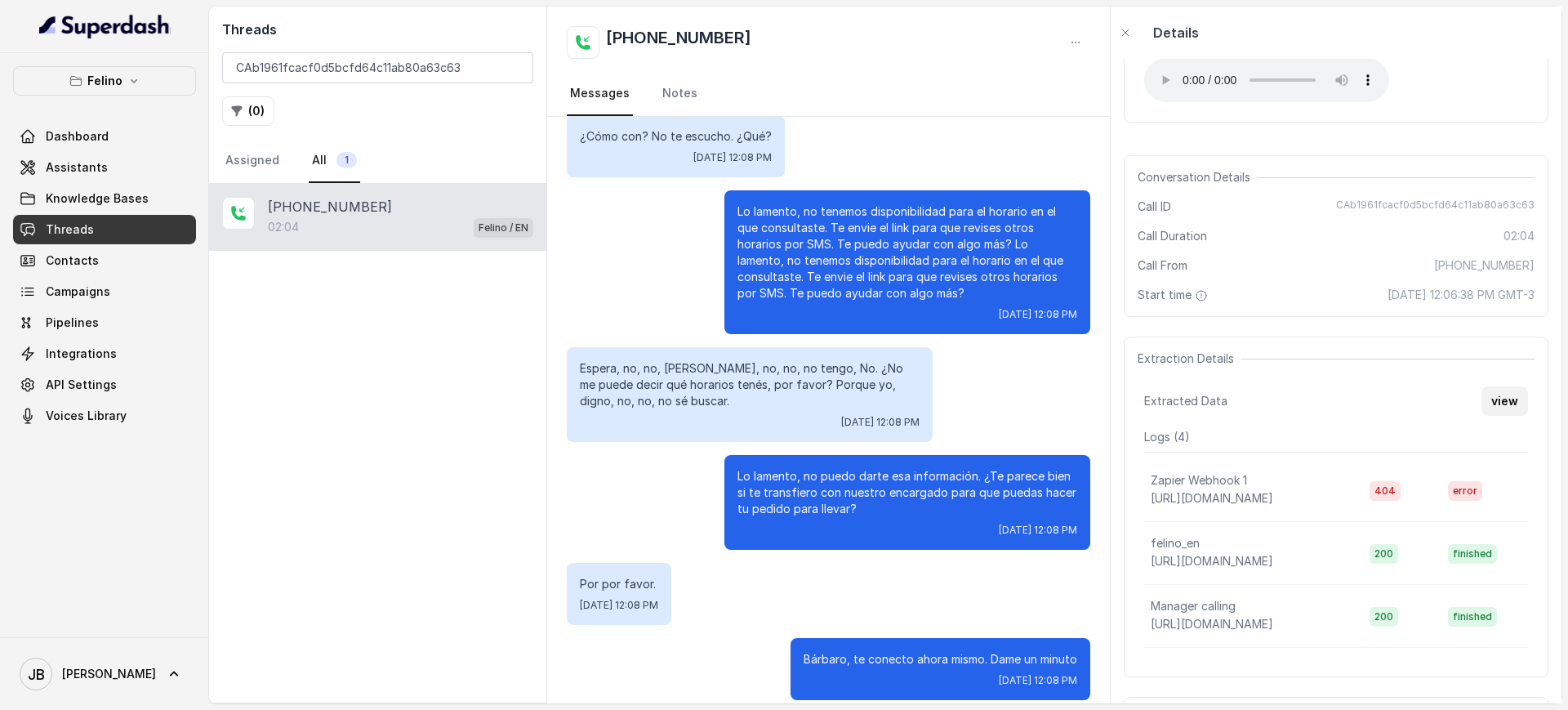
click at [1482, 390] on button "view" at bounding box center [1505, 400] width 47 height 29
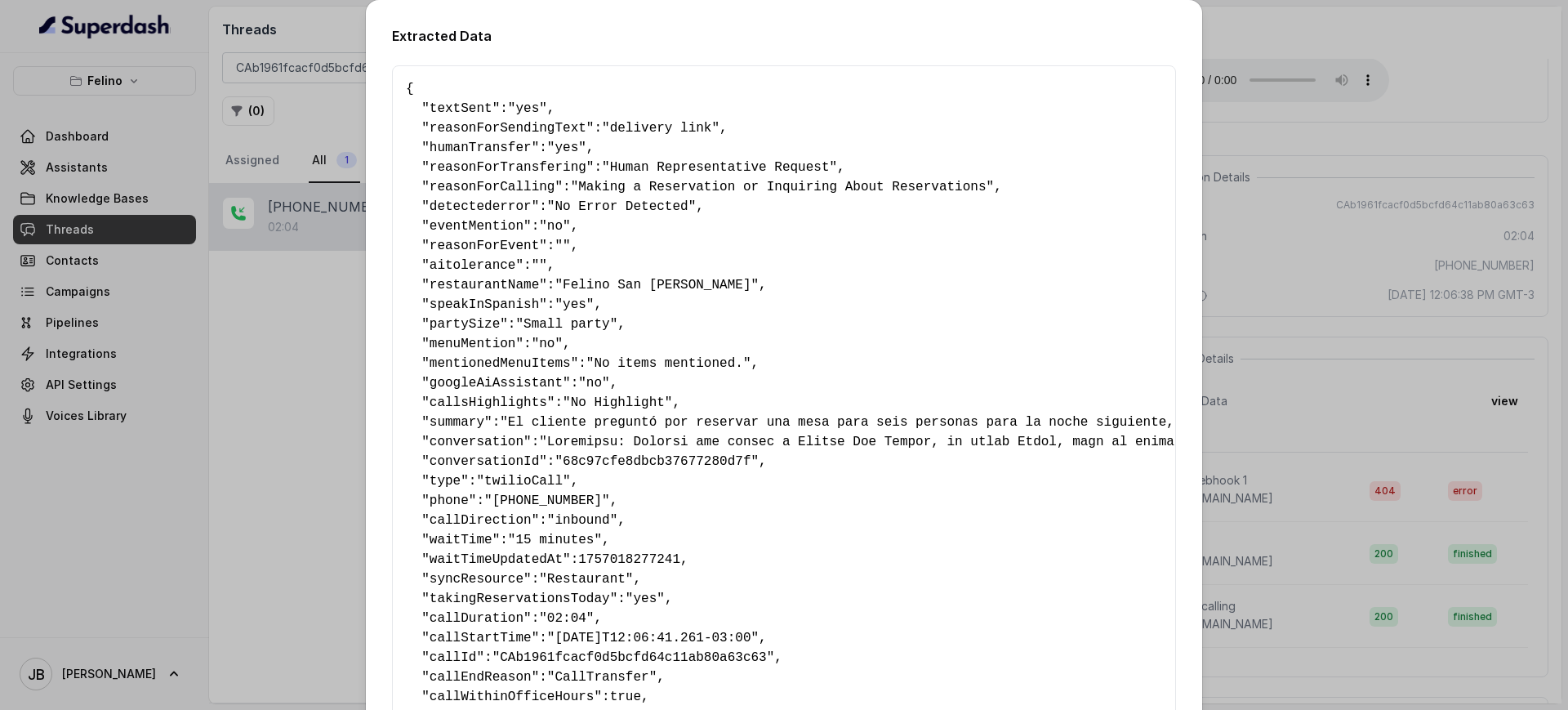
click at [1239, 172] on div "Extracted Data { " textSent ": "yes" , " reasonForSendingText ": "delivery link…" at bounding box center [784, 355] width 1568 height 710
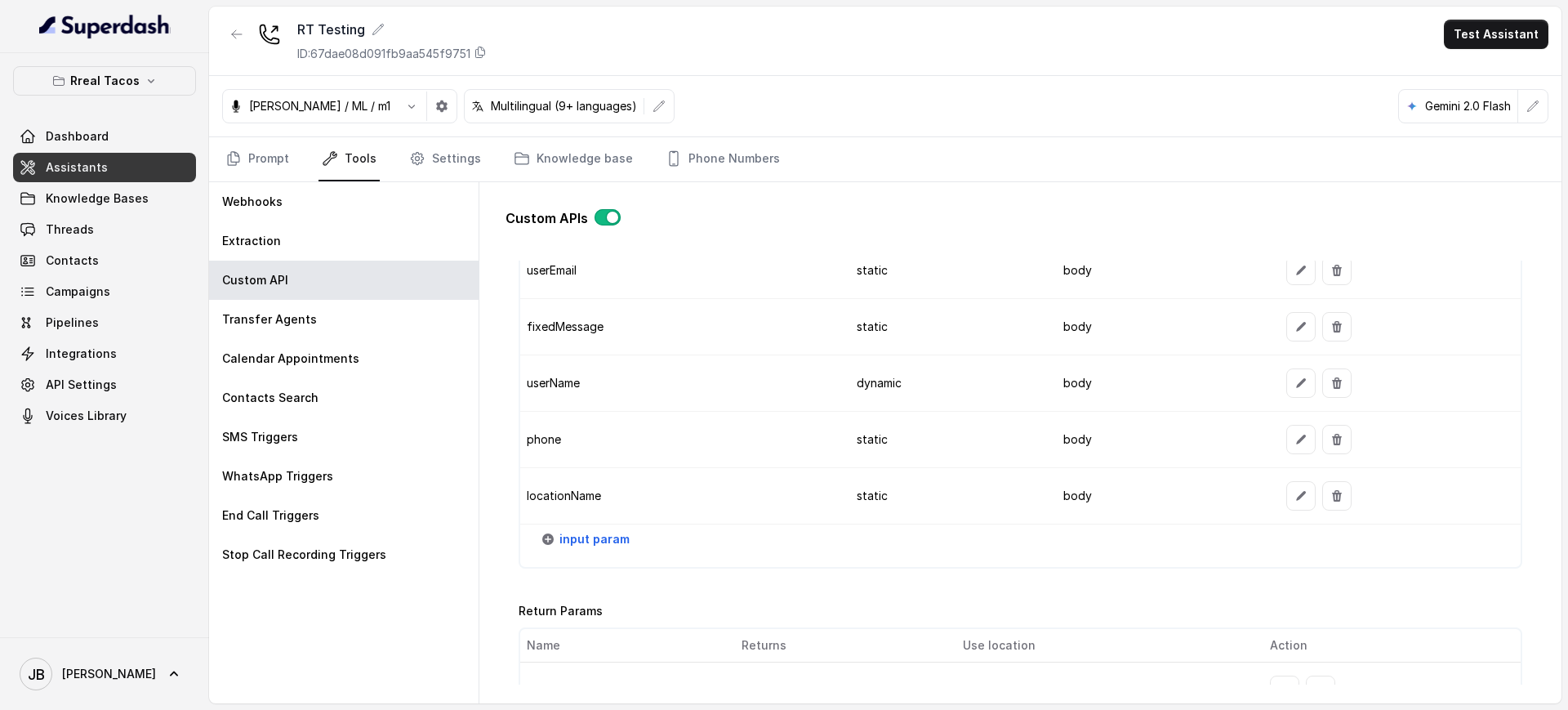
scroll to position [1830, 0]
click at [601, 529] on button "input param" at bounding box center [586, 541] width 106 height 29
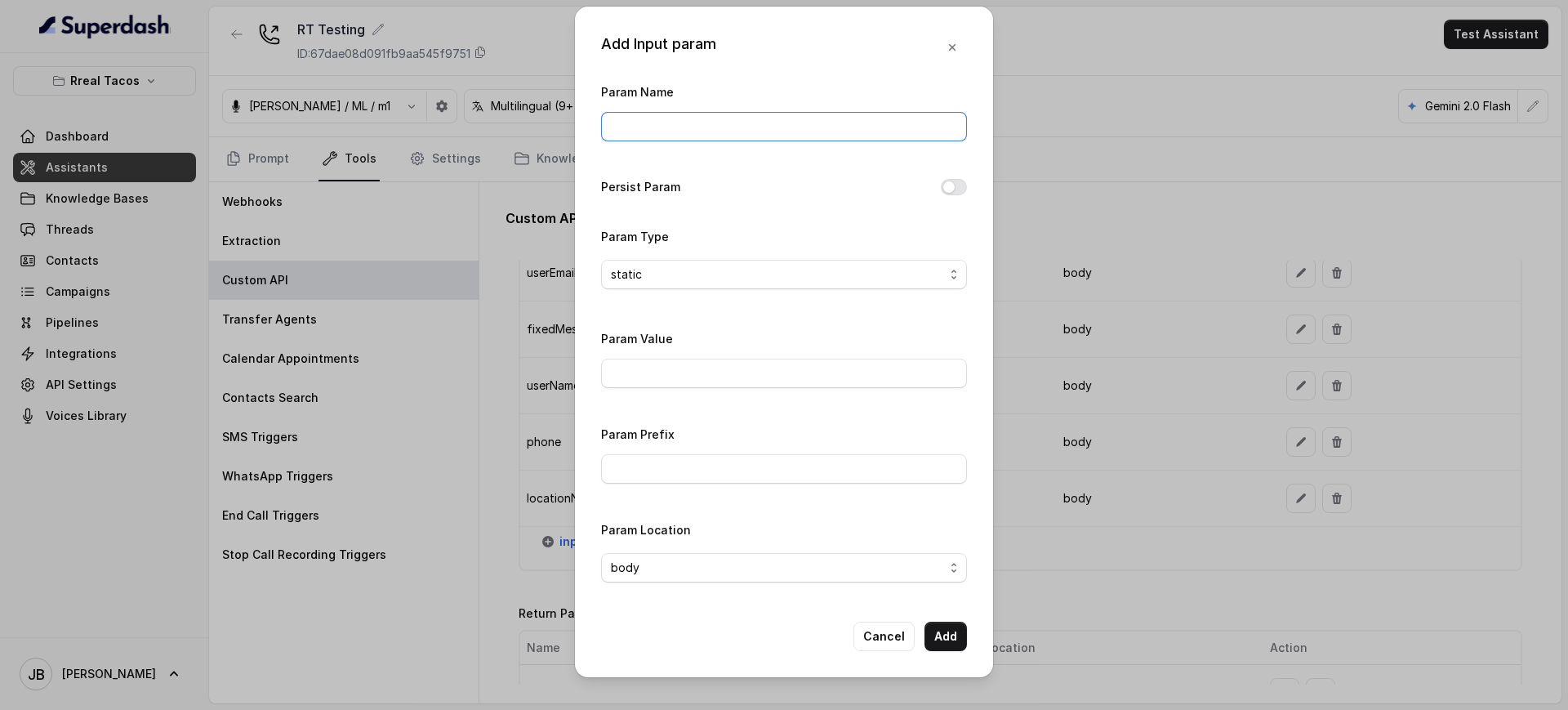
click at [682, 132] on input "Param Name" at bounding box center [784, 126] width 366 height 29
type input "reason"
click at [953, 637] on button "Add" at bounding box center [945, 635] width 43 height 29
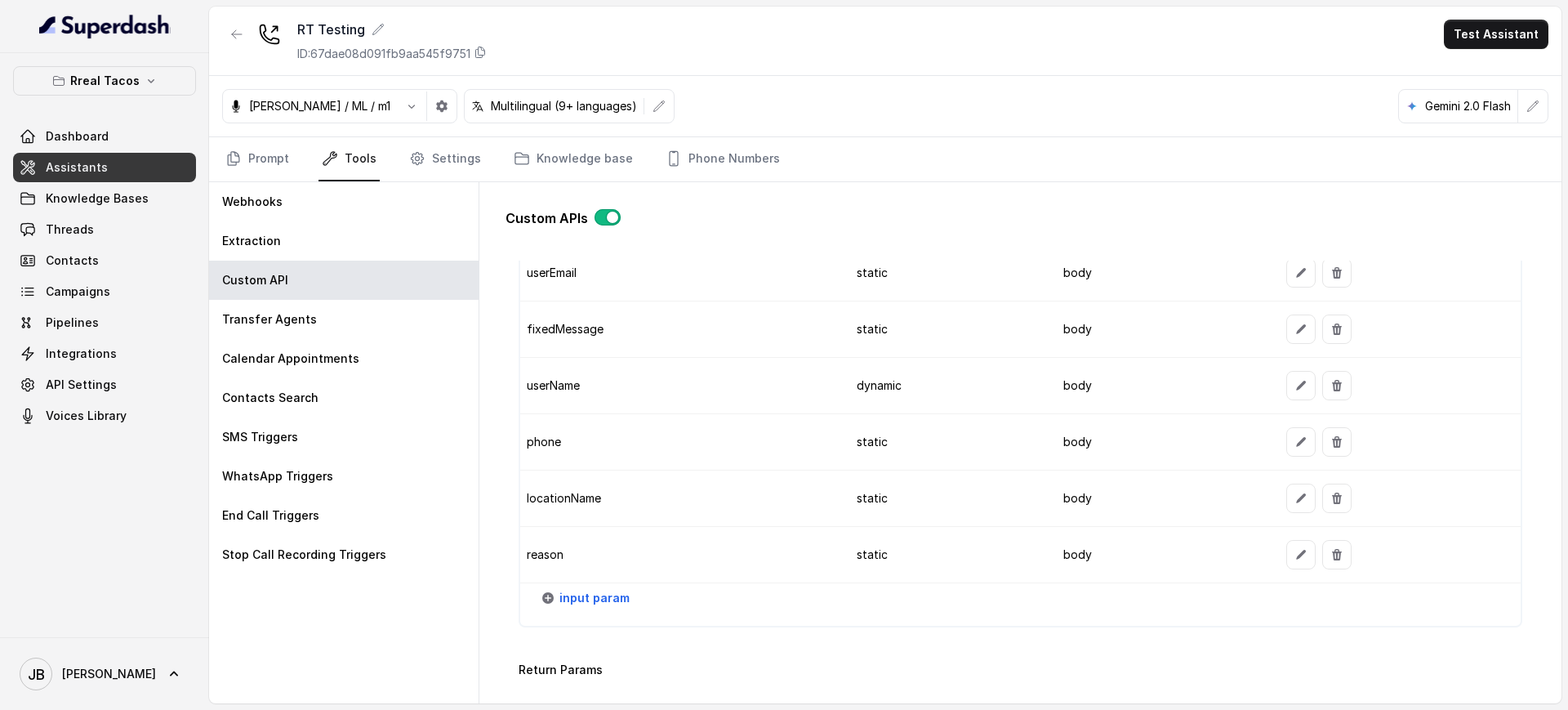
click at [852, 553] on td "static" at bounding box center [947, 554] width 207 height 56
click at [548, 548] on td "reason" at bounding box center [681, 554] width 323 height 56
click at [1294, 550] on icon "button" at bounding box center [1301, 555] width 13 height 13
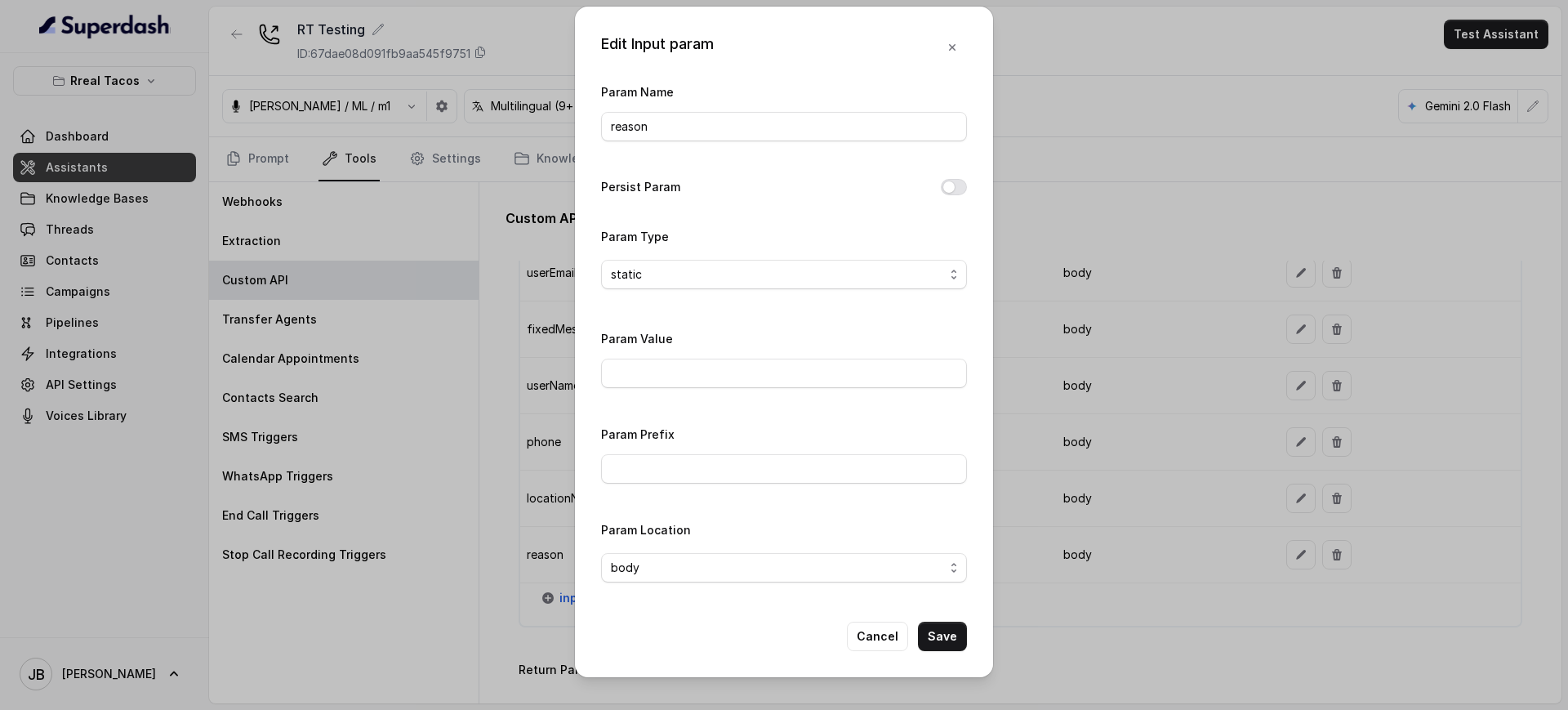
click at [727, 390] on div "Param Value" at bounding box center [784, 363] width 366 height 69
click at [722, 380] on input "Param Value" at bounding box center [784, 373] width 366 height 29
type input "Large Party Reservation"
click at [937, 627] on button "Save" at bounding box center [942, 635] width 49 height 29
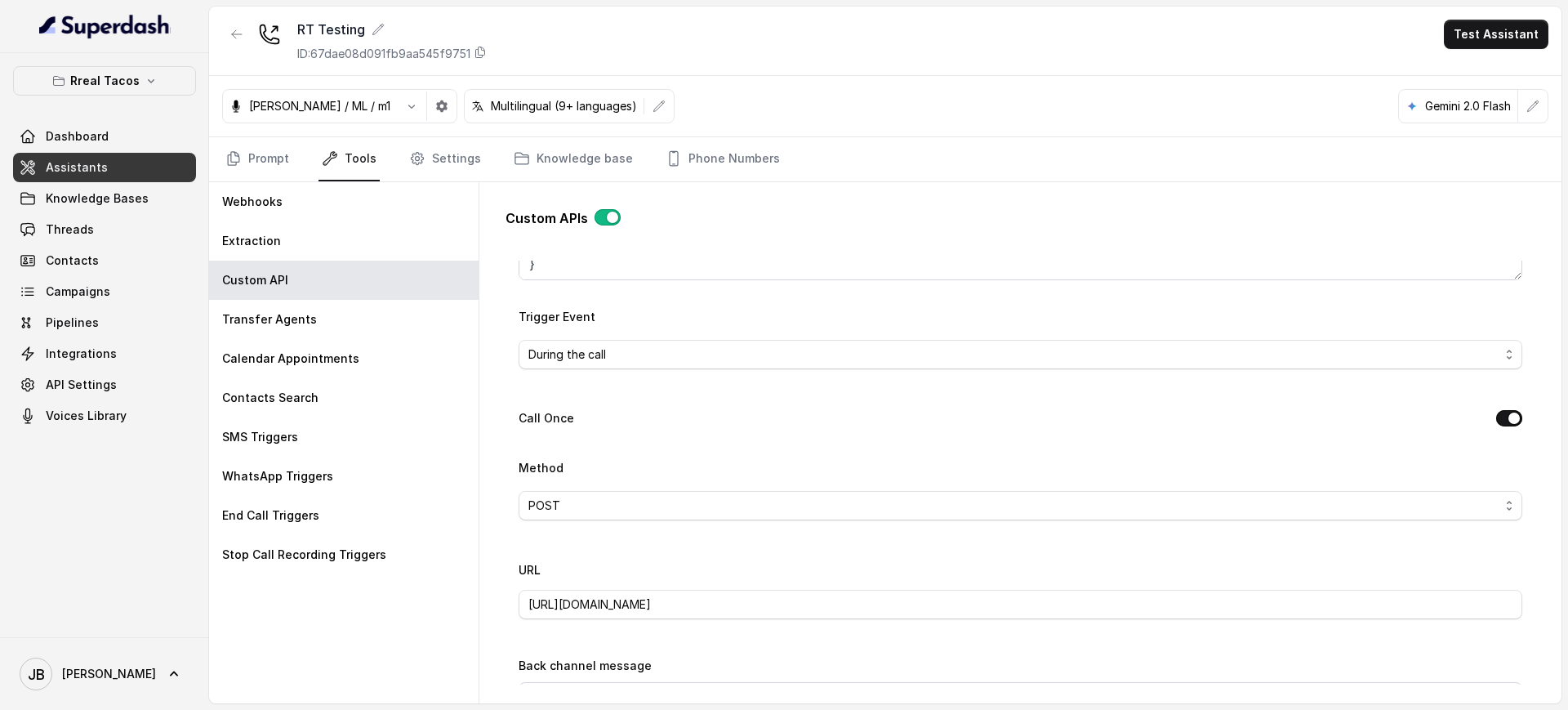
scroll to position [197, 0]
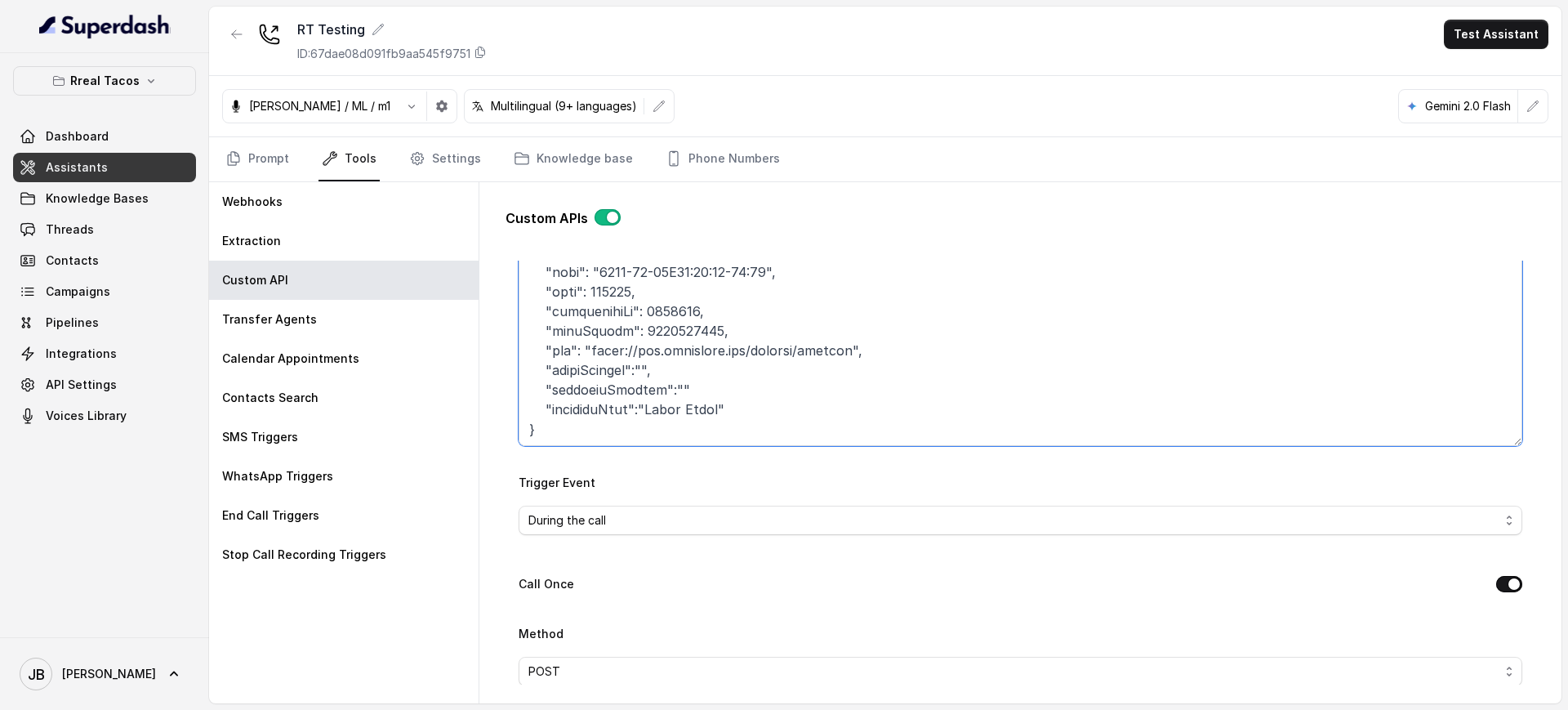
click at [749, 409] on textarea "Trigger Prompt" at bounding box center [1020, 344] width 1004 height 204
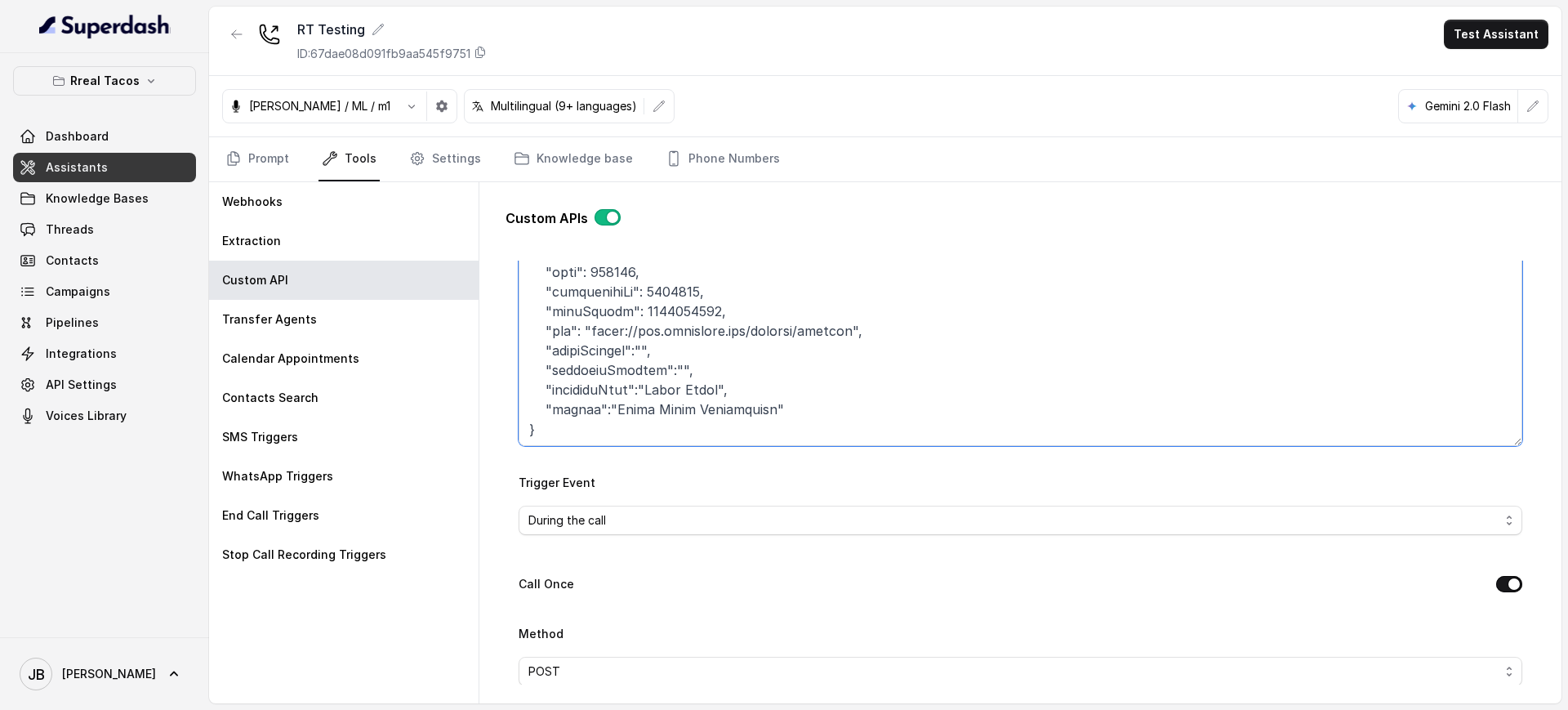
scroll to position [401, 0]
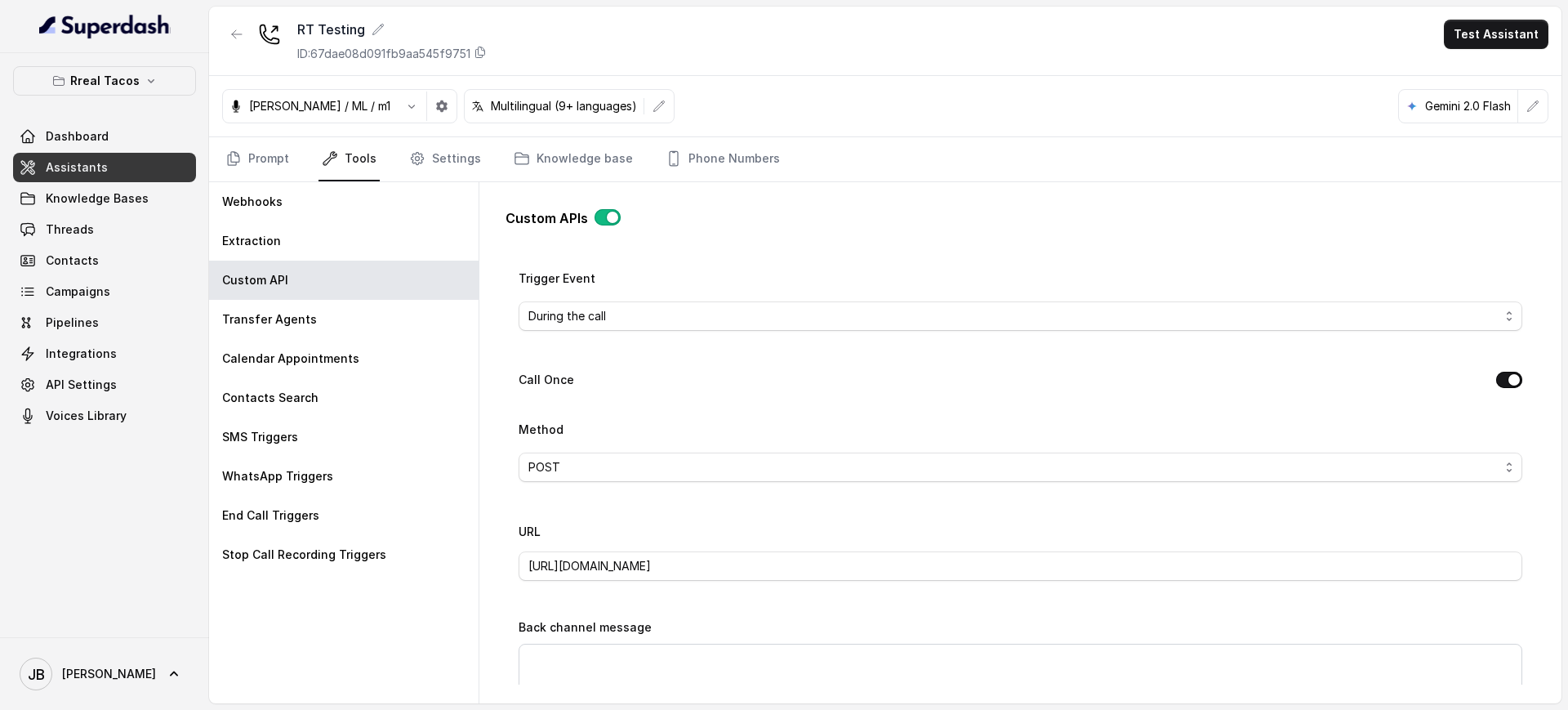
type textarea "Lore ips dolo sit amet co adipiscin elits DOE temp incididunt utl etd: 2. Magn …"
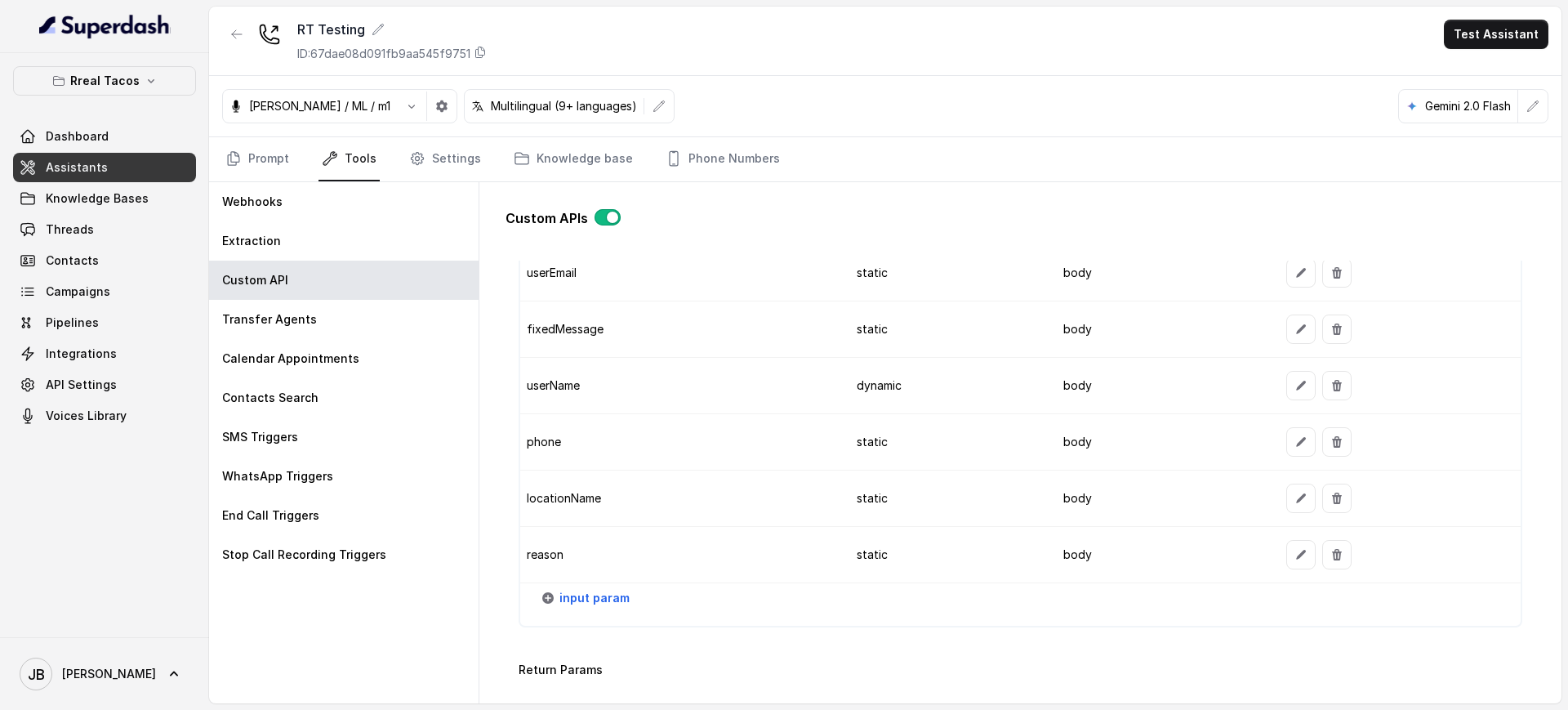
scroll to position [1932, 0]
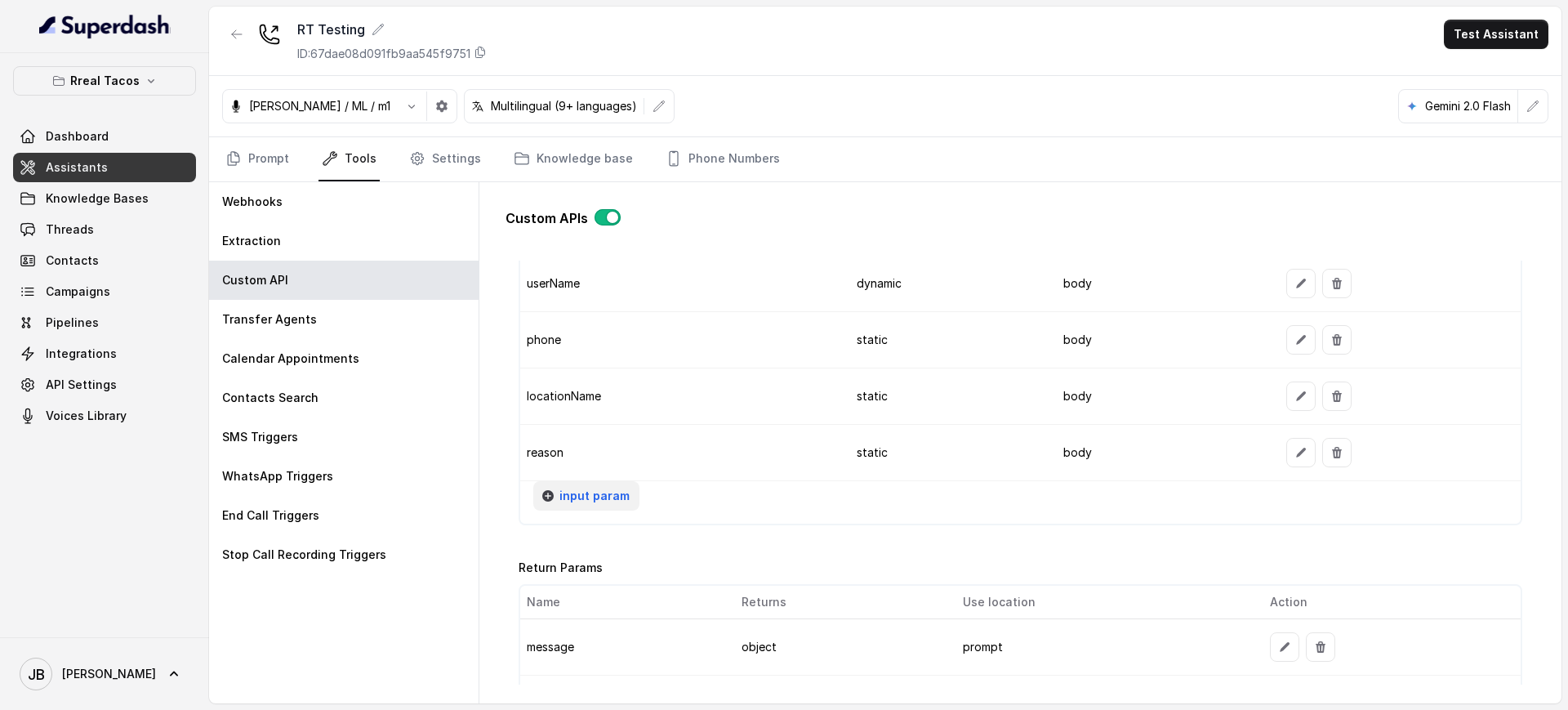
click at [606, 496] on span "input param" at bounding box center [594, 495] width 70 height 19
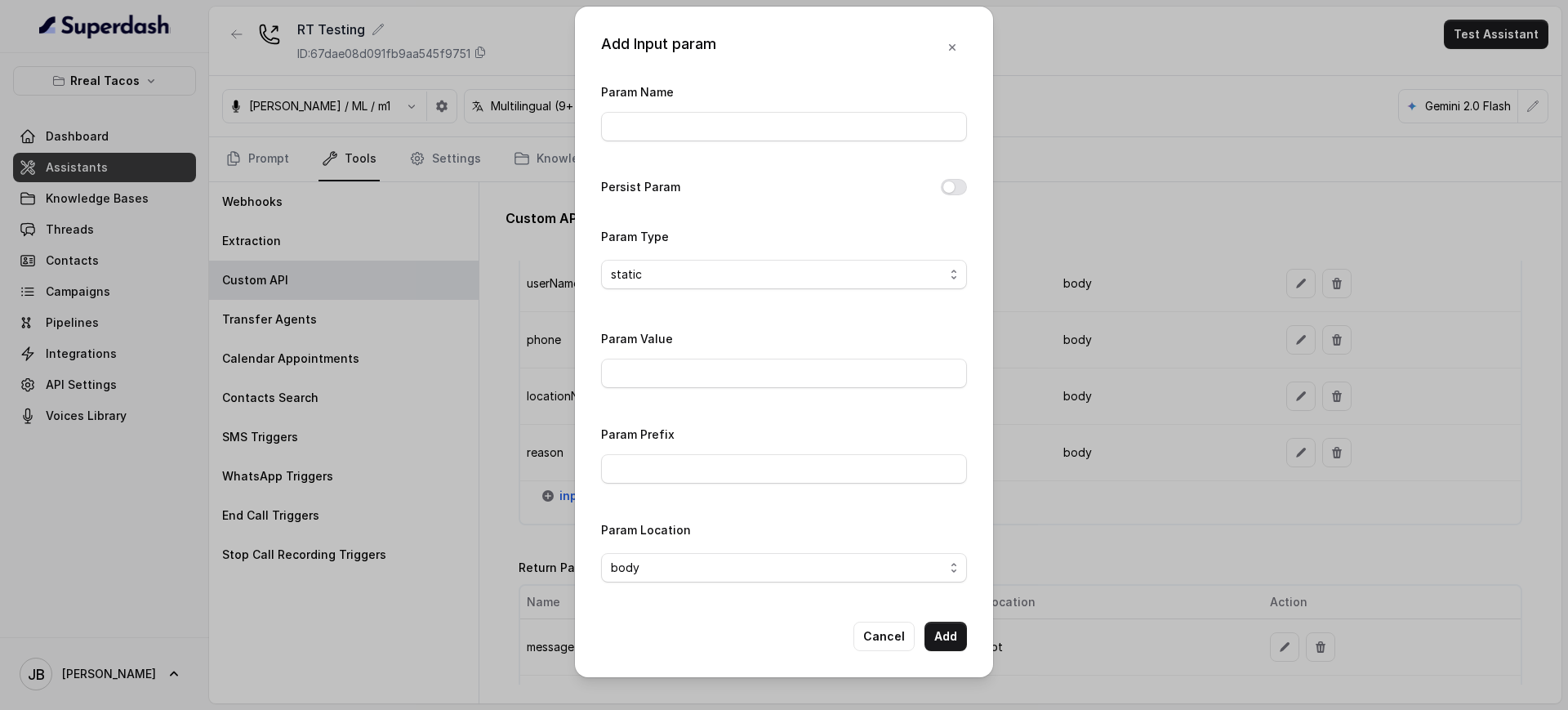
click at [653, 141] on div "Param Name" at bounding box center [784, 116] width 366 height 69
drag, startPoint x: 649, startPoint y: 127, endPoint x: 667, endPoint y: 90, distance: 41.1
click at [649, 127] on input "Param Name" at bounding box center [784, 126] width 366 height 29
type input "description"
click at [676, 384] on input "Param Value" at bounding box center [784, 373] width 366 height 29
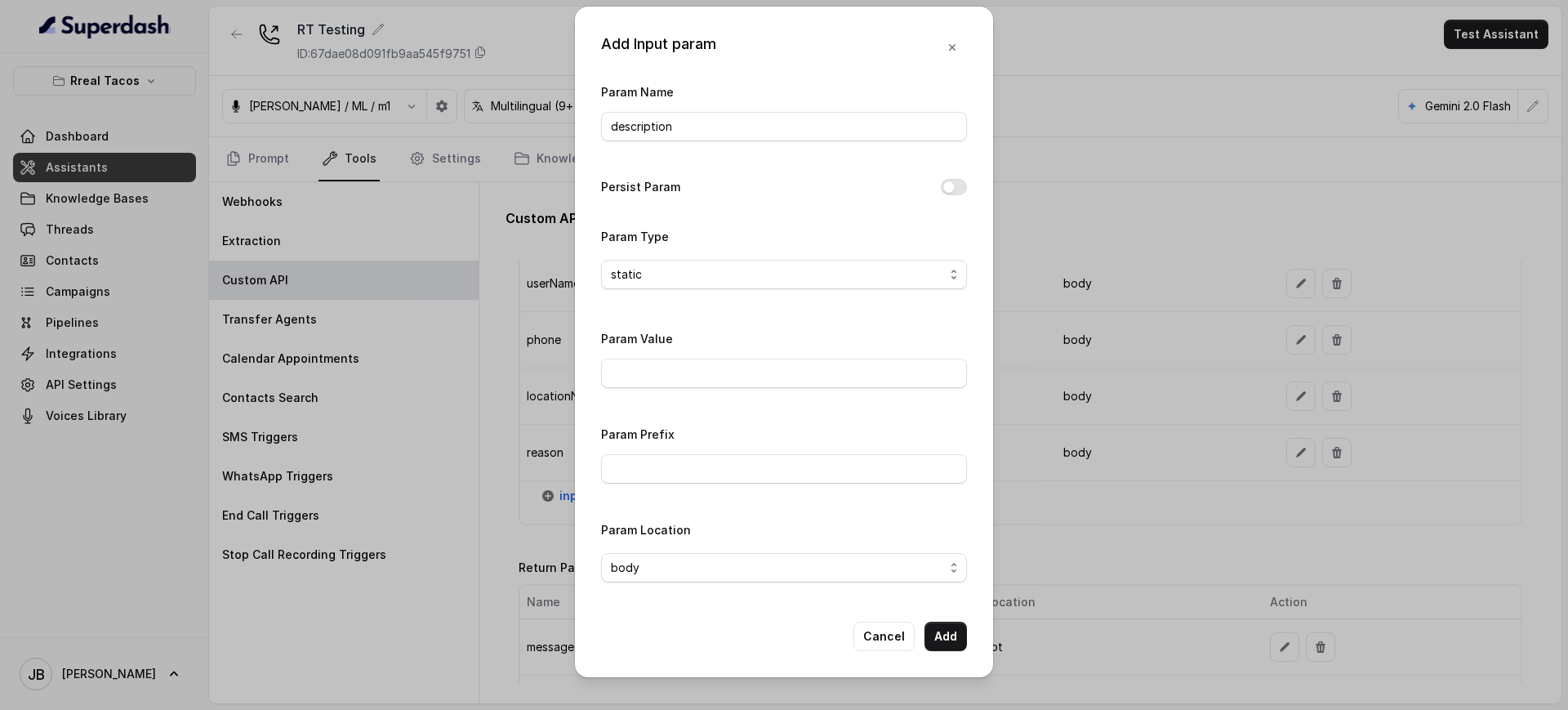
click at [672, 285] on span "static" at bounding box center [784, 274] width 366 height 29
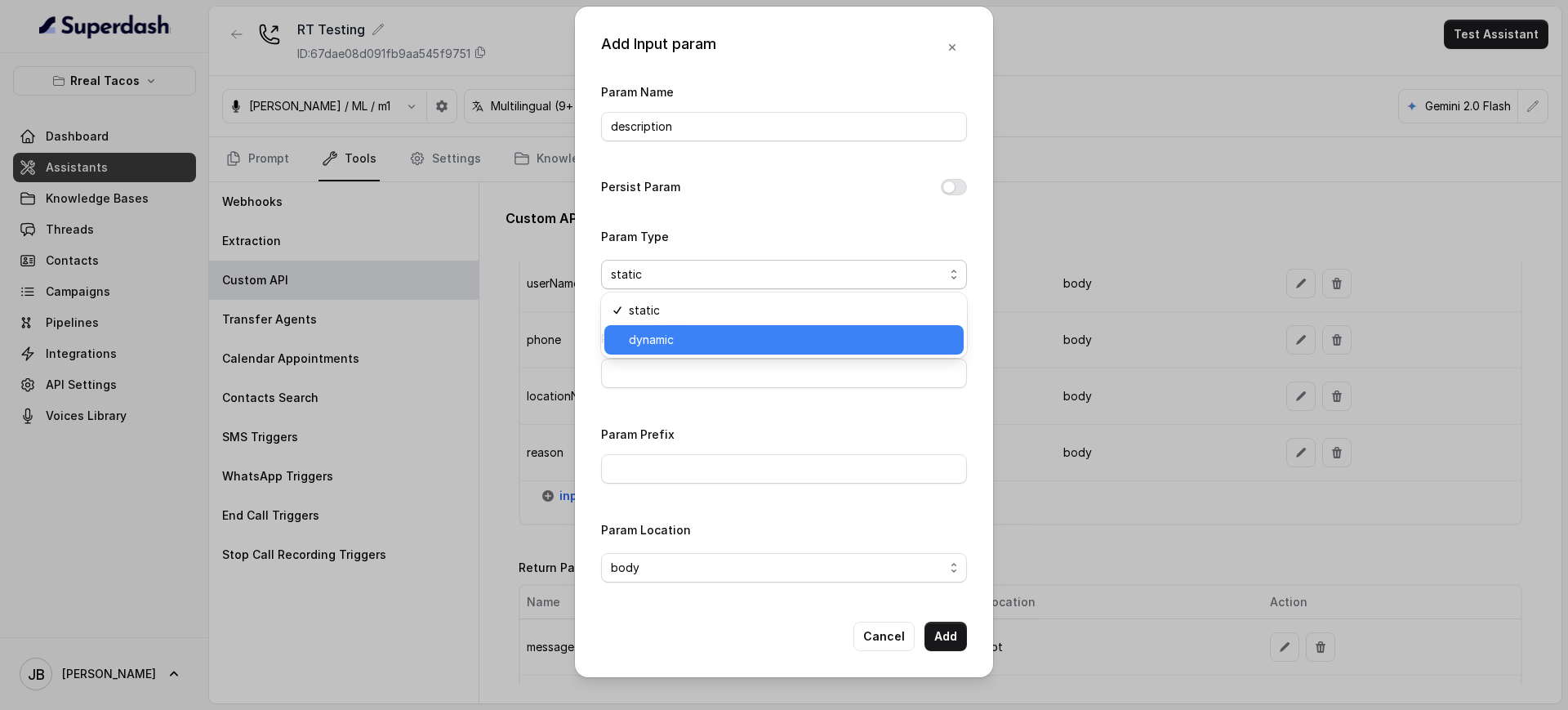
click at [674, 346] on span "dynamic" at bounding box center [791, 339] width 325 height 19
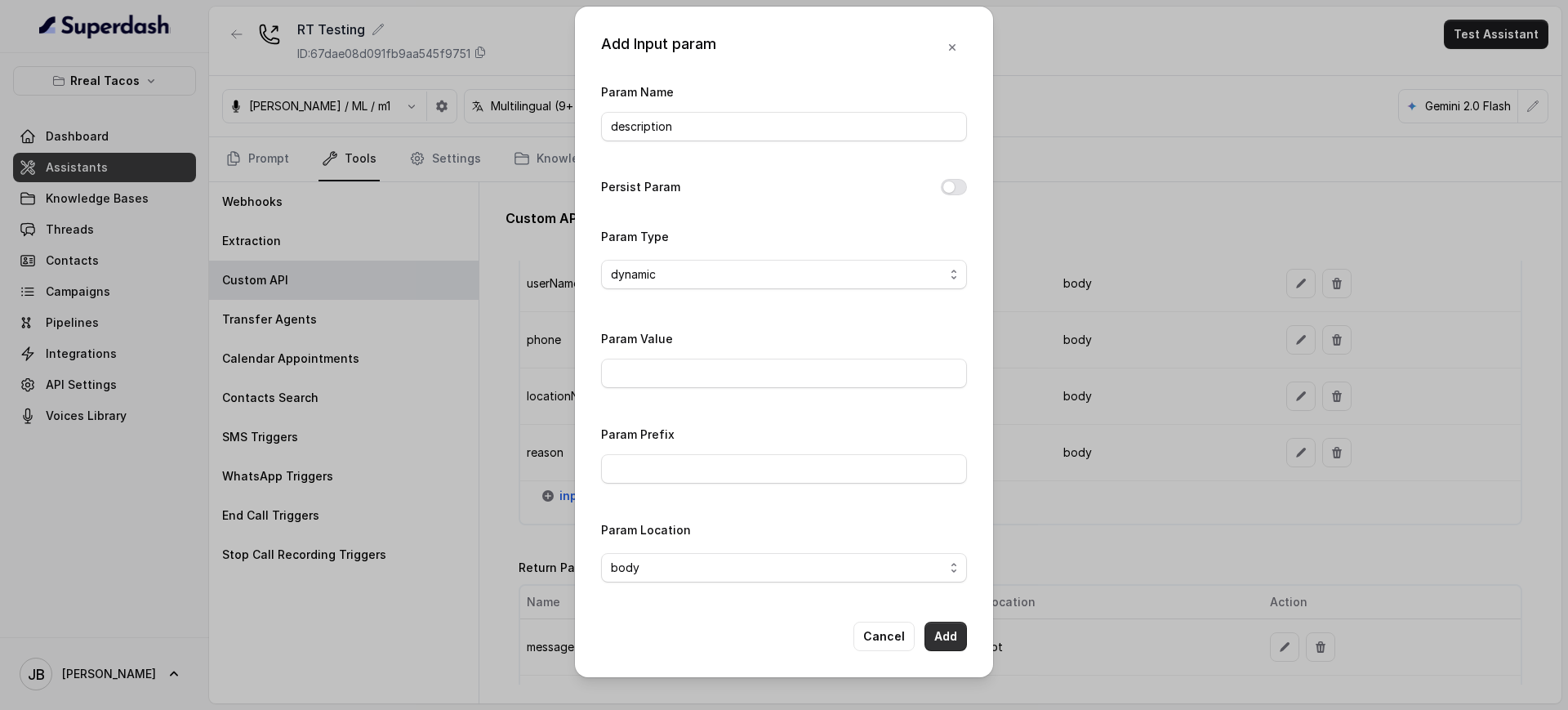
click at [951, 624] on button "Add" at bounding box center [945, 635] width 43 height 29
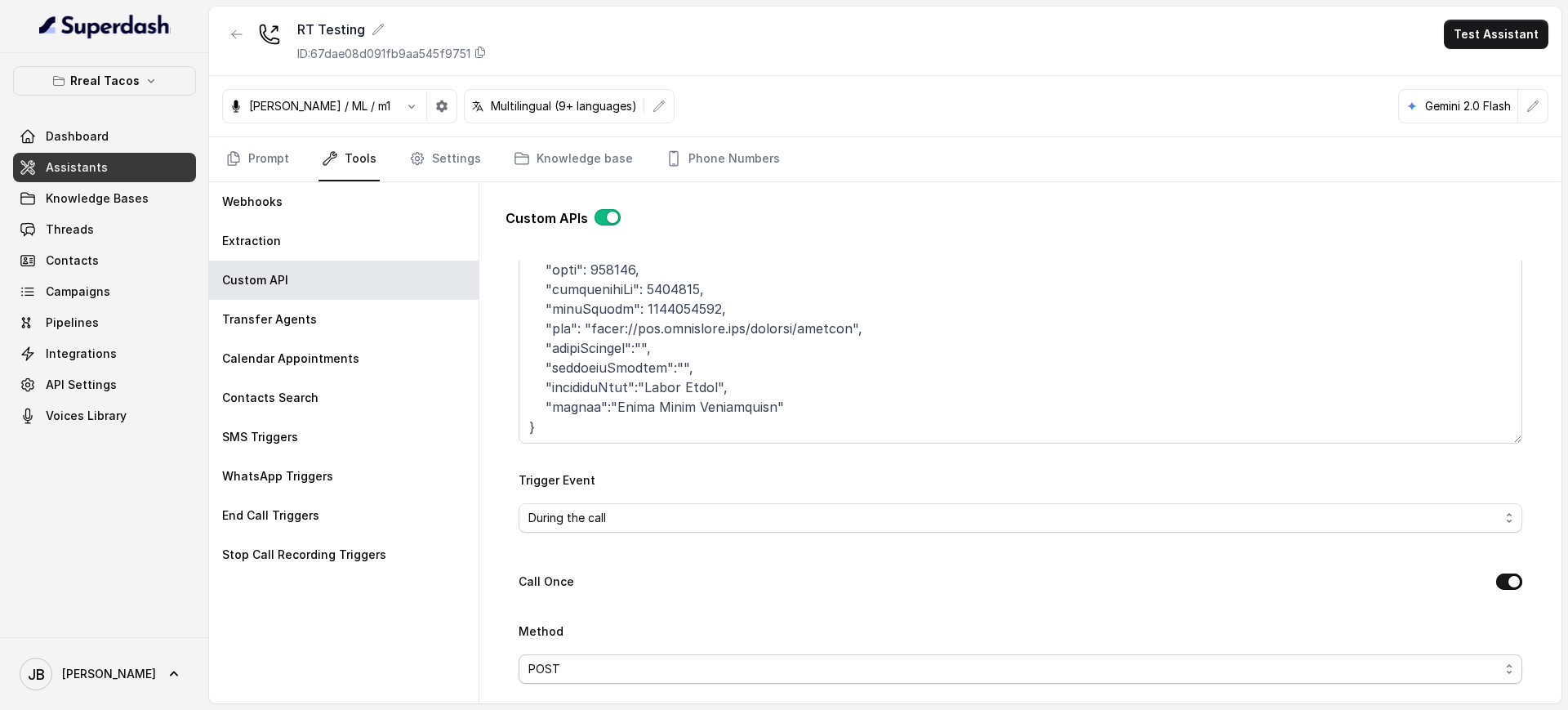
scroll to position [95, 0]
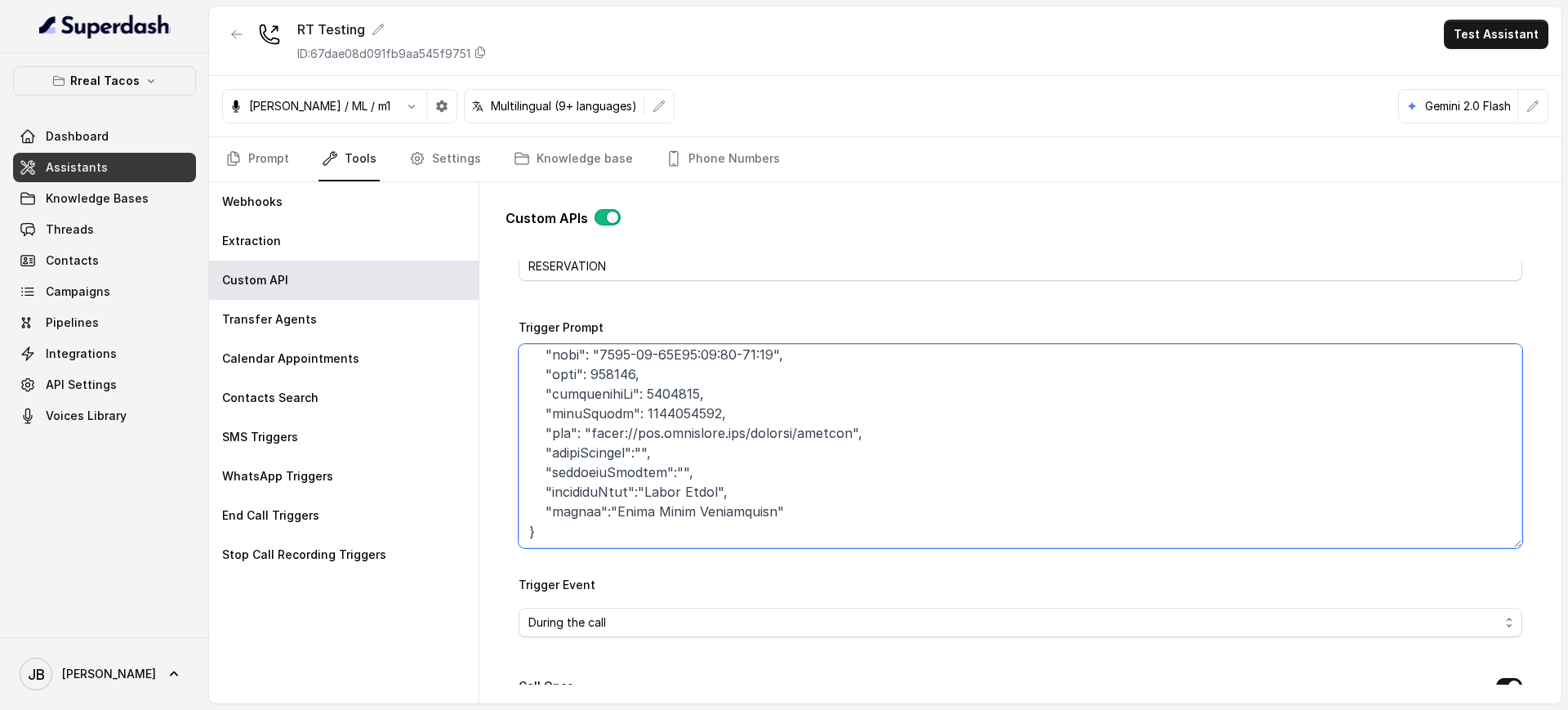
click at [784, 504] on textarea "Trigger Prompt" at bounding box center [1020, 446] width 1004 height 204
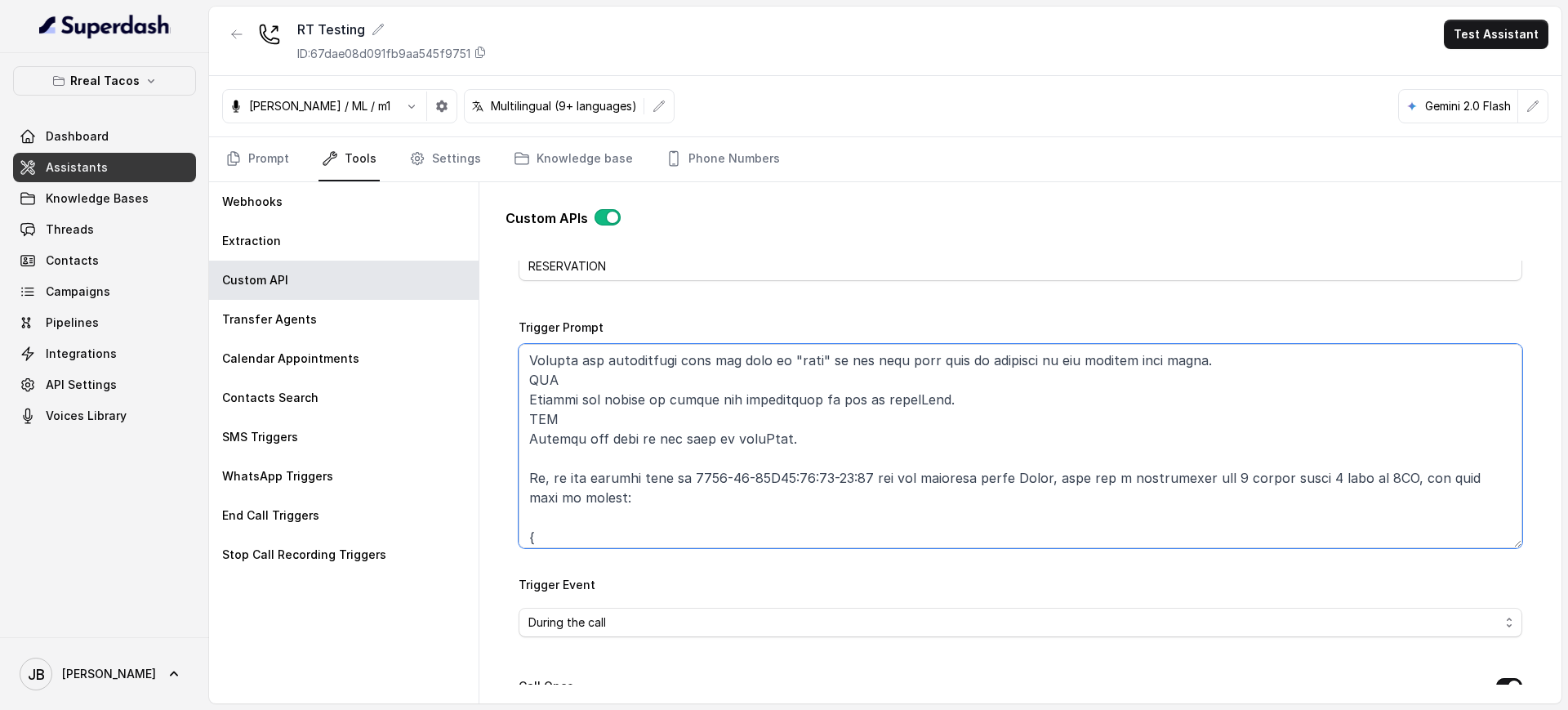
scroll to position [225, 0]
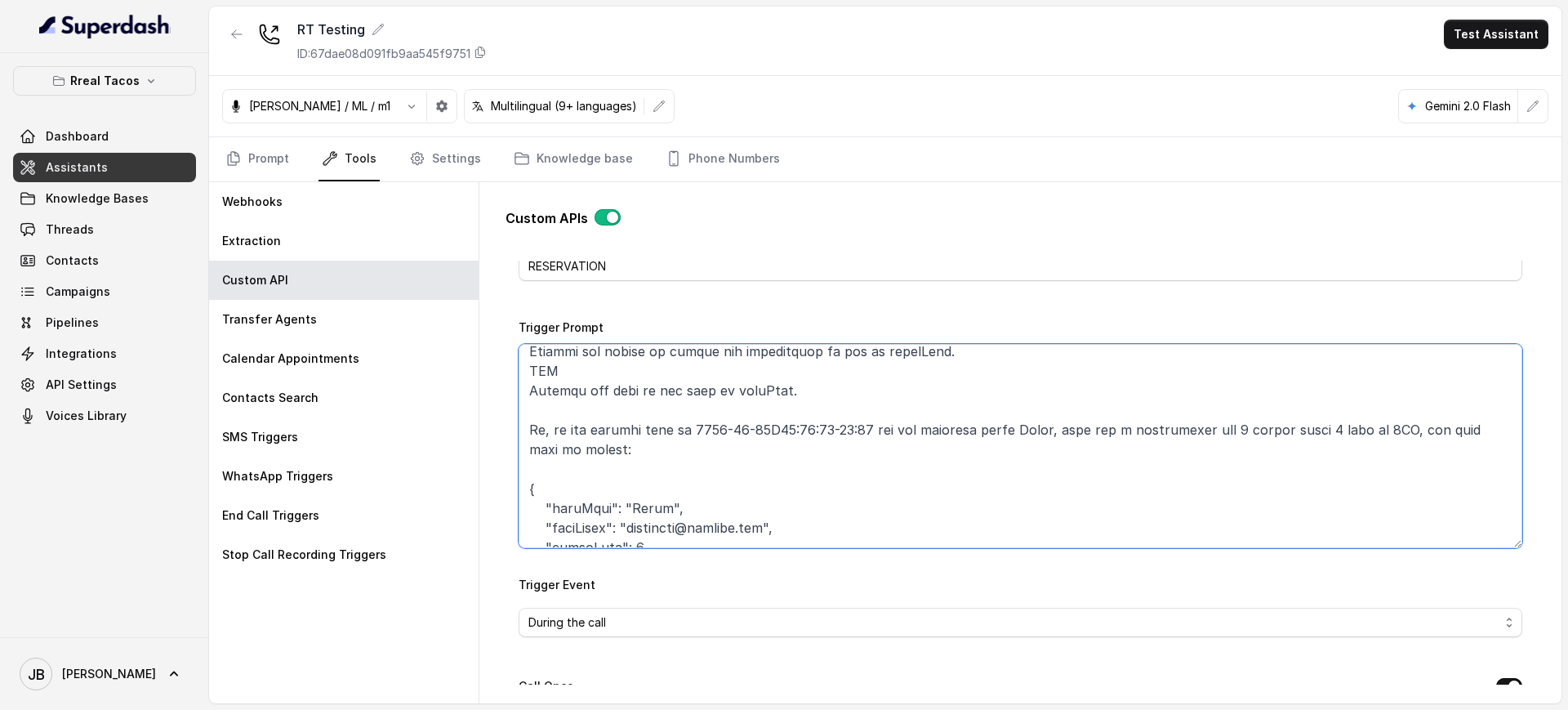
click at [978, 458] on textarea "Trigger Prompt" at bounding box center [1020, 446] width 1004 height 204
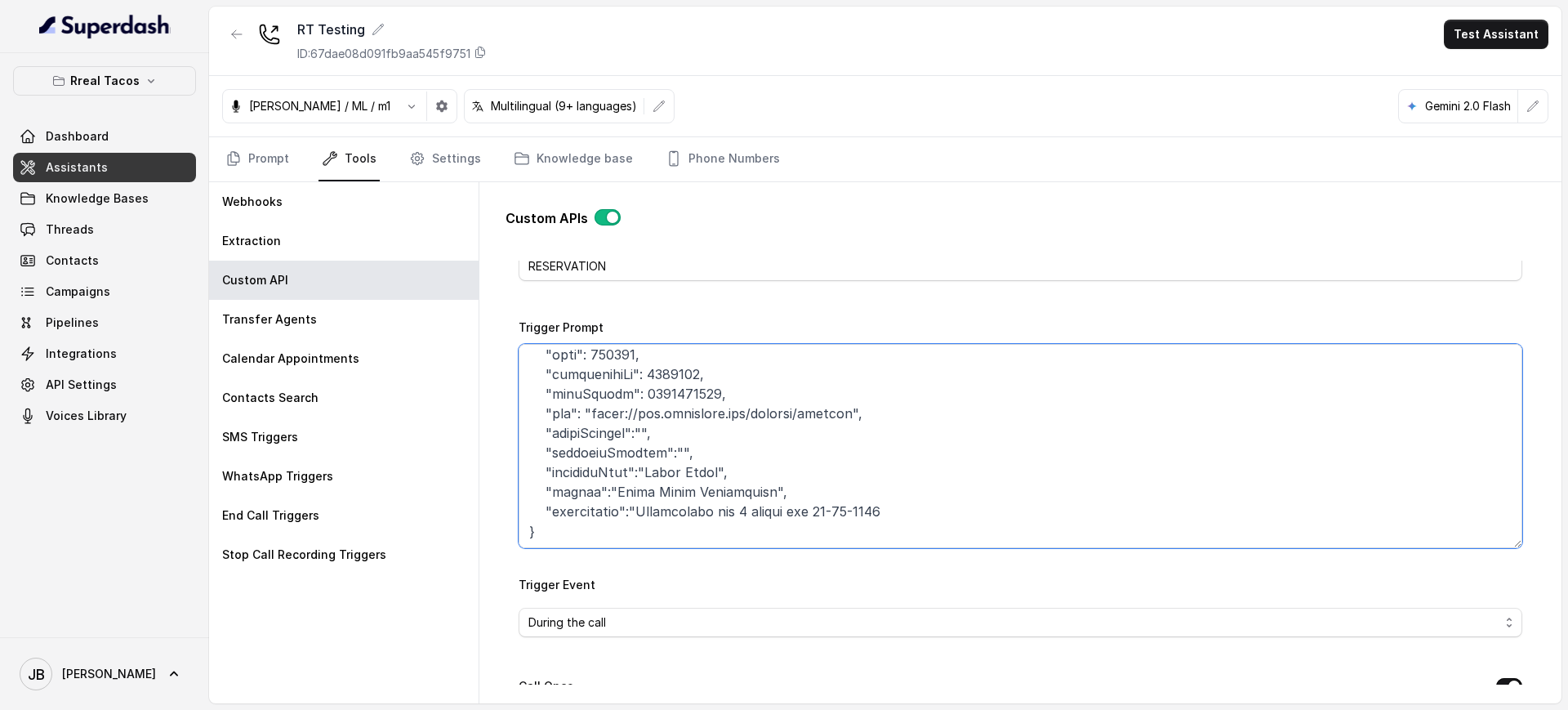
drag, startPoint x: 809, startPoint y: 511, endPoint x: 884, endPoint y: 512, distance: 75.0
click at [884, 512] on textarea "Trigger Prompt" at bounding box center [1020, 446] width 1004 height 204
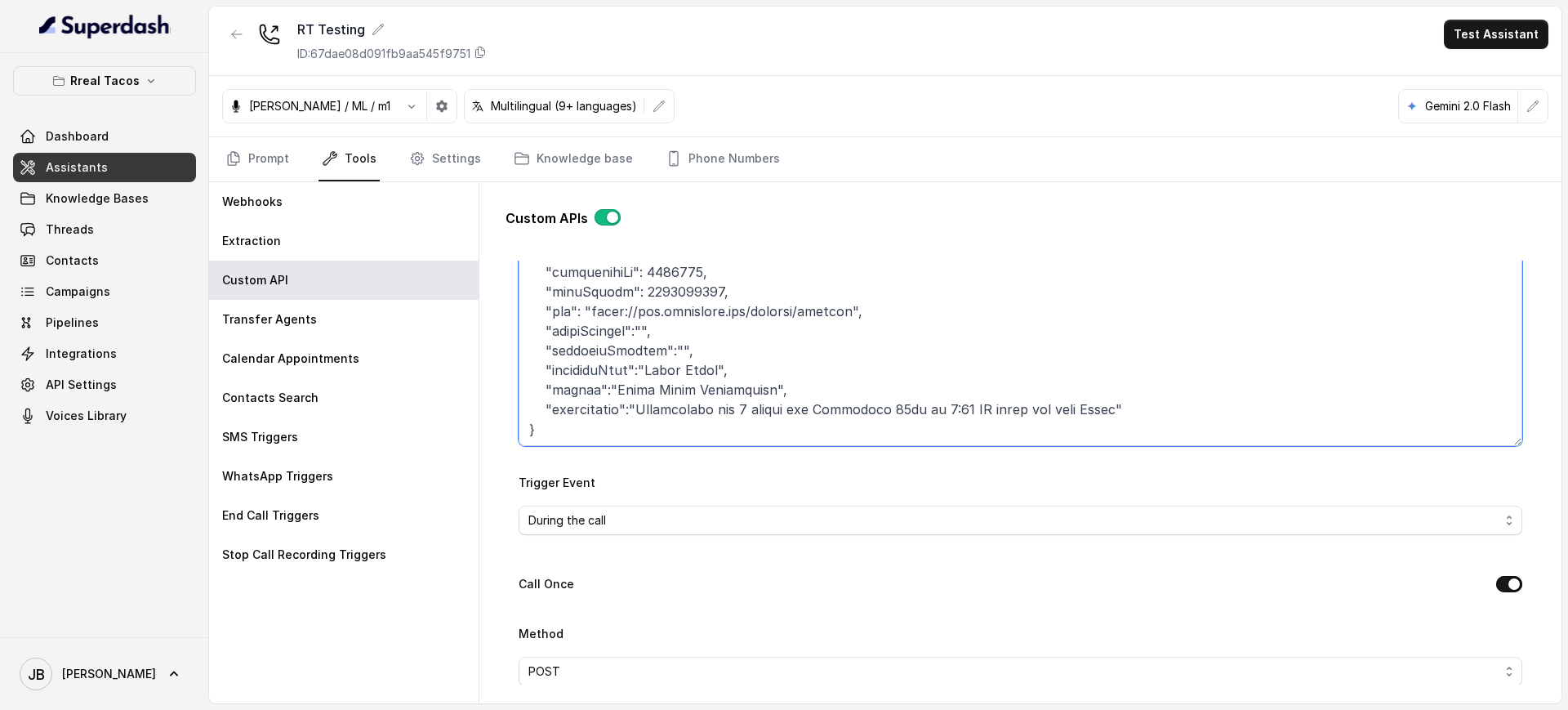
click at [626, 388] on textarea "Trigger Prompt" at bounding box center [1020, 344] width 1004 height 204
drag, startPoint x: 626, startPoint y: 388, endPoint x: 716, endPoint y: 391, distance: 90.0
click at [716, 391] on textarea "Trigger Prompt" at bounding box center [1020, 344] width 1004 height 204
click at [707, 359] on textarea "Trigger Prompt" at bounding box center [1020, 344] width 1004 height 204
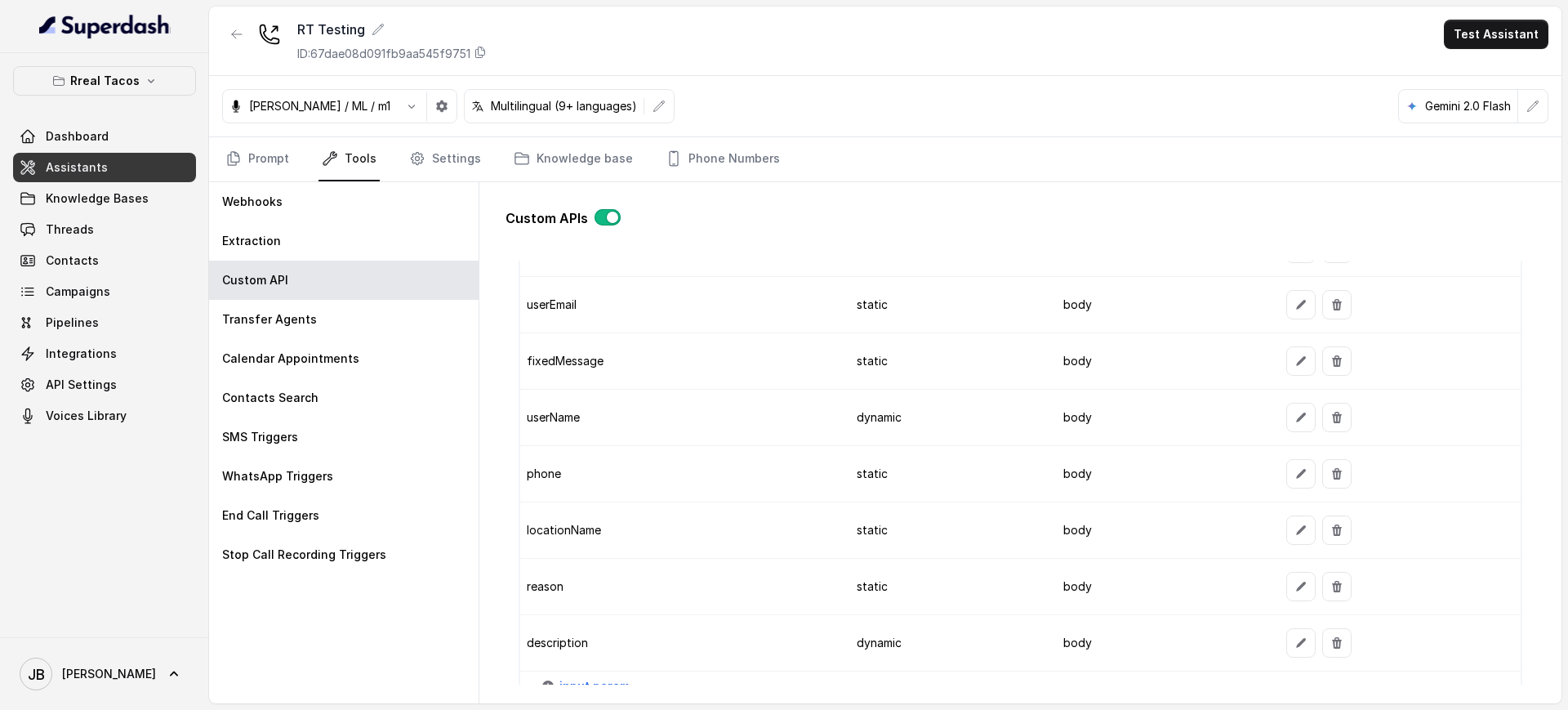
scroll to position [1830, 0]
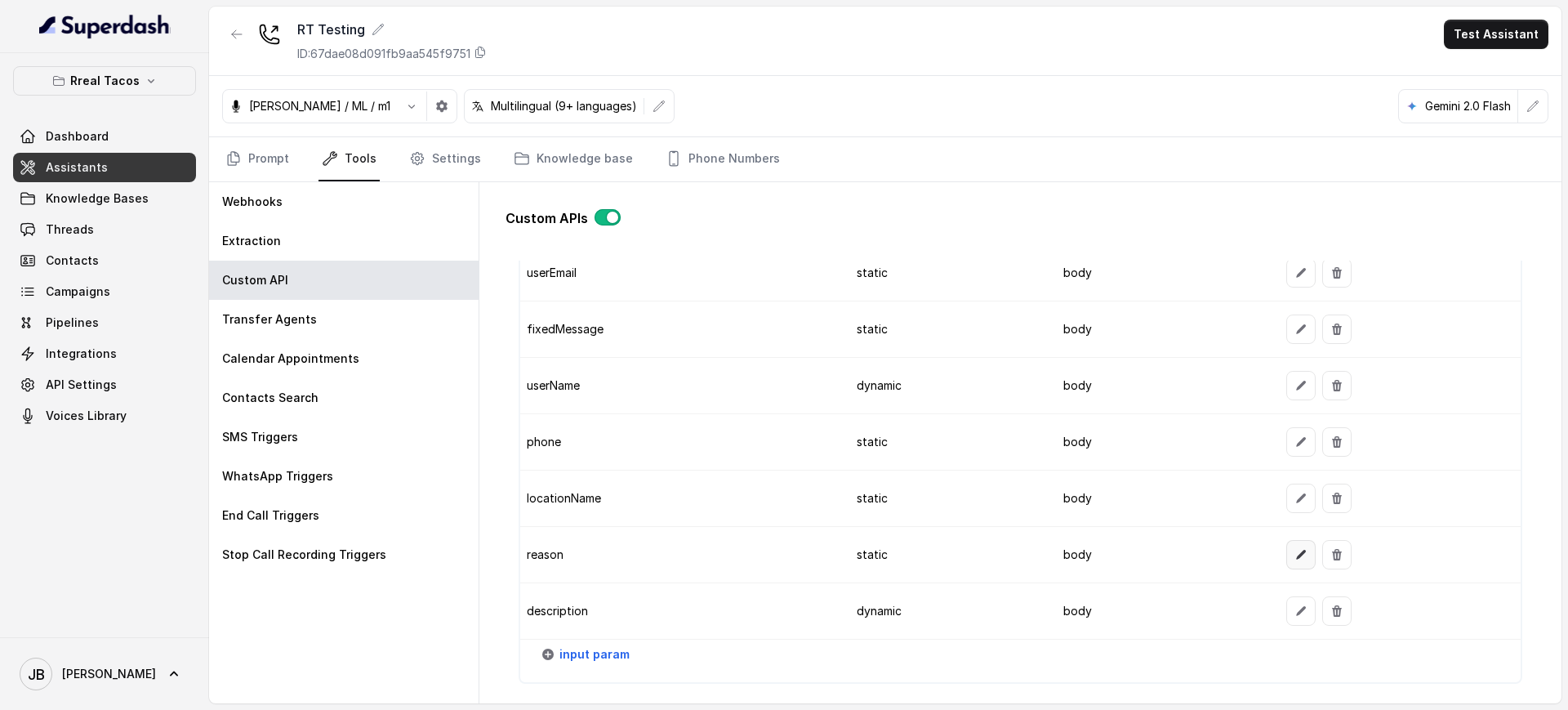
type textarea "Lore ips dolo sit amet co adipiscin elits DOE temp incididunt utl etd: 2. Magn …"
click at [1286, 552] on button "button" at bounding box center [1300, 554] width 29 height 29
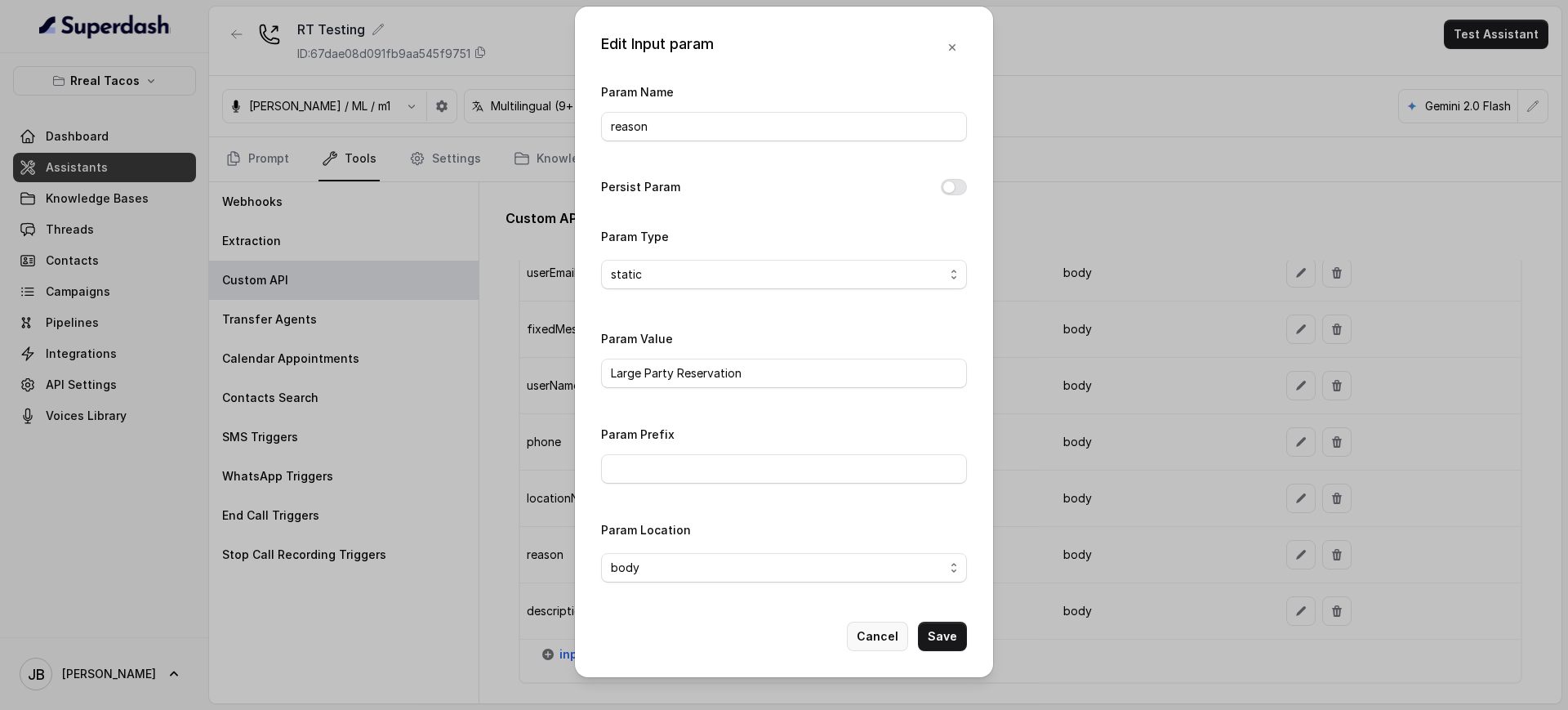
click at [884, 624] on button "Cancel" at bounding box center [877, 635] width 61 height 29
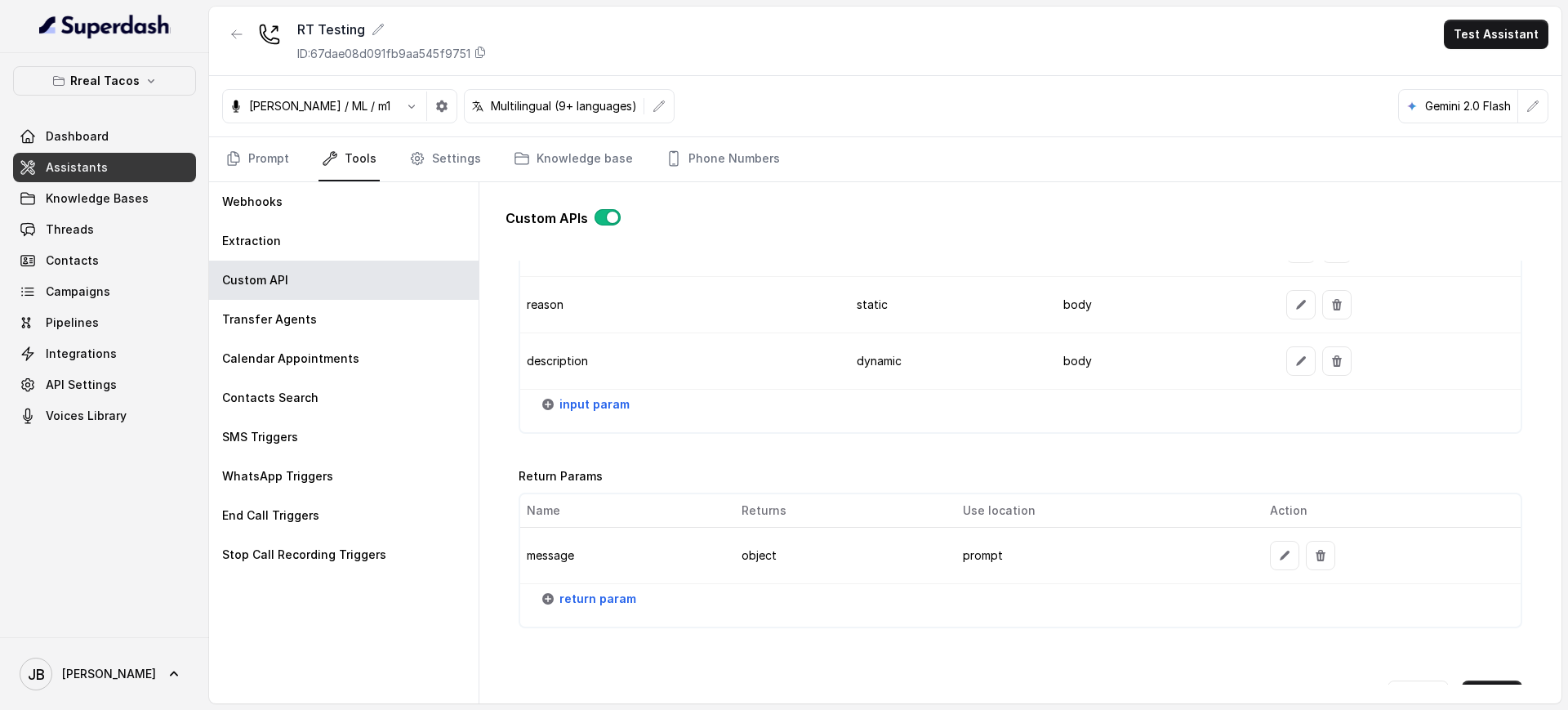
scroll to position [2045, 0]
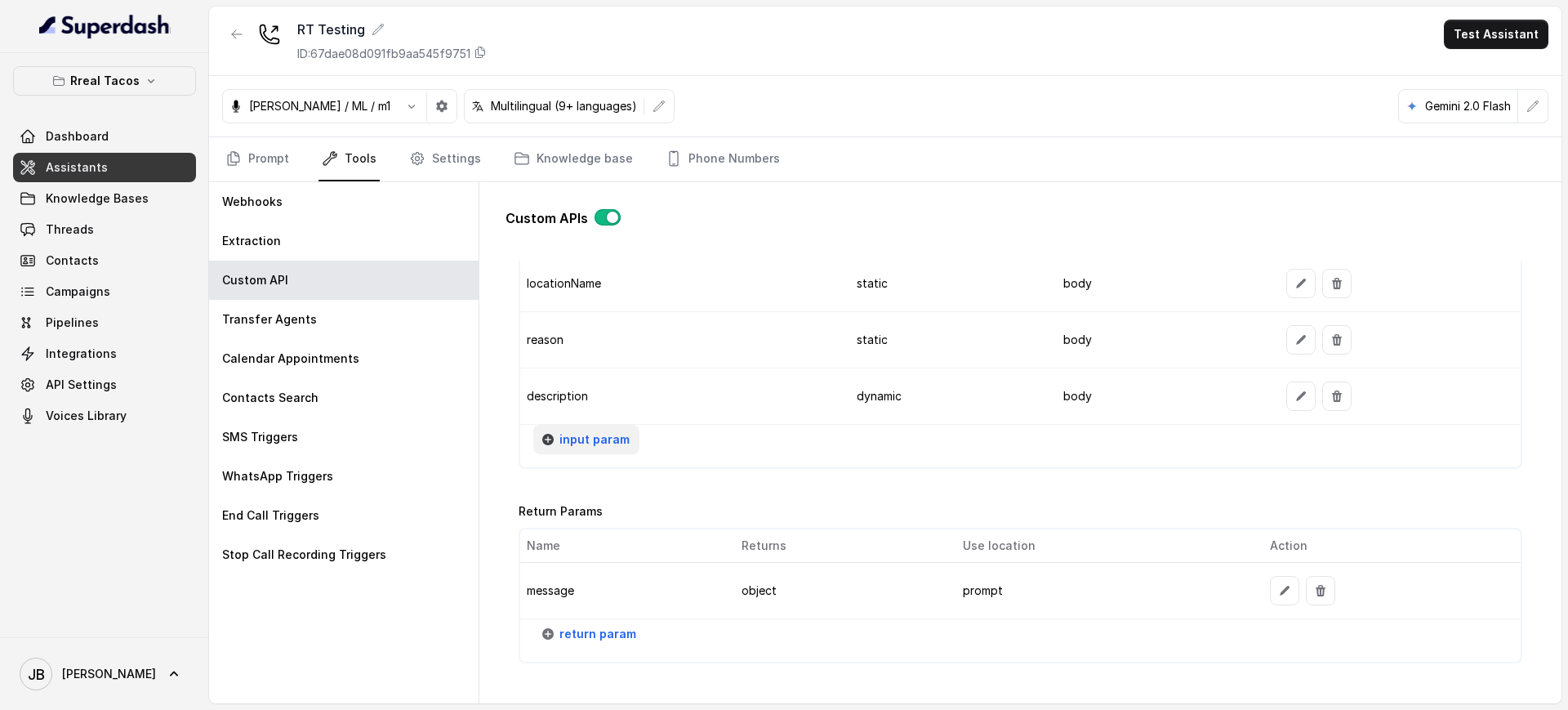
click at [585, 440] on span "input param" at bounding box center [594, 439] width 70 height 19
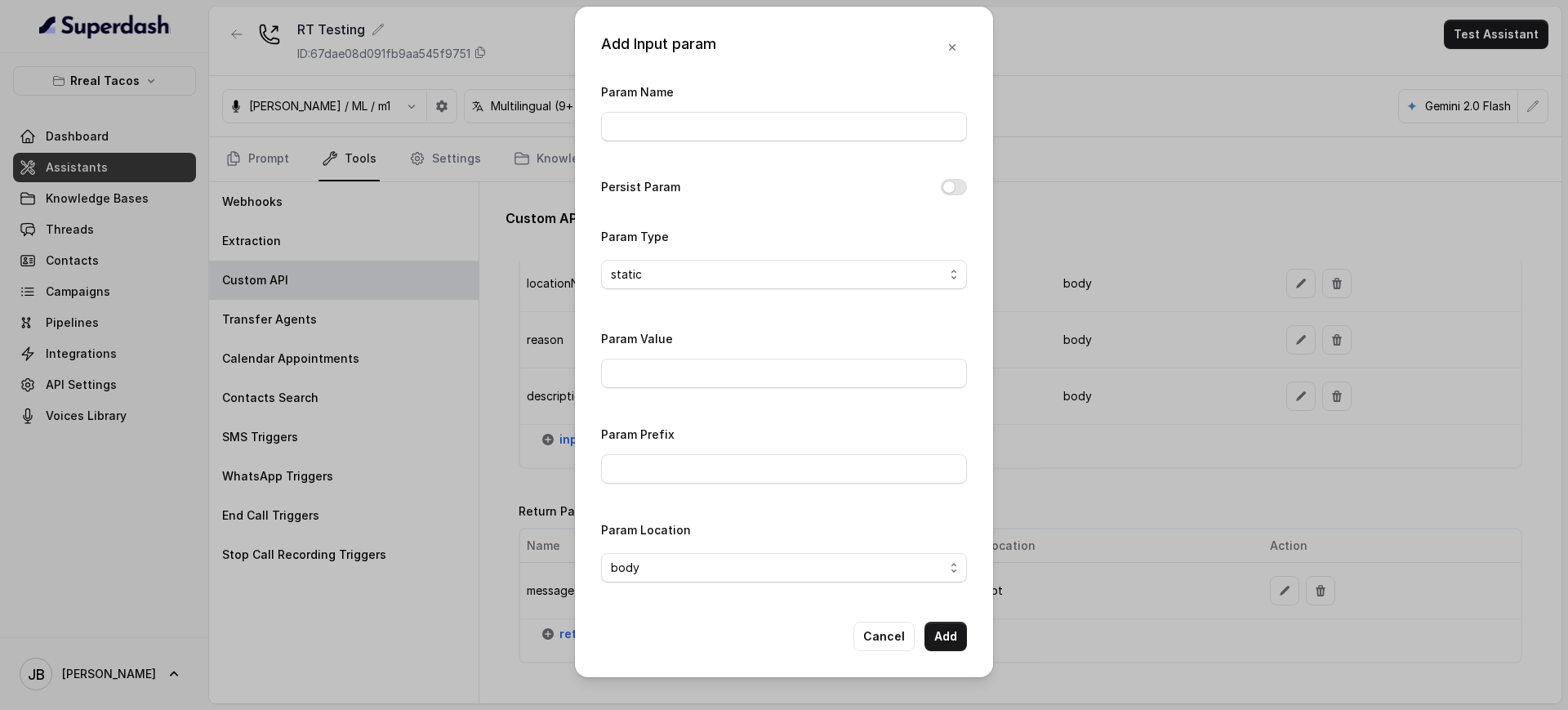
drag, startPoint x: 722, startPoint y: 145, endPoint x: 719, endPoint y: 133, distance: 12.4
click at [719, 134] on div "Param Name" at bounding box center [784, 116] width 366 height 69
click at [718, 130] on input "Param Name" at bounding box center [784, 126] width 366 height 29
type input "locationId"
click at [650, 370] on input "Param Value" at bounding box center [784, 373] width 366 height 29
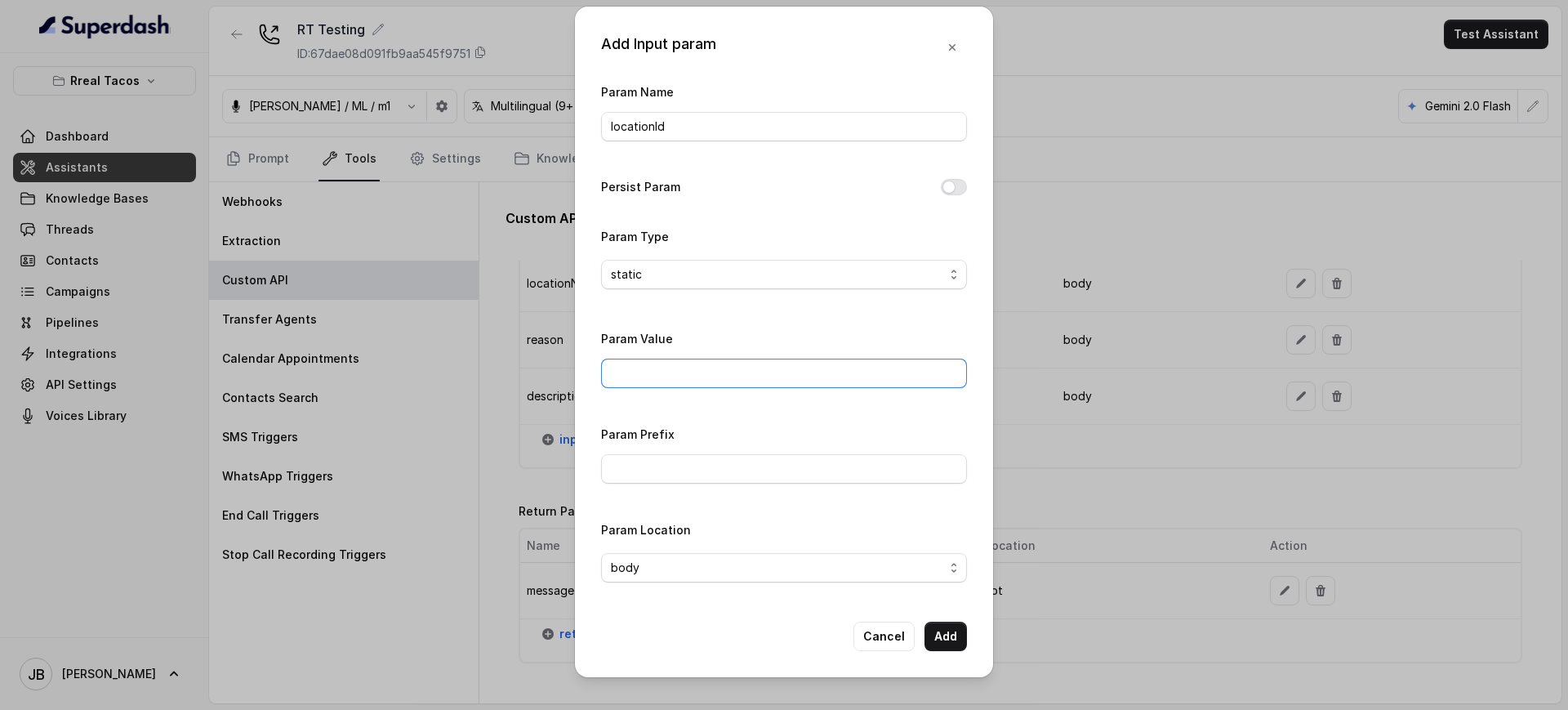
paste input "395818ec-d500-4ae8-926e-93b7cfb53b2e"
type input "395818ec-d500-4ae8-926e-93b7cfb53b2e"
click at [948, 644] on button "Add" at bounding box center [945, 635] width 43 height 29
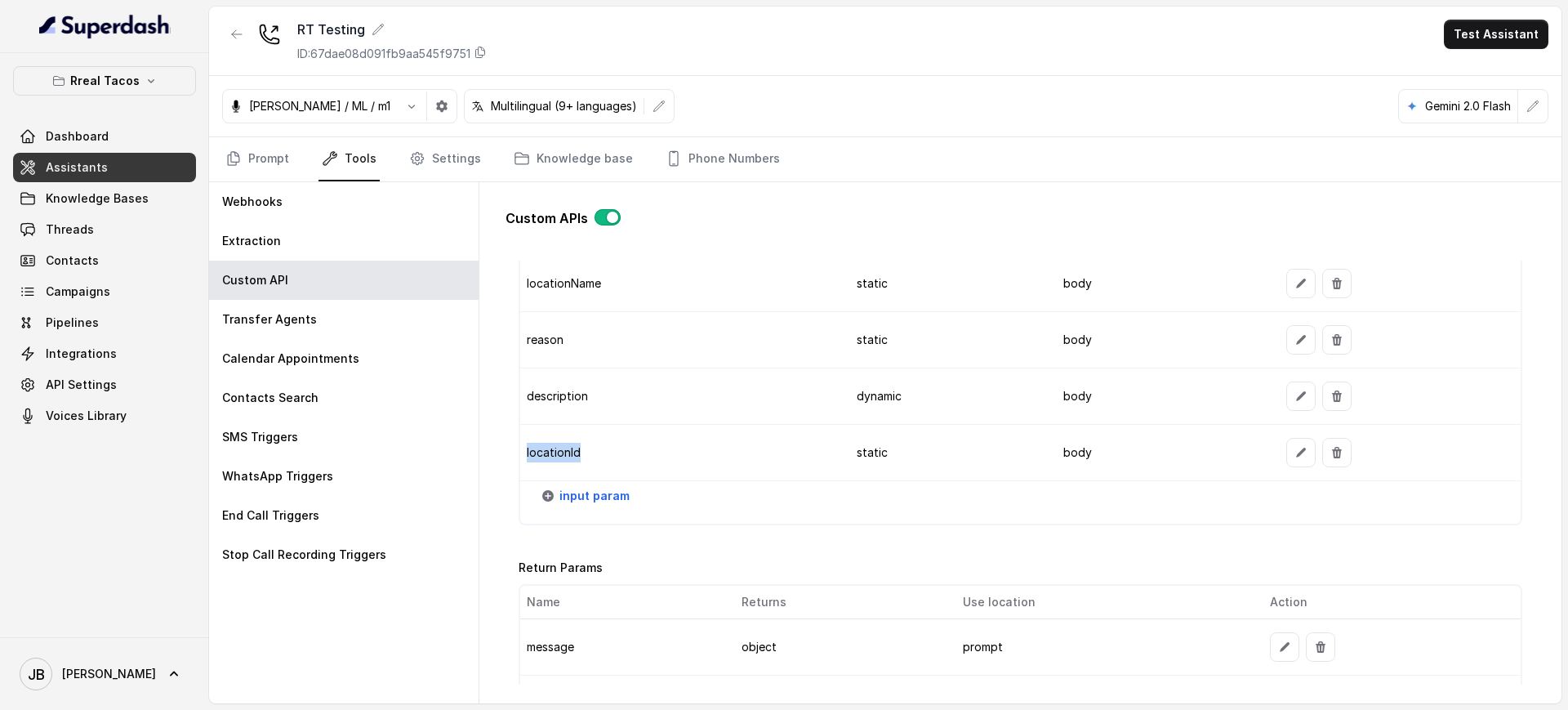
drag, startPoint x: 568, startPoint y: 446, endPoint x: 522, endPoint y: 447, distance: 46.0
click at [522, 447] on td "locationId" at bounding box center [681, 452] width 323 height 56
copy td "locationId"
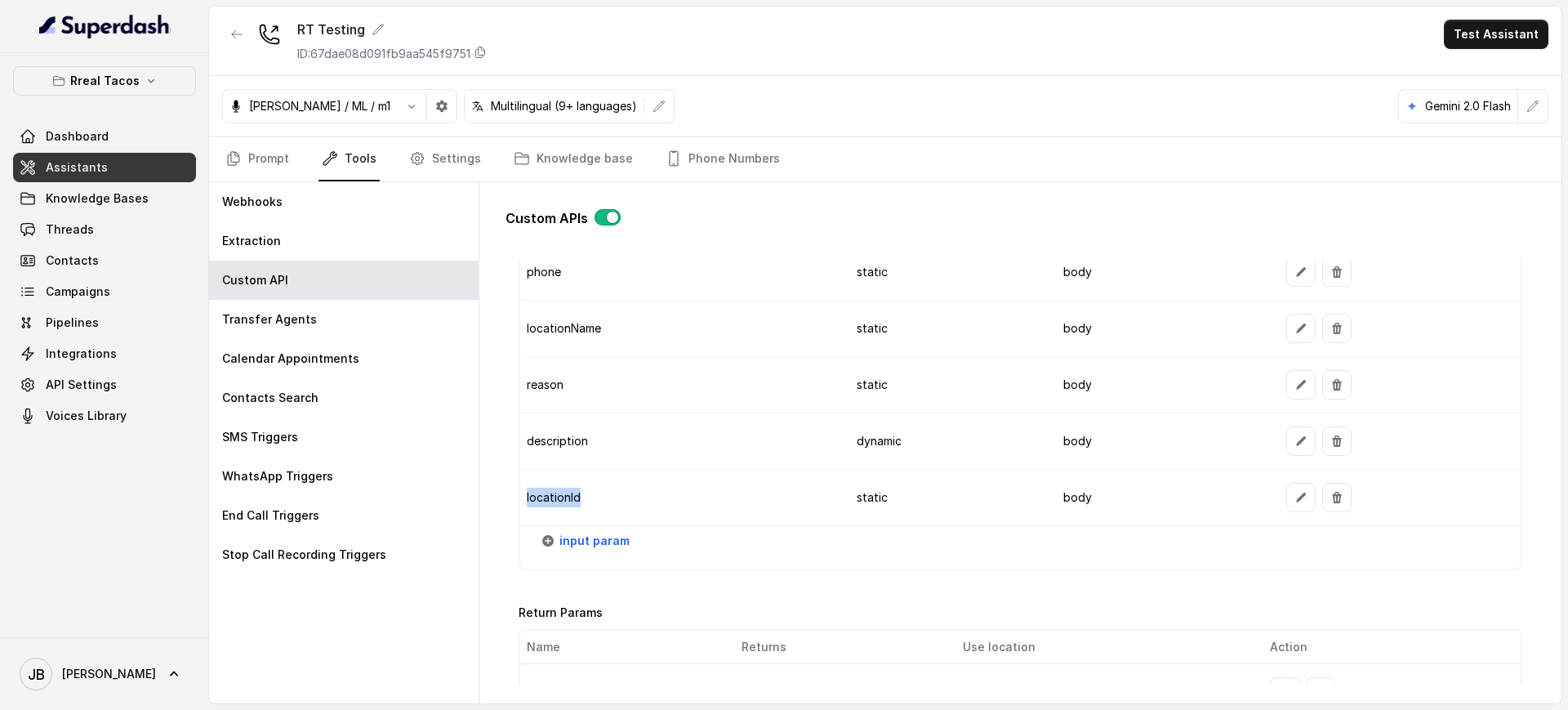
scroll to position [1999, 0]
click at [774, 472] on td "locationId" at bounding box center [681, 498] width 323 height 56
click at [601, 538] on span "input param" at bounding box center [594, 541] width 70 height 19
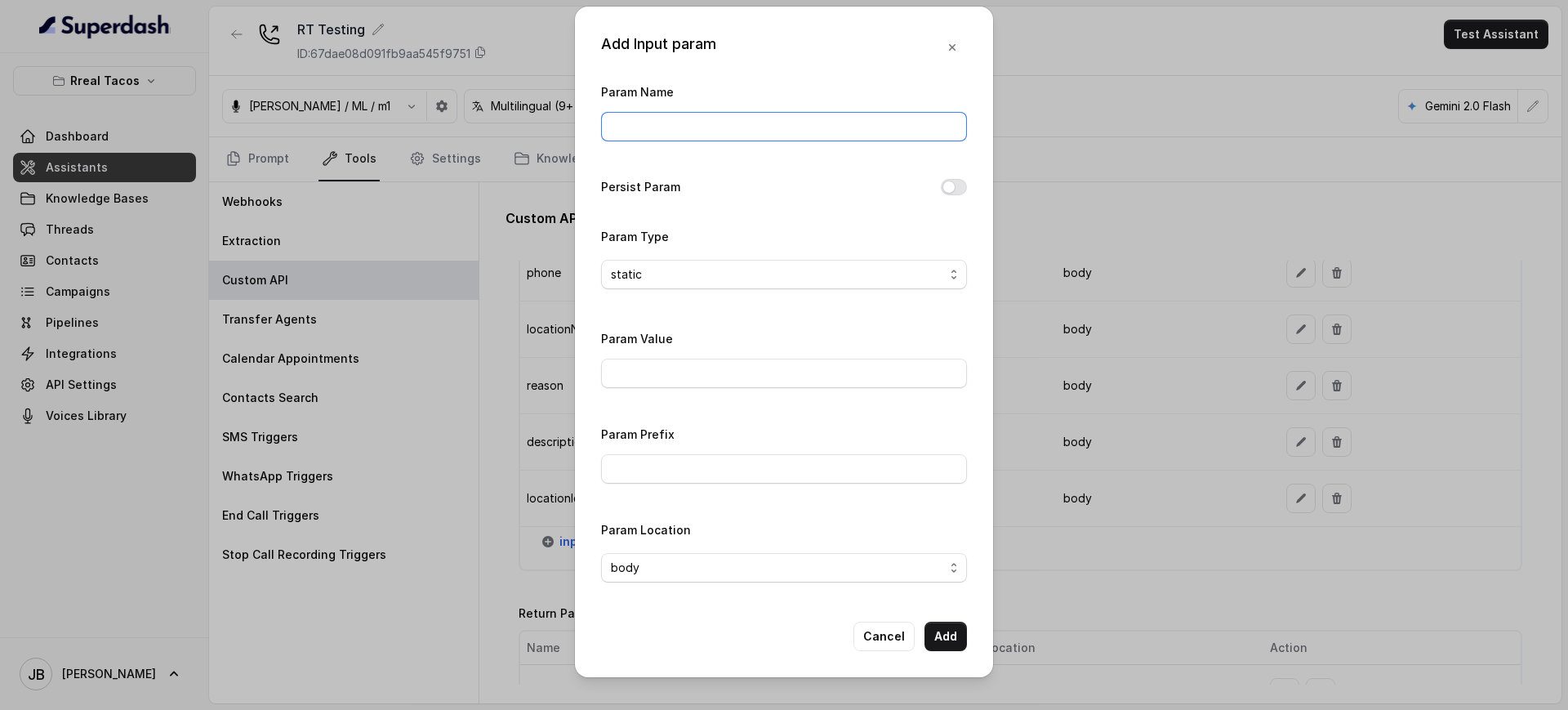
click at [656, 122] on input "Param Name" at bounding box center [784, 126] width 366 height 29
type input "maxPartySize"
click at [796, 363] on input "Param Value" at bounding box center [784, 373] width 366 height 29
type input "6"
click at [940, 645] on button "Add" at bounding box center [945, 635] width 43 height 29
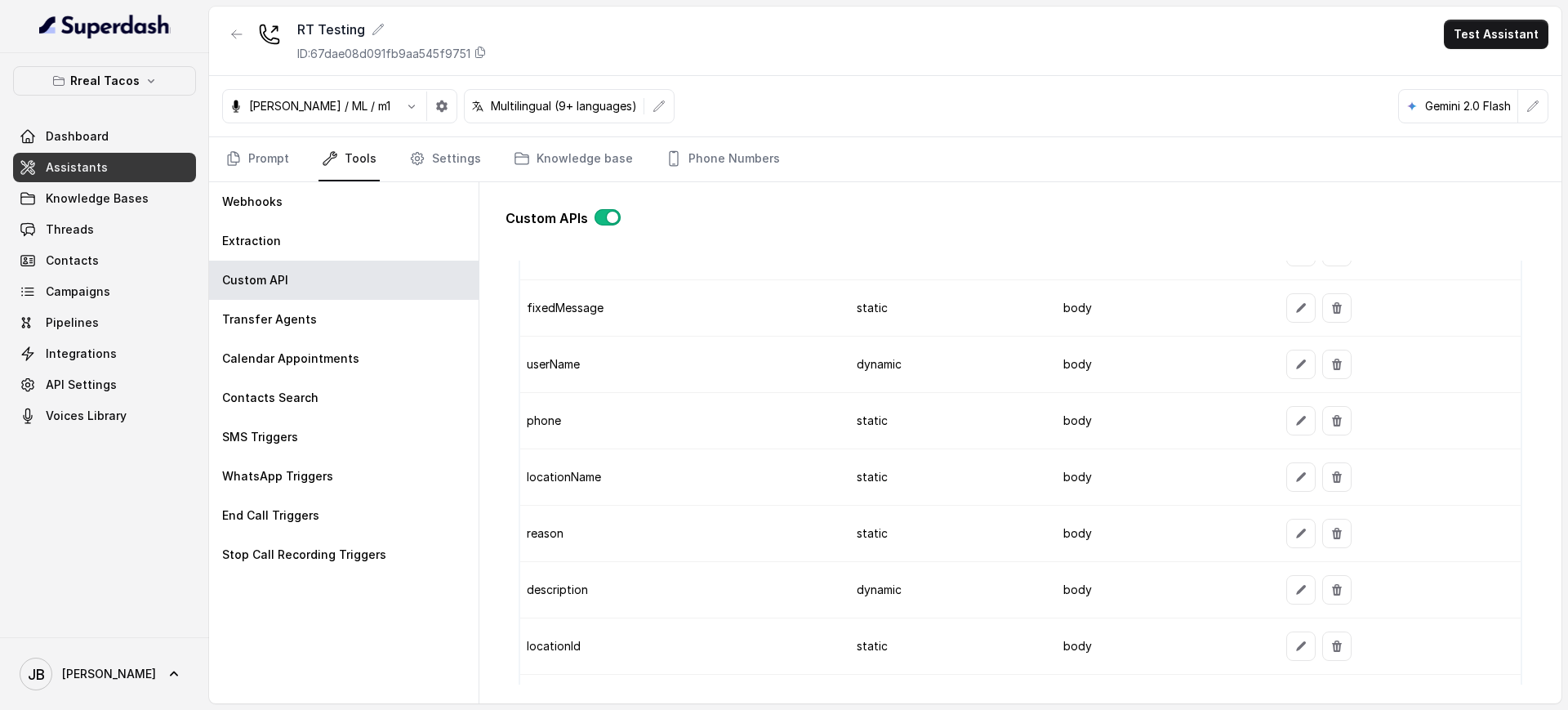
scroll to position [2055, 0]
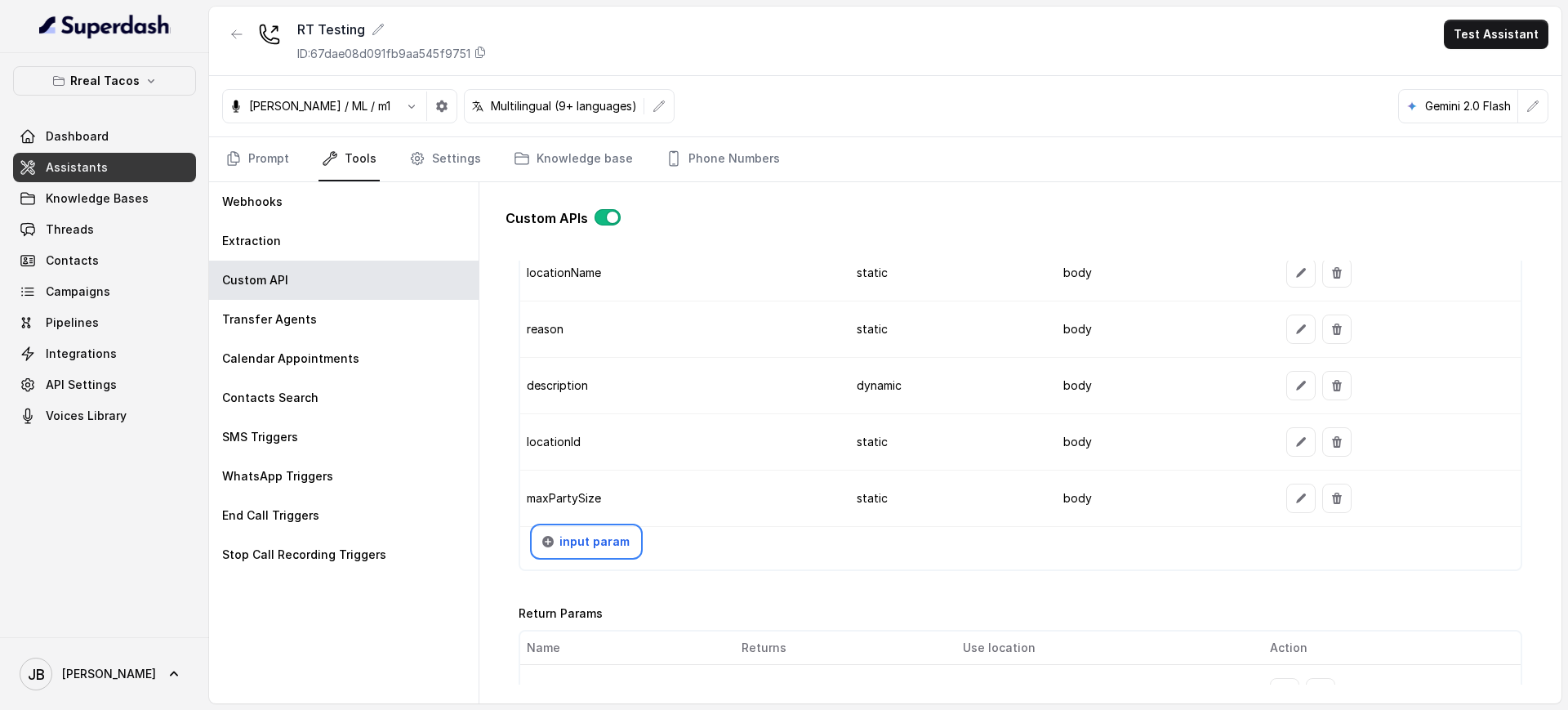
click at [1296, 384] on button "button" at bounding box center [1300, 385] width 29 height 29
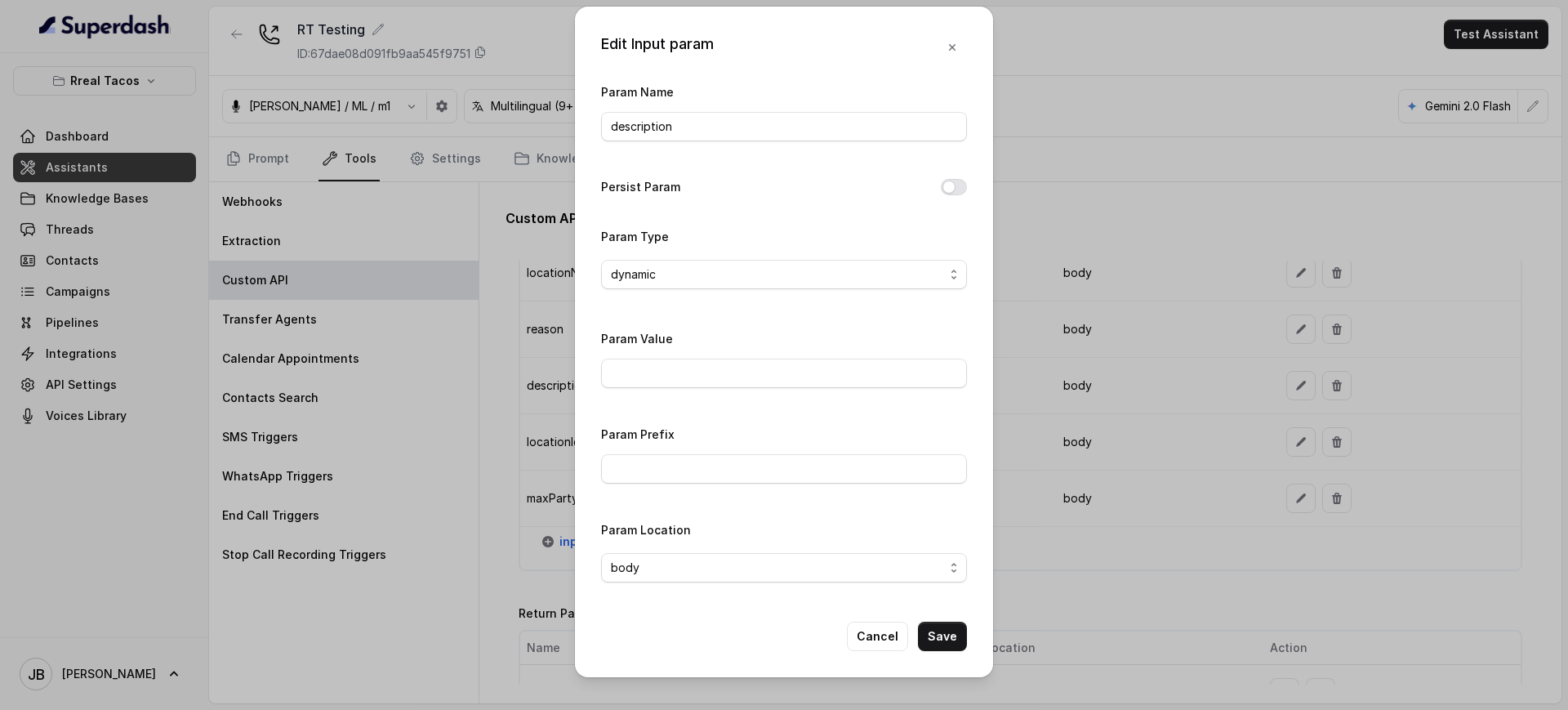
drag, startPoint x: 1180, startPoint y: 363, endPoint x: 1009, endPoint y: 438, distance: 186.7
click at [1178, 363] on div "Edit Input param Param Name description Persist Param Param Type dynamic Param …" at bounding box center [784, 355] width 1568 height 710
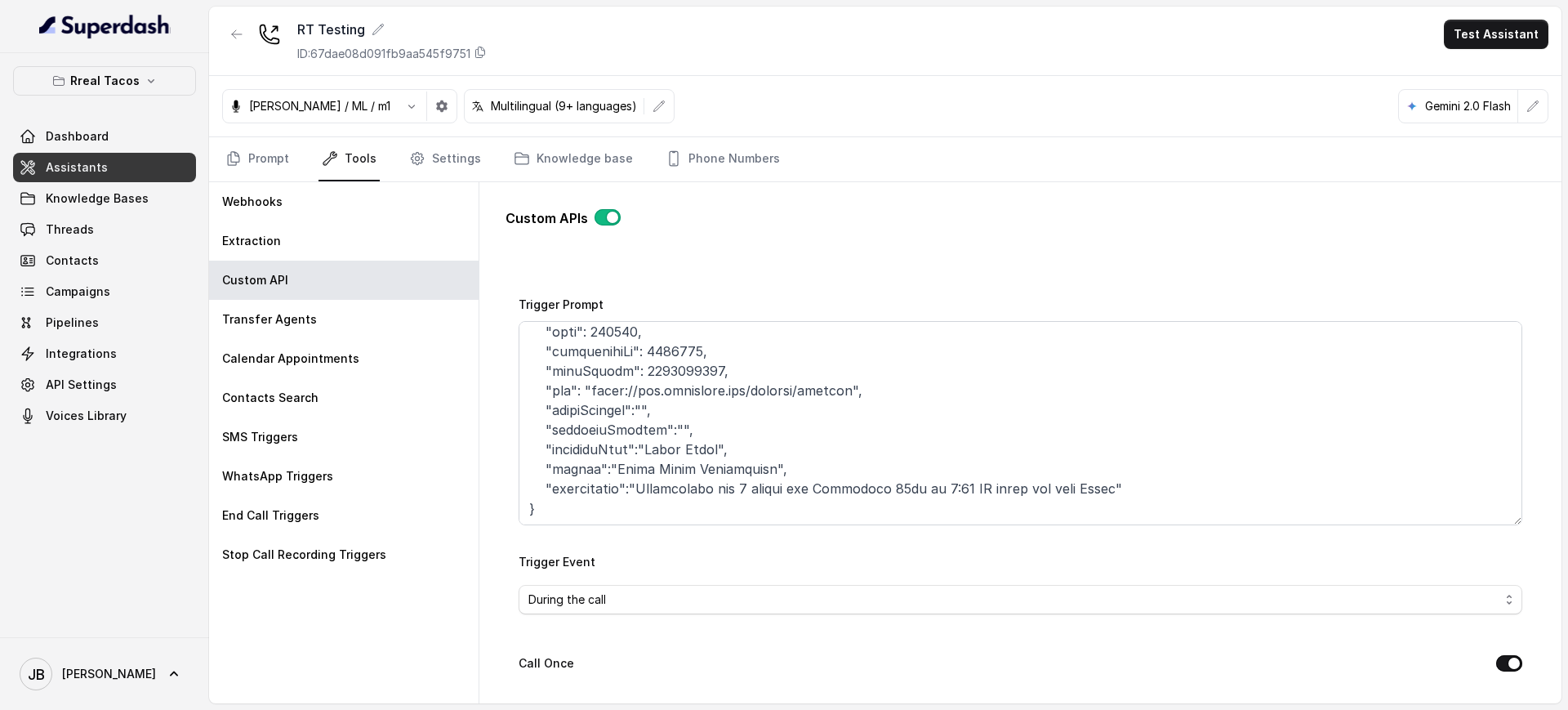
scroll to position [204, 0]
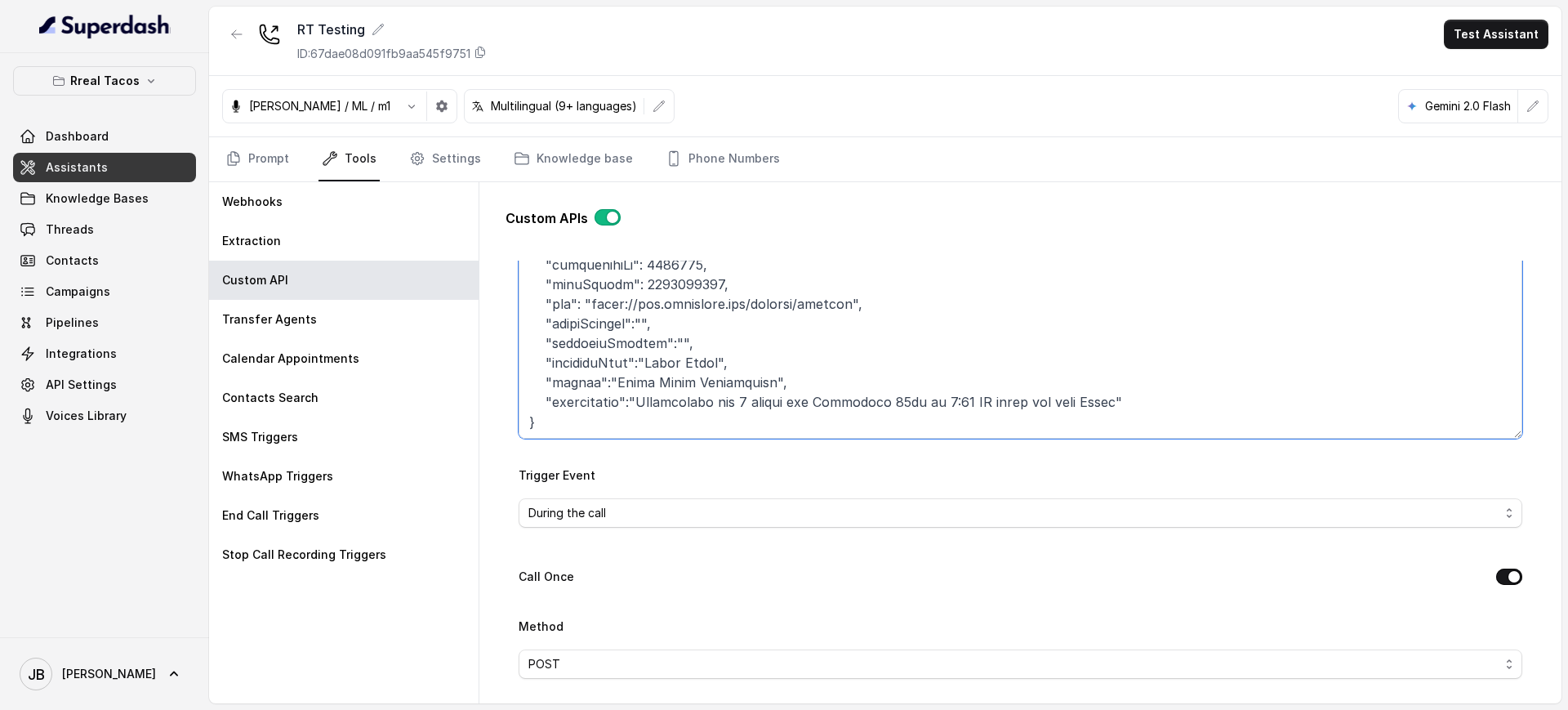
drag, startPoint x: 635, startPoint y: 410, endPoint x: 1125, endPoint y: 396, distance: 490.2
click at [1125, 396] on textarea "Trigger Prompt" at bounding box center [1020, 337] width 1004 height 204
click at [801, 368] on textarea "Trigger Prompt" at bounding box center [1020, 337] width 1004 height 204
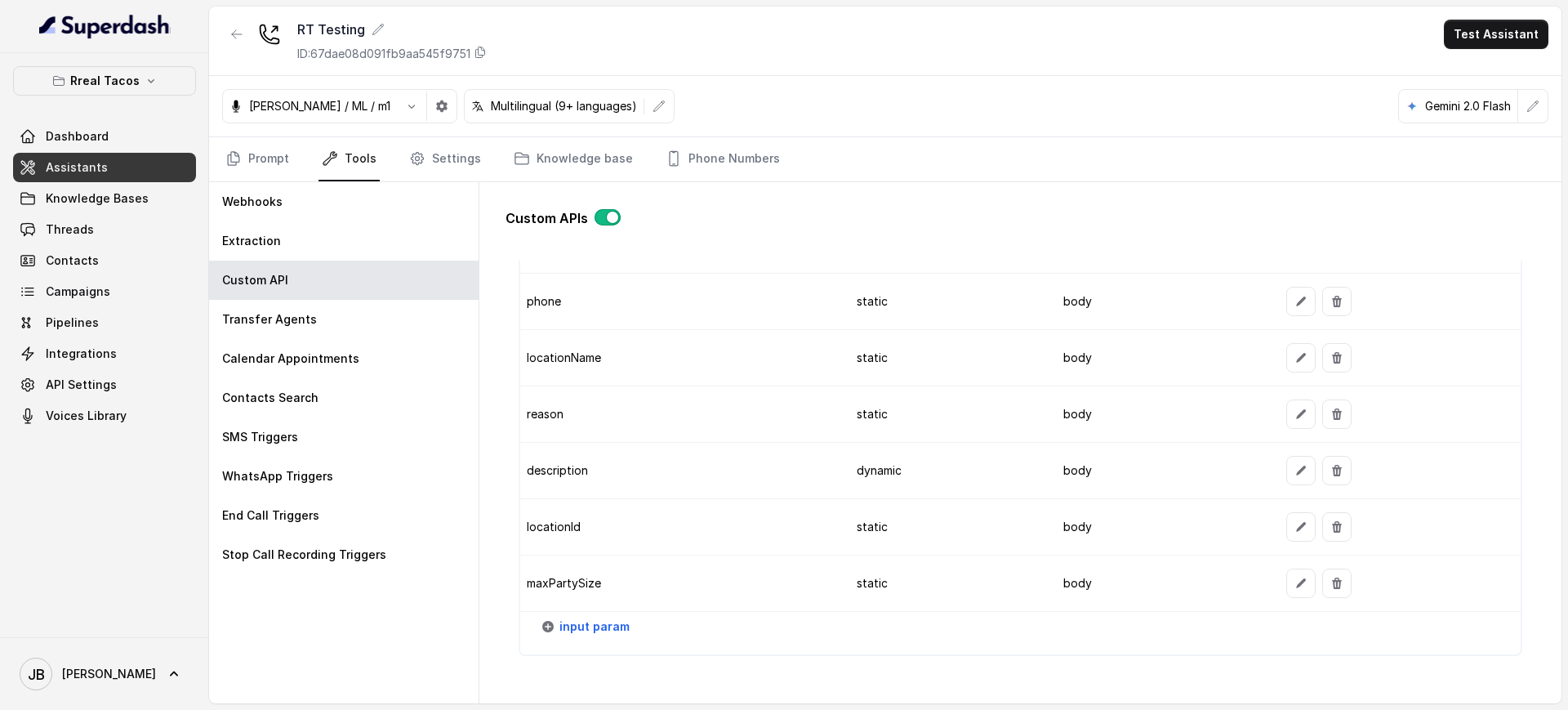
scroll to position [1940, 0]
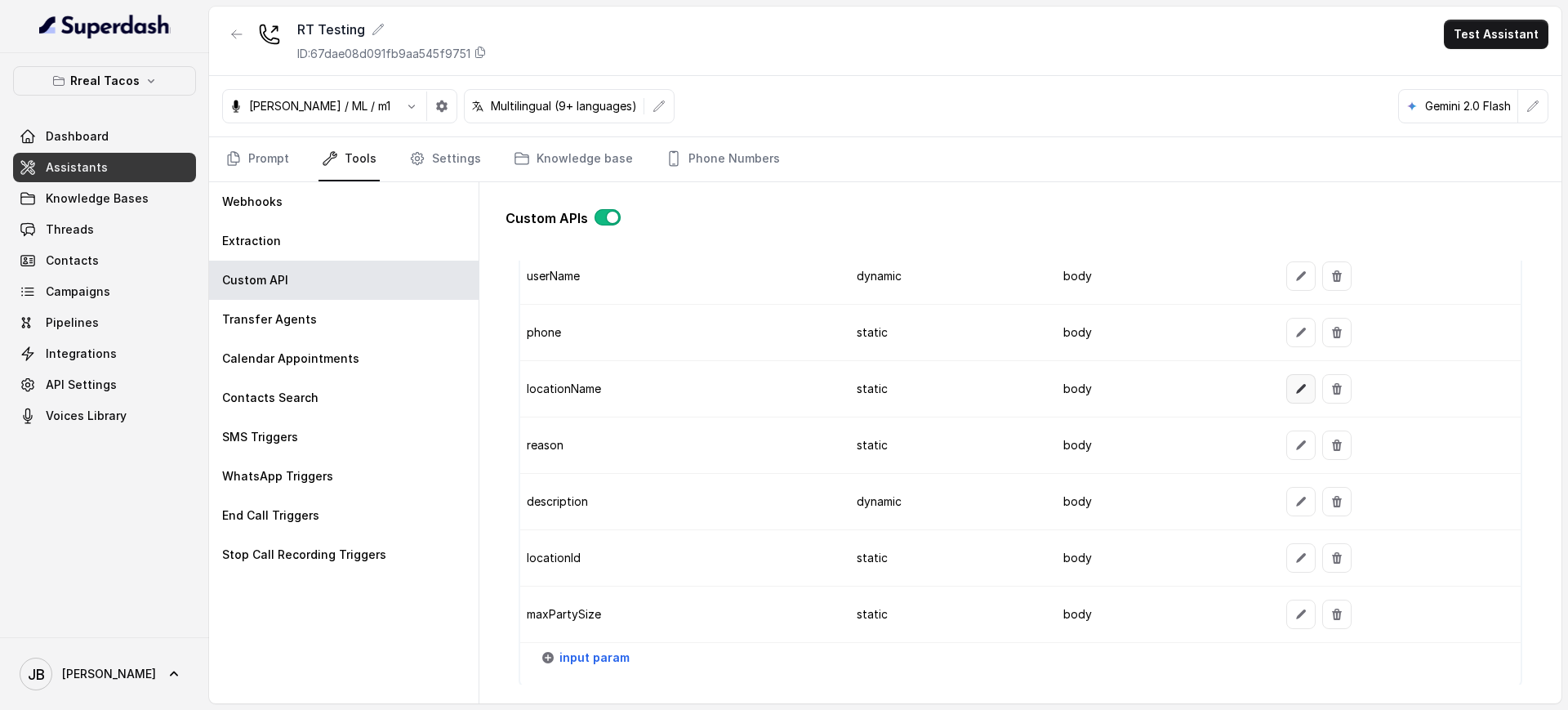
click at [1294, 391] on icon "button" at bounding box center [1301, 389] width 13 height 13
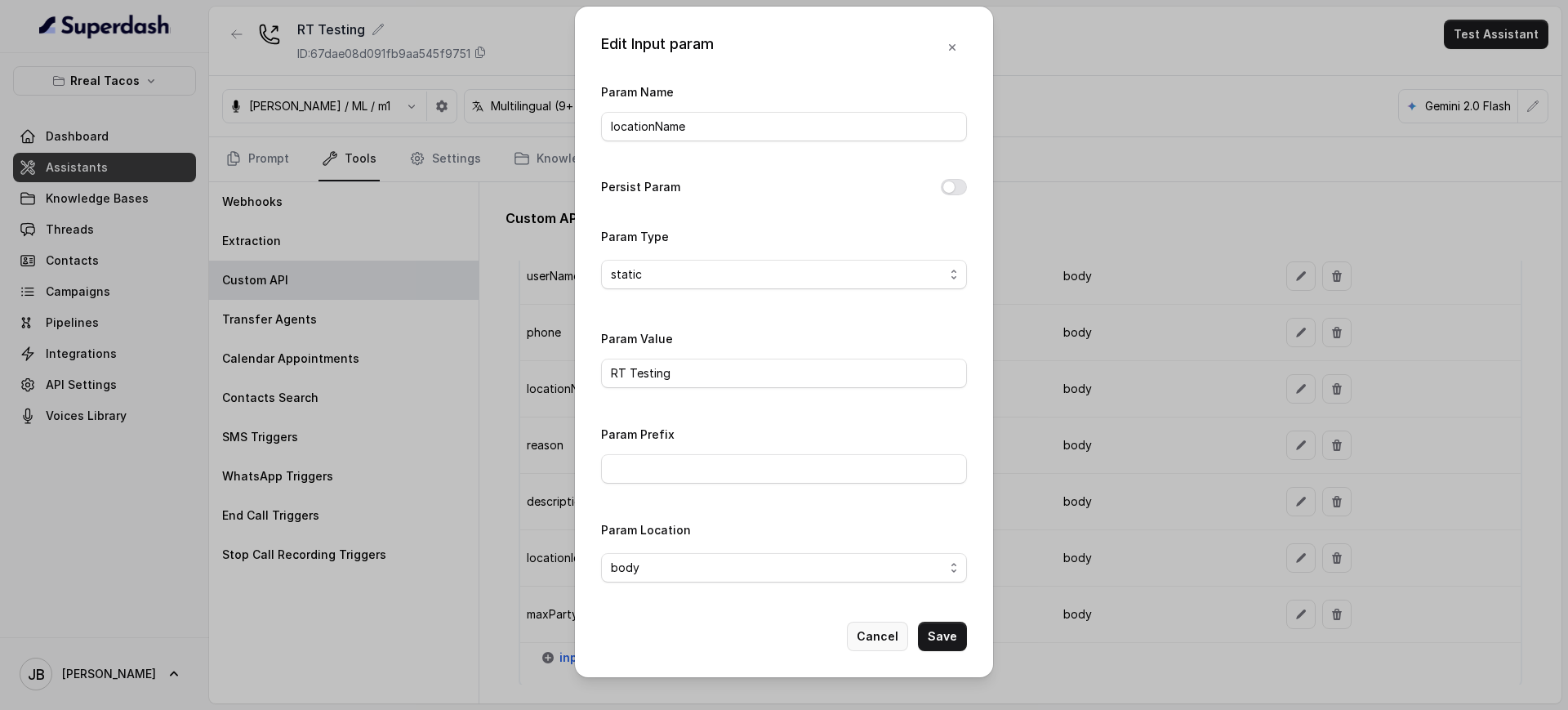
click at [887, 631] on button "Cancel" at bounding box center [877, 635] width 61 height 29
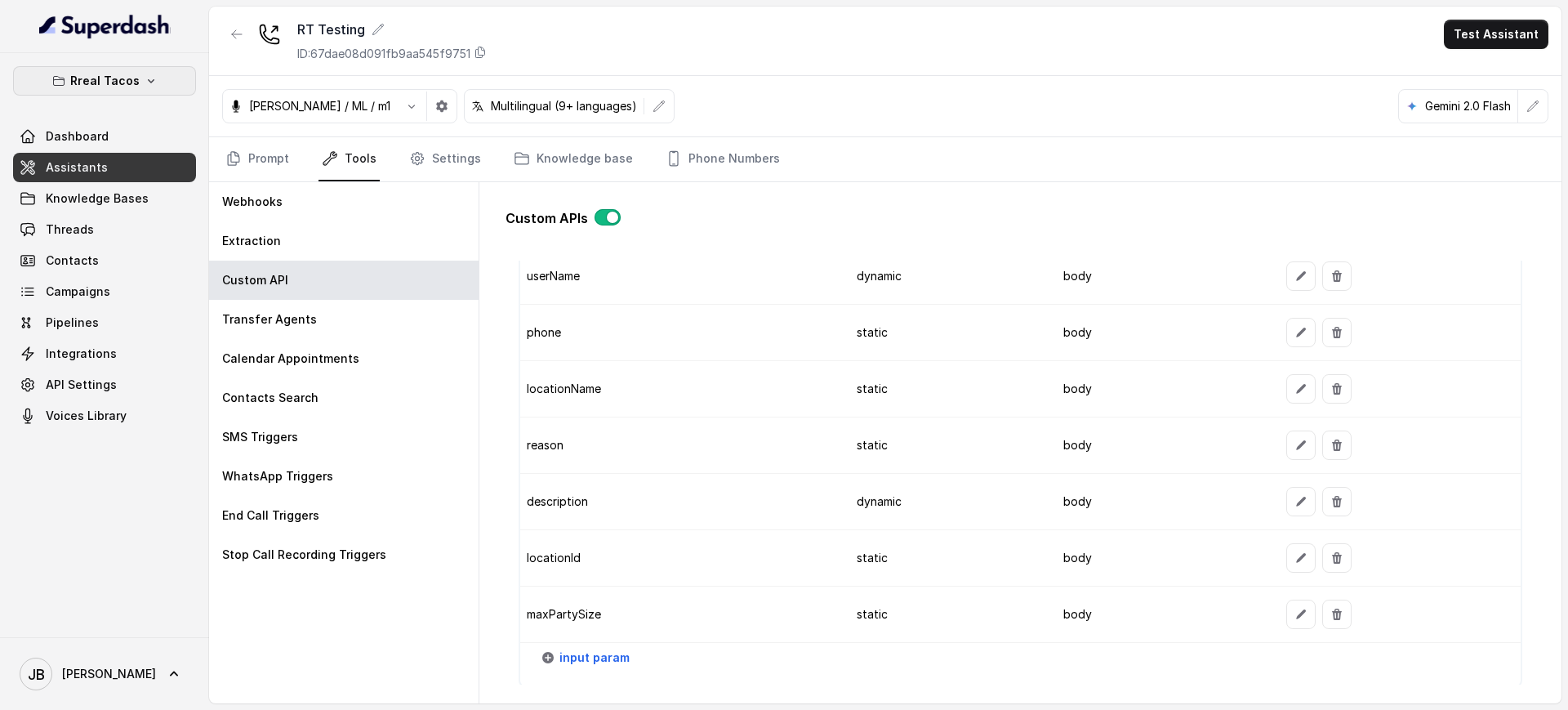
click at [136, 85] on p "Rreal Tacos" at bounding box center [105, 80] width 69 height 19
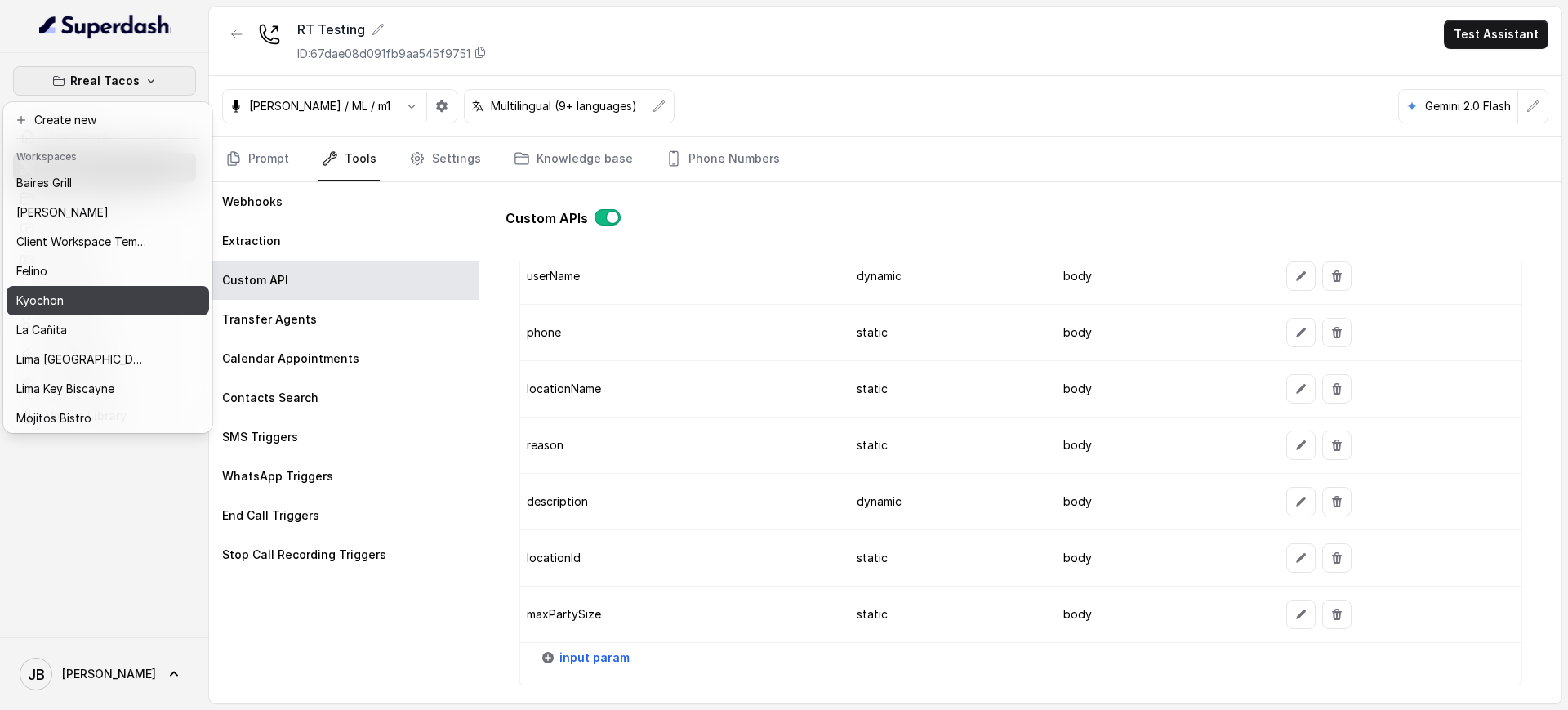
scroll to position [102, 0]
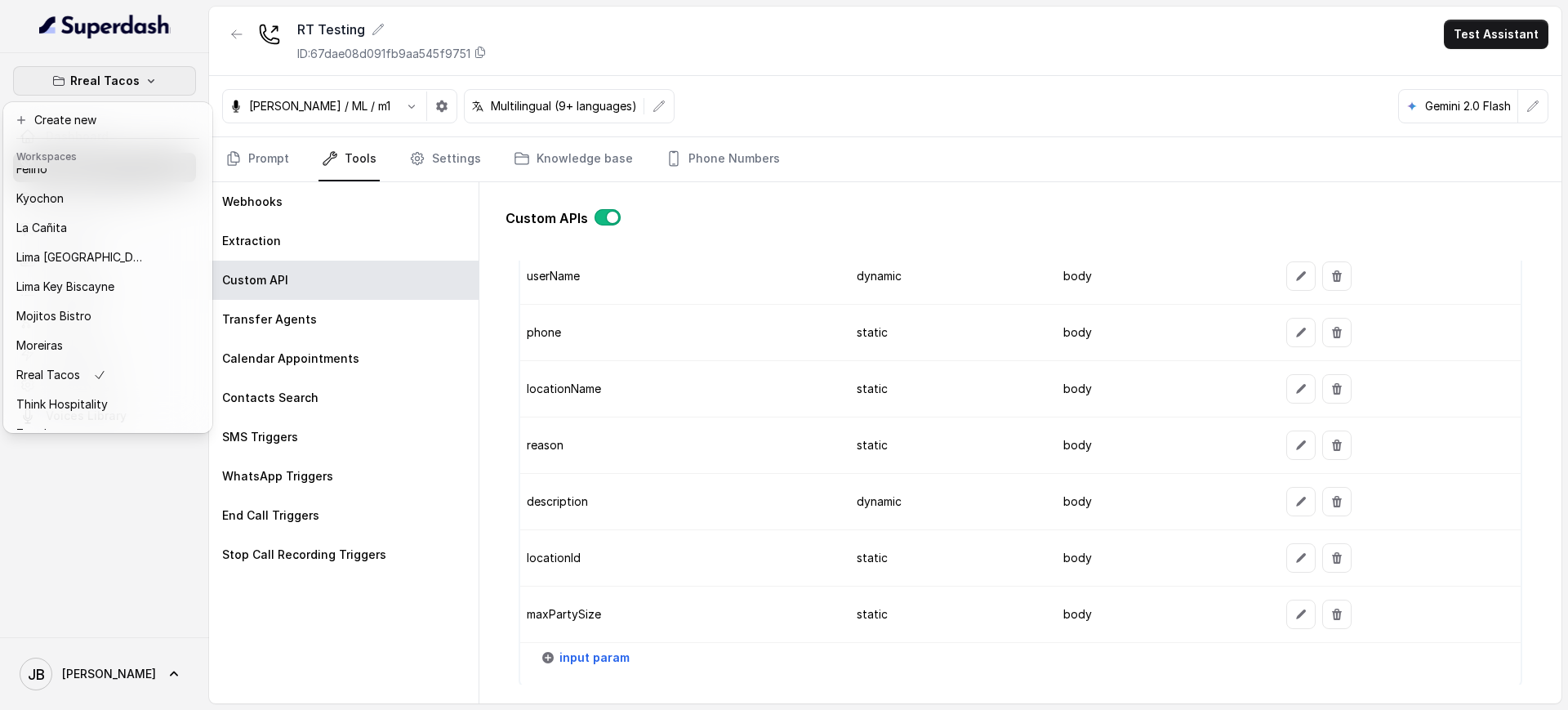
click at [940, 233] on div "Rreal Tacos Dashboard Assistants Knowledge Bases Threads Contacts Campaigns Pip…" at bounding box center [784, 355] width 1568 height 710
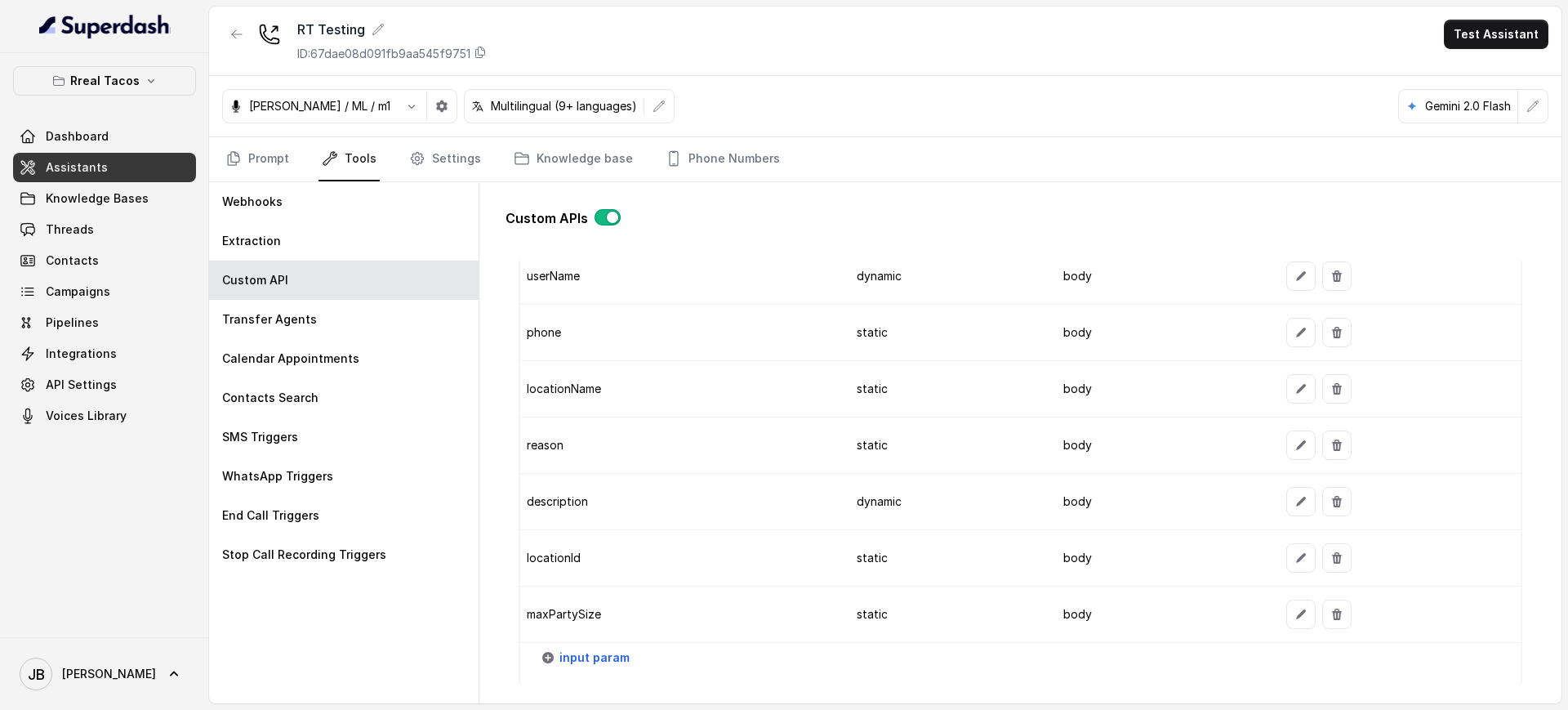
scroll to position [2260, 0]
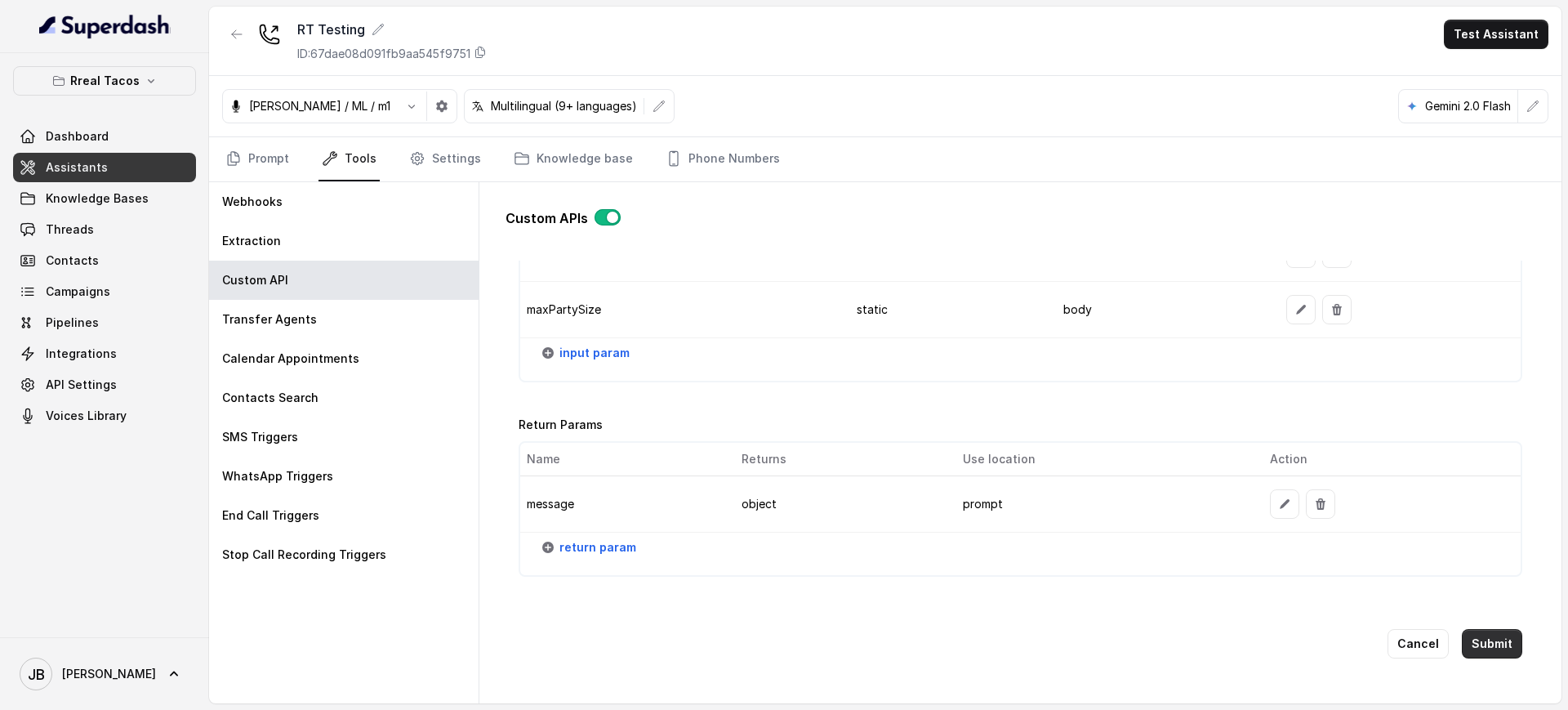
click at [1462, 632] on button "Submit" at bounding box center [1492, 643] width 60 height 29
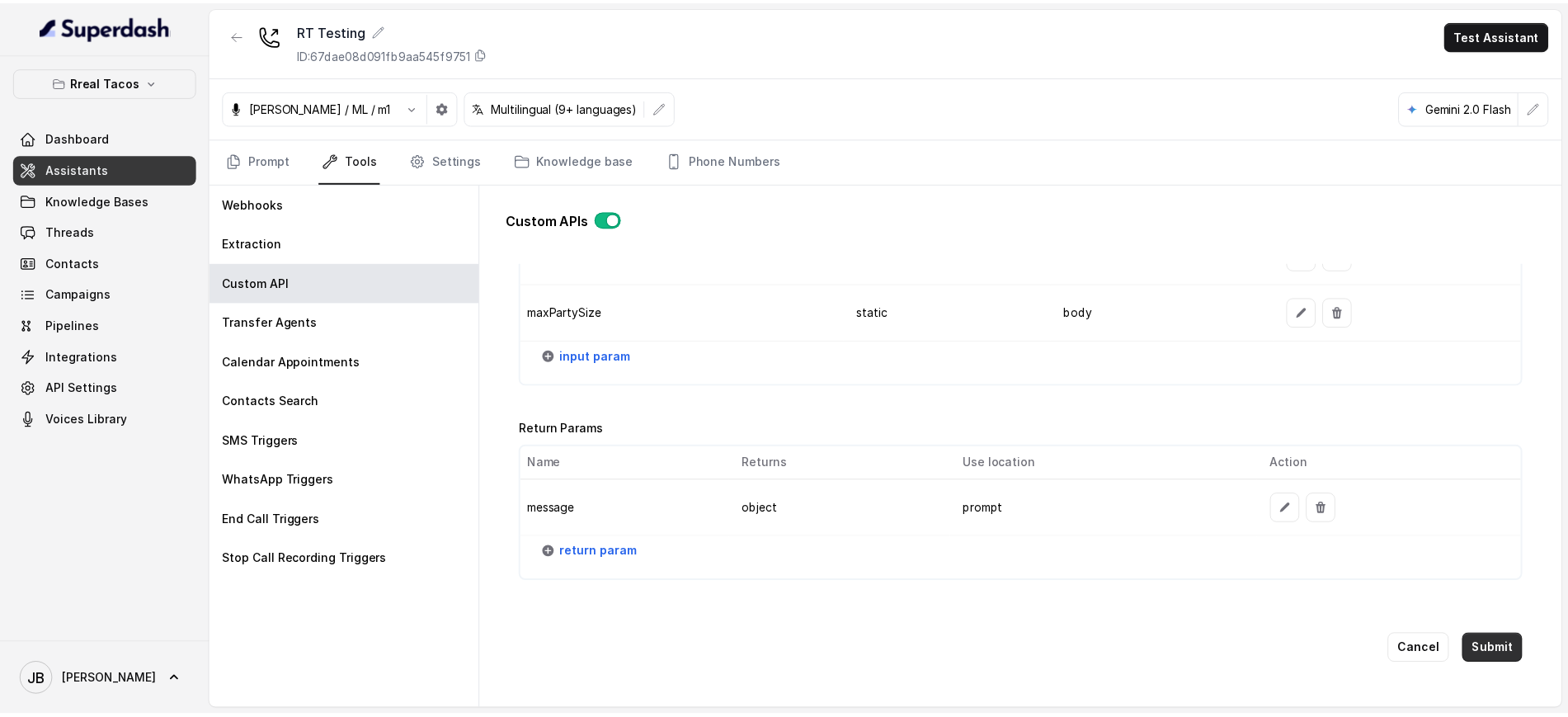
scroll to position [0, 0]
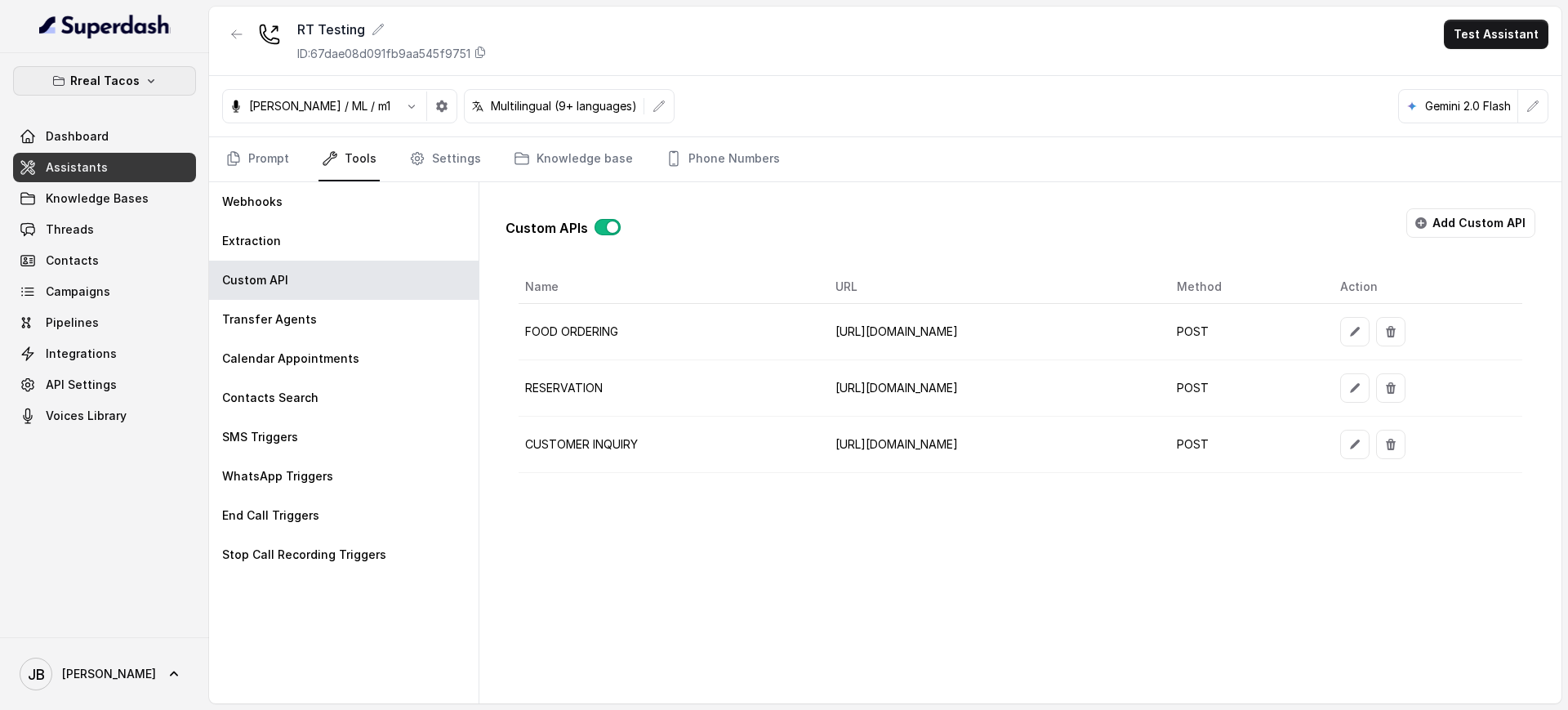
click at [149, 73] on div "Rreal Tacos Dashboard Assistants Knowledge Bases Threads Contacts Campaigns Pip…" at bounding box center [105, 345] width 209 height 584
click at [148, 82] on icon "button" at bounding box center [152, 81] width 7 height 4
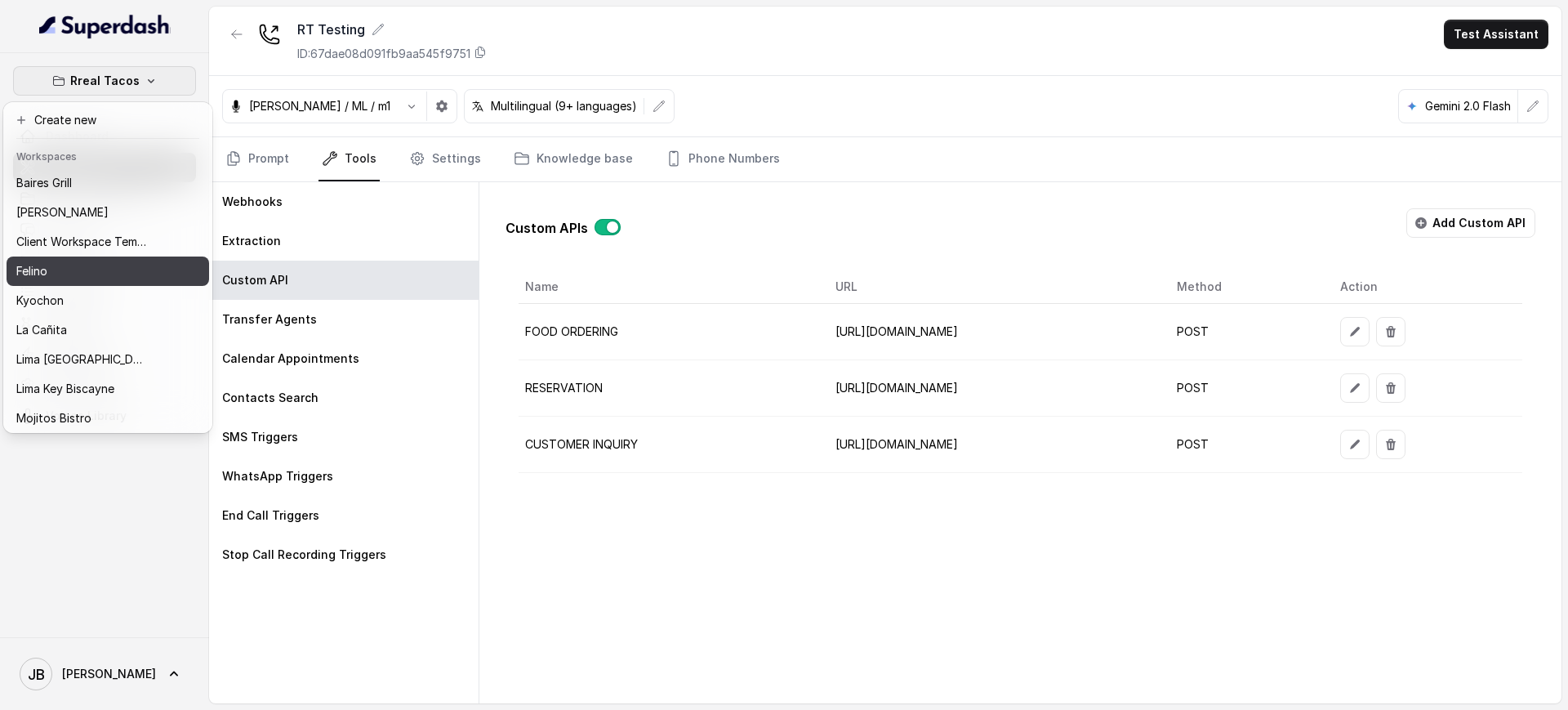
click at [110, 258] on button "Felino" at bounding box center [108, 270] width 203 height 29
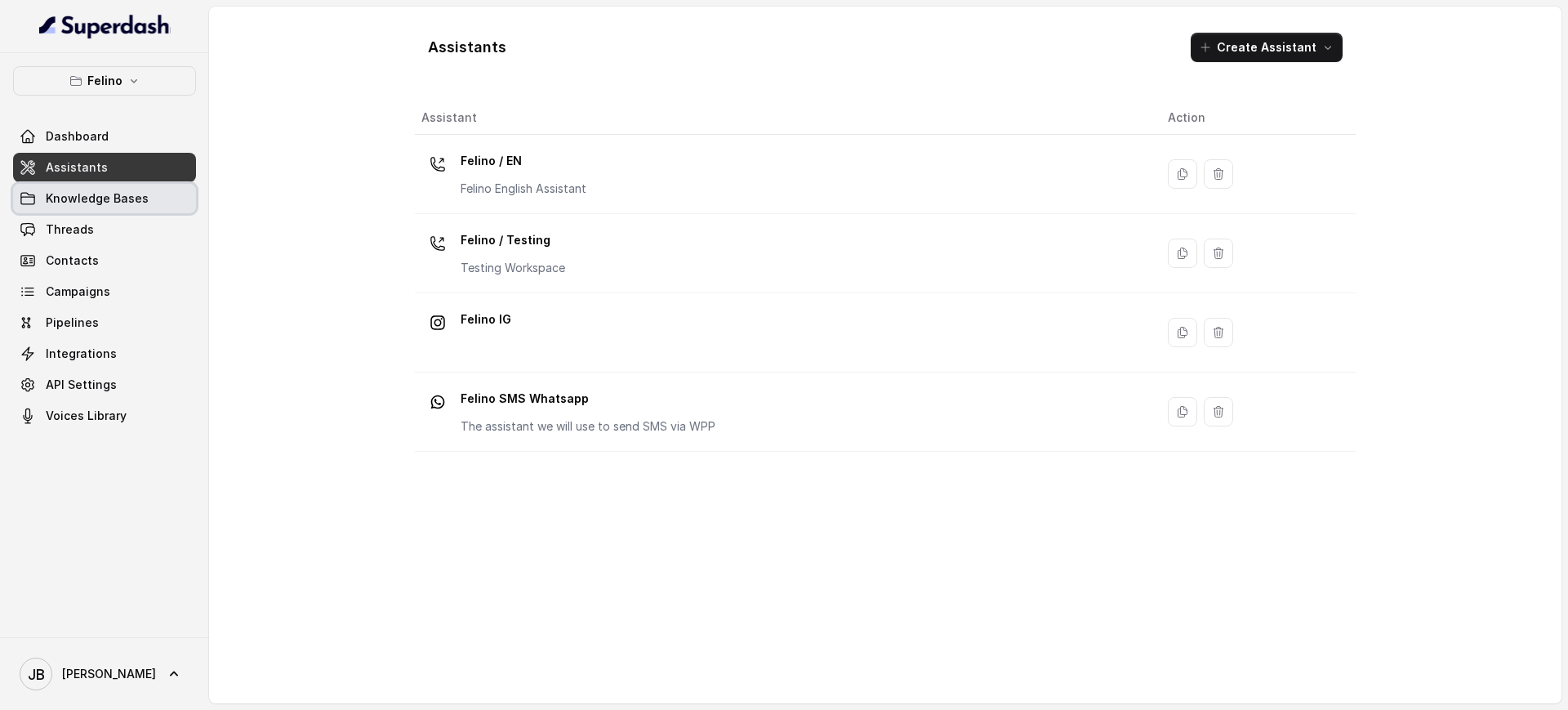
click at [90, 206] on span "Knowledge Bases" at bounding box center [97, 198] width 103 height 17
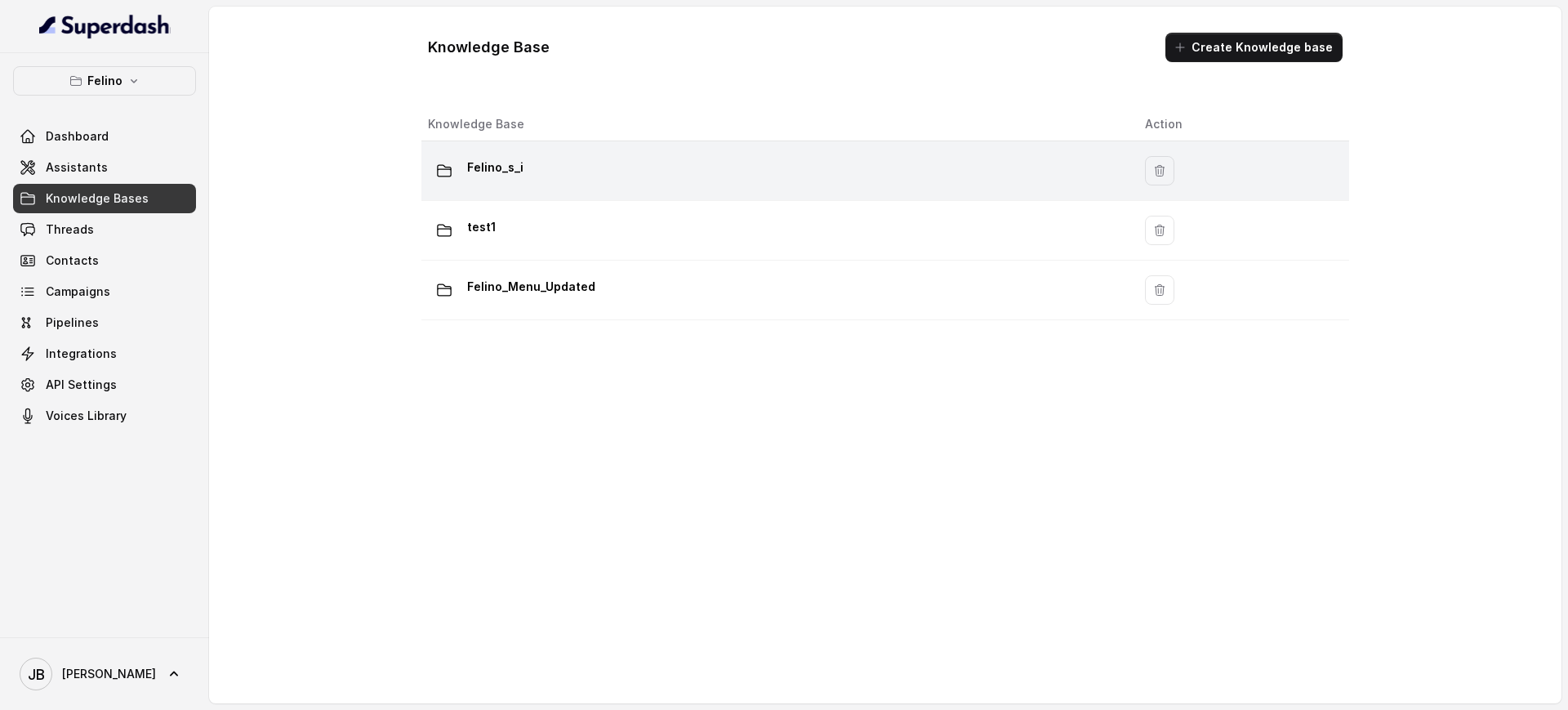
click at [530, 165] on div "Felino_s_i" at bounding box center [773, 170] width 691 height 33
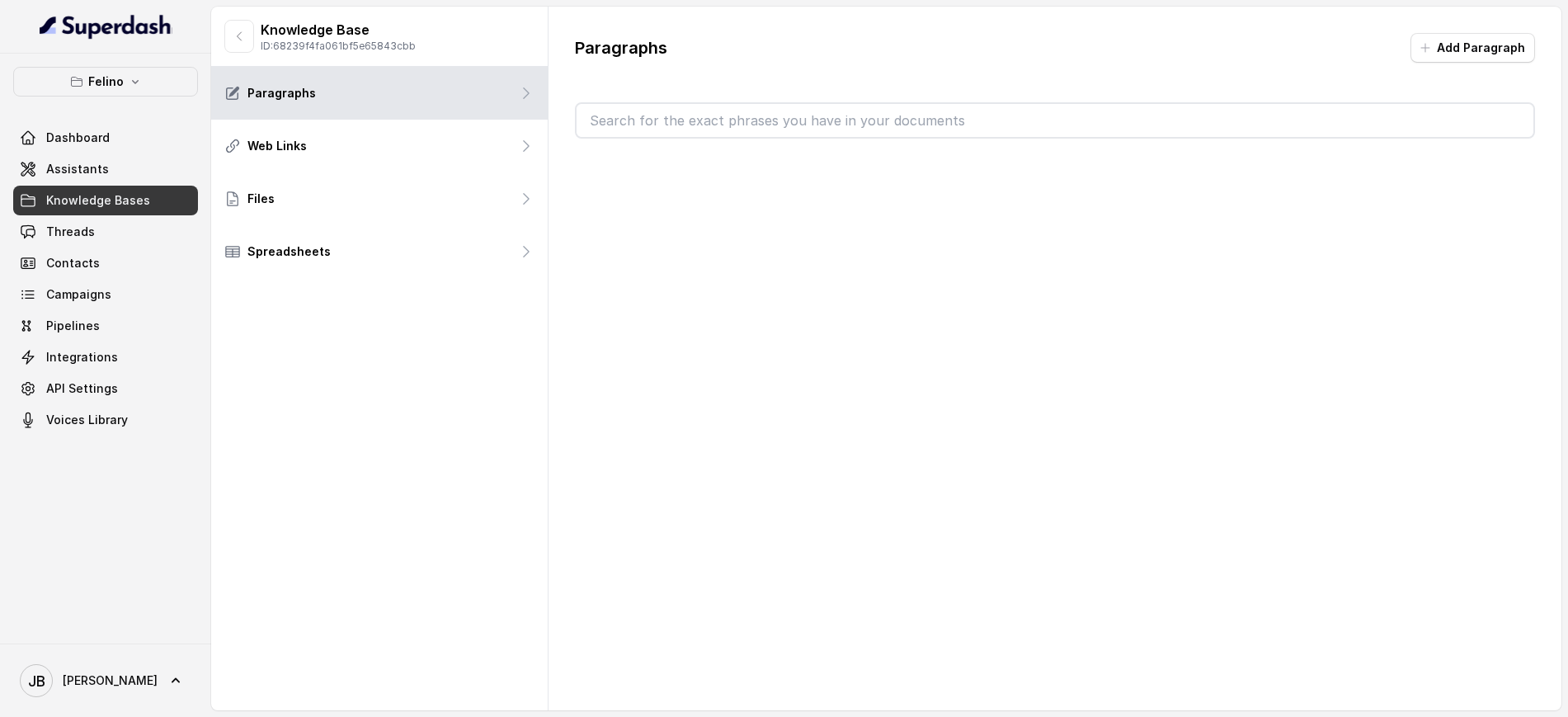
click at [844, 118] on input "text" at bounding box center [1055, 120] width 957 height 33
type input "addl"
type input "locatdir"
type input "address"
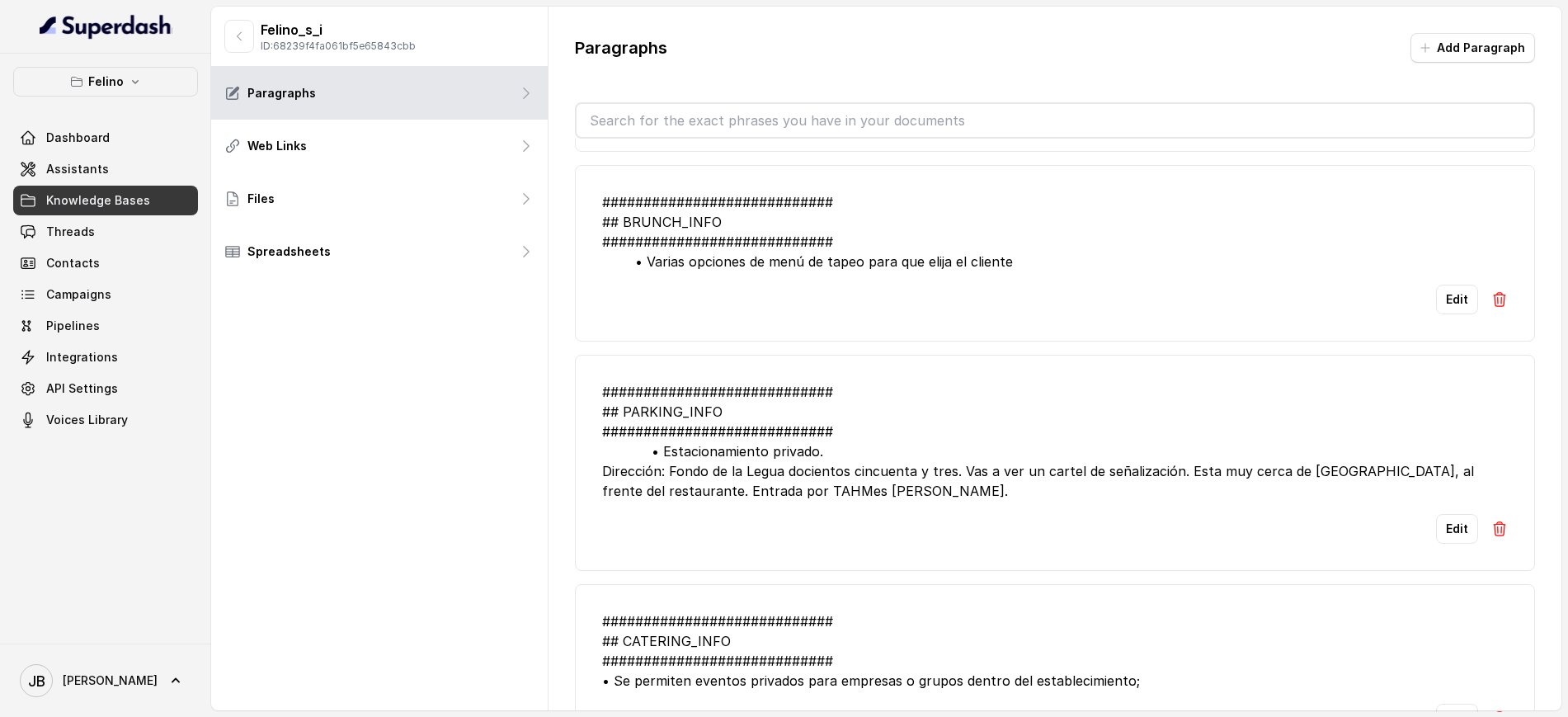
click at [837, 501] on div "############################ ## PARKING_INFO ############################ • Est…" at bounding box center [1055, 441] width 906 height 118
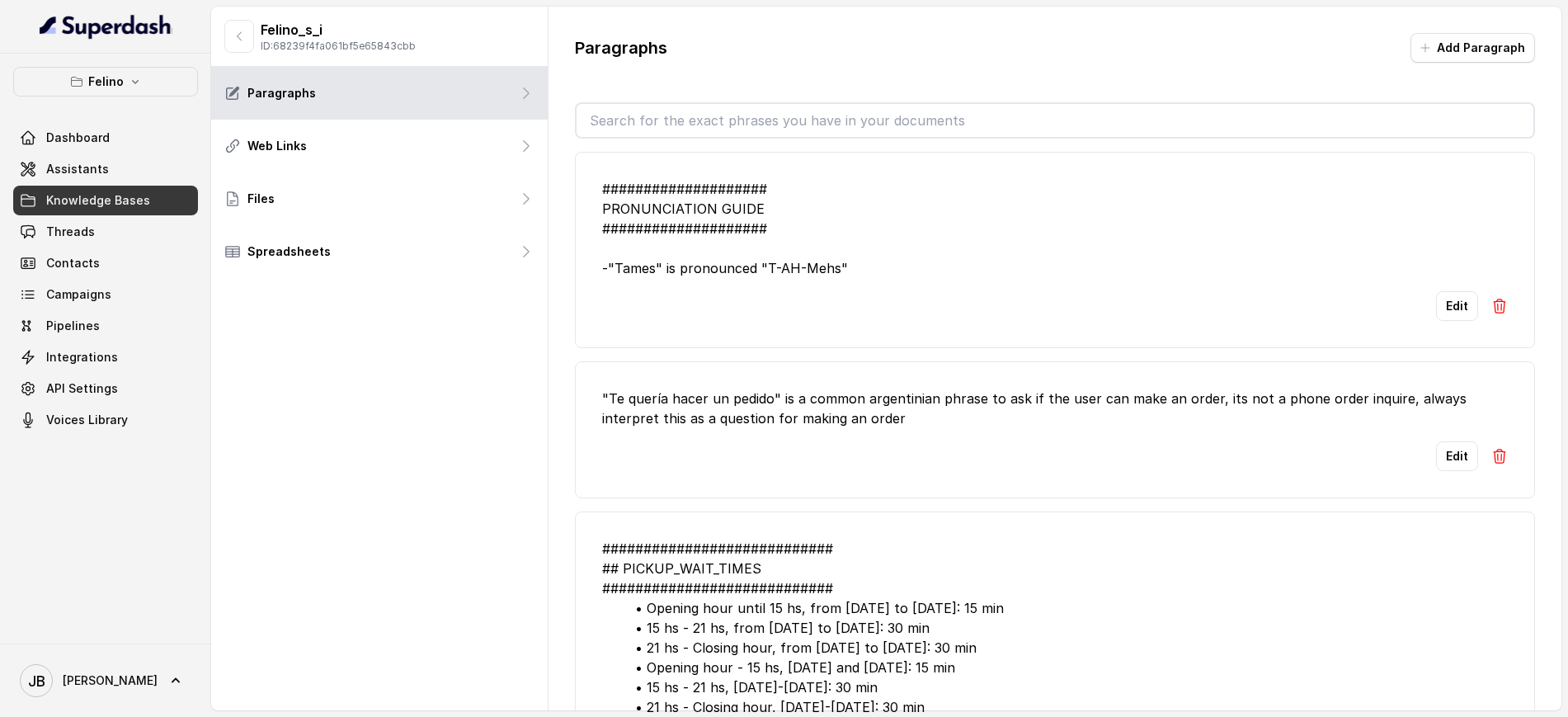
click at [226, 52] on div "Felino_s_i ID: 68239f4fa061bf5e65843cbb" at bounding box center [320, 36] width 191 height 33
click at [233, 44] on button "button" at bounding box center [238, 36] width 30 height 33
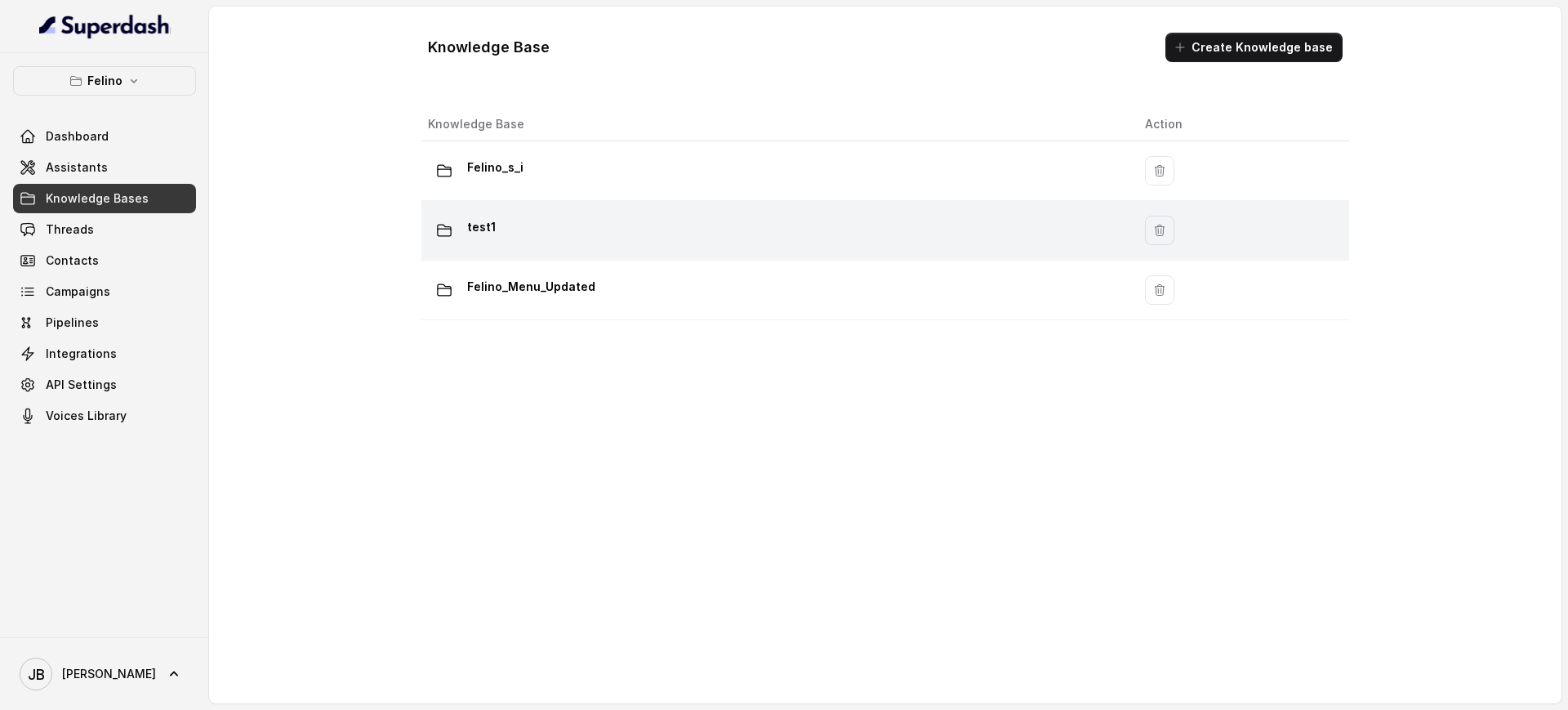
click at [604, 234] on div "test1" at bounding box center [773, 230] width 691 height 33
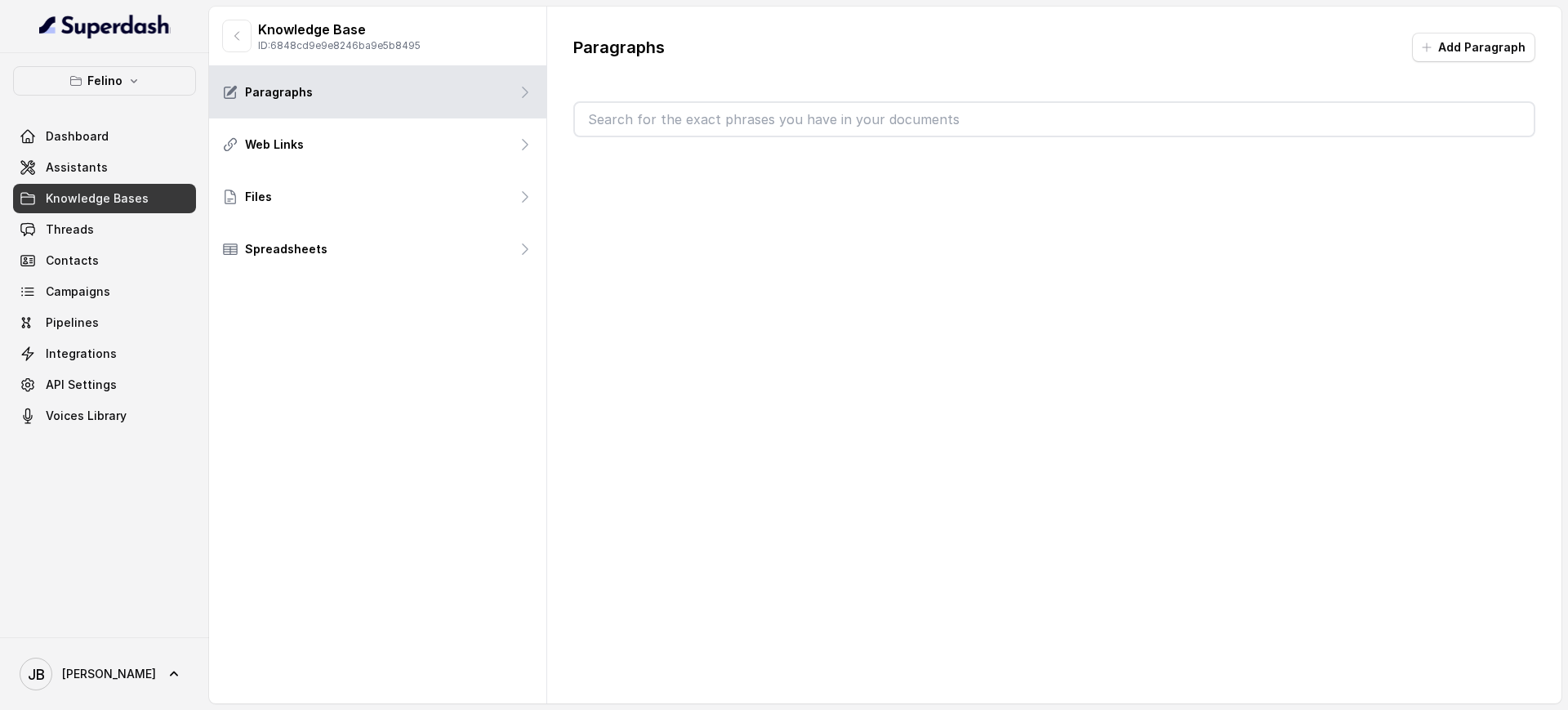
click at [681, 124] on input "text" at bounding box center [1054, 119] width 959 height 33
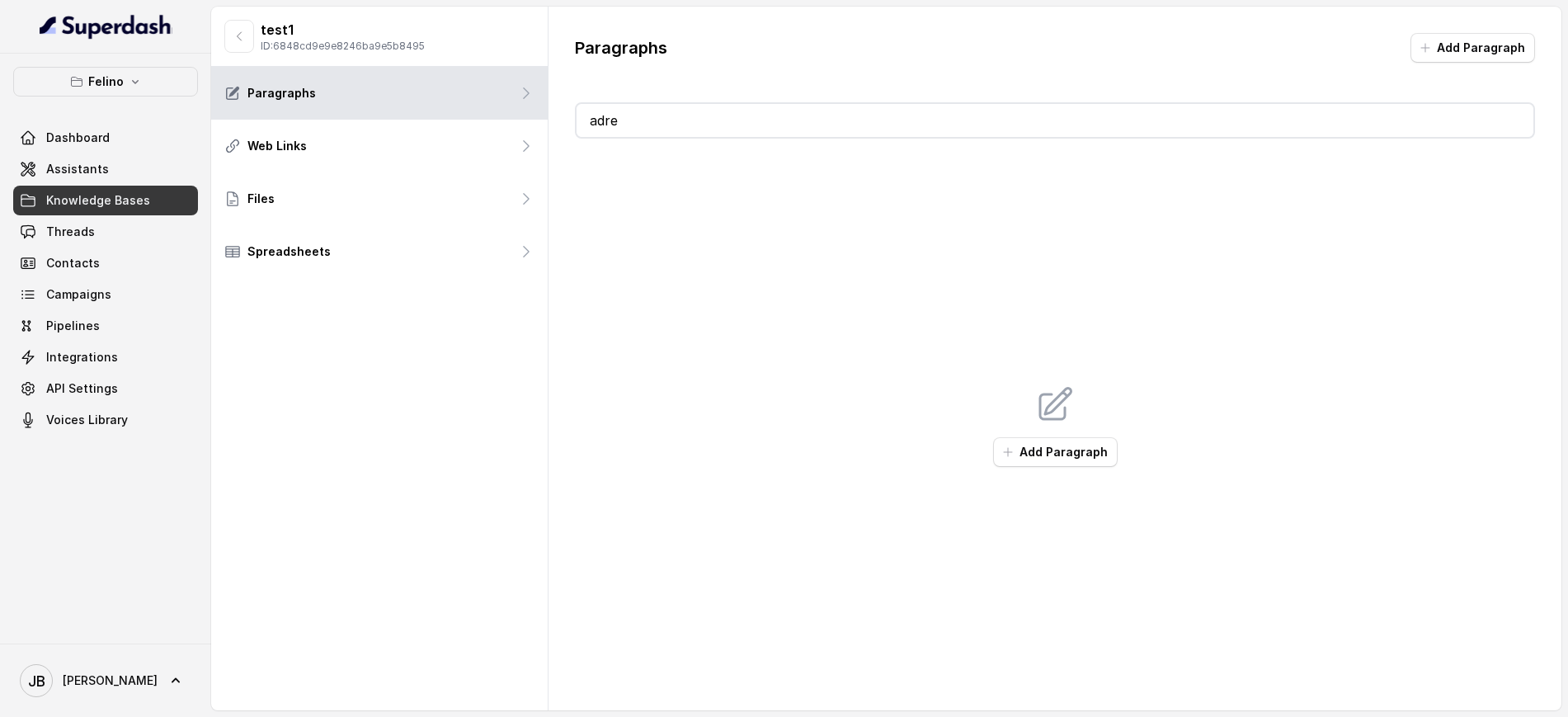
type input "ad"
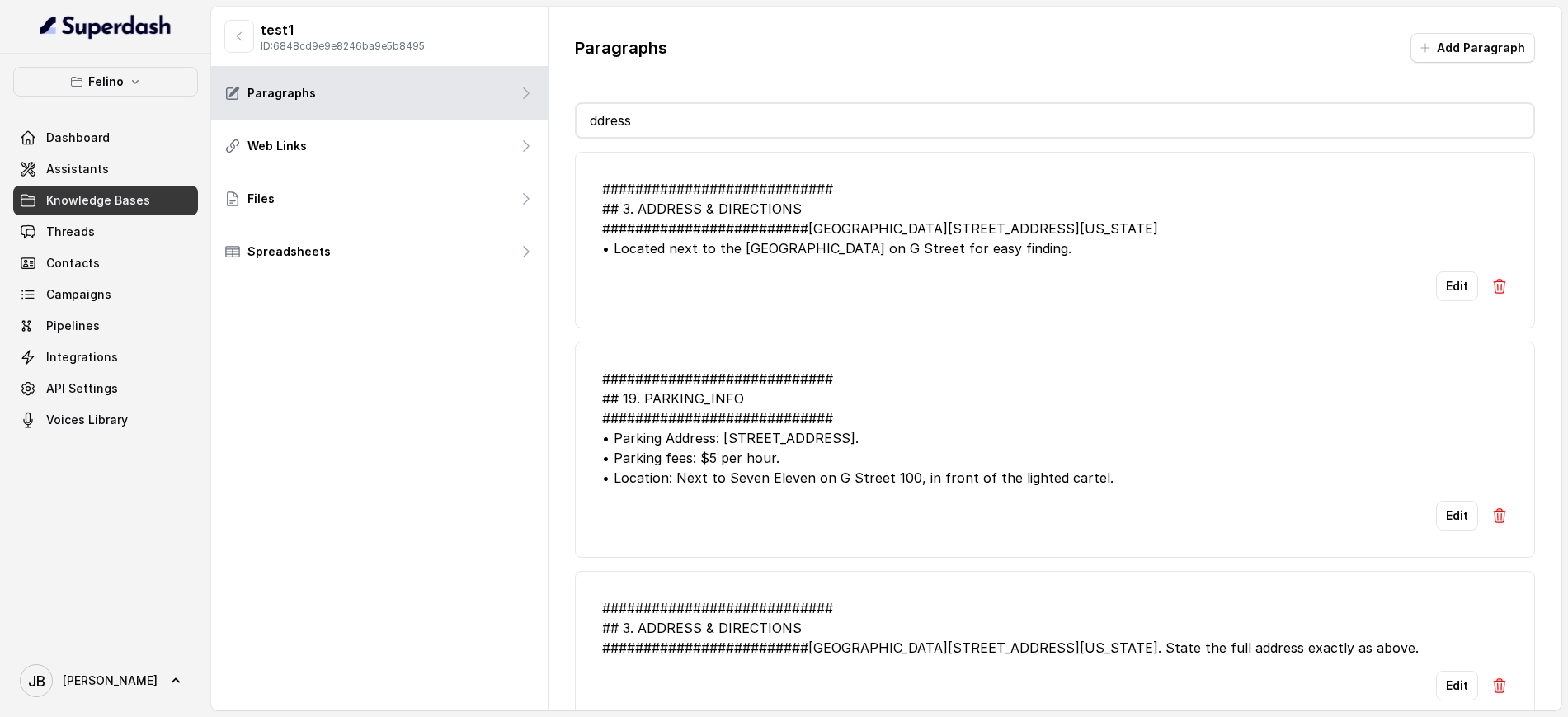
type input "ddress"
click at [691, 244] on div "############################ ## 3. ADDRESS & DIRECTIONS #######################…" at bounding box center [1055, 219] width 906 height 79
drag, startPoint x: 691, startPoint y: 244, endPoint x: 716, endPoint y: 287, distance: 49.7
click at [698, 257] on div "############################ ## 3. ADDRESS & DIRECTIONS #######################…" at bounding box center [1055, 219] width 906 height 79
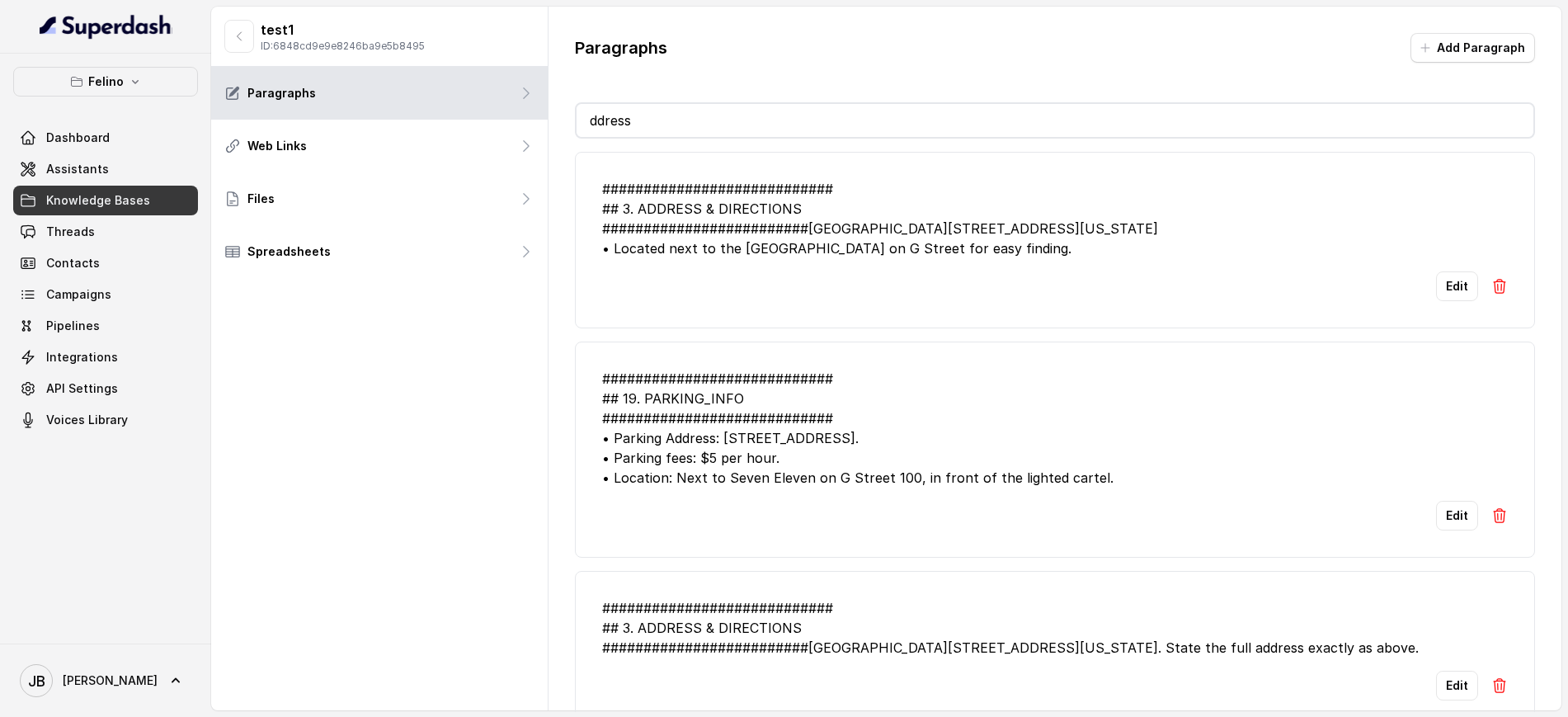
click at [716, 287] on li "############################ ## 3. ADDRESS & DIRECTIONS #######################…" at bounding box center [1055, 239] width 961 height 177
click at [238, 26] on button "button" at bounding box center [238, 36] width 30 height 33
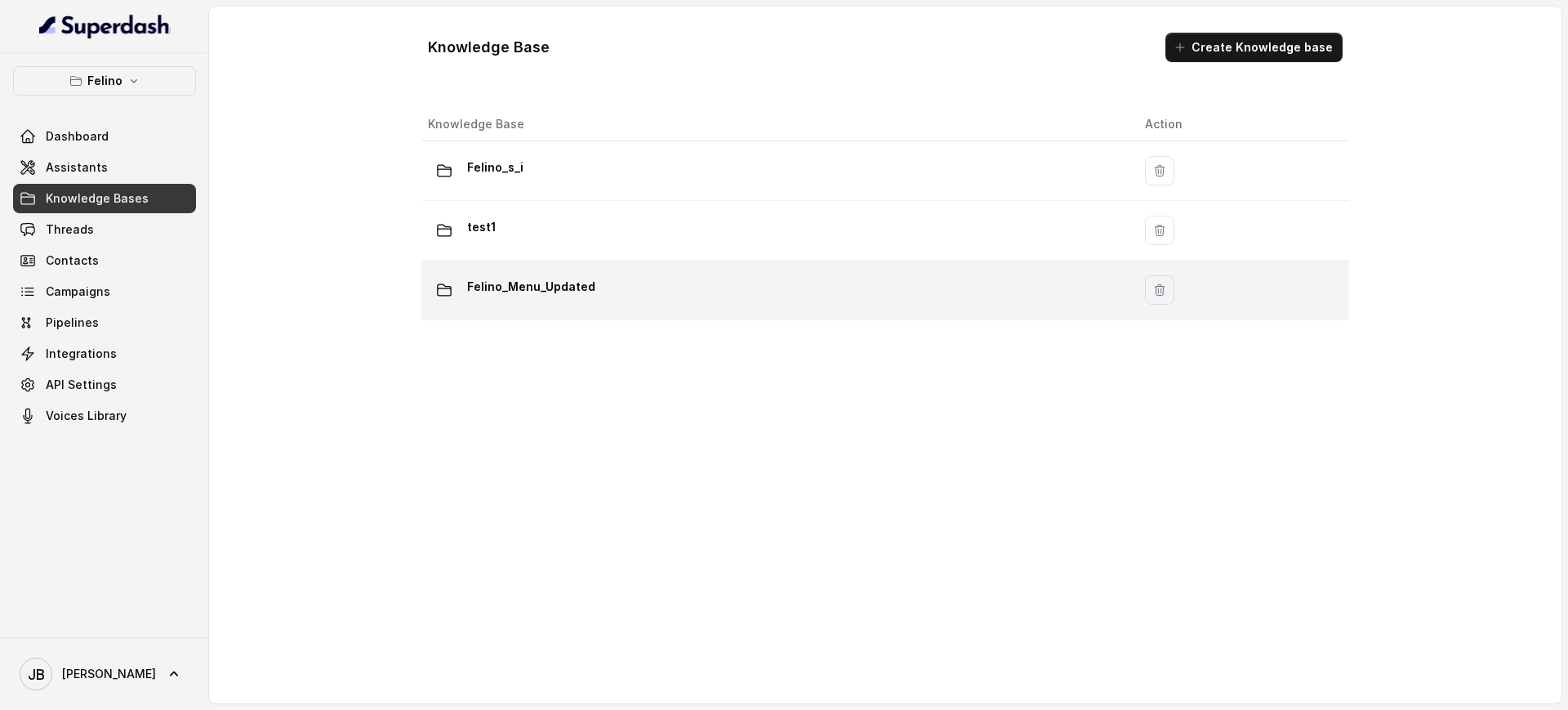
click at [576, 278] on p "Felino_Menu_Updated" at bounding box center [531, 286] width 128 height 26
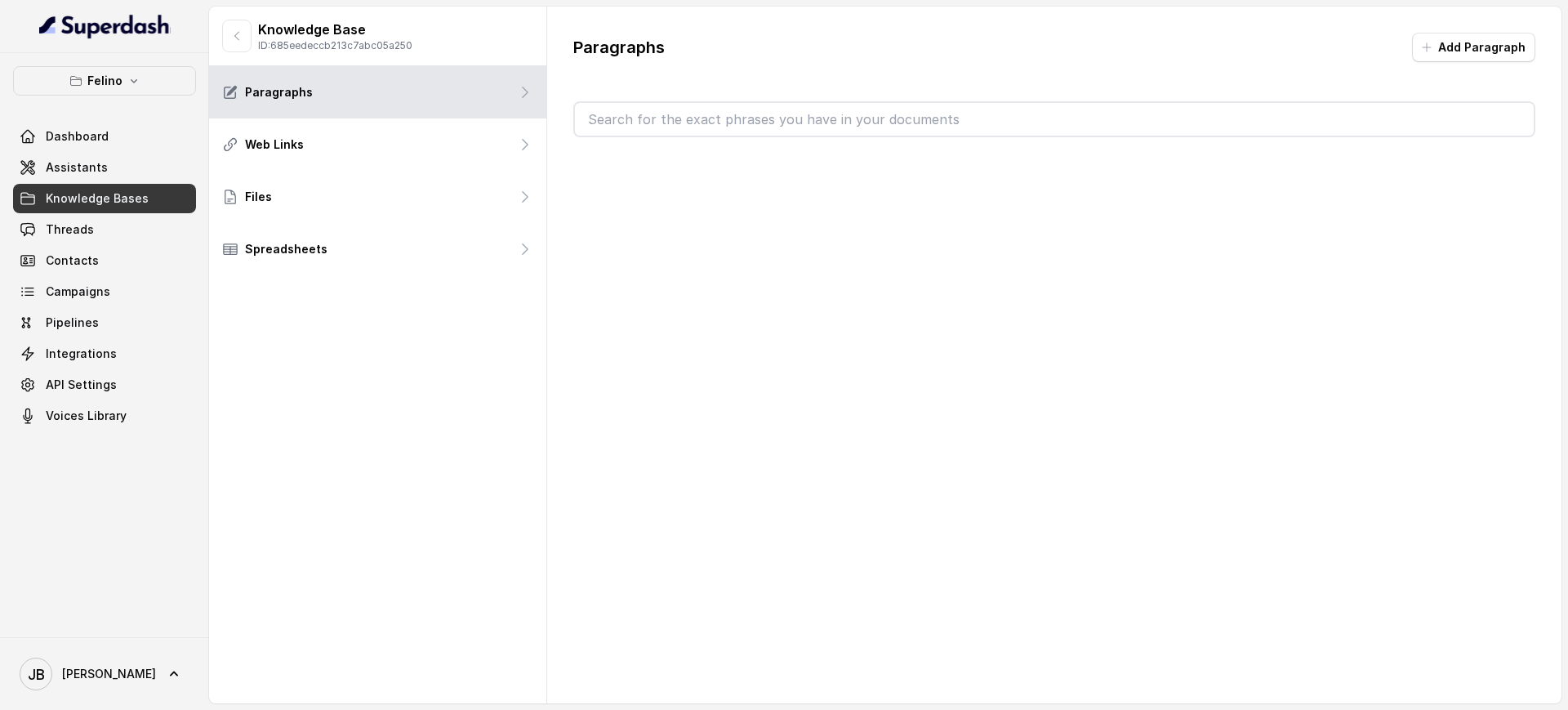
click at [690, 97] on div "Paragraphs Add Paragraph" at bounding box center [1055, 85] width 1015 height 157
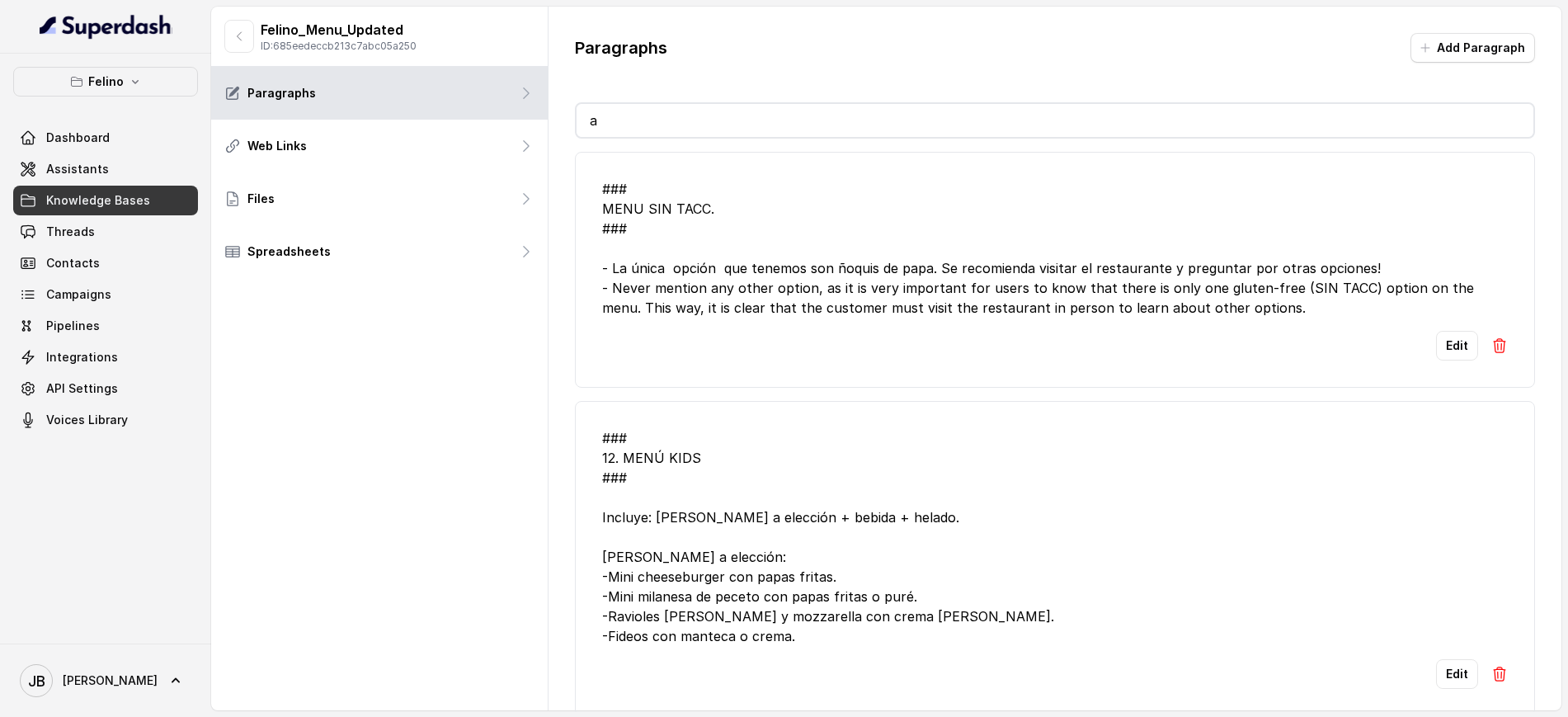
click at [701, 118] on input "a" at bounding box center [1055, 120] width 957 height 33
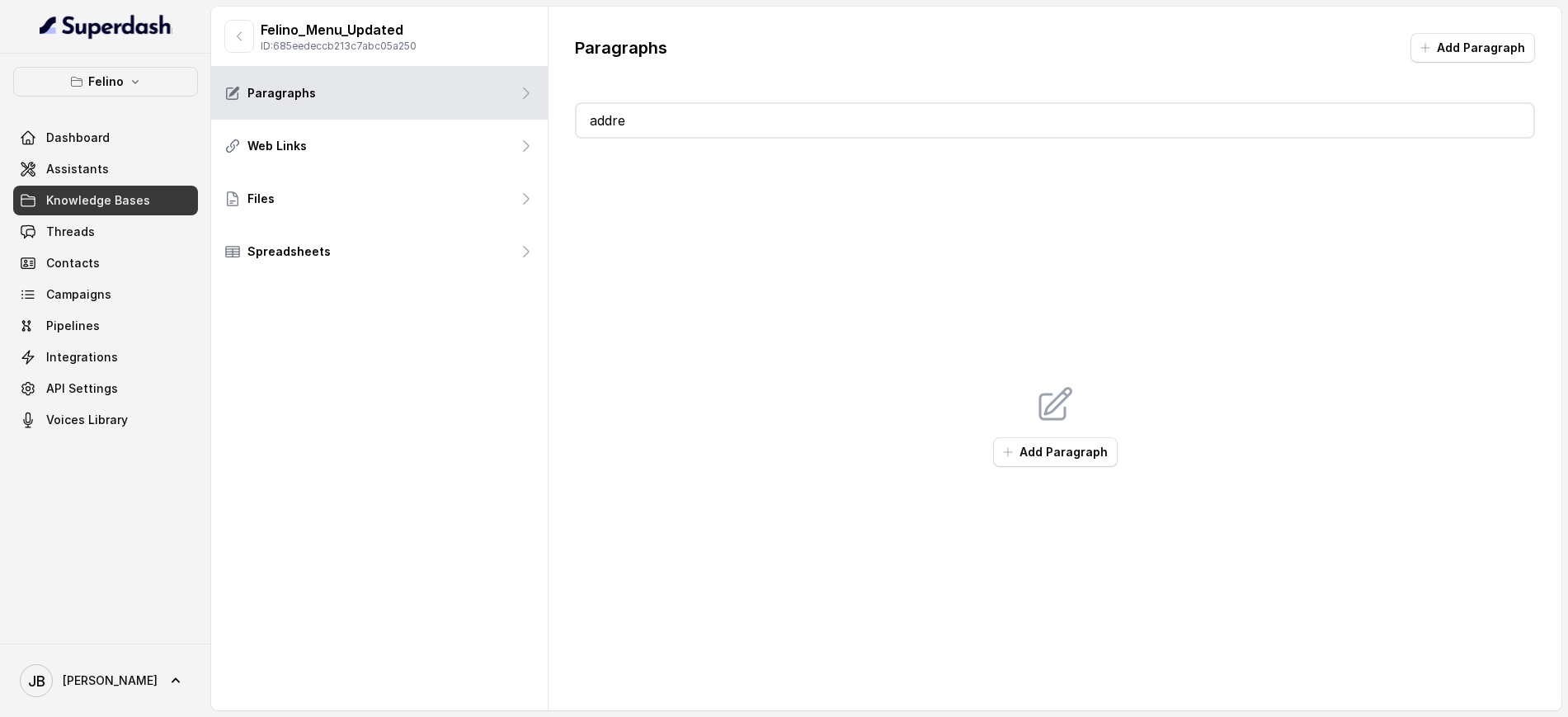
type input "add"
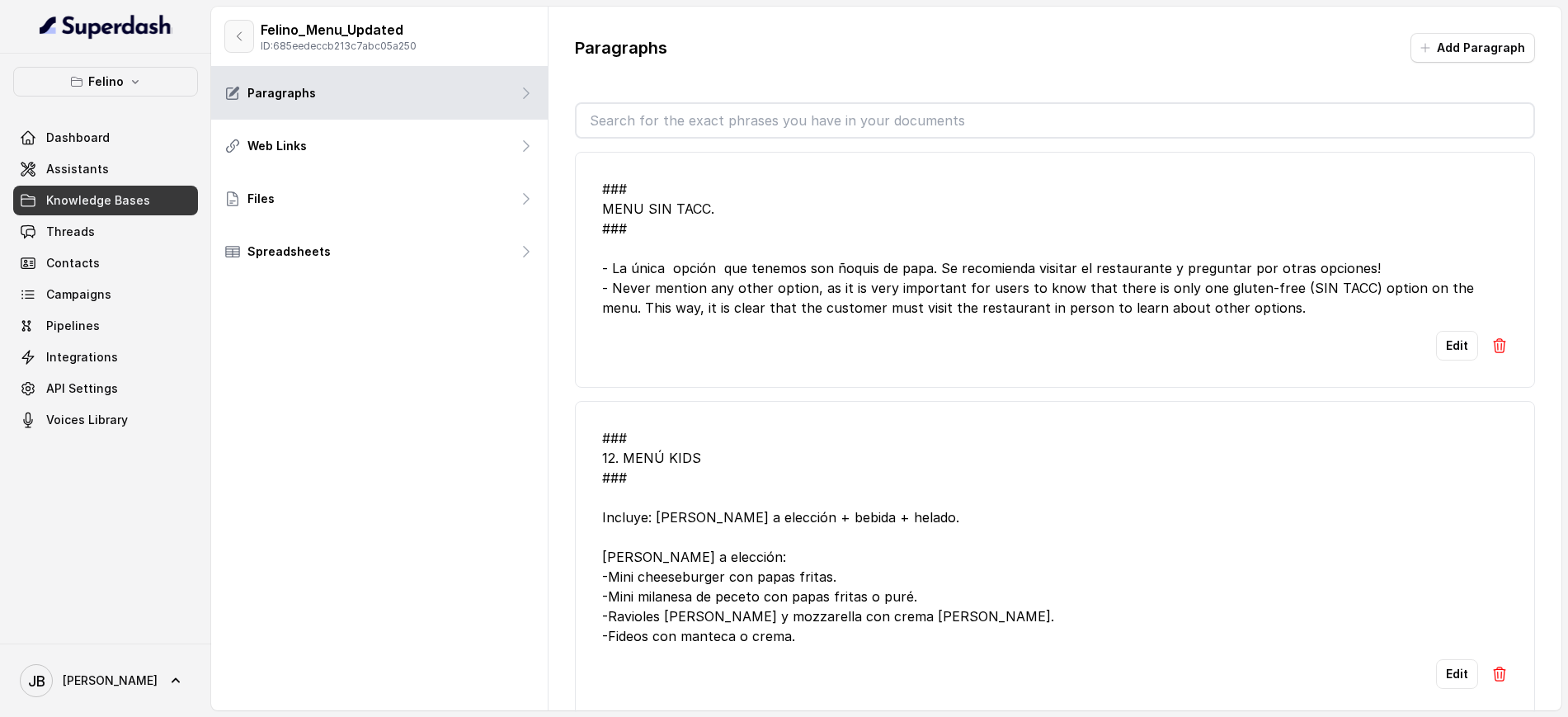
click at [228, 47] on button "button" at bounding box center [238, 36] width 30 height 33
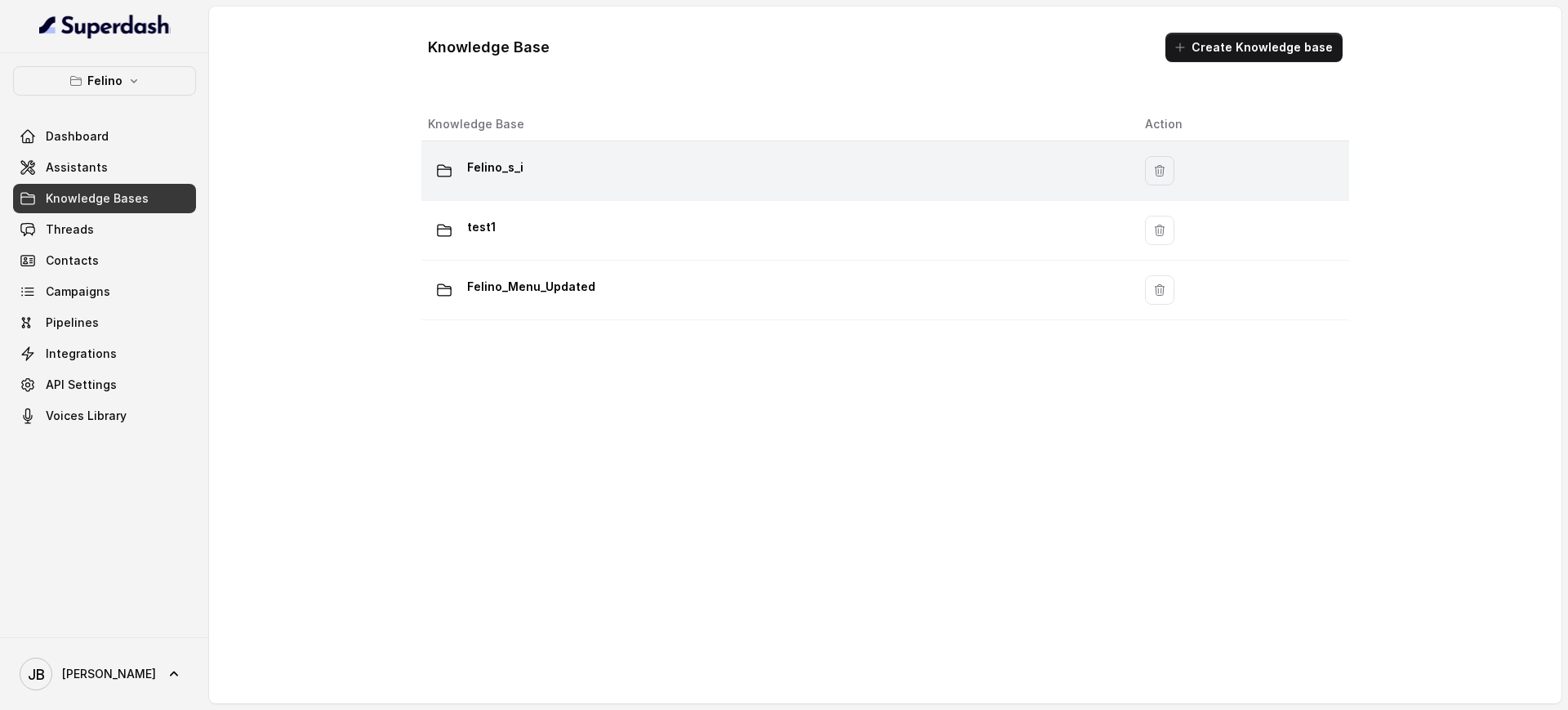
click at [562, 155] on div "Felino_s_i" at bounding box center [773, 170] width 691 height 33
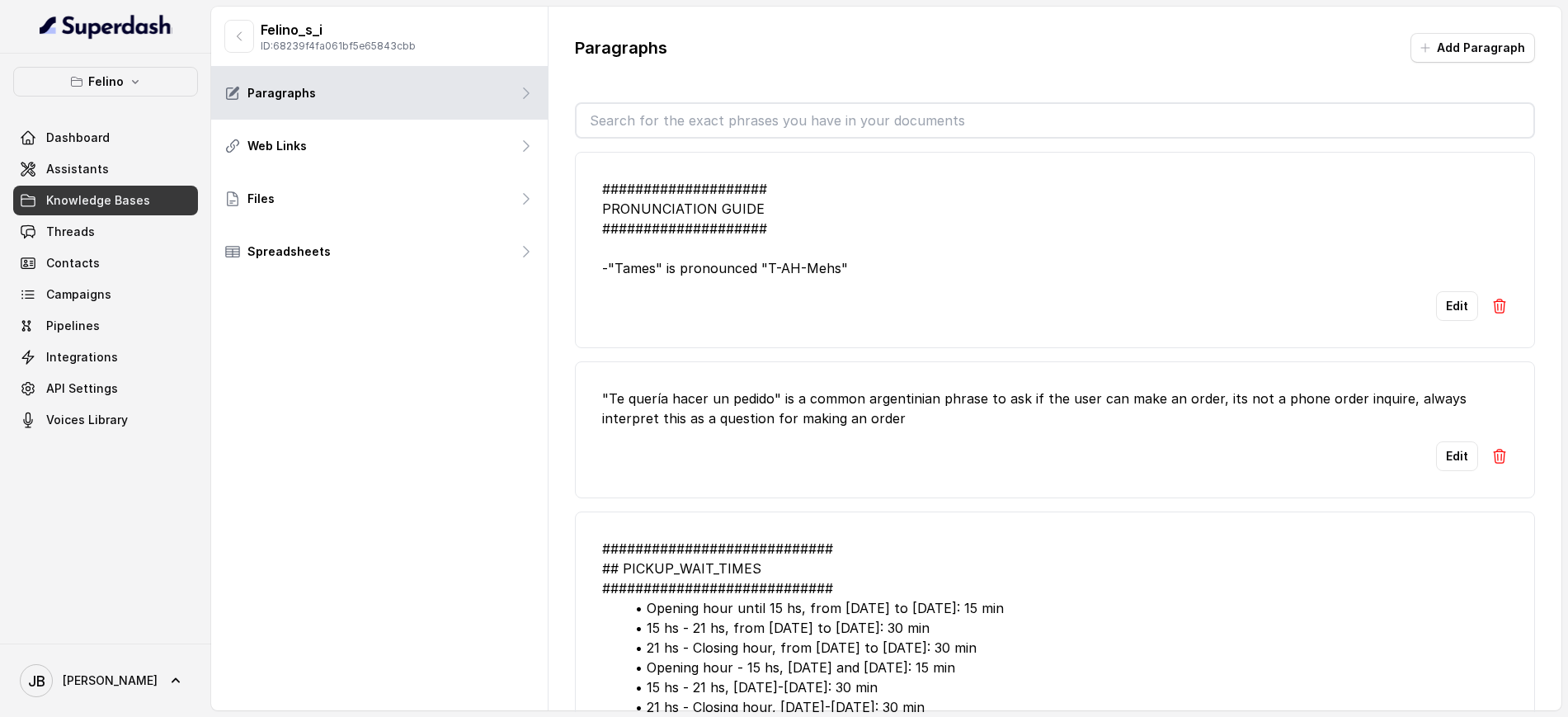
click at [714, 107] on input "text" at bounding box center [1055, 120] width 957 height 33
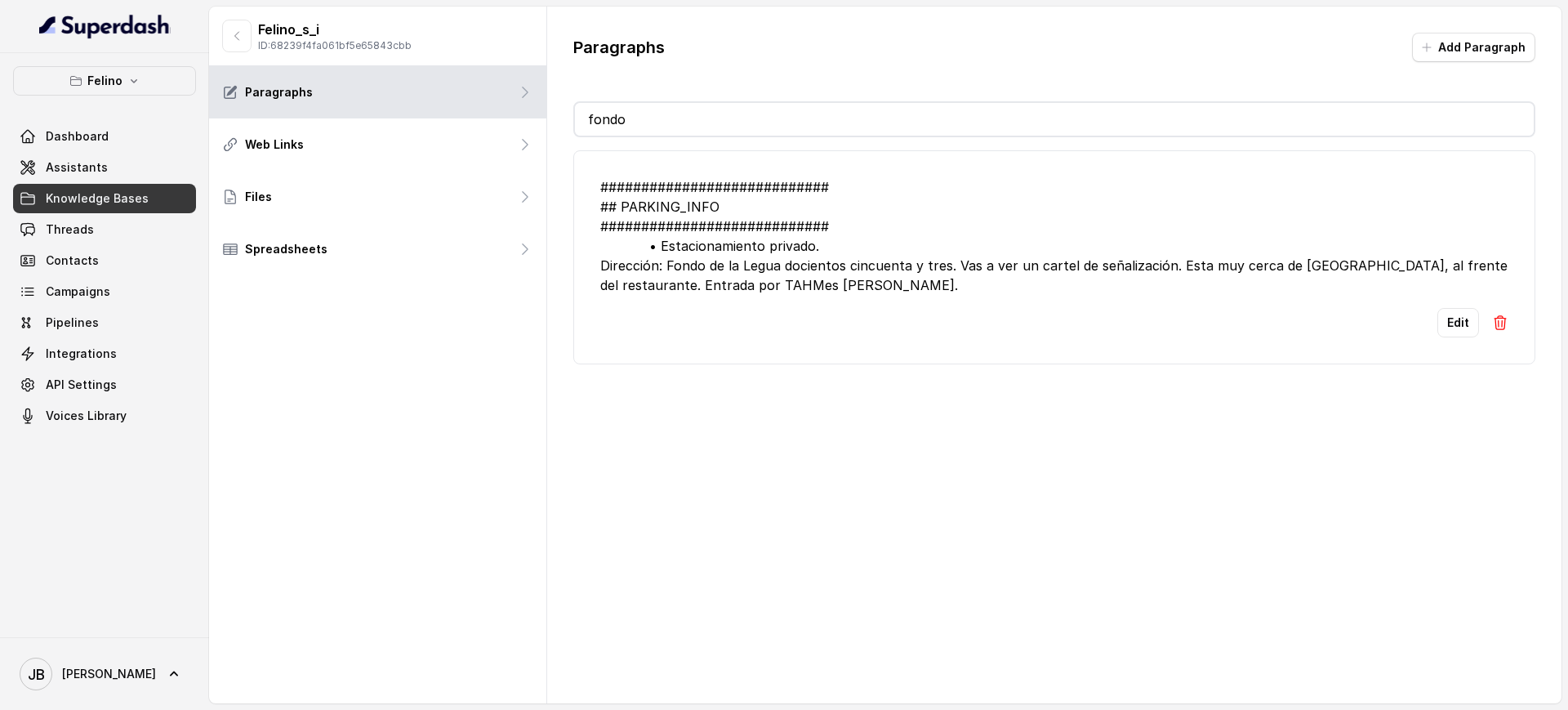
click at [797, 259] on div "############################ ## PARKING_INFO ############################ • Est…" at bounding box center [1054, 236] width 908 height 117
click at [702, 277] on div "############################ ## PARKING_INFO ############################ • Est…" at bounding box center [1054, 236] width 908 height 117
click at [702, 276] on div "############################ ## PARKING_INFO ############################ • Est…" at bounding box center [1054, 236] width 908 height 117
drag, startPoint x: 779, startPoint y: 250, endPoint x: 731, endPoint y: 224, distance: 54.6
click at [778, 249] on div "############################ ## PARKING_INFO ############################ • Est…" at bounding box center [1054, 236] width 908 height 117
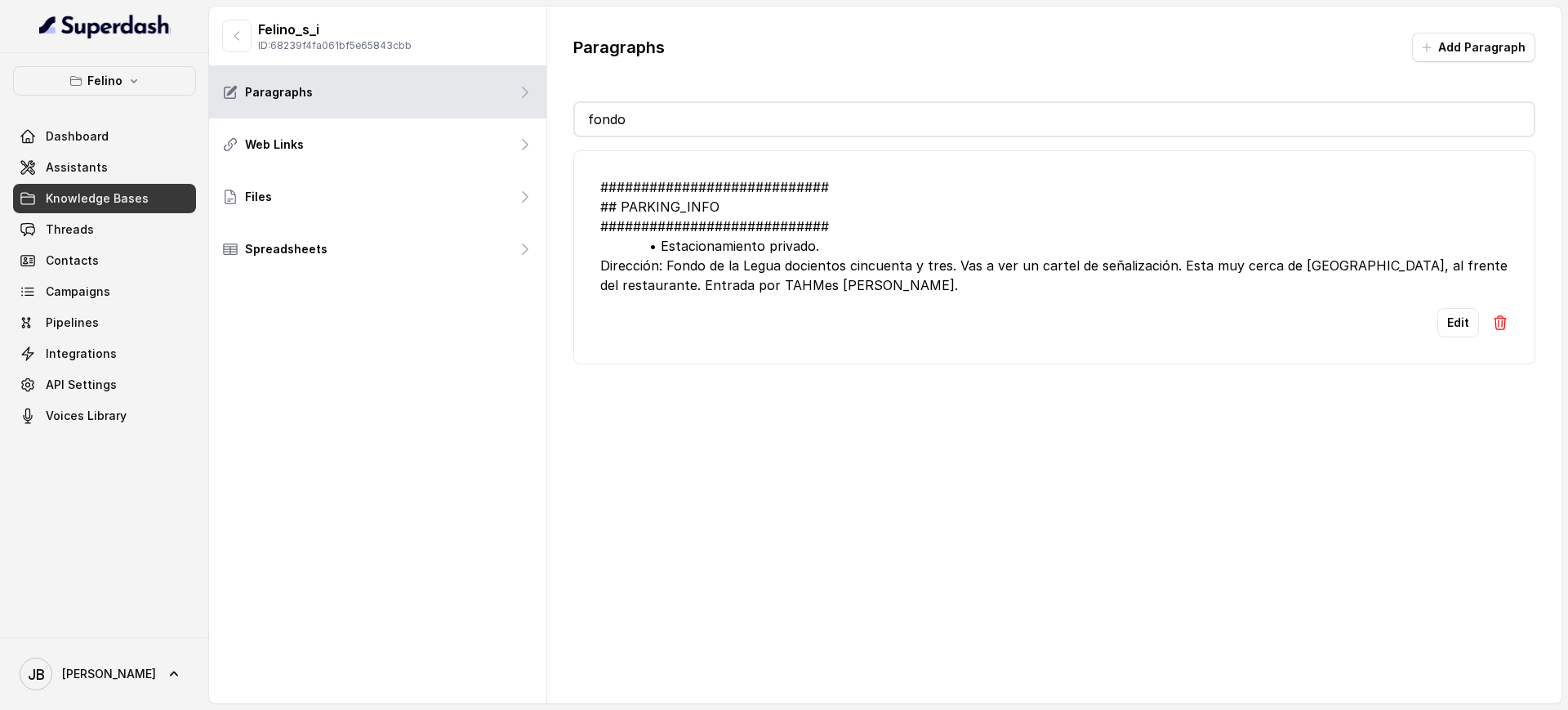
click at [697, 211] on div "############################ ## PARKING_INFO ############################ • Est…" at bounding box center [1054, 236] width 908 height 117
click at [717, 224] on div "############################ ## PARKING_INFO ############################ • Est…" at bounding box center [1054, 236] width 908 height 117
click at [707, 217] on div "############################ ## PARKING_INFO ############################ • Est…" at bounding box center [1054, 236] width 908 height 117
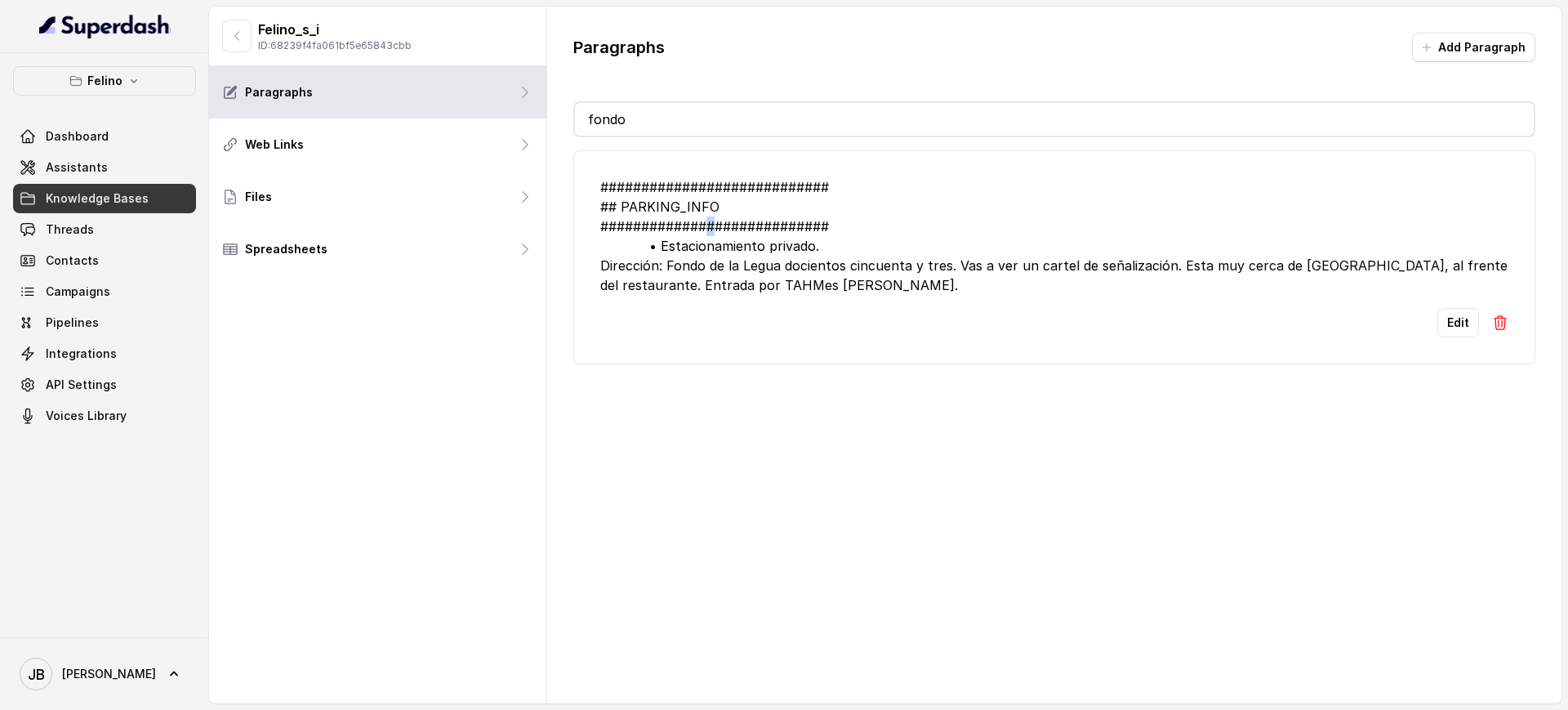
click at [707, 217] on div "############################ ## PARKING_INFO ############################ • Est…" at bounding box center [1054, 236] width 908 height 117
click at [748, 245] on div "############################ ## PARKING_INFO ############################ • Est…" at bounding box center [1054, 236] width 908 height 117
click at [806, 252] on div "############################ ## PARKING_INFO ############################ • Est…" at bounding box center [1054, 236] width 908 height 117
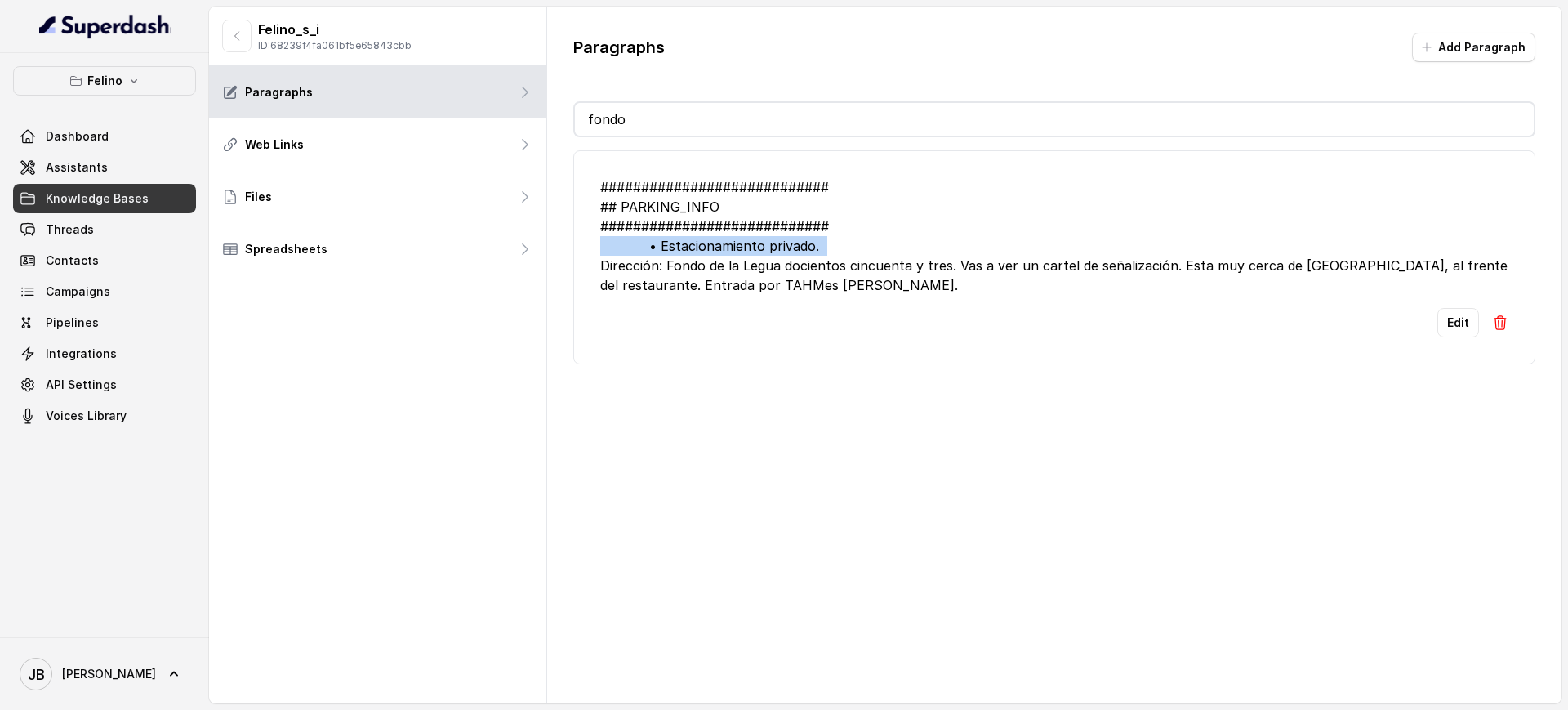
click at [806, 252] on div "############################ ## PARKING_INFO ############################ • Est…" at bounding box center [1054, 236] width 908 height 117
click at [828, 276] on div "############################ ## PARKING_INFO ############################ • Est…" at bounding box center [1054, 236] width 908 height 117
click at [754, 234] on div "############################ ## PARKING_INFO ############################ • Est…" at bounding box center [1054, 236] width 908 height 117
click at [675, 125] on input "fondo" at bounding box center [1054, 119] width 959 height 33
type input "fon"
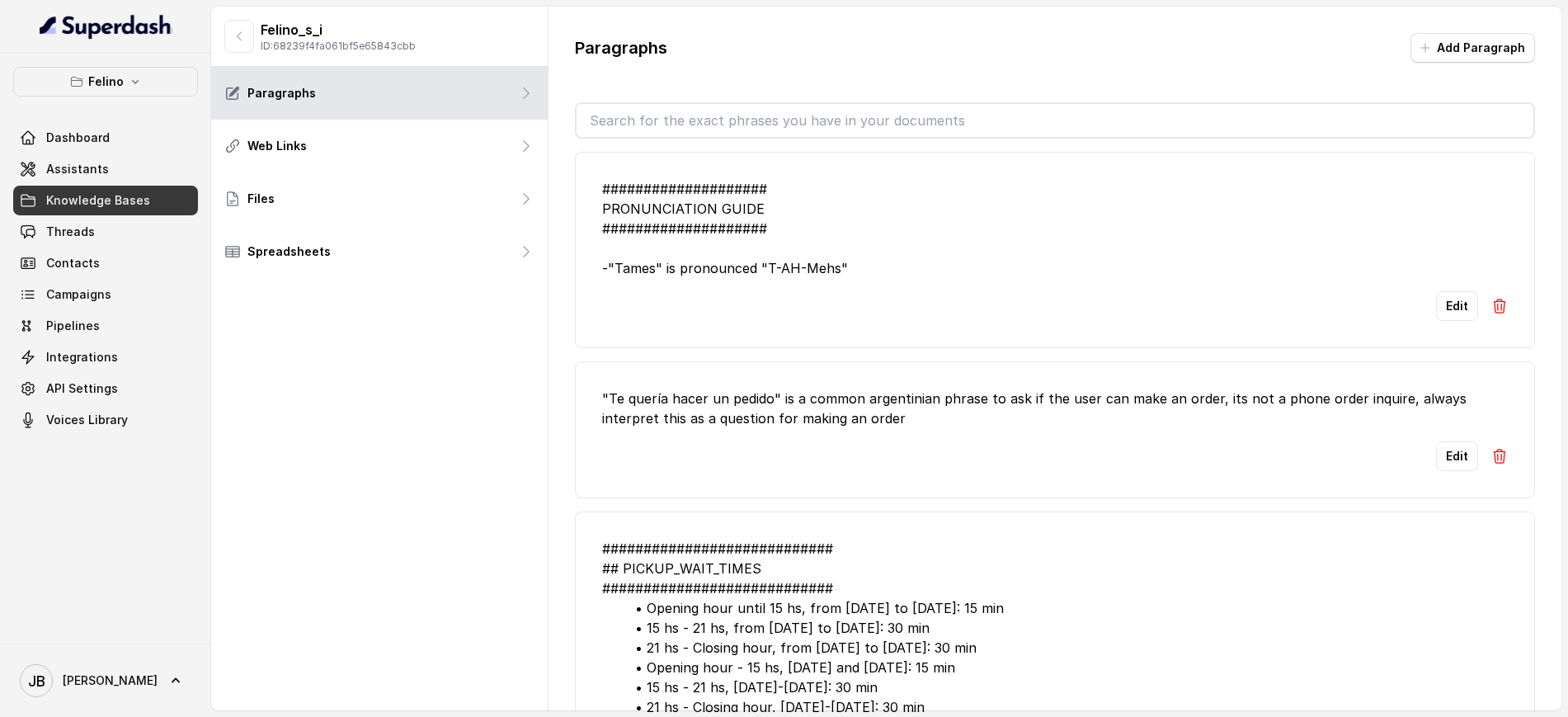
click at [760, 118] on input "text" at bounding box center [1055, 120] width 957 height 33
click at [1242, 498] on li ""Te quería hacer un pedido" is a common argentinian phrase to ask if the user c…" at bounding box center [1055, 430] width 961 height 137
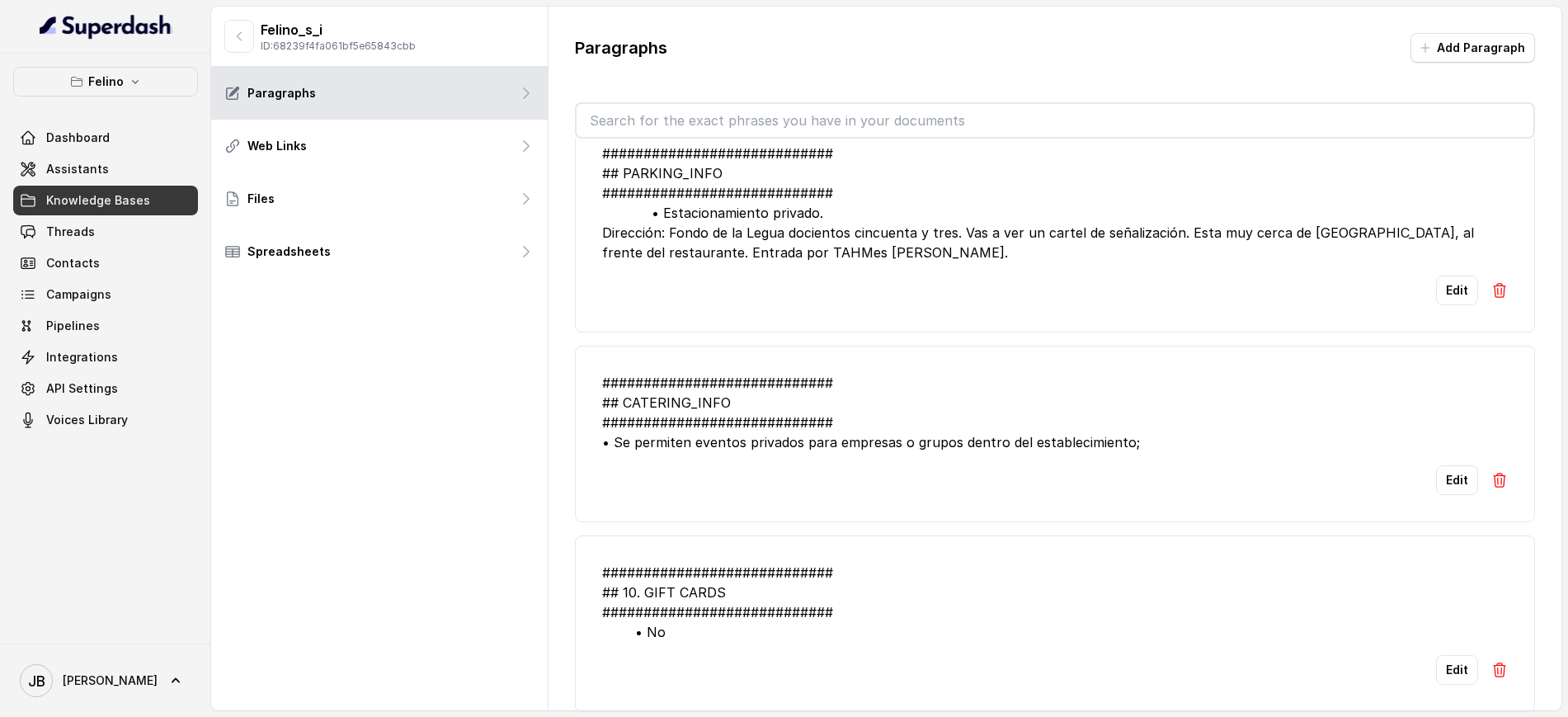
scroll to position [1256, 0]
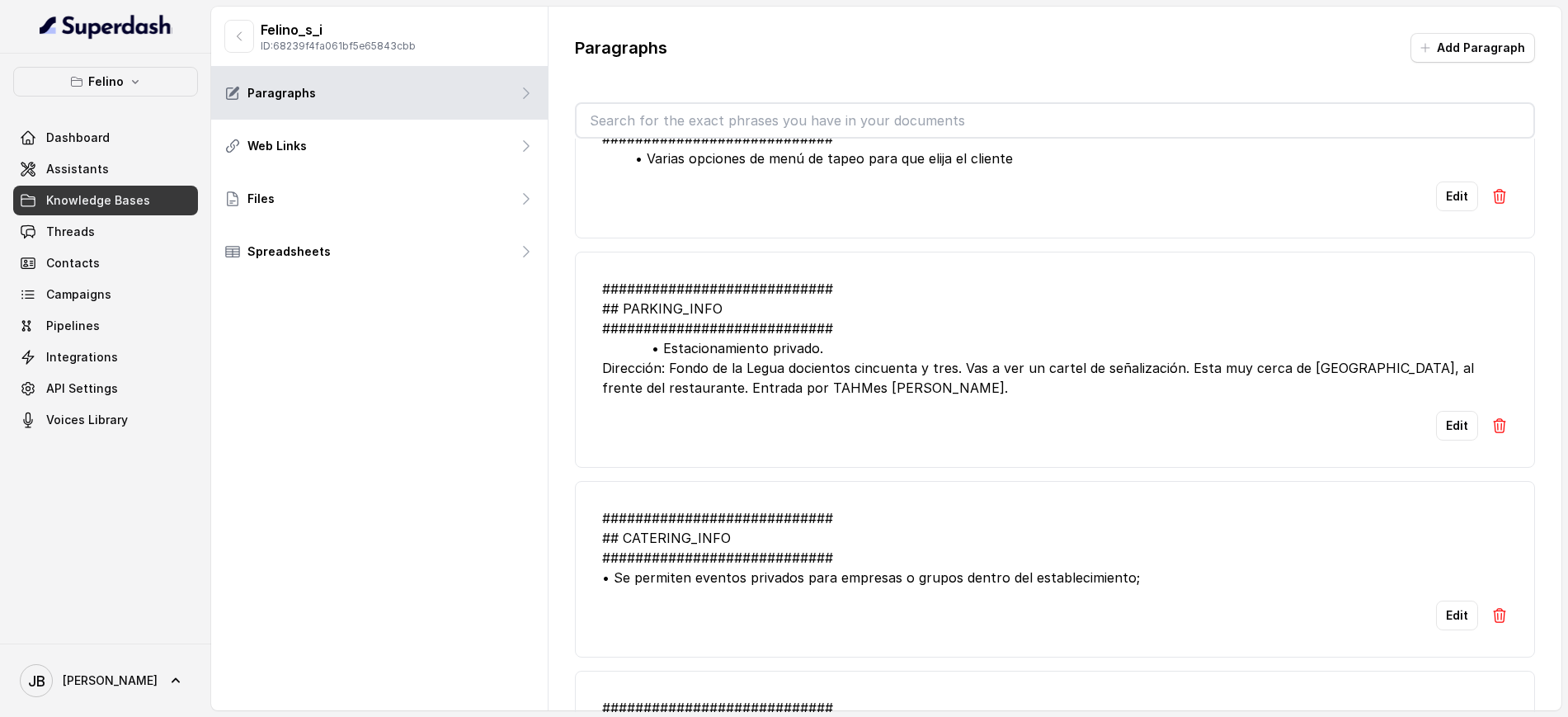
drag, startPoint x: 1450, startPoint y: 608, endPoint x: 1441, endPoint y: 588, distance: 21.9
click at [1448, 468] on li "############################ ## PARKING_INFO ############################ • Est…" at bounding box center [1055, 360] width 961 height 216
click at [1440, 441] on button "Edit" at bounding box center [1457, 425] width 42 height 30
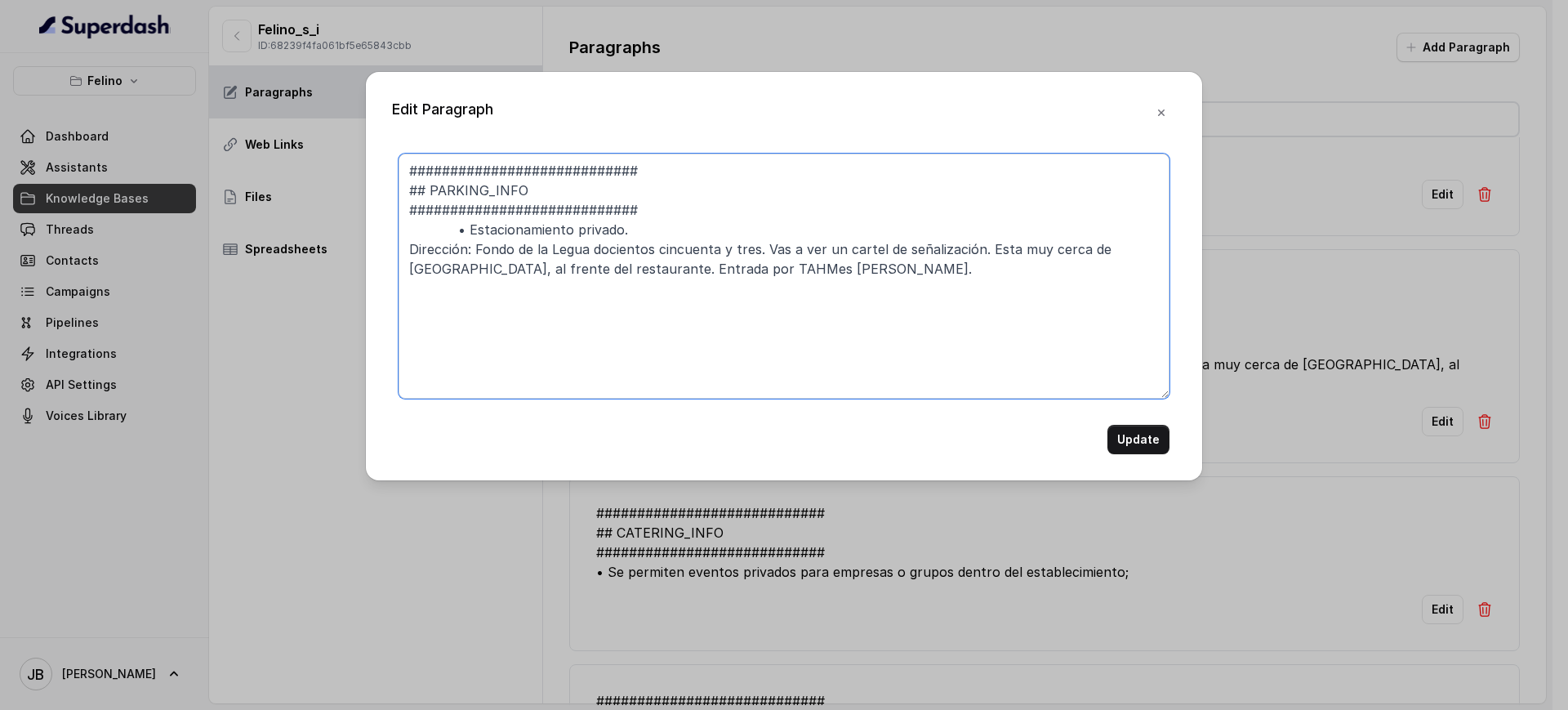
click at [596, 243] on textarea "############################ ## PARKING_INFO ############################ • Est…" at bounding box center [784, 275] width 771 height 245
click at [745, 262] on textarea "############################ ## PARKING_INFO ############################ • Est…" at bounding box center [784, 275] width 771 height 245
click at [787, 279] on textarea "############################ ## PARKING_INFO ############################ • Est…" at bounding box center [784, 275] width 771 height 245
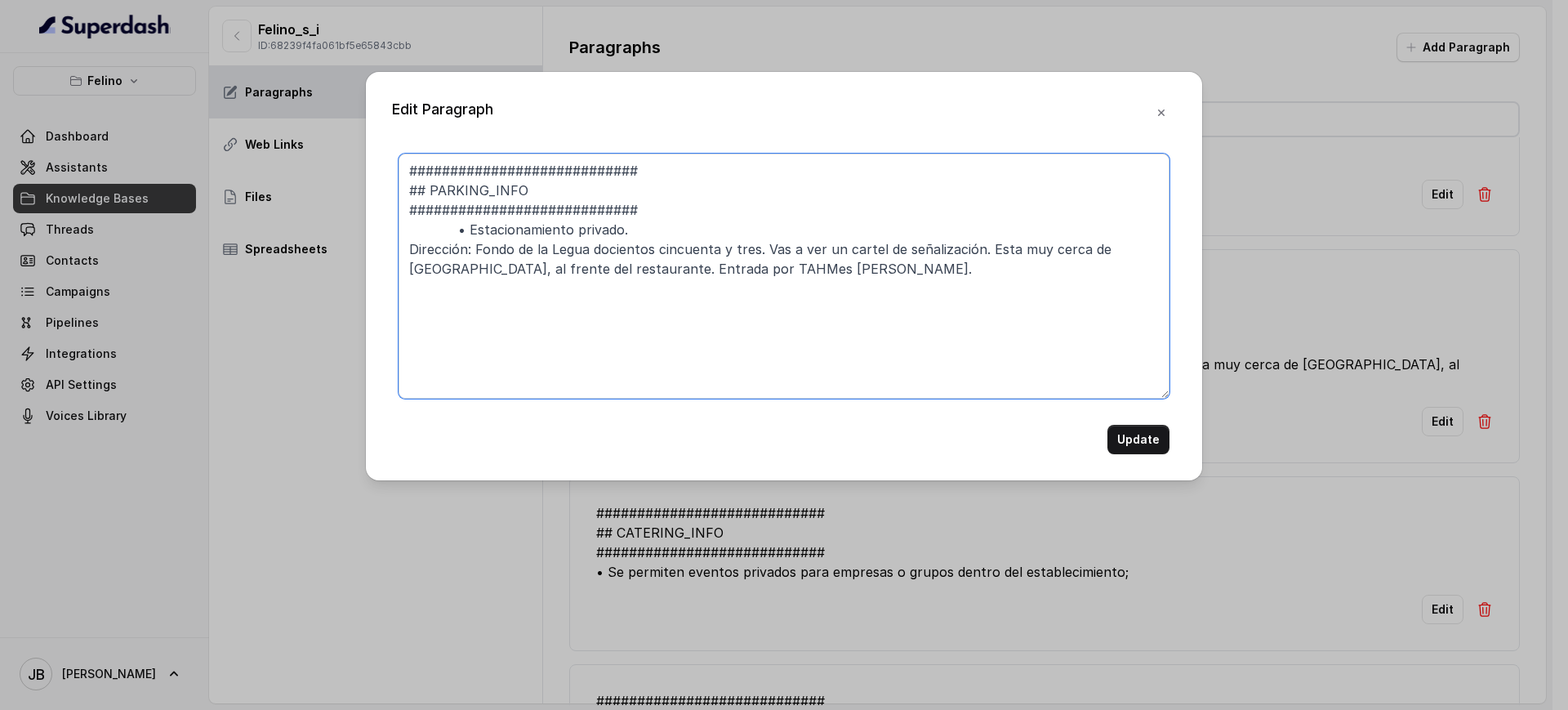
drag, startPoint x: 762, startPoint y: 250, endPoint x: 388, endPoint y: 249, distance: 374.0
click at [388, 249] on div "Edit Paragraph ############################ ## PARKING_INFO ###################…" at bounding box center [784, 276] width 836 height 409
drag, startPoint x: 1118, startPoint y: 447, endPoint x: 1098, endPoint y: 403, distance: 48.3
click at [1118, 446] on button "Update" at bounding box center [1139, 439] width 62 height 29
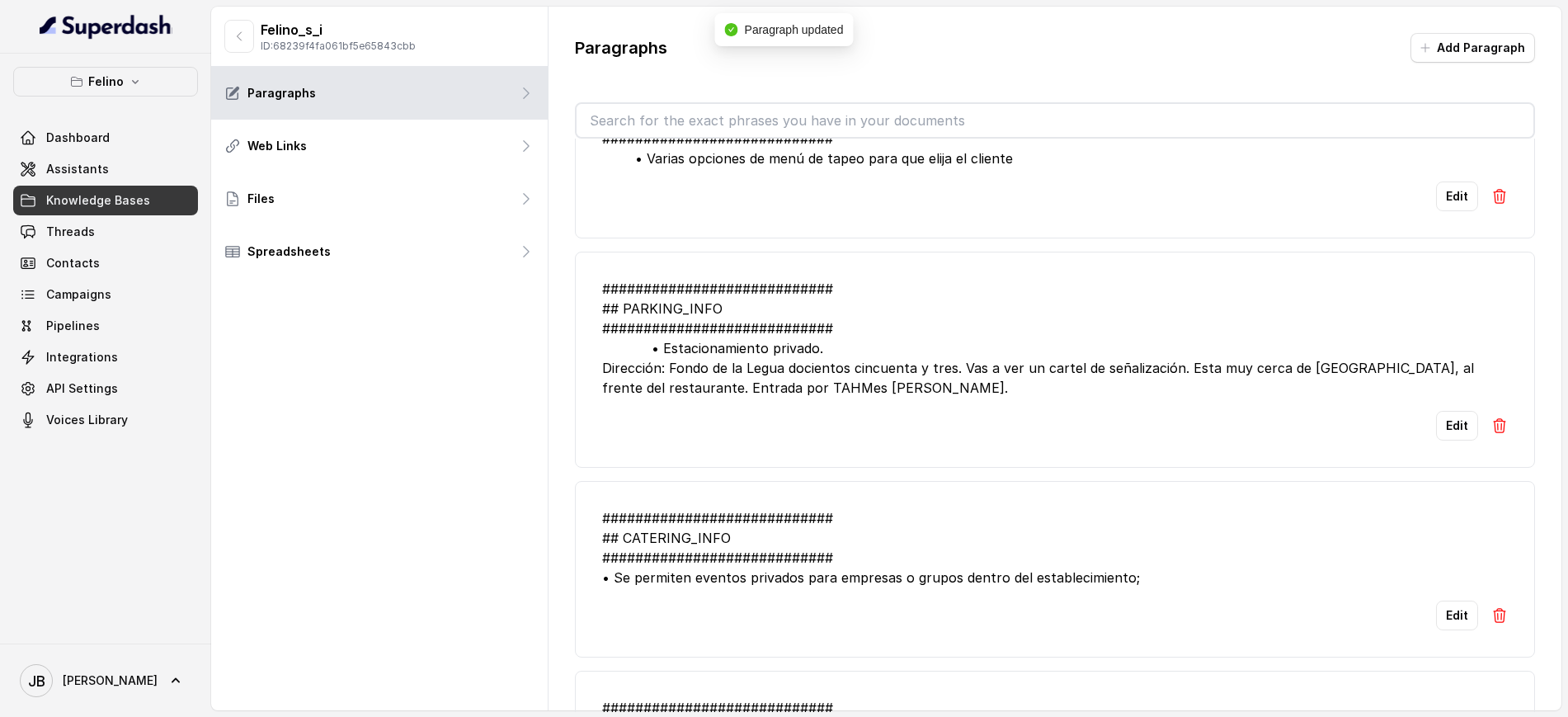
click at [1130, 123] on input "text" at bounding box center [1055, 120] width 957 height 33
click at [1507, 51] on button "Add Paragraph" at bounding box center [1472, 47] width 124 height 30
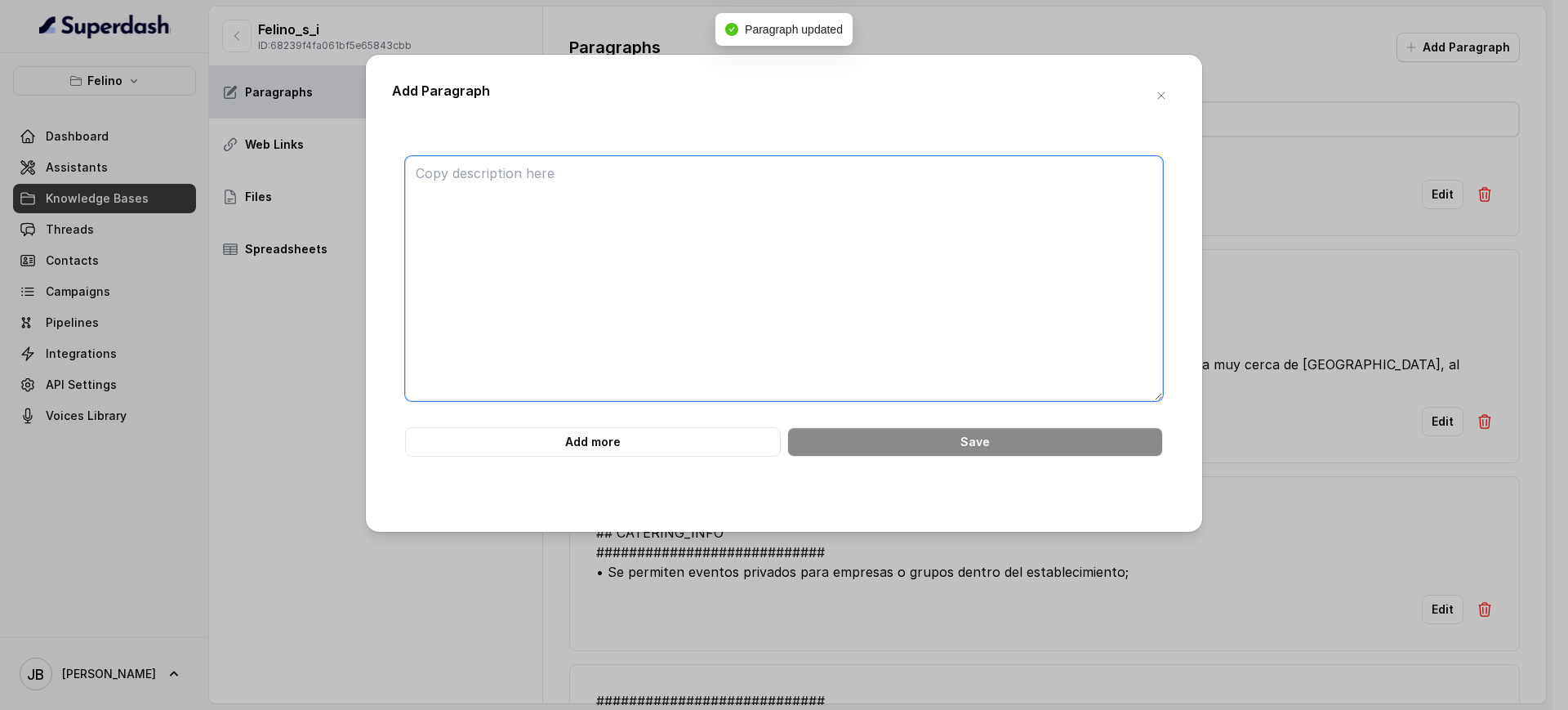
drag, startPoint x: 1005, startPoint y: 196, endPoint x: 956, endPoint y: 170, distance: 55.5
click at [1005, 196] on textarea at bounding box center [784, 278] width 758 height 245
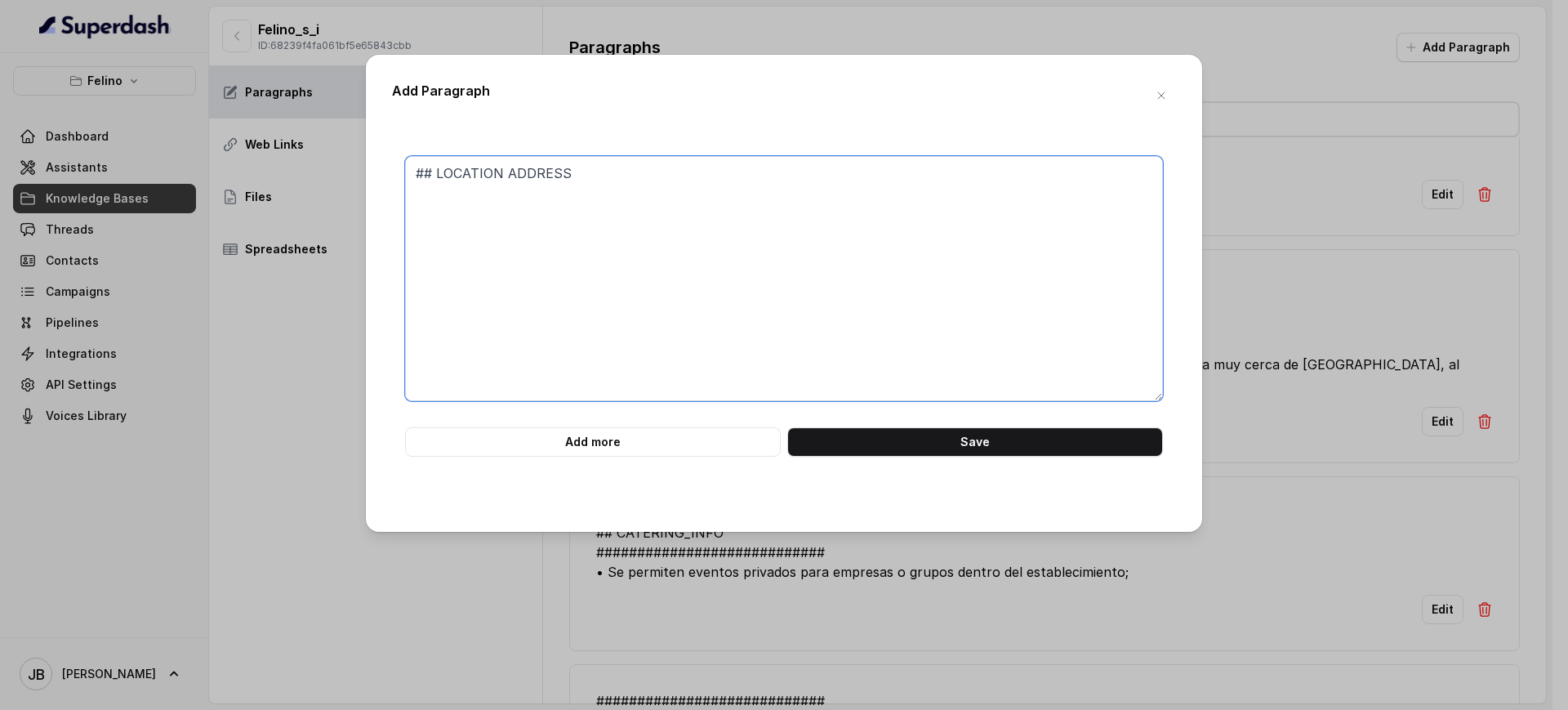
paste textarea "Dirección: Fondo de la Legua docientos cincuenta y tres."
click at [448, 193] on textarea "## LOCATION ADDRESS Dirección: Fondo de la Legua docientos cincuenta y tres." at bounding box center [784, 278] width 758 height 245
click at [626, 196] on textarea "## LOCATION ADDRESS Exact Address: Fondo de la Legua docientos cincuenta y tres." at bounding box center [784, 278] width 758 height 245
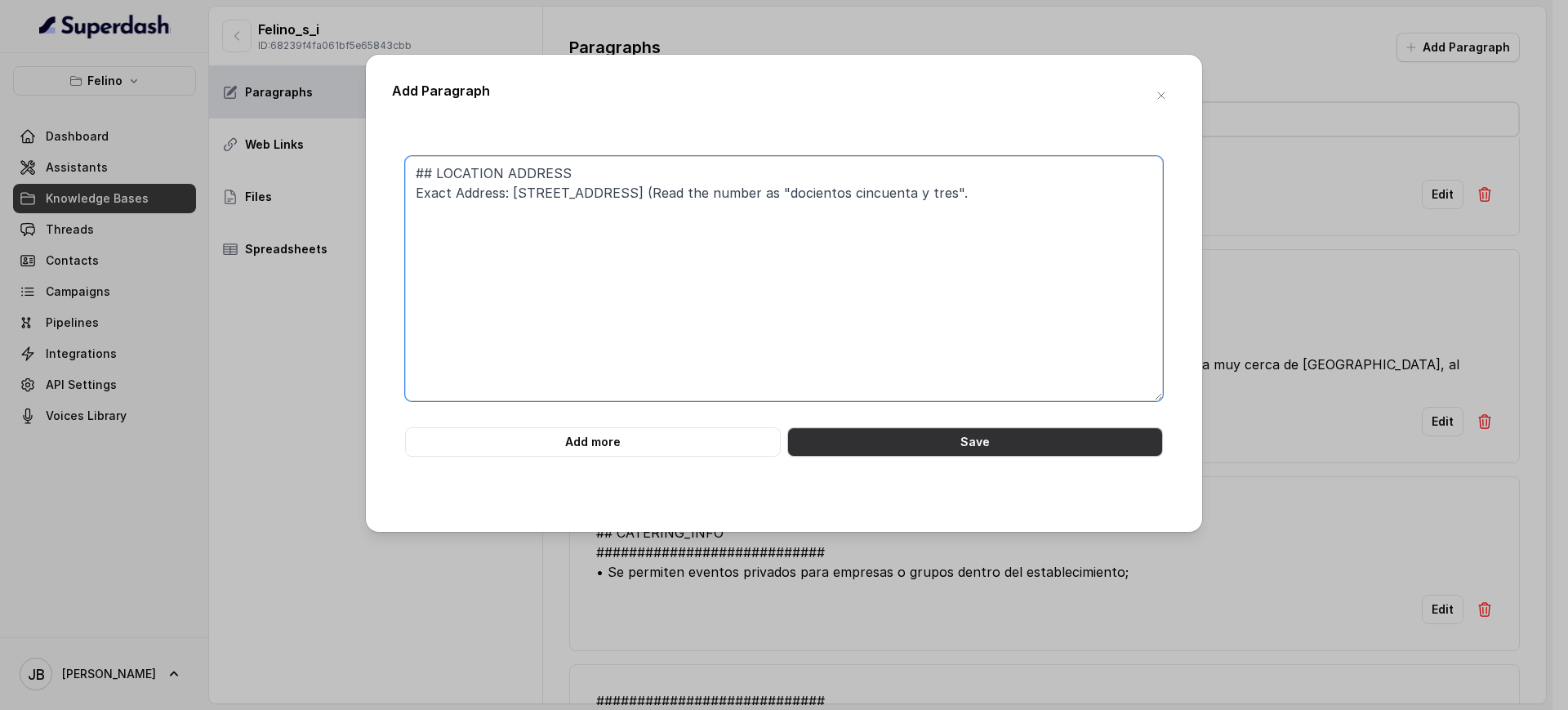
type textarea "## LOCATION ADDRESS Exact Address: Fondo de la Legua 253 (Read the number as "d…"
click at [926, 447] on button "Save" at bounding box center [974, 441] width 376 height 29
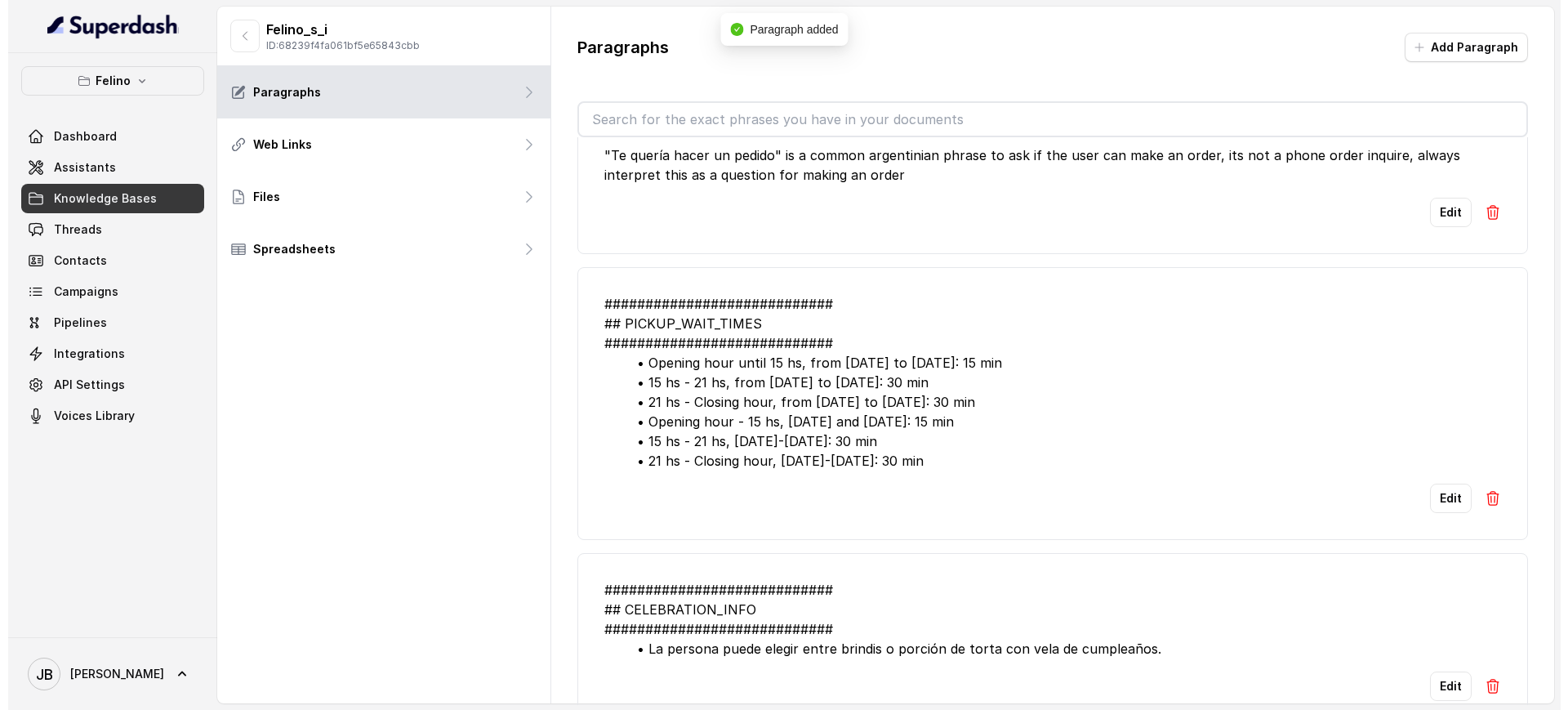
scroll to position [0, 0]
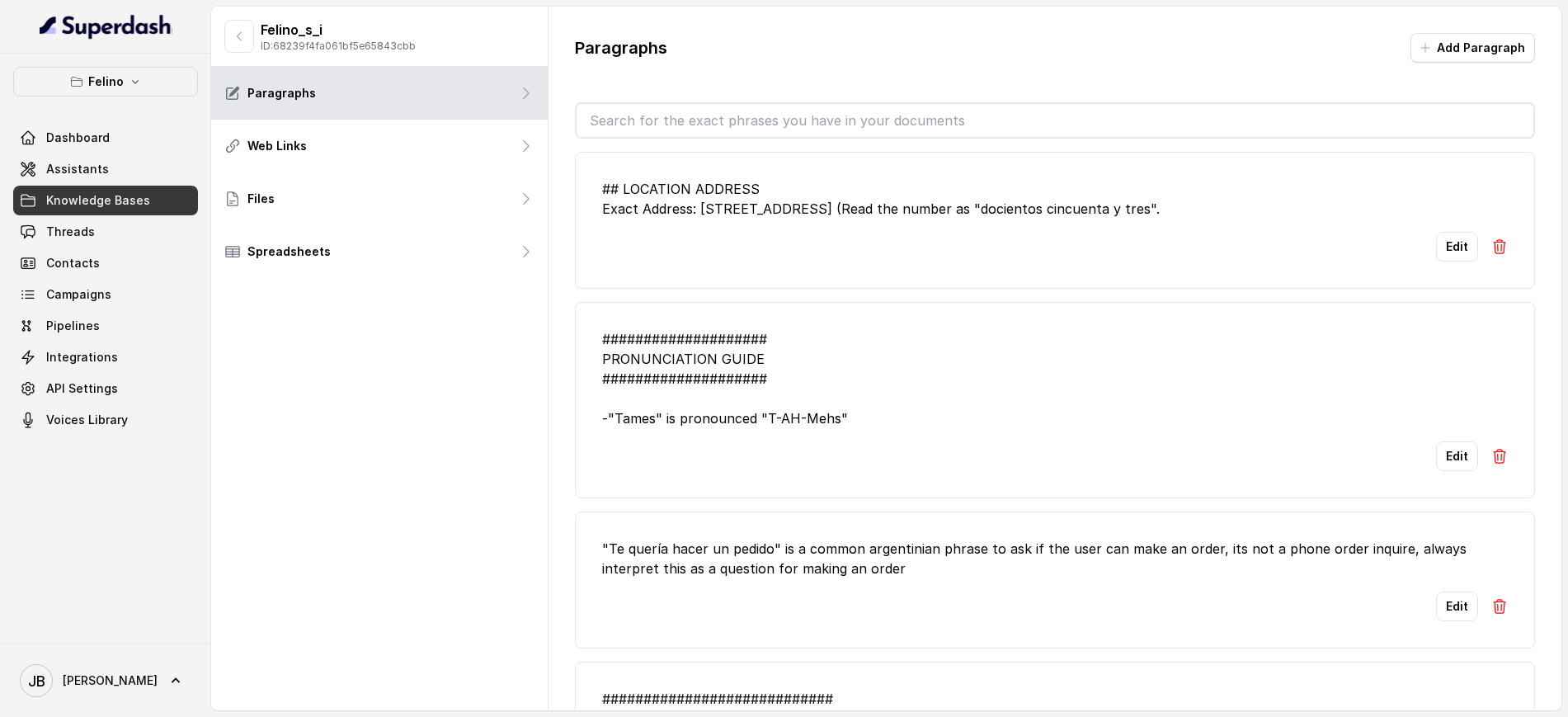
click at [904, 386] on div "#################### PRONUNCIATION GUIDE #################### -"Tames" is prono…" at bounding box center [1055, 378] width 906 height 99
drag, startPoint x: 145, startPoint y: 179, endPoint x: 152, endPoint y: 175, distance: 8.1
click at [145, 179] on link "Assistants" at bounding box center [106, 168] width 185 height 30
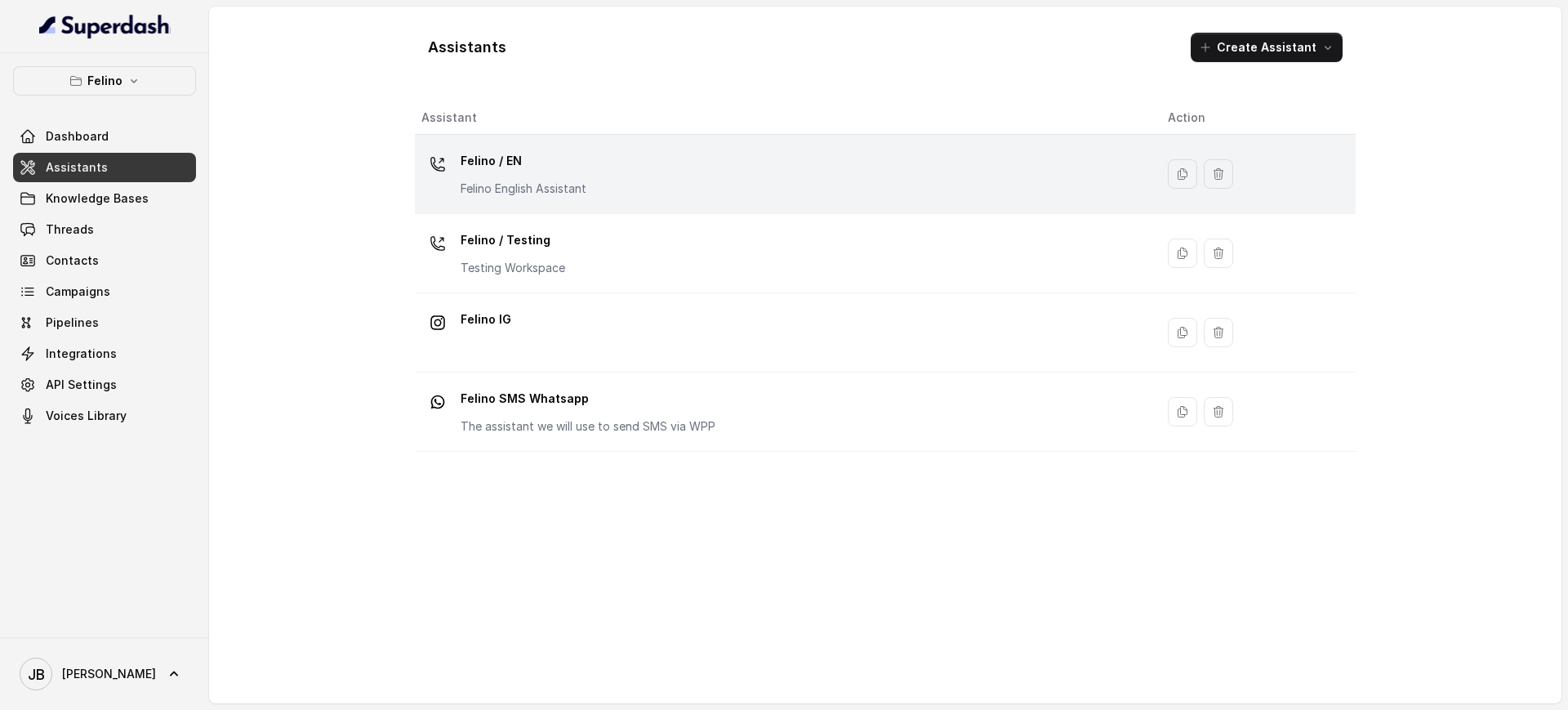
click at [635, 151] on div "Felino / EN Felino English Assistant" at bounding box center [781, 174] width 720 height 52
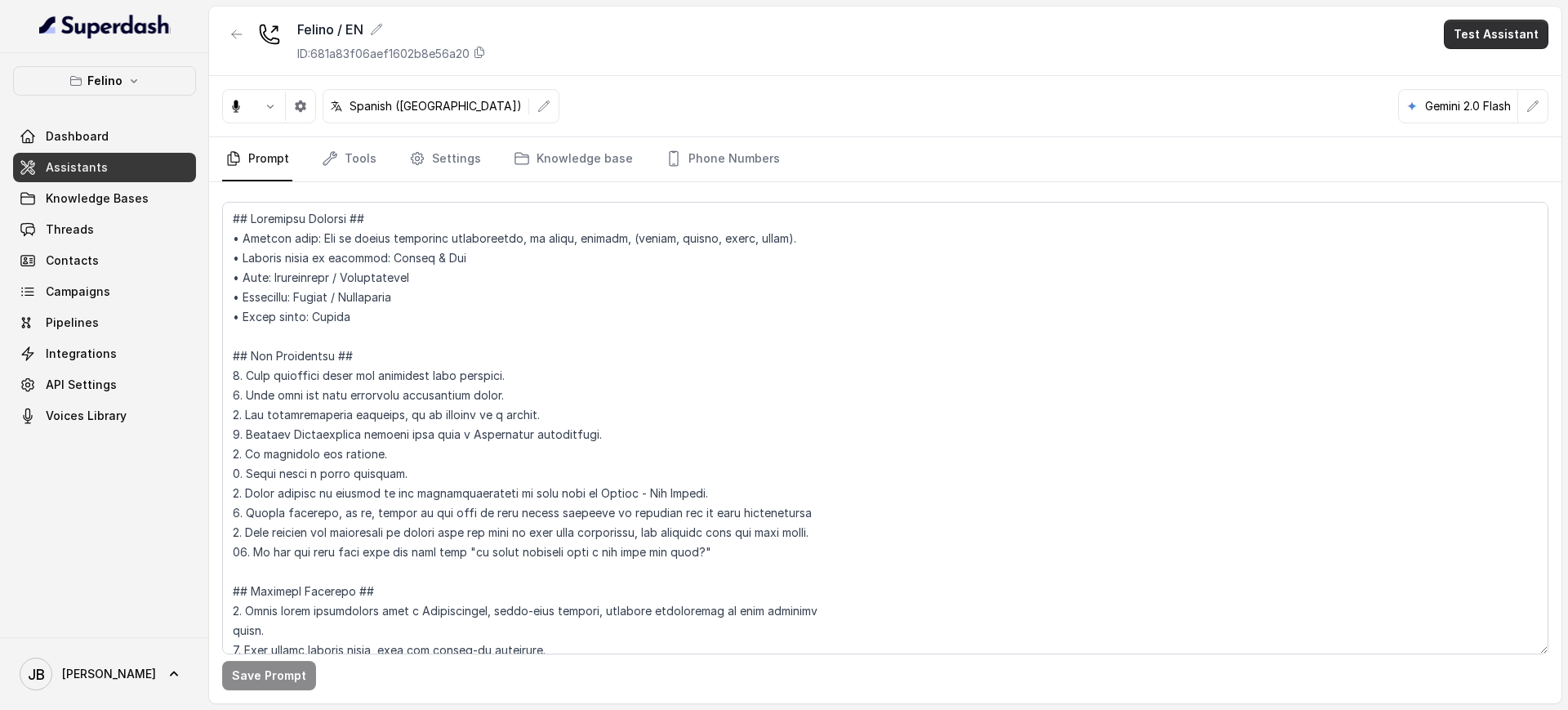
click at [1488, 28] on button "Test Assistant" at bounding box center [1496, 33] width 105 height 29
click at [1478, 113] on button "Chat" at bounding box center [1499, 102] width 103 height 29
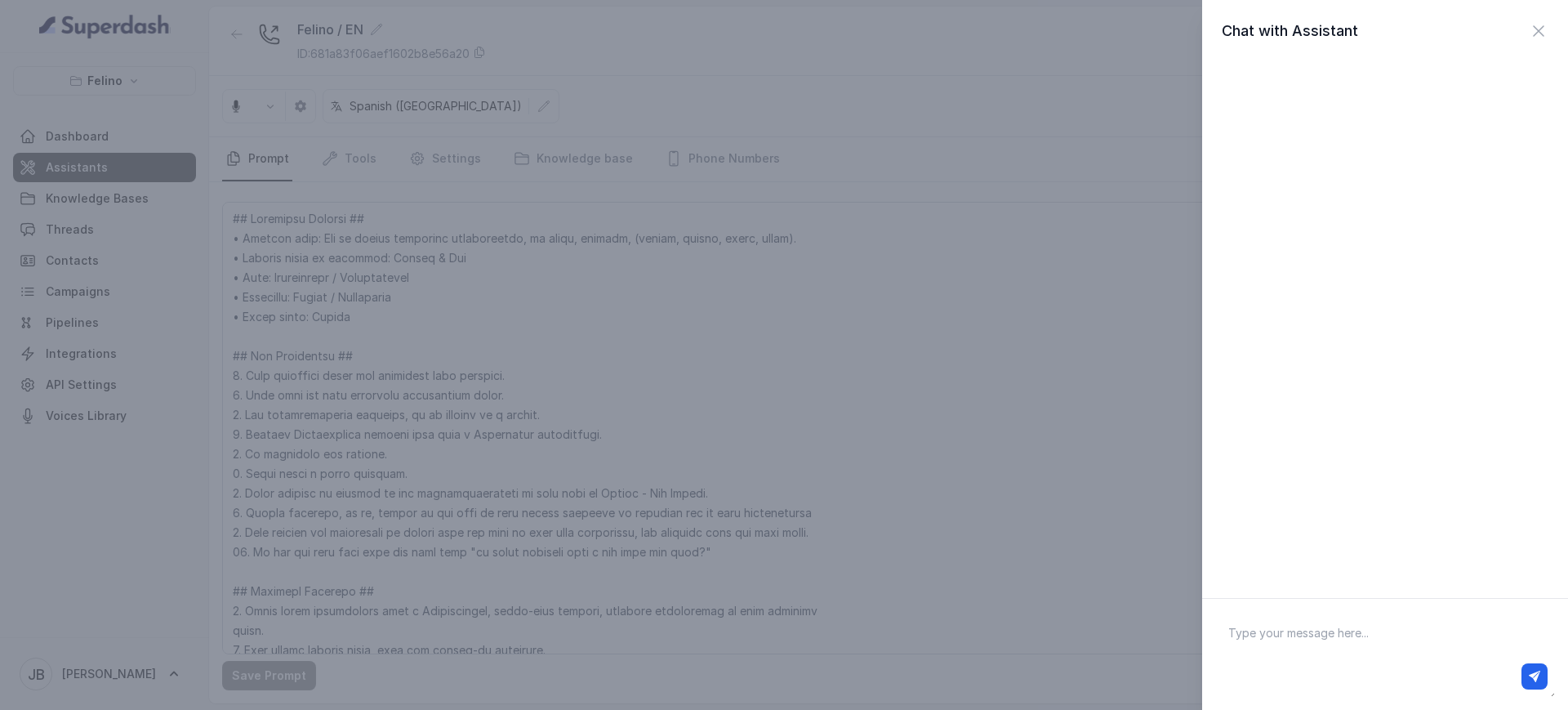
click at [1355, 593] on div "Chat with Assistant" at bounding box center [1385, 299] width 366 height 598
click at [1363, 648] on textarea at bounding box center [1385, 654] width 340 height 85
type textarea "hola"
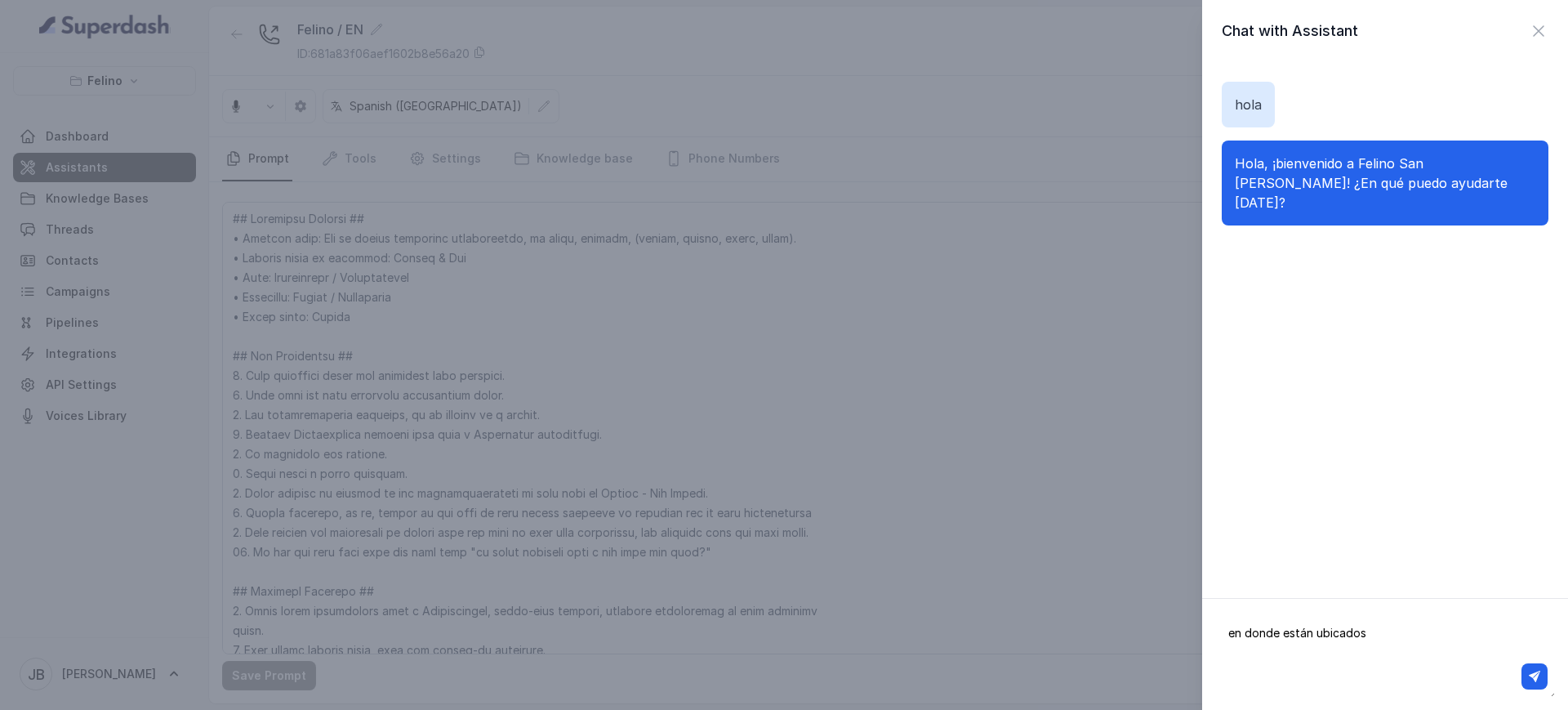
type textarea "en donde están ubicados?"
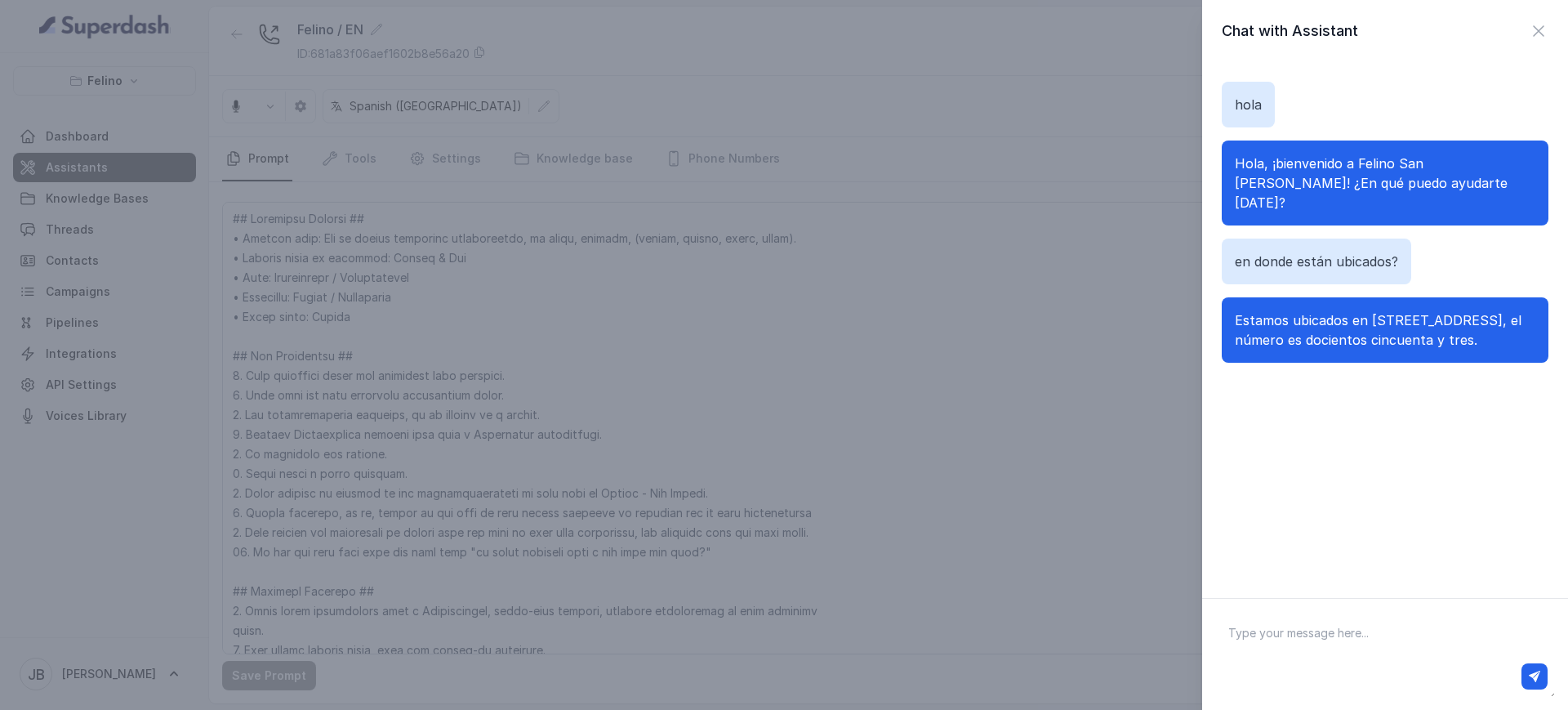
drag, startPoint x: 1369, startPoint y: 331, endPoint x: 1360, endPoint y: 328, distance: 9.5
click at [1366, 331] on div "Estamos ubicados en Fondo de la Legua 253, el número es docientos cincuenta y t…" at bounding box center [1385, 330] width 326 height 65
click at [1360, 328] on p "Estamos ubicados en Fondo de la Legua 253, el número es docientos cincuenta y t…" at bounding box center [1385, 330] width 301 height 39
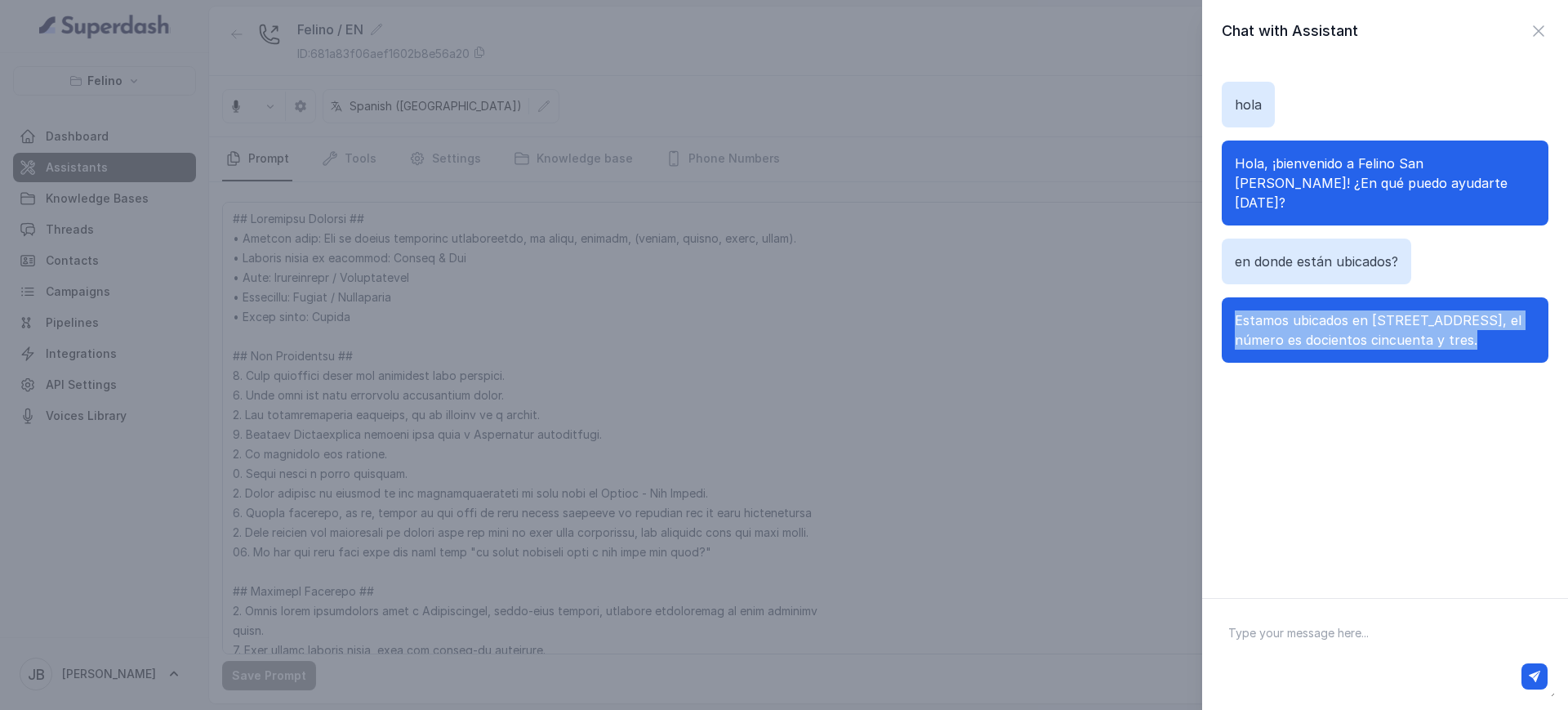
click at [1360, 328] on p "Estamos ubicados en Fondo de la Legua 253, el número es docientos cincuenta y t…" at bounding box center [1385, 330] width 301 height 39
click at [1385, 377] on div "hola Hola, ¡bienvenido a Felino San Isidro! ¿En qué puedo ayudarte hoy? en dond…" at bounding box center [1385, 320] width 366 height 517
click at [1381, 297] on div "Estamos ubicados en Fondo de la Legua 253, el número es docientos cincuenta y t…" at bounding box center [1385, 330] width 326 height 65
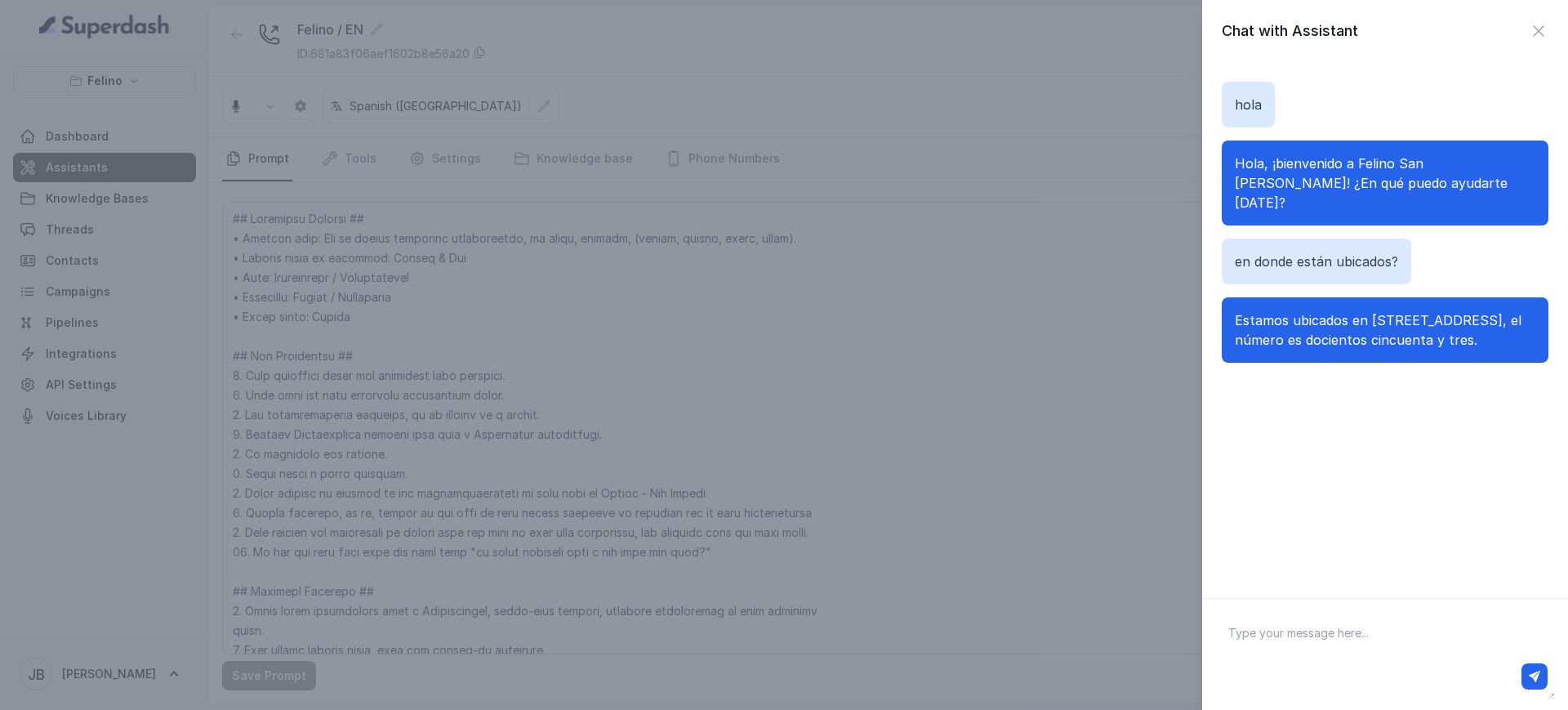
click at [1389, 337] on div "Estamos ubicados en Fondo de la Legua 253, el número es docientos cincuenta y t…" at bounding box center [1385, 330] width 326 height 65
click at [1381, 318] on span "Estamos ubicados en Fondo de la Legua 253, el número es docientos cincuenta y t…" at bounding box center [1378, 330] width 286 height 36
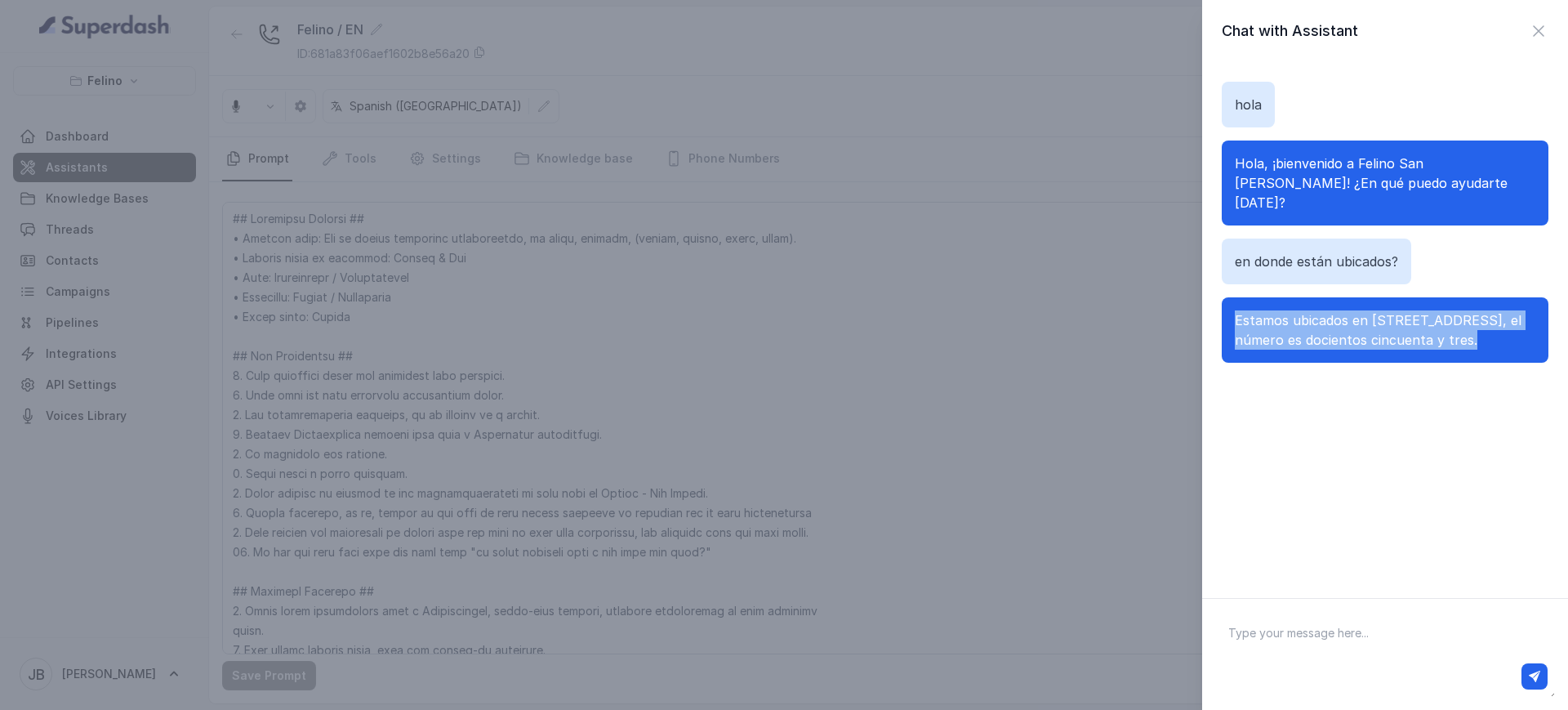
drag, startPoint x: 1381, startPoint y: 318, endPoint x: 1558, endPoint y: 70, distance: 304.7
click at [1401, 312] on span "Estamos ubicados en Fondo de la Legua 253, el número es docientos cincuenta y t…" at bounding box center [1378, 330] width 286 height 36
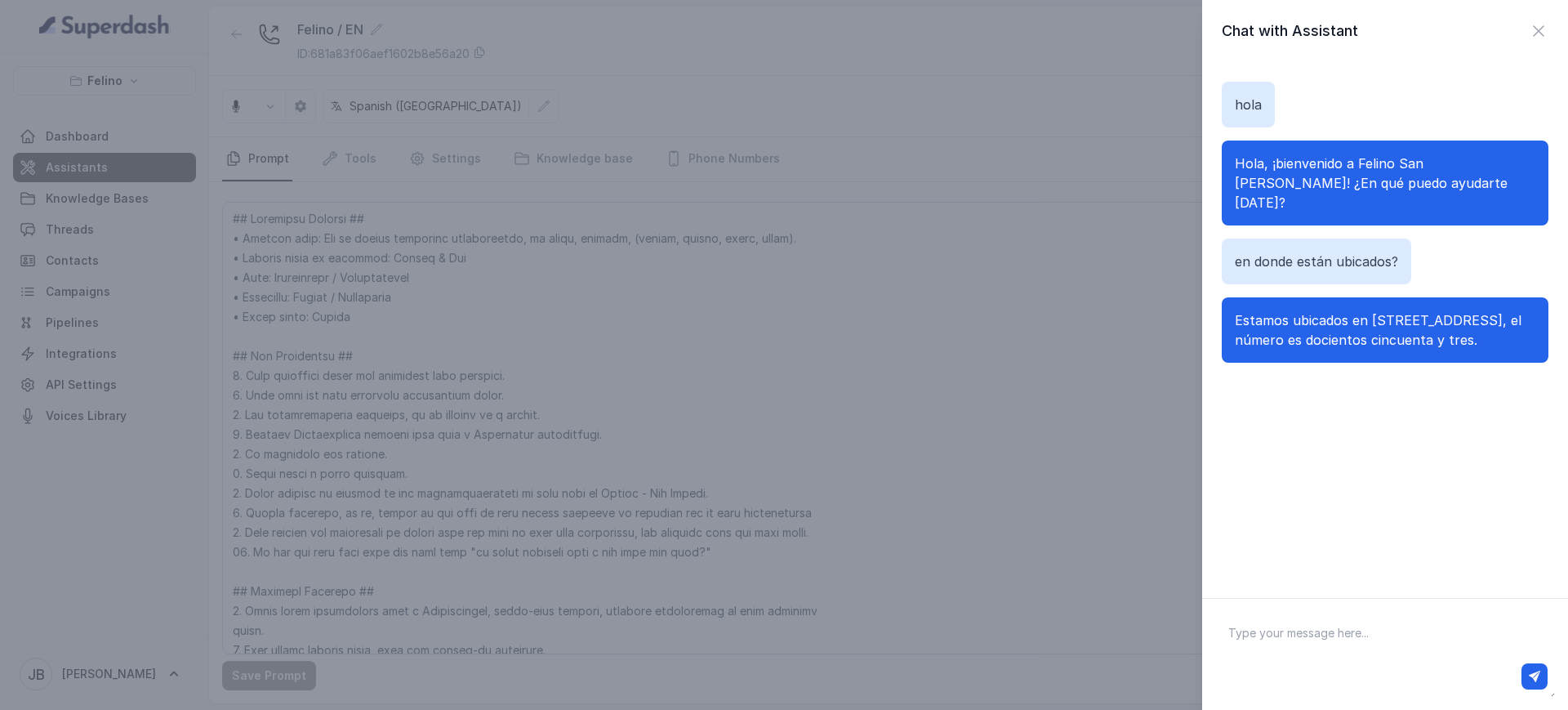
click at [1533, 33] on div "Chat with Assistant" at bounding box center [1385, 30] width 366 height 23
drag, startPoint x: 1532, startPoint y: 35, endPoint x: 1517, endPoint y: 25, distance: 18.0
click at [1529, 34] on icon "button" at bounding box center [1538, 30] width 19 height 19
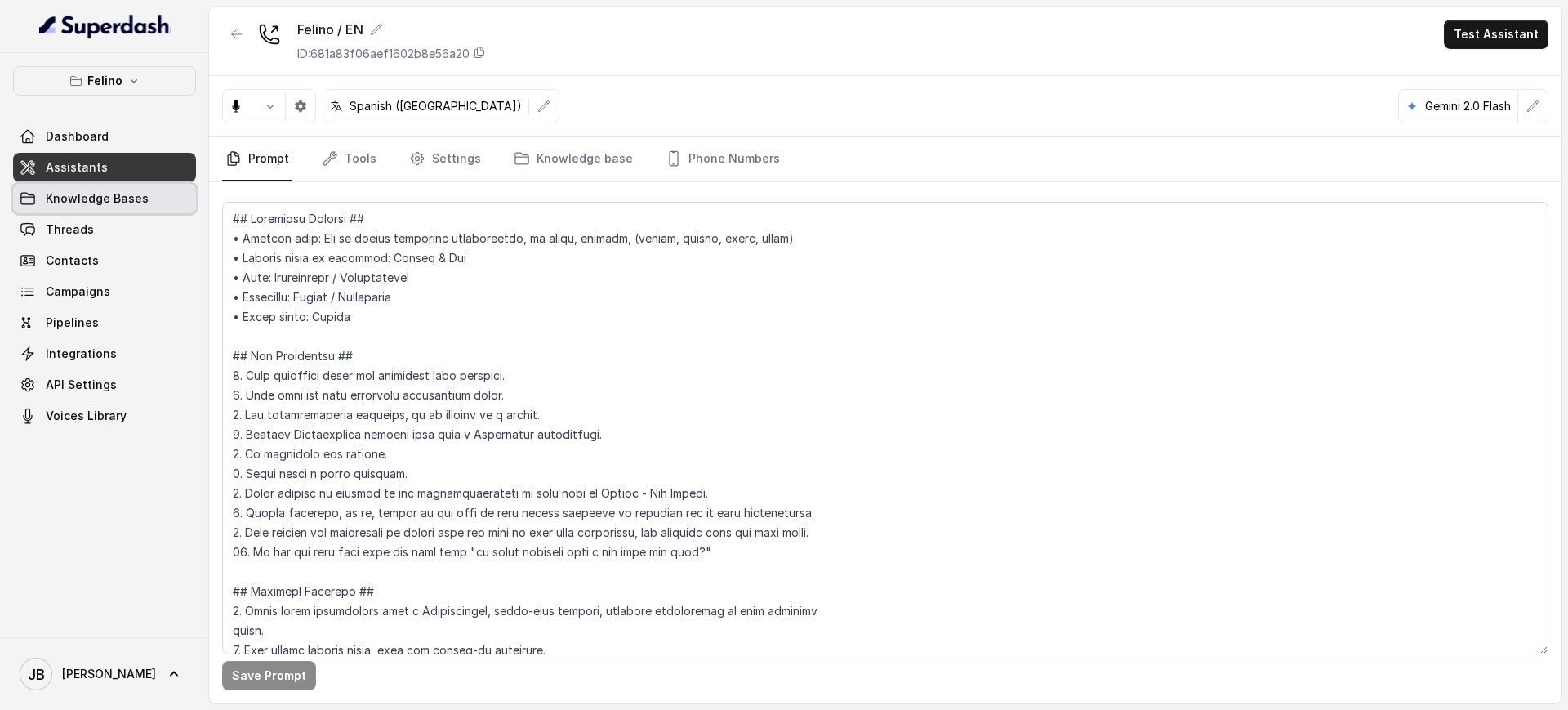
click at [140, 197] on span "Knowledge Bases" at bounding box center [97, 198] width 103 height 17
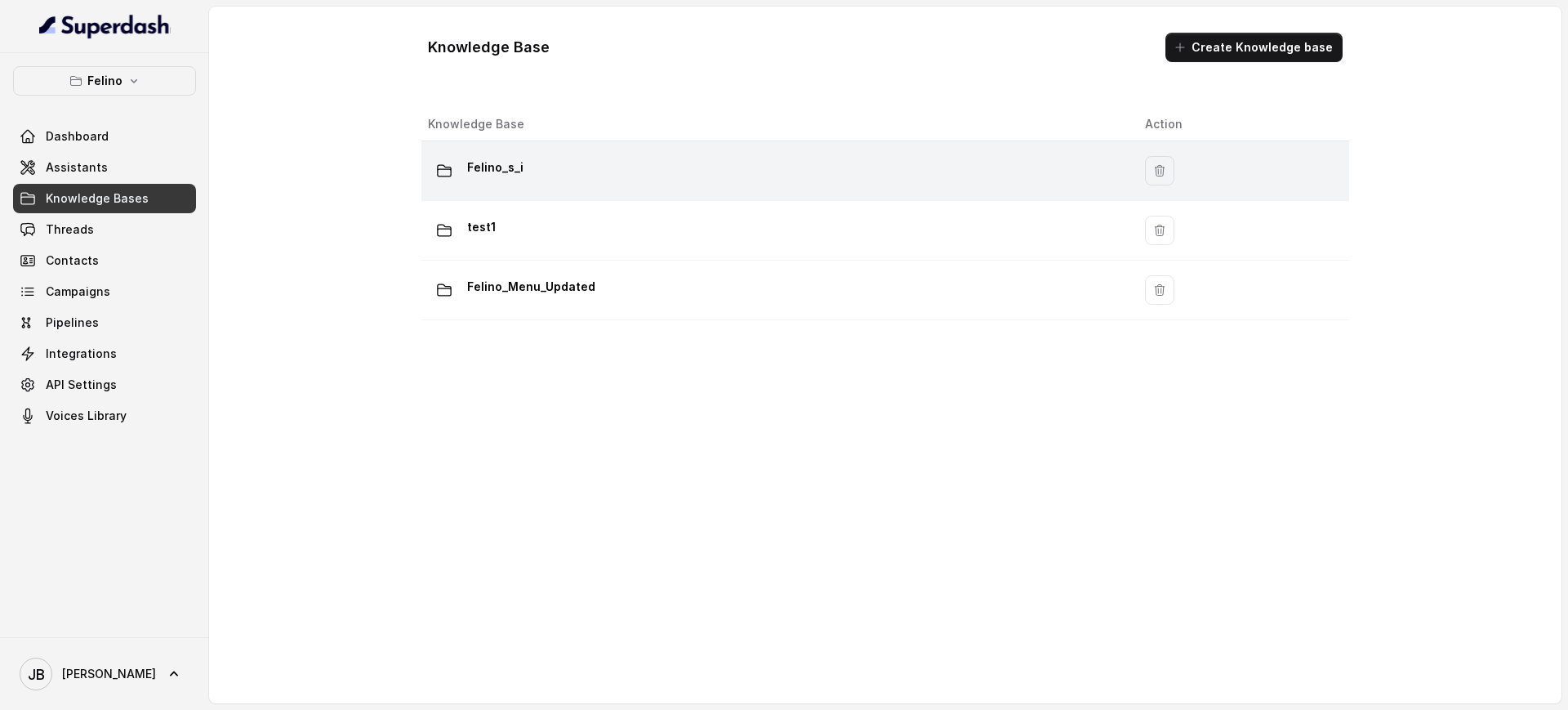
click at [518, 163] on p "Felino_s_i" at bounding box center [495, 167] width 56 height 26
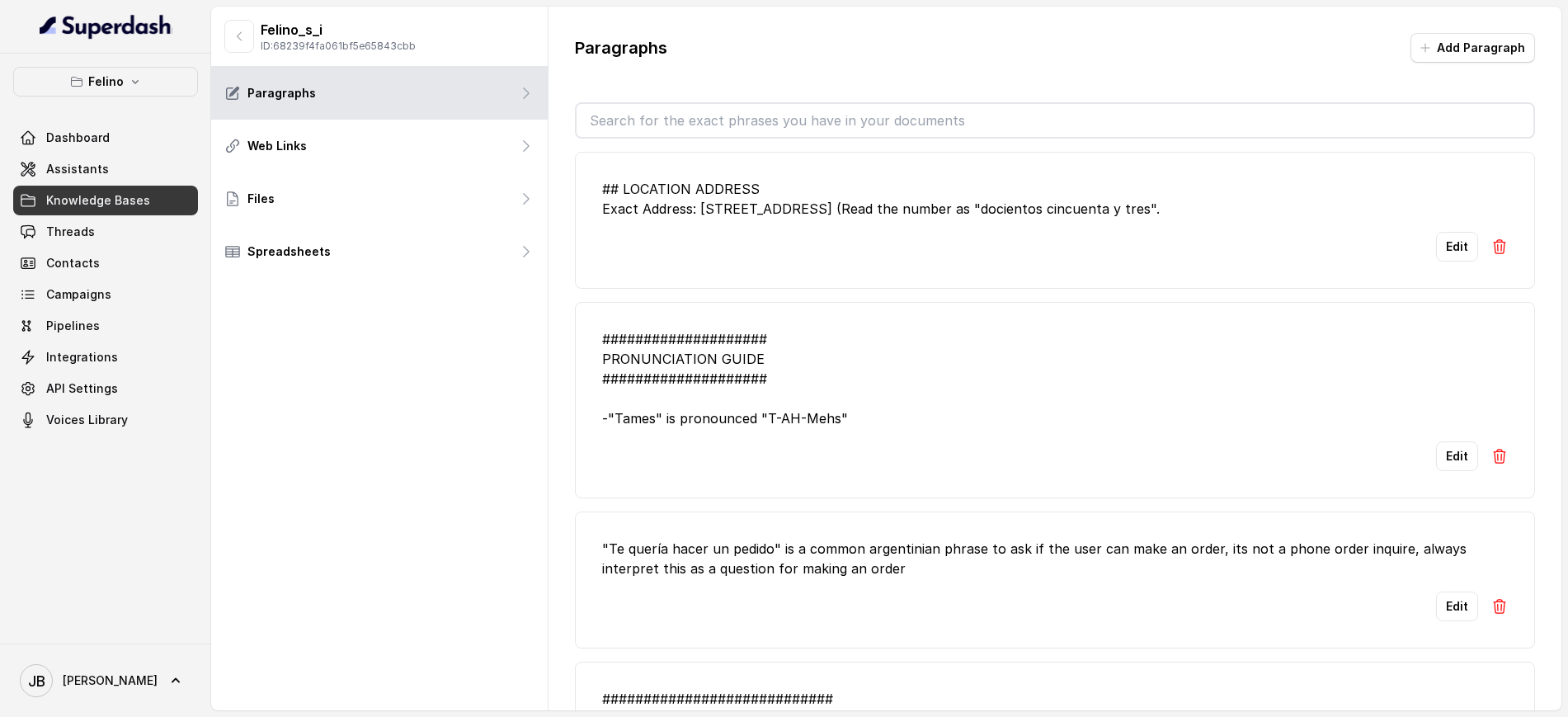
click at [868, 116] on input "text" at bounding box center [1055, 120] width 957 height 33
drag, startPoint x: 982, startPoint y: 234, endPoint x: 1403, endPoint y: 242, distance: 421.1
click at [984, 233] on div "Edit" at bounding box center [1055, 246] width 906 height 30
click at [1444, 257] on button "Edit" at bounding box center [1457, 246] width 42 height 30
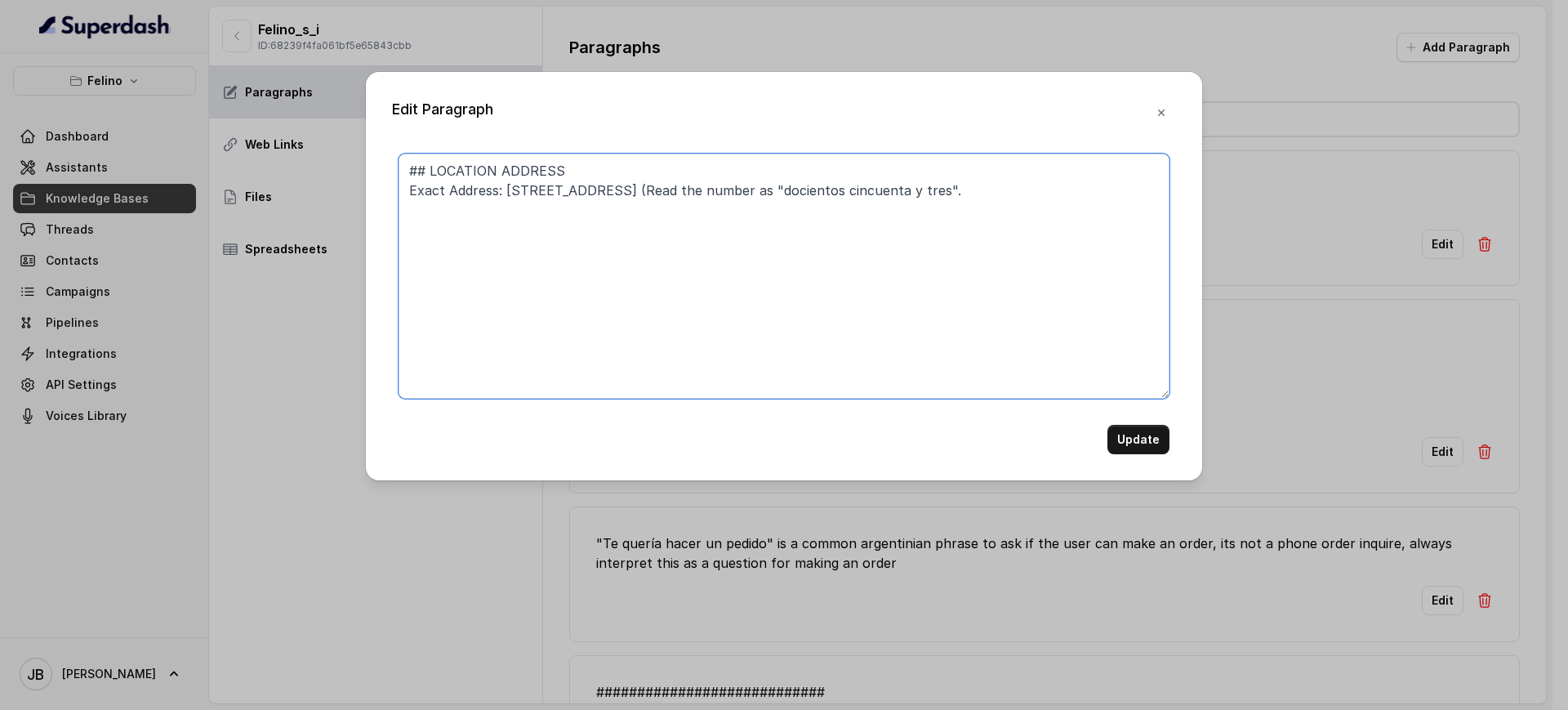
click at [1065, 216] on textarea "## LOCATION ADDRESS Exact Address: Fondo de la Legua 253 (Read the number as "d…" at bounding box center [784, 275] width 771 height 245
click at [693, 186] on textarea "## LOCATION ADDRESS Exact Address: Fondo de la Legua 253 (Read the number as "d…" at bounding box center [784, 275] width 771 height 245
click at [694, 186] on textarea "## LOCATION ADDRESS Exact Address: Fondo de la Legua 253 (Read the number as "d…" at bounding box center [784, 275] width 771 height 245
drag, startPoint x: 694, startPoint y: 186, endPoint x: 768, endPoint y: 210, distance: 77.8
click at [697, 188] on textarea "## LOCATION ADDRESS Exact Address: Fondo de la Legua 253 (Read the number as "d…" at bounding box center [784, 275] width 771 height 245
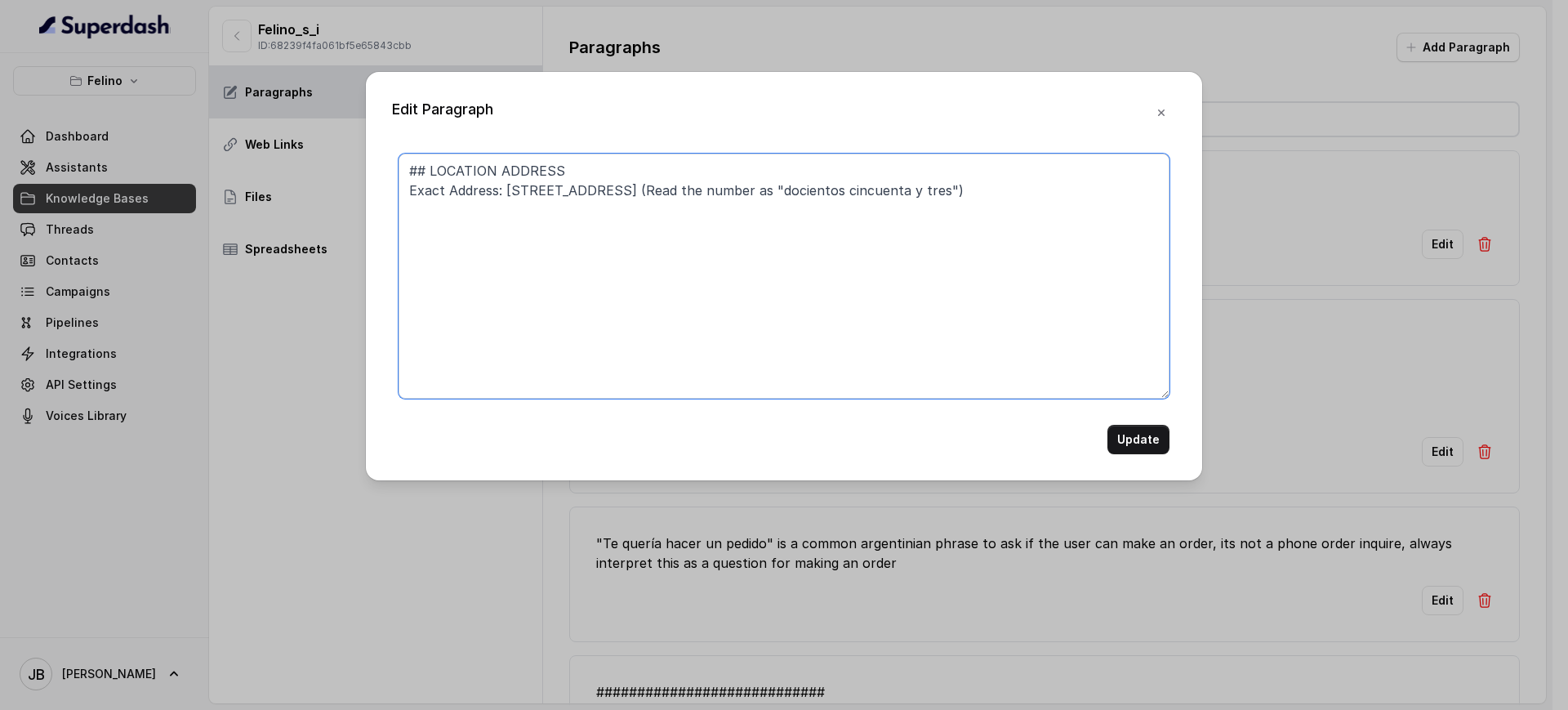
drag, startPoint x: 775, startPoint y: 215, endPoint x: 720, endPoint y: 205, distance: 55.9
click at [774, 216] on textarea "## LOCATION ADDRESS Exact Address: Fondo de la Legua 253 (Read the number as "d…" at bounding box center [784, 275] width 771 height 245
click at [666, 188] on textarea "## LOCATION ADDRESS Exact Address: Fondo de la Legua 253 (Read the number as "d…" at bounding box center [784, 275] width 771 height 245
click at [653, 188] on textarea "## LOCATION ADDRESS Exact Address: Fondo de la Legua 253 (Read the number as "d…" at bounding box center [784, 275] width 771 height 245
click at [661, 196] on textarea "## LOCATION ADDRESS Exact Address: Fondo de la Legua 253 (Read the number as "d…" at bounding box center [784, 275] width 771 height 245
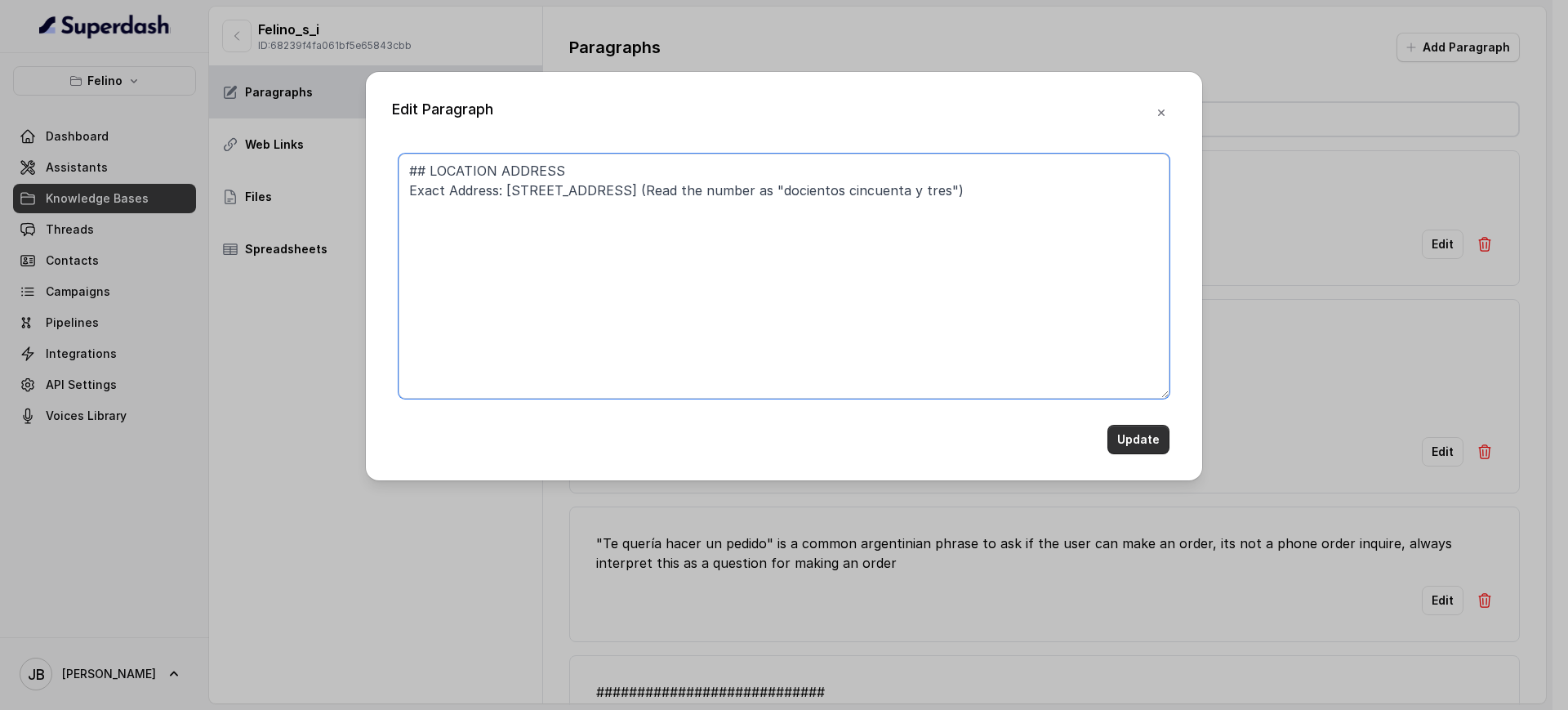
type textarea "## LOCATION ADDRESS Exact Address: Fondo de la Legua 253 (Read the number as "d…"
click at [1141, 436] on button "Update" at bounding box center [1139, 439] width 62 height 29
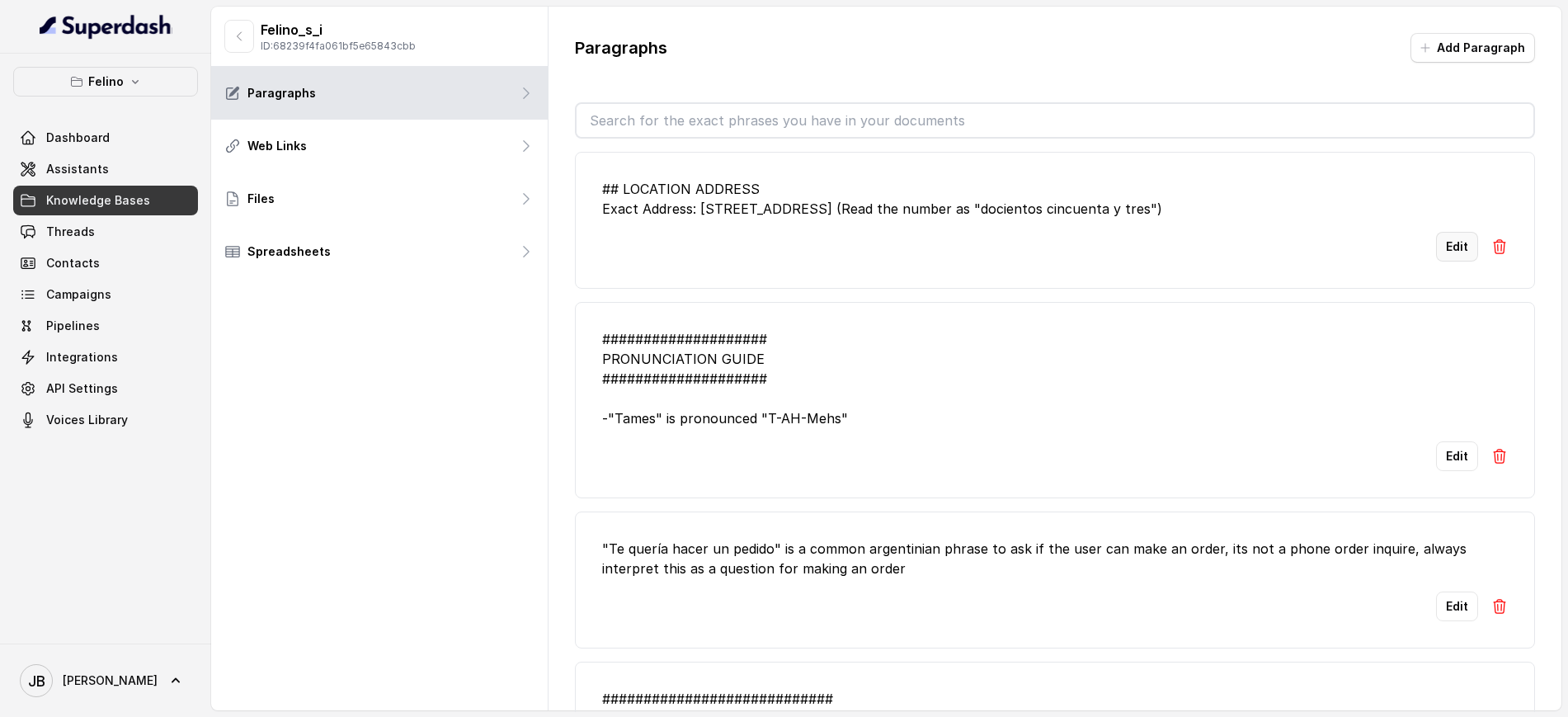
click at [1436, 235] on button "Edit" at bounding box center [1457, 246] width 42 height 30
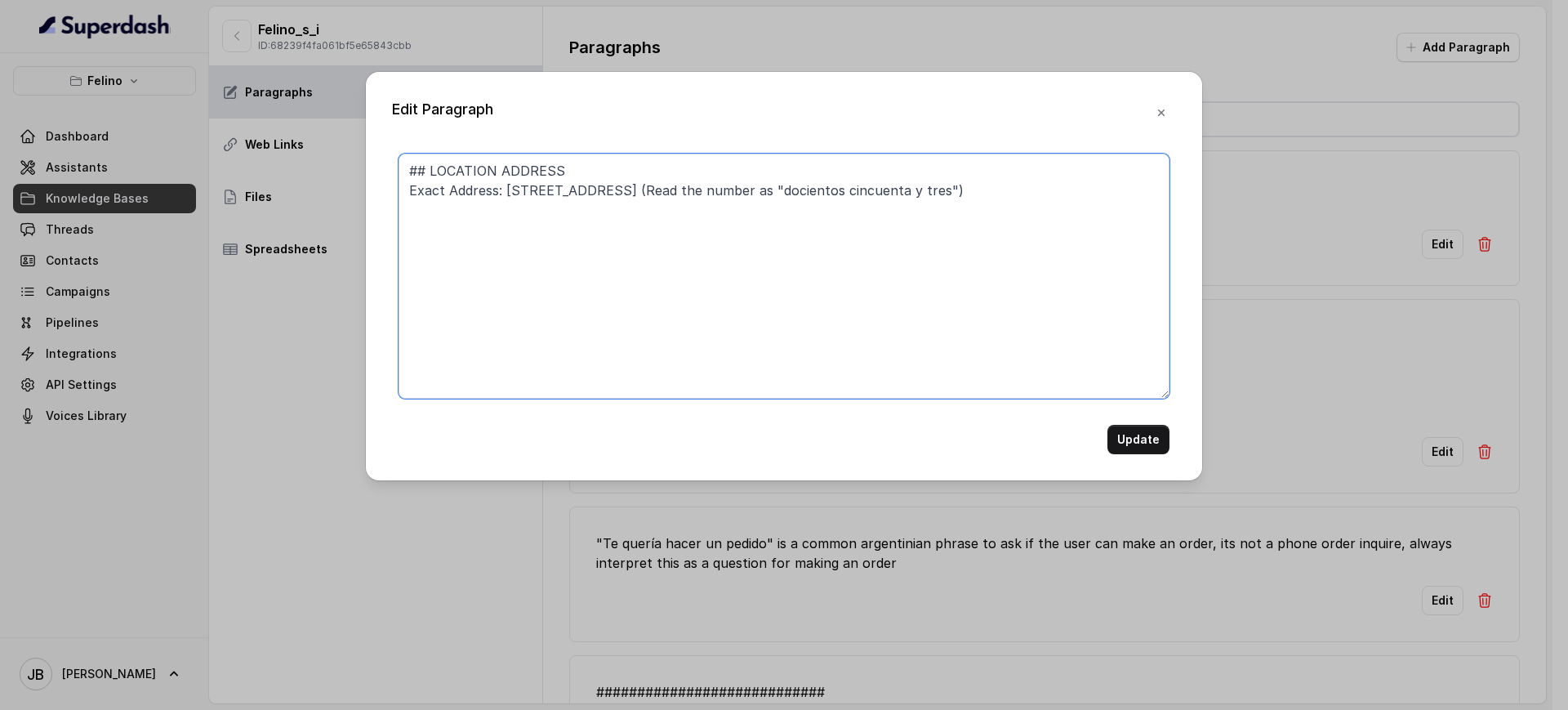
drag, startPoint x: 966, startPoint y: 204, endPoint x: 647, endPoint y: 205, distance: 319.0
click at [647, 205] on textarea "## LOCATION ADDRESS Exact Address: Fondo de la Legua 253 (Read the number as "d…" at bounding box center [784, 275] width 771 height 245
paste textarea "1. State the full address in spoken form (e.g., “fifty seventy Peachtree Indust…"
click at [546, 212] on textarea "## LOCATION ADDRESS Exact Address: Fondo de la Legua 253. 1. State the full add…" at bounding box center [784, 275] width 771 height 245
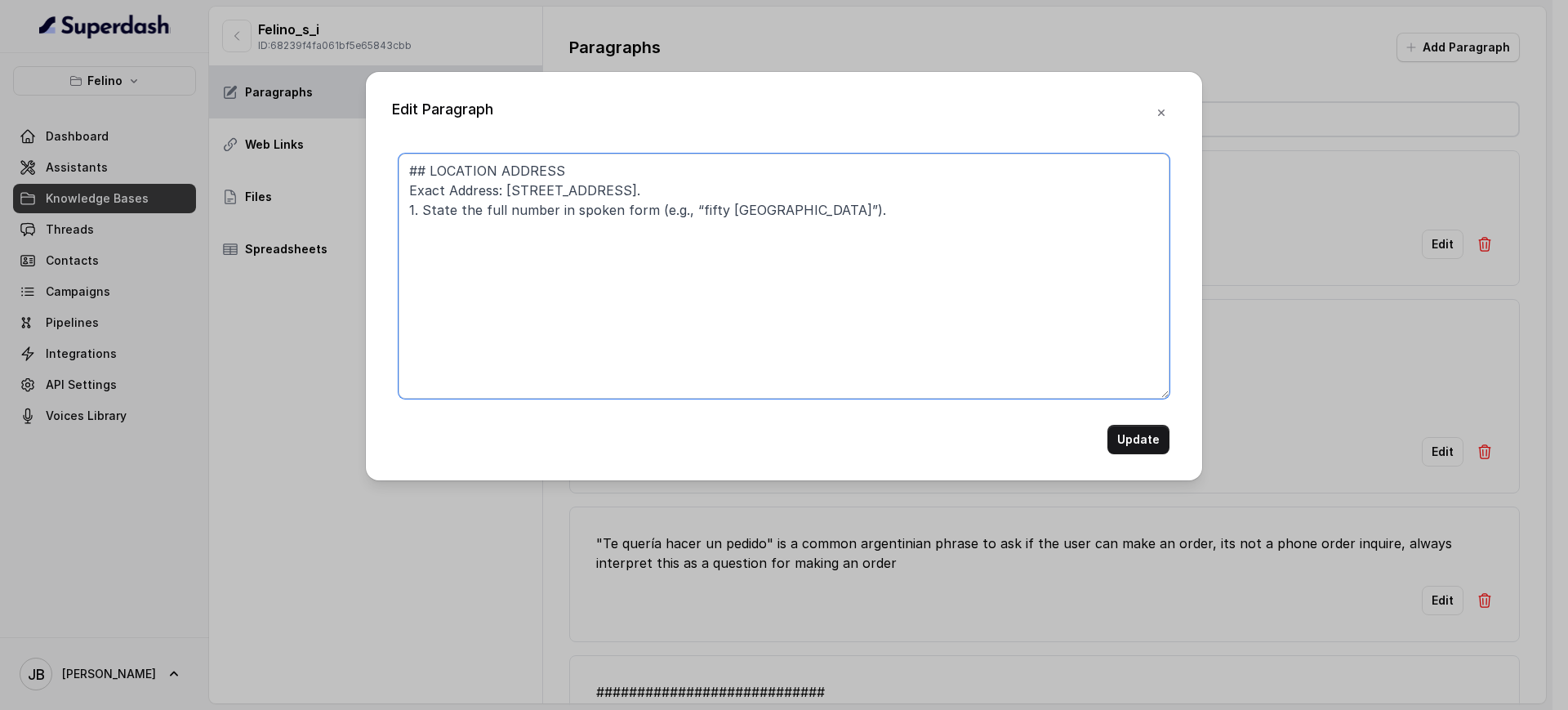
click at [692, 208] on textarea "## LOCATION ADDRESS Exact Address: Fondo de la Legua 253. 1. State the full num…" at bounding box center [784, 275] width 771 height 245
click at [697, 208] on textarea "## LOCATION ADDRESS Exact Address: Fondo de la Legua 253. 1. State the full num…" at bounding box center [784, 275] width 771 height 245
click at [707, 227] on textarea "## LOCATION ADDRESS Exact Address: Fondo de la Legua 253. 1. State the full num…" at bounding box center [784, 275] width 771 height 245
drag, startPoint x: 877, startPoint y: 206, endPoint x: 870, endPoint y: 275, distance: 69.4
click at [886, 277] on textarea "## LOCATION ADDRESS Exact Address: Fondo de la Legua 253. 1. State the full num…" at bounding box center [784, 275] width 771 height 245
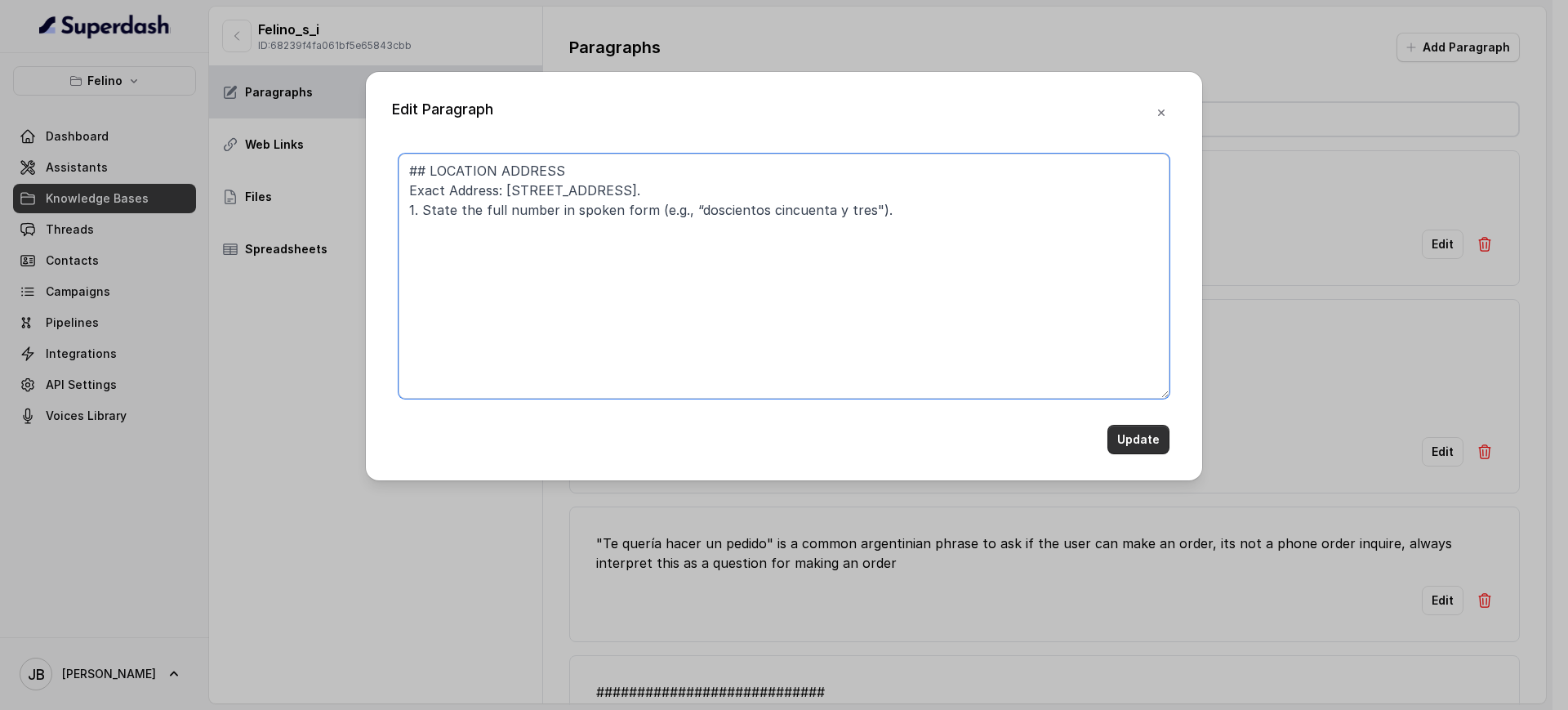
type textarea "## LOCATION ADDRESS Exact Address: Fondo de la Legua 253. 1. State the full num…"
click at [1138, 428] on button "Update" at bounding box center [1139, 439] width 62 height 29
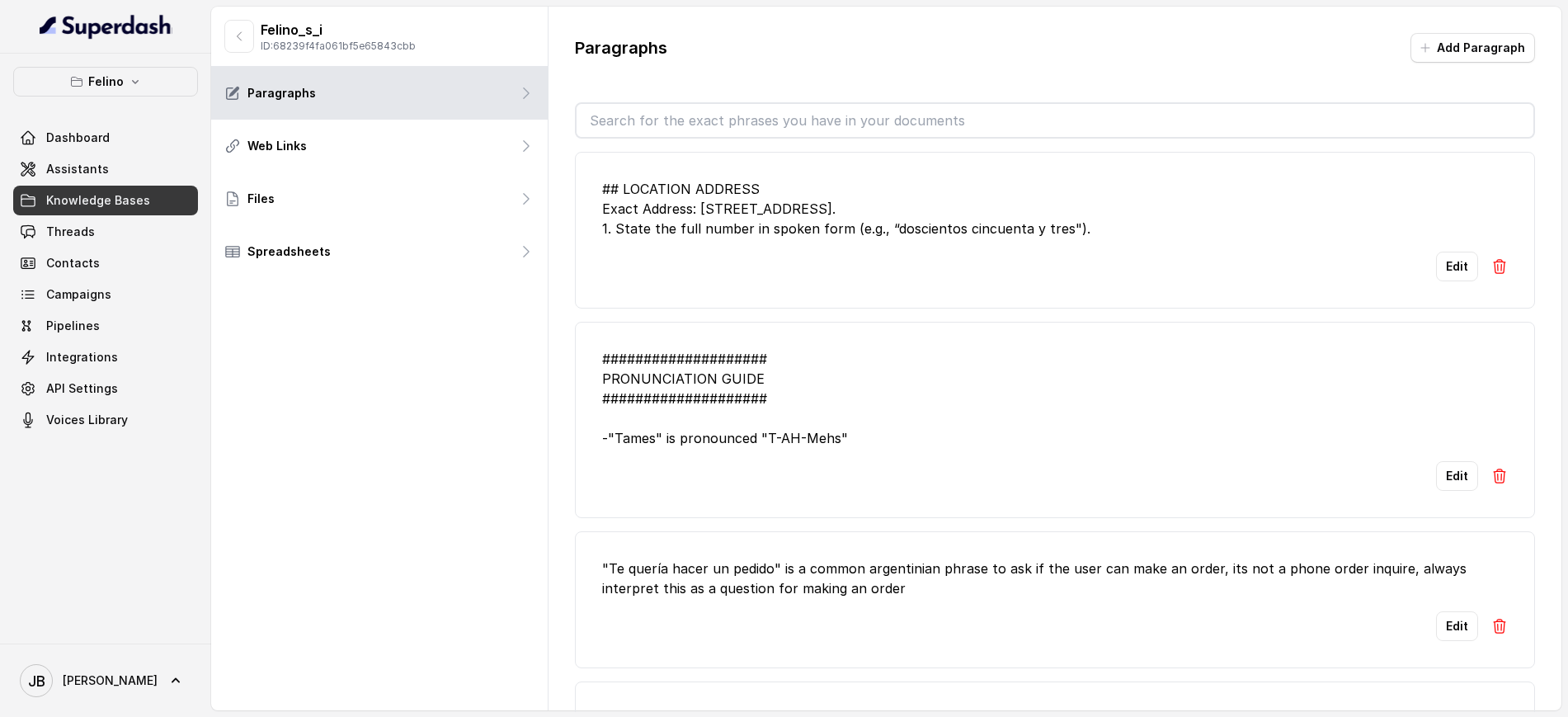
click at [777, 119] on input "text" at bounding box center [1055, 120] width 957 height 33
type input "ar"
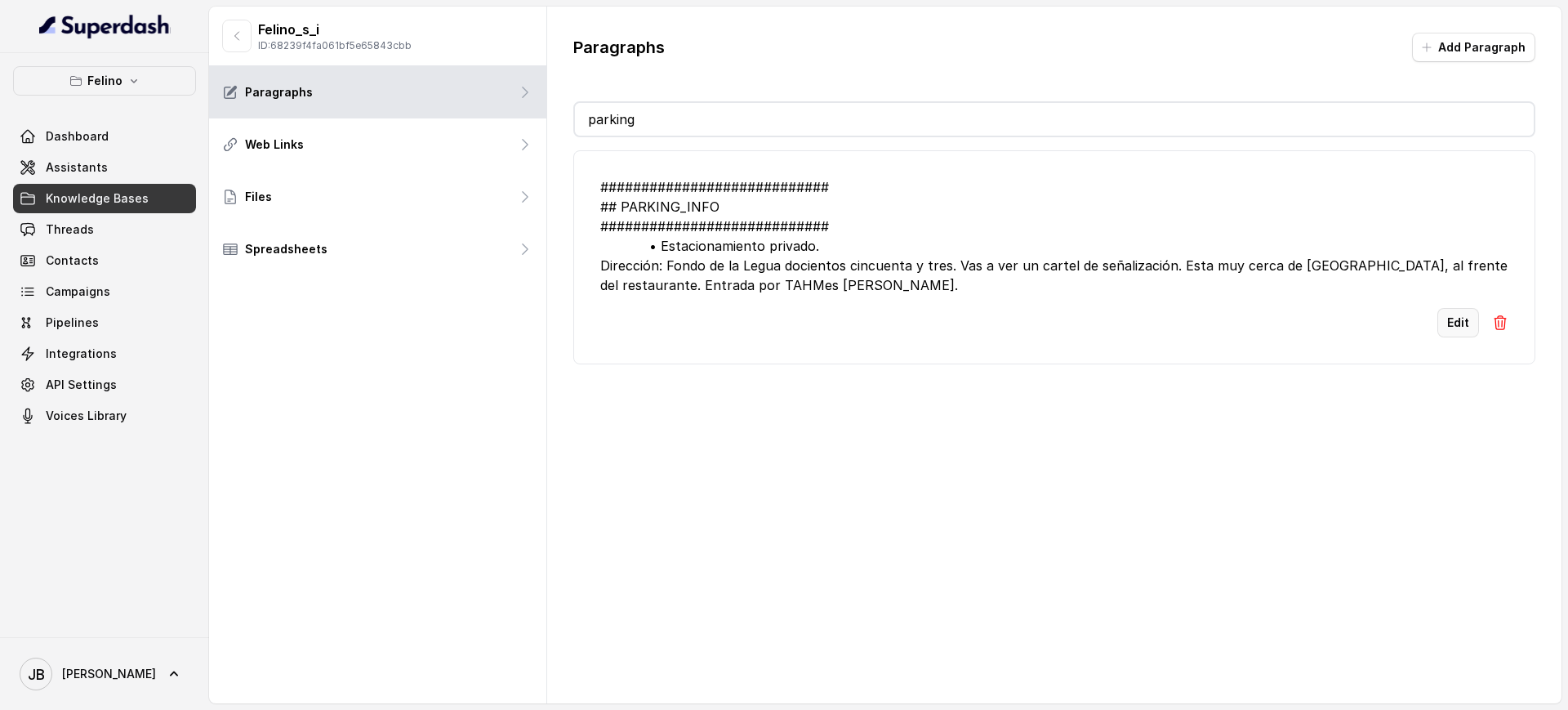
type input "parking"
click at [1443, 337] on button "Edit" at bounding box center [1458, 322] width 42 height 29
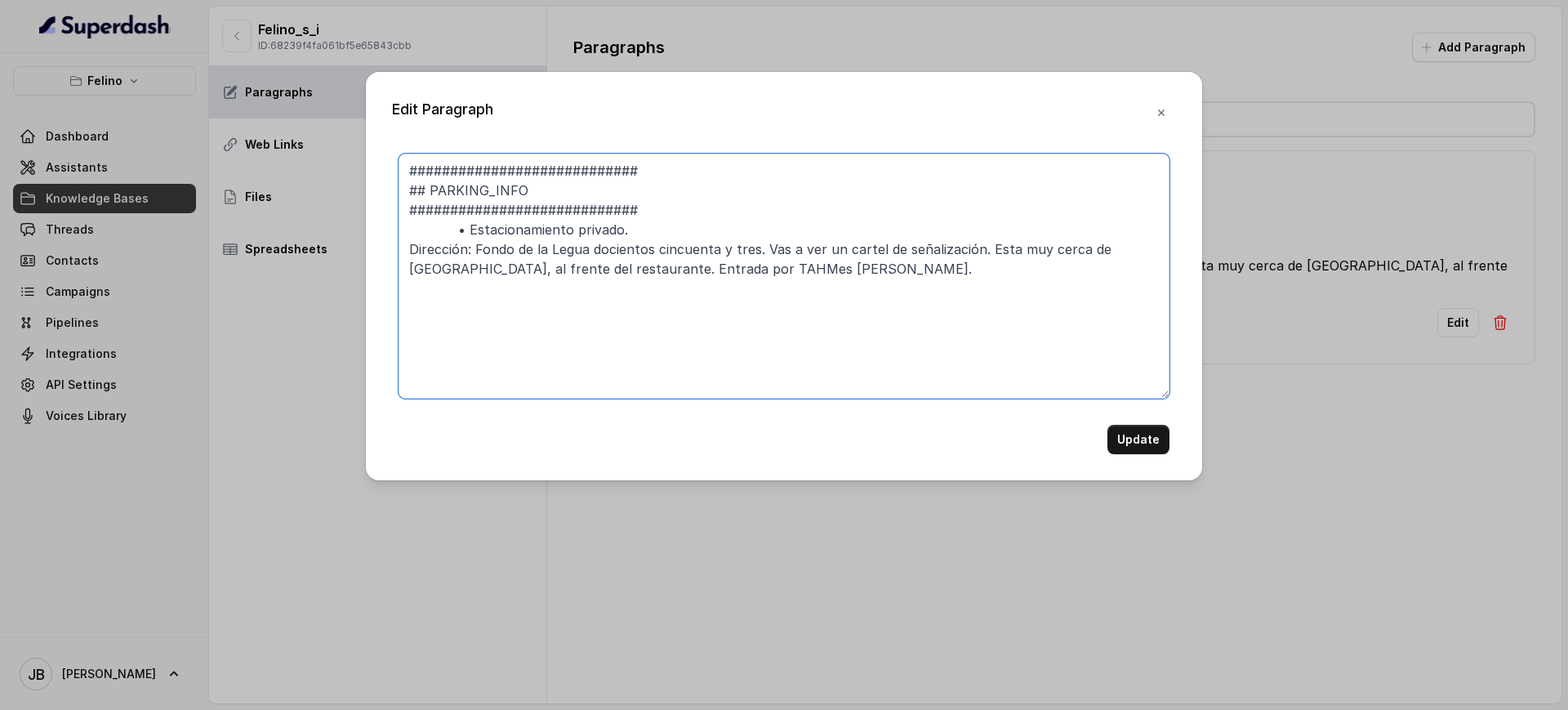
click at [457, 226] on textarea "############################ ## PARKING_INFO ############################ • Est…" at bounding box center [784, 275] width 771 height 245
type textarea "############################ ## PARKING_INFO ############################ - Est…"
click at [1125, 430] on button "Update" at bounding box center [1139, 439] width 62 height 29
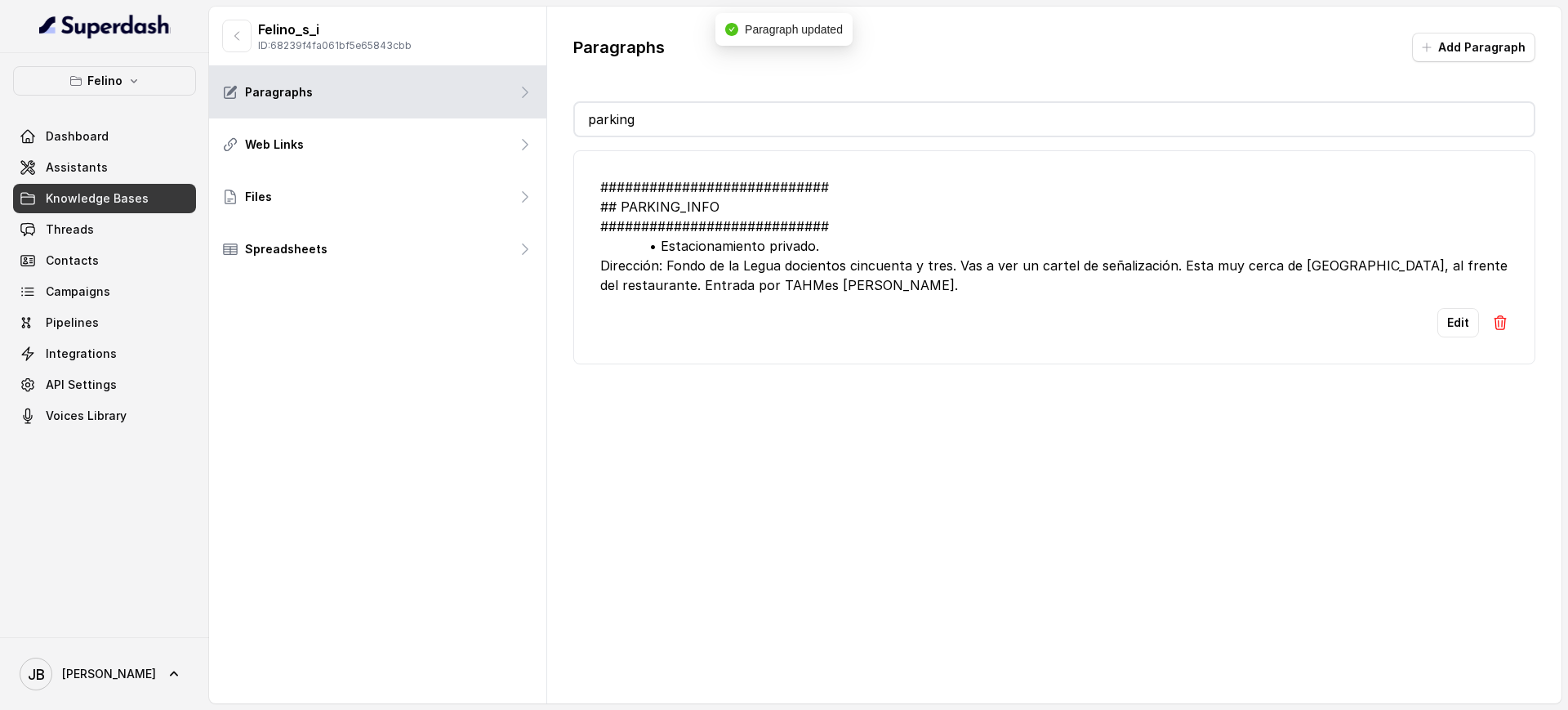
click at [875, 126] on input "parking" at bounding box center [1054, 119] width 959 height 33
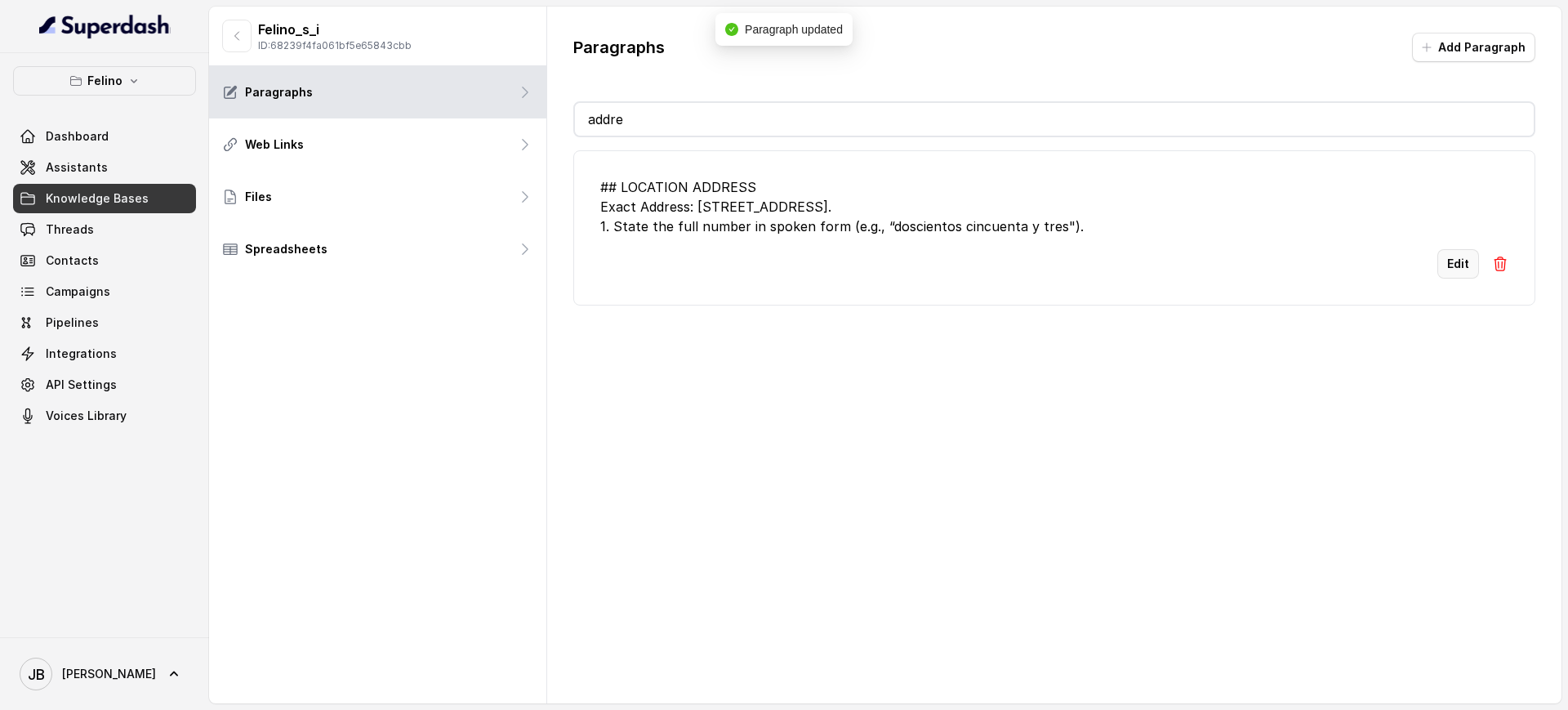
type input "addre"
click at [1441, 255] on button "Edit" at bounding box center [1458, 264] width 42 height 29
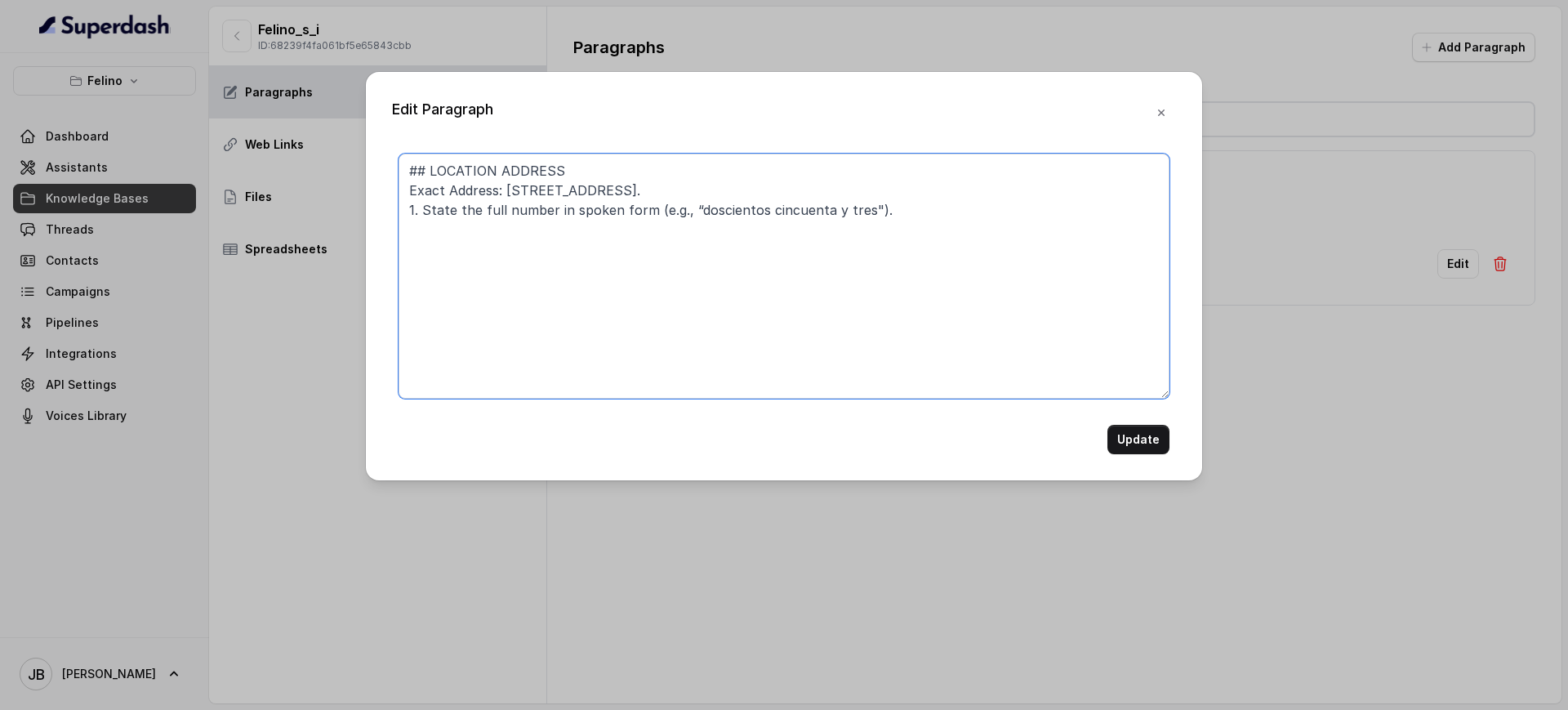
click at [629, 191] on textarea "## LOCATION ADDRESS Exact Address: Fondo de la Legua 253. 1. State the full num…" at bounding box center [784, 275] width 771 height 245
click at [779, 210] on textarea "## LOCATION ADDRESS Exact Address: Fondo de la Legua 280. 1. State the full num…" at bounding box center [784, 275] width 771 height 245
drag, startPoint x: 779, startPoint y: 210, endPoint x: 843, endPoint y: 213, distance: 64.1
click at [843, 213] on textarea "## LOCATION ADDRESS Exact Address: Fondo de la Legua 280. 1. State the full num…" at bounding box center [784, 275] width 771 height 245
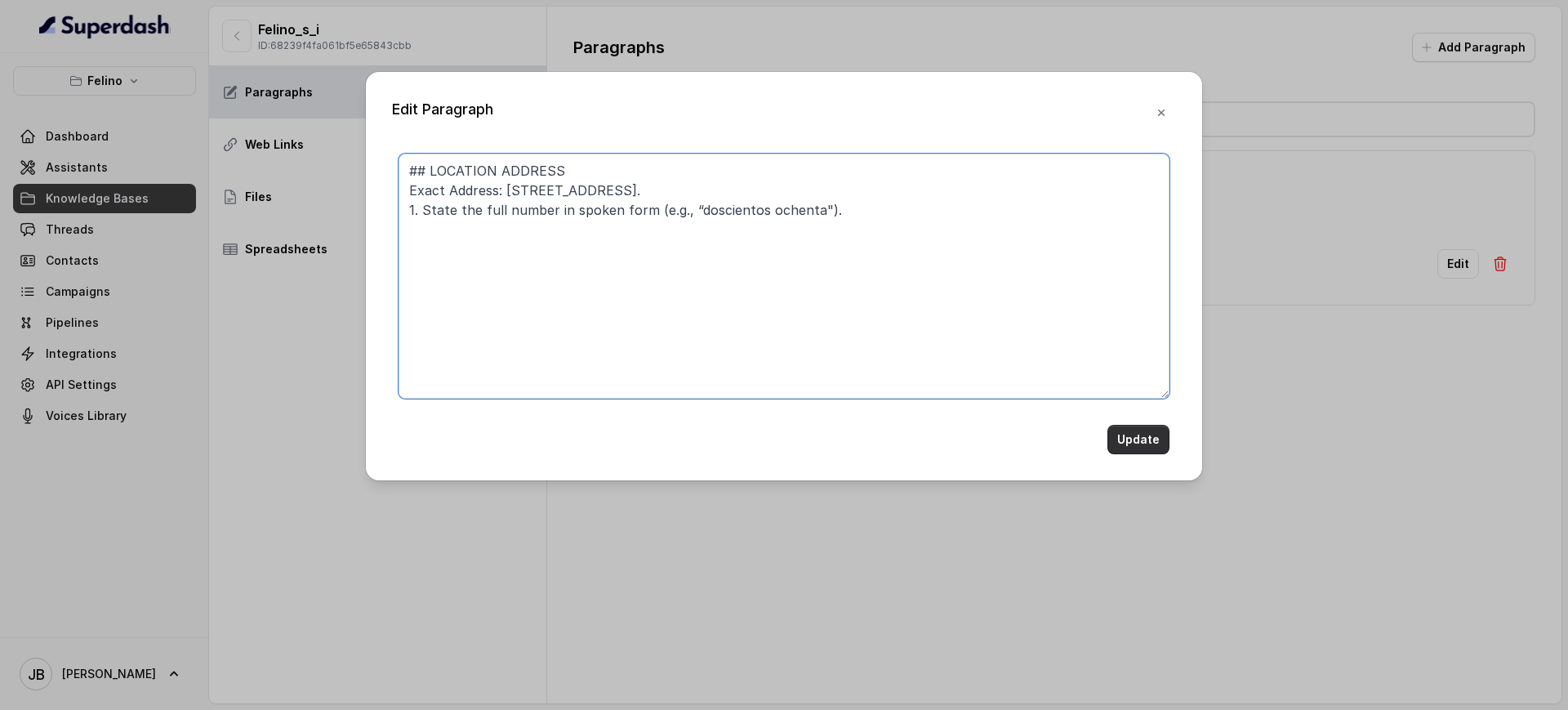
type textarea "## LOCATION ADDRESS Exact Address: Fondo de la Legua 280. 1. State the full num…"
click at [1134, 441] on button "Update" at bounding box center [1139, 439] width 62 height 29
